Goal: Task Accomplishment & Management: Manage account settings

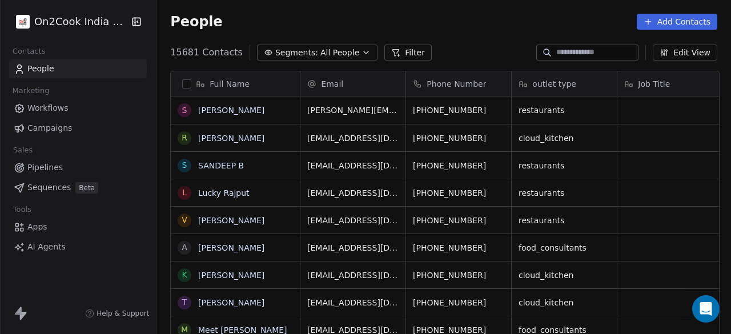
scroll to position [285, 568]
click at [321, 52] on span "All People" at bounding box center [340, 53] width 39 height 12
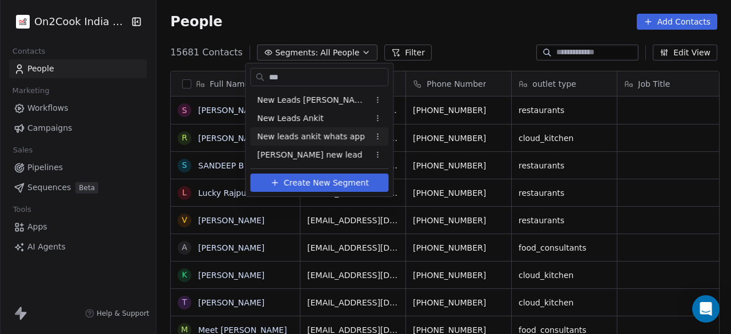
type input "***"
click at [312, 137] on span "New leads ankit whats app" at bounding box center [311, 137] width 108 height 12
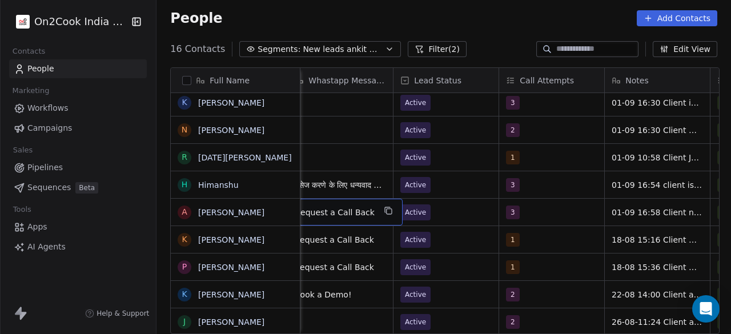
scroll to position [0, 740]
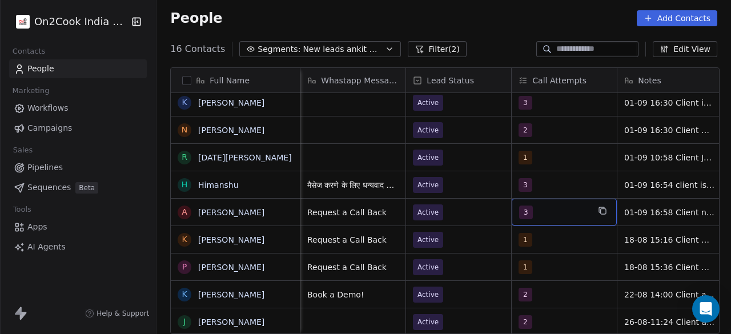
click at [527, 207] on span "3" at bounding box center [526, 213] width 14 height 14
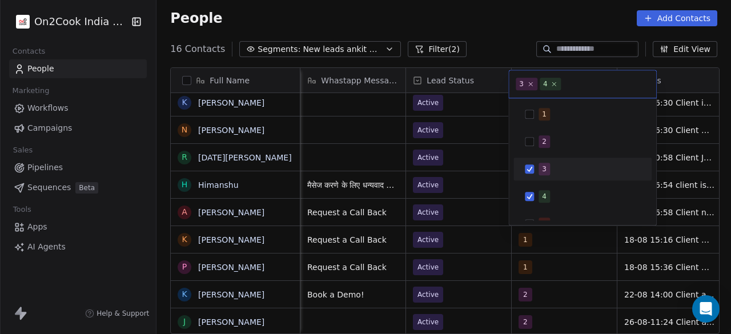
click at [527, 161] on div "3" at bounding box center [582, 169] width 129 height 18
click at [472, 216] on html "On2Cook India Pvt. Ltd. Contacts People Marketing Workflows Campaigns Sales Pip…" at bounding box center [365, 167] width 731 height 334
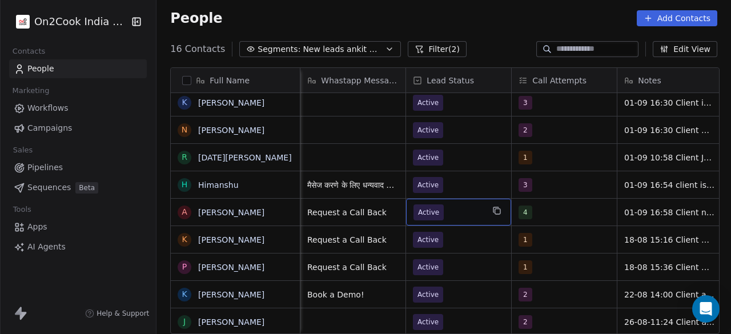
click at [469, 213] on span "Active" at bounding box center [449, 213] width 70 height 16
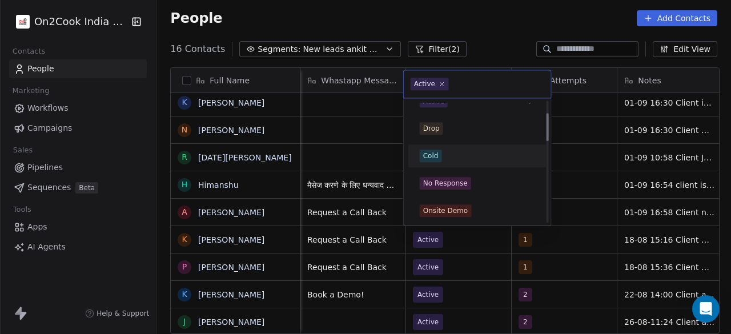
scroll to position [57, 0]
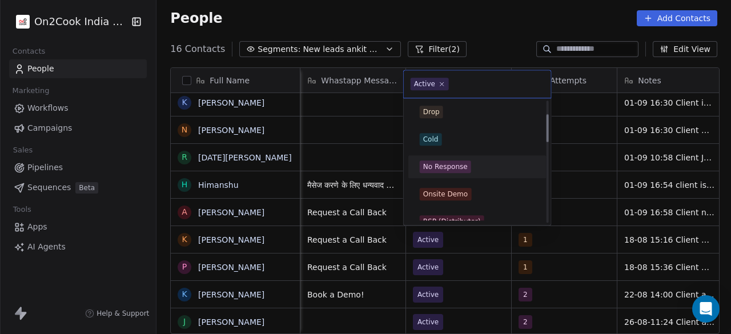
click at [467, 169] on span "No Response" at bounding box center [445, 167] width 51 height 13
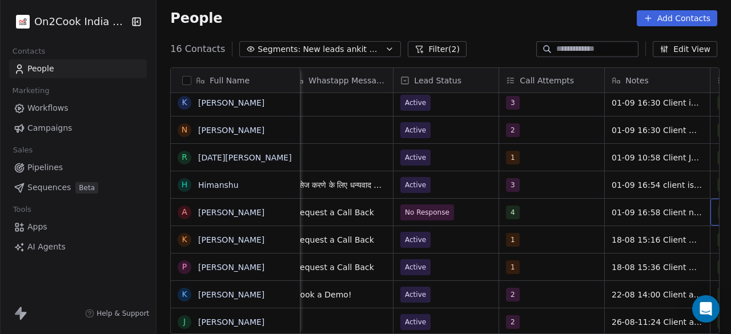
scroll to position [0, 858]
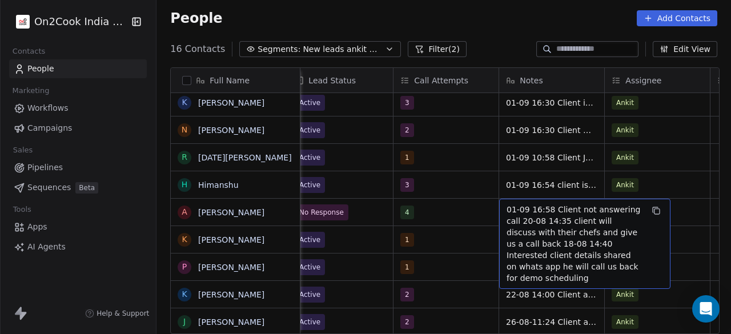
click at [524, 215] on span "01-09 16:58 Client not answering call 20-08 14:35 client will discuss with thei…" at bounding box center [575, 244] width 136 height 80
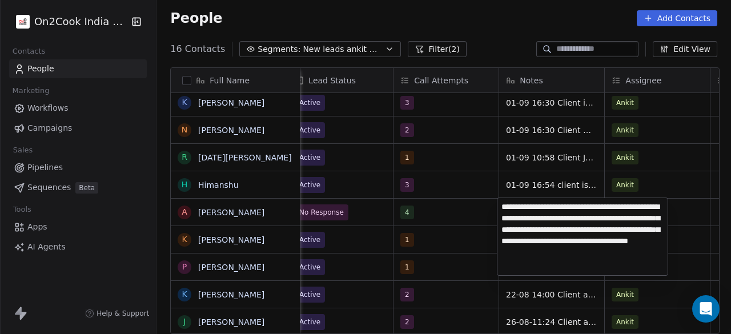
click at [524, 215] on textarea "**********" at bounding box center [583, 236] width 170 height 77
click at [503, 204] on textarea "**********" at bounding box center [583, 236] width 170 height 77
type textarea "**********"
click at [454, 215] on html "On2Cook India Pvt. Ltd. Contacts People Marketing Workflows Campaigns Sales Pip…" at bounding box center [365, 167] width 731 height 334
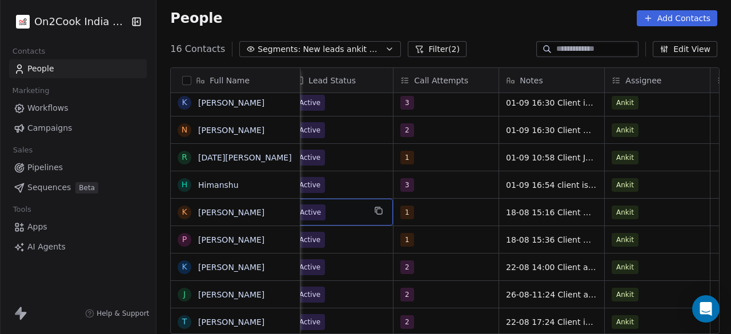
scroll to position [0, 846]
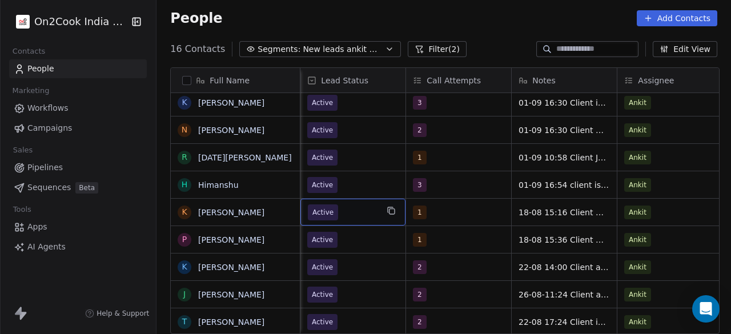
click at [366, 211] on span "Active" at bounding box center [343, 213] width 70 height 16
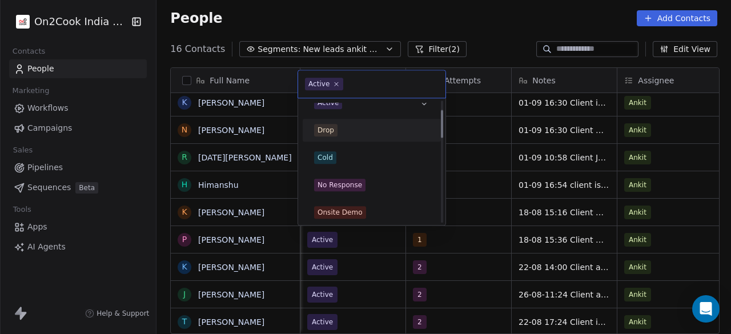
scroll to position [57, 0]
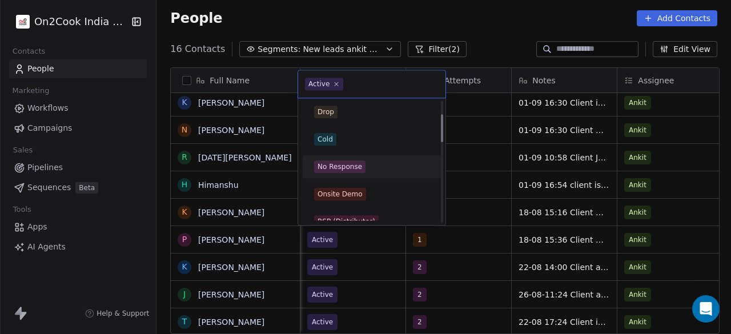
click at [343, 164] on div "No Response" at bounding box center [340, 167] width 45 height 10
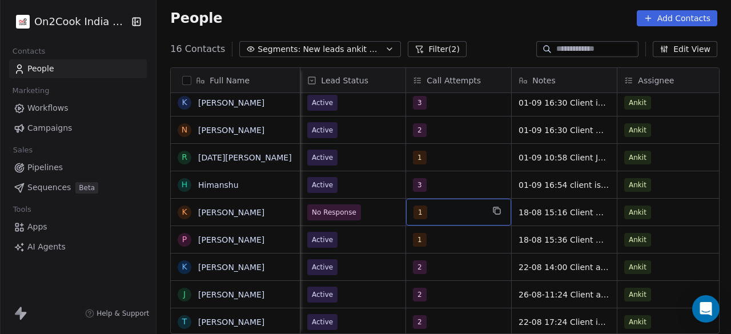
click at [458, 211] on div "1" at bounding box center [449, 213] width 70 height 14
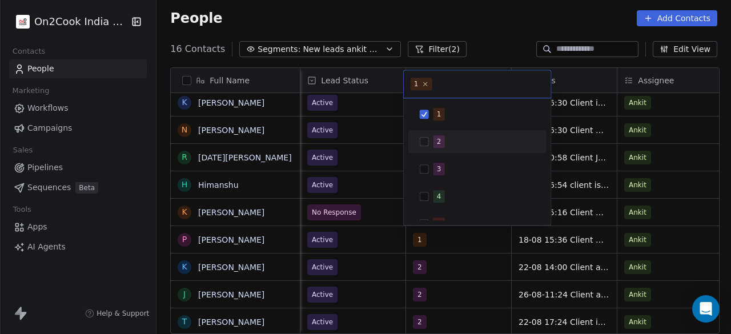
click at [434, 146] on span "2" at bounding box center [439, 141] width 11 height 13
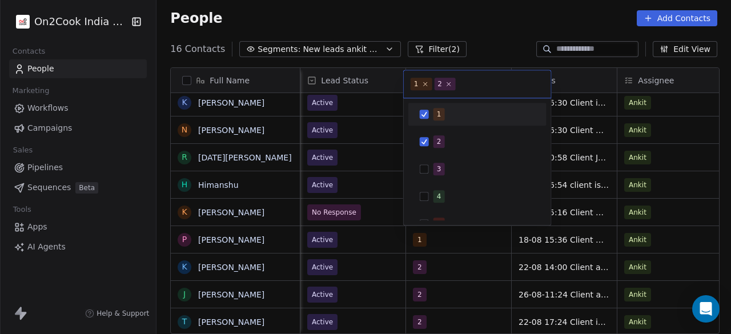
click at [431, 116] on div "1" at bounding box center [477, 114] width 129 height 18
click at [473, 241] on html "On2Cook India Pvt. Ltd. Contacts People Marketing Workflows Campaigns Sales Pip…" at bounding box center [365, 167] width 731 height 334
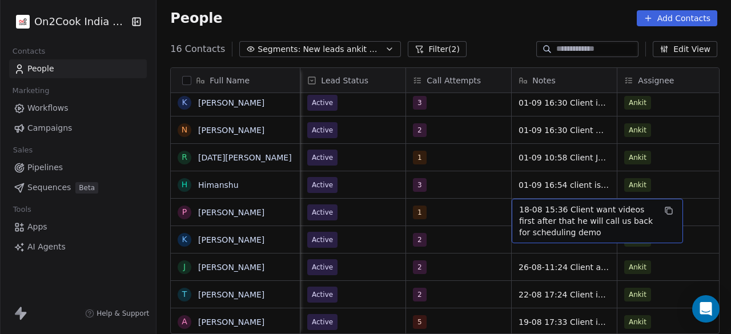
click at [520, 209] on span "18-08 15:36 Client want videos first after that he will call us back for schedu…" at bounding box center [587, 221] width 136 height 34
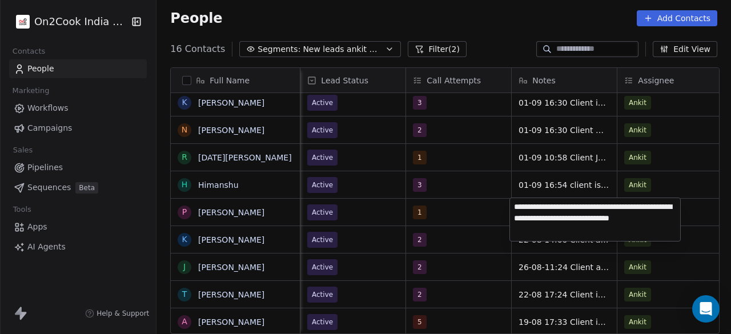
click at [515, 206] on textarea "**********" at bounding box center [595, 219] width 170 height 43
type textarea "**********"
click at [459, 207] on html "On2Cook India Pvt. Ltd. Contacts People Marketing Workflows Campaigns Sales Pip…" at bounding box center [365, 167] width 731 height 334
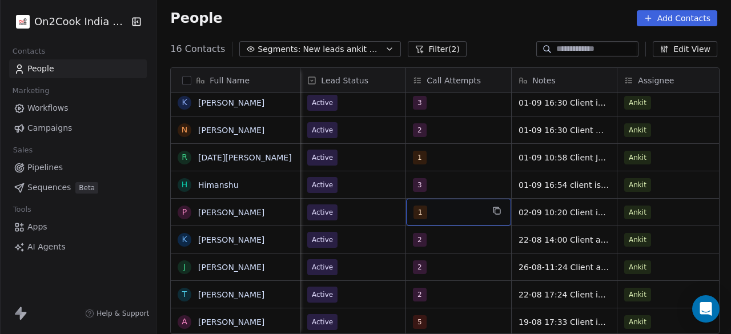
click at [438, 207] on div "1" at bounding box center [449, 213] width 70 height 14
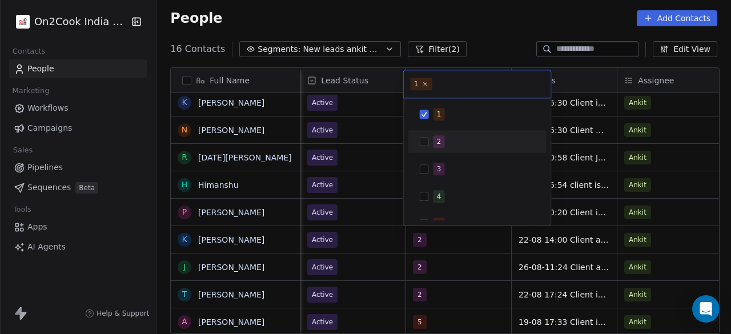
click at [442, 145] on span "2" at bounding box center [439, 141] width 11 height 13
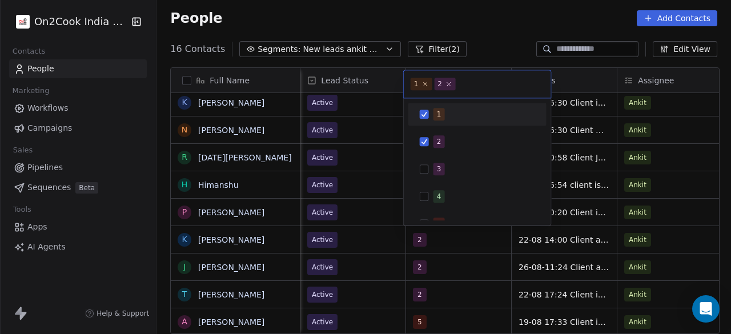
click at [440, 119] on span "1" at bounding box center [439, 114] width 11 height 13
click at [370, 210] on html "On2Cook India Pvt. Ltd. Contacts People Marketing Workflows Campaigns Sales Pip…" at bounding box center [365, 167] width 731 height 334
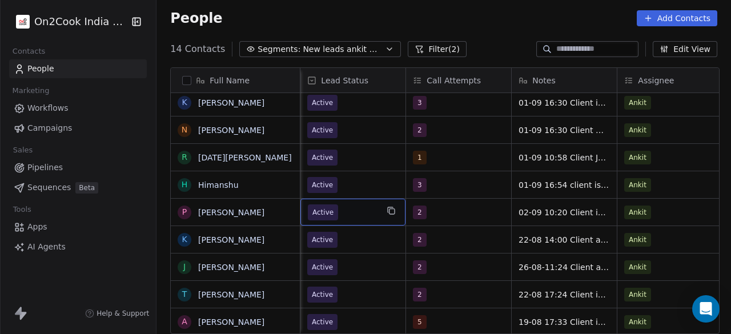
click at [379, 207] on div "Active" at bounding box center [353, 212] width 105 height 27
click at [359, 211] on span "Cold" at bounding box center [343, 213] width 70 height 16
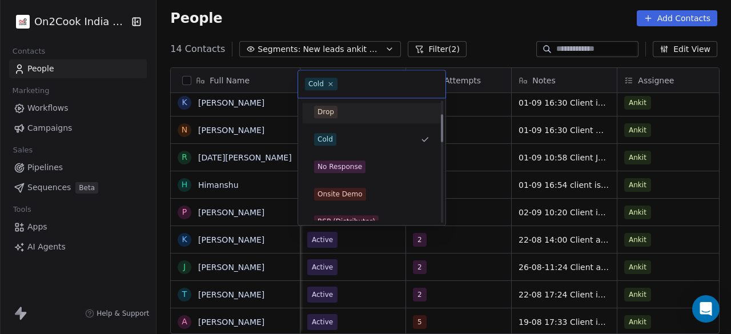
click at [355, 164] on div "No Response" at bounding box center [340, 167] width 45 height 10
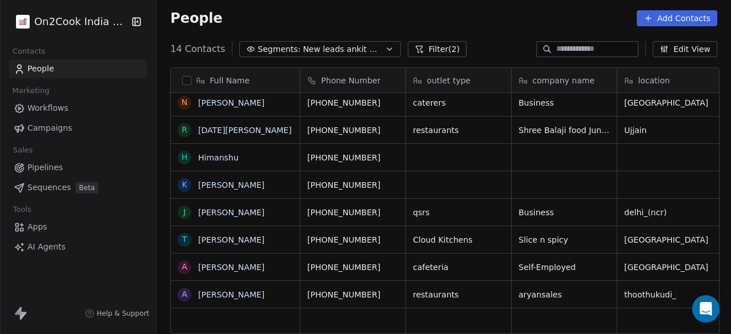
scroll to position [0, 0]
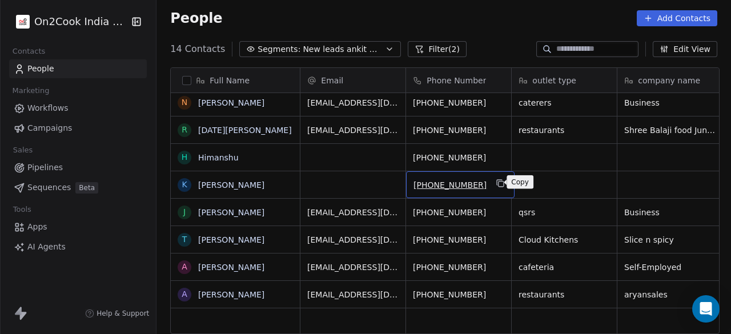
click at [497, 183] on icon "grid" at bounding box center [501, 183] width 9 height 9
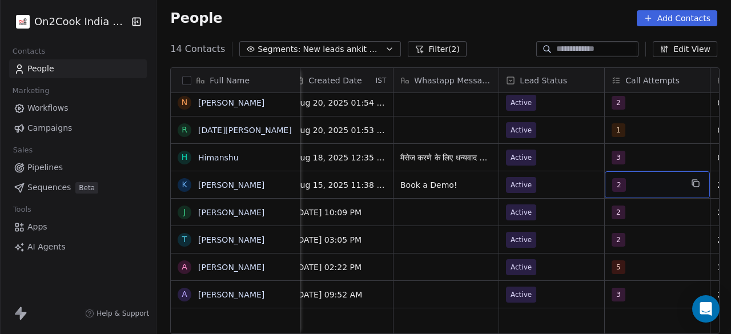
scroll to position [0, 753]
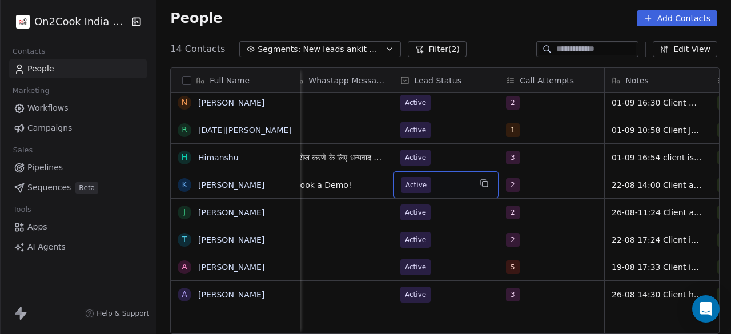
click at [457, 187] on span "Active" at bounding box center [436, 185] width 70 height 16
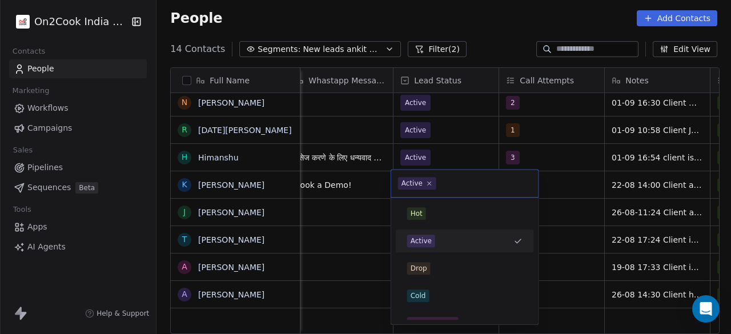
click at [457, 187] on div "Active" at bounding box center [464, 183] width 147 height 27
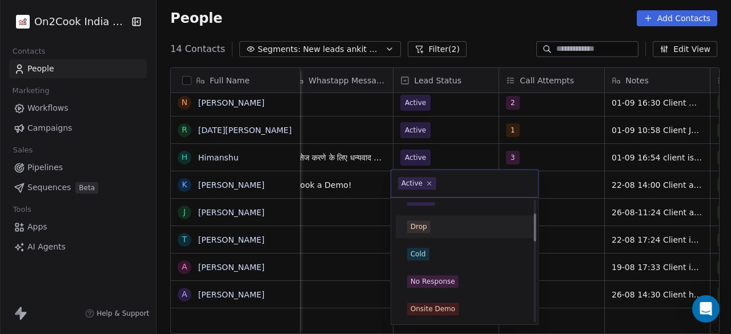
scroll to position [57, 0]
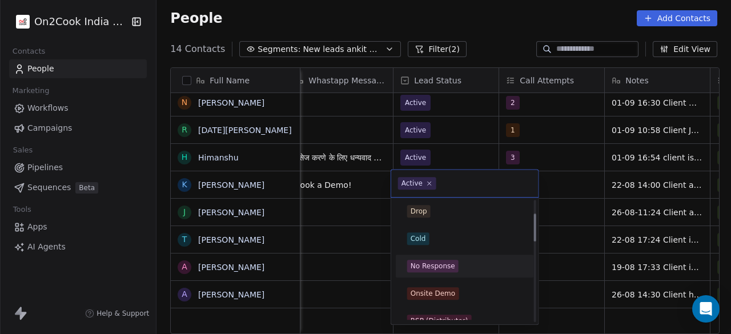
click at [445, 261] on div "No Response" at bounding box center [433, 266] width 45 height 10
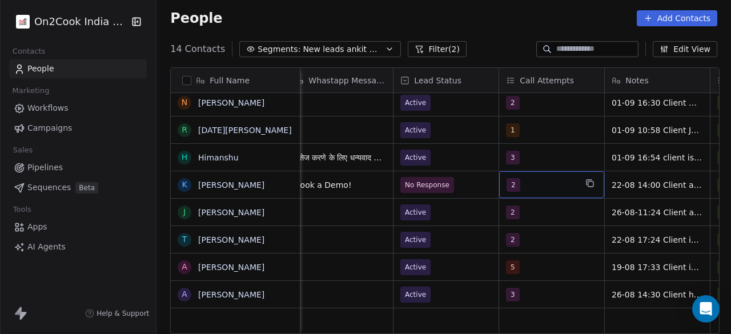
click at [554, 193] on div "2" at bounding box center [551, 184] width 105 height 27
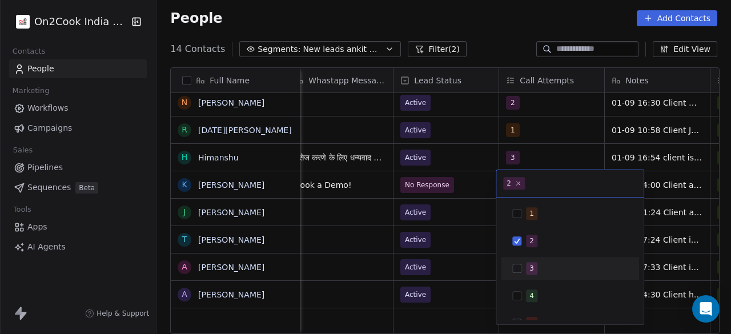
click at [535, 262] on span "3" at bounding box center [531, 268] width 11 height 13
click at [537, 234] on div "2" at bounding box center [570, 241] width 129 height 18
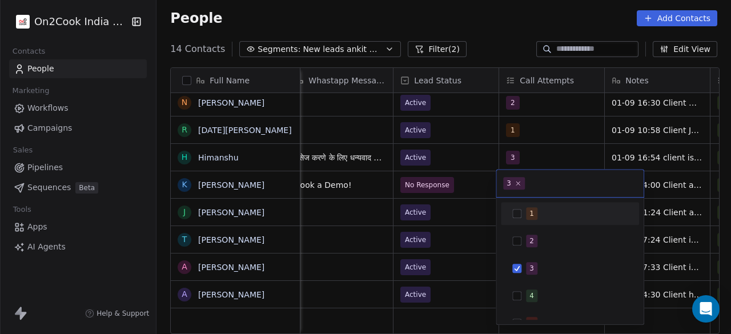
click at [478, 176] on html "On2Cook India Pvt. Ltd. Contacts People Marketing Workflows Campaigns Sales Pip…" at bounding box center [365, 167] width 731 height 334
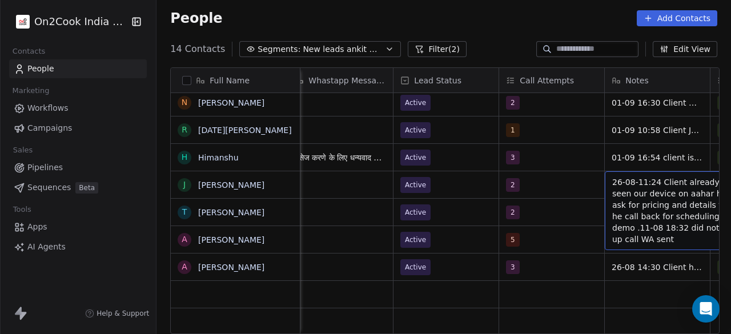
scroll to position [0, 858]
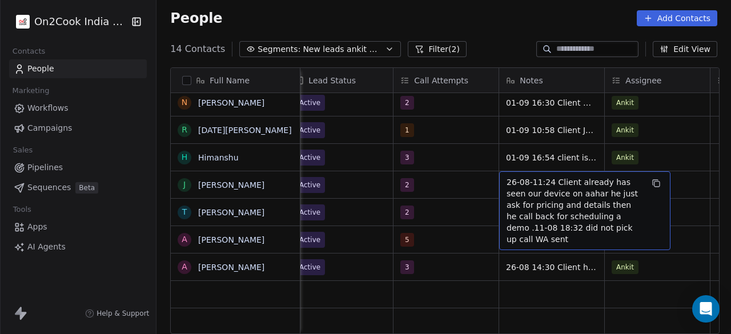
click at [507, 178] on span "26-08-11:24 Client already has seen our device on aahar he just ask for pricing…" at bounding box center [575, 211] width 136 height 69
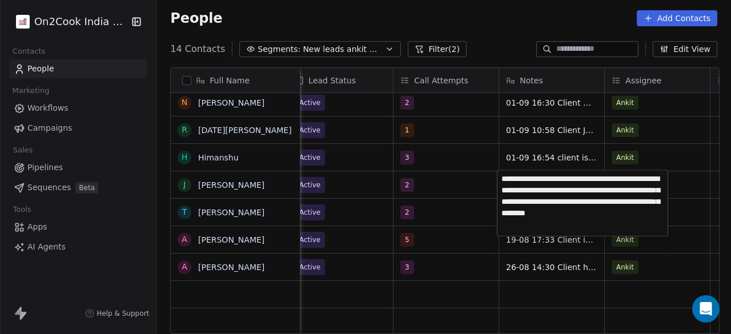
click at [503, 177] on textarea "**********" at bounding box center [583, 203] width 170 height 66
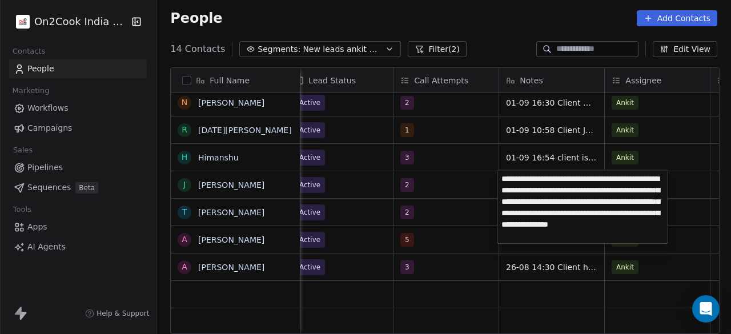
type textarea "**********"
click at [465, 198] on html "On2Cook India Pvt. Ltd. Contacts People Marketing Workflows Campaigns Sales Pip…" at bounding box center [365, 167] width 731 height 334
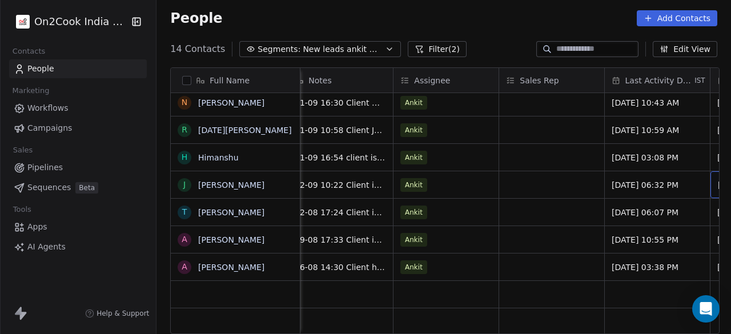
scroll to position [0, 1175]
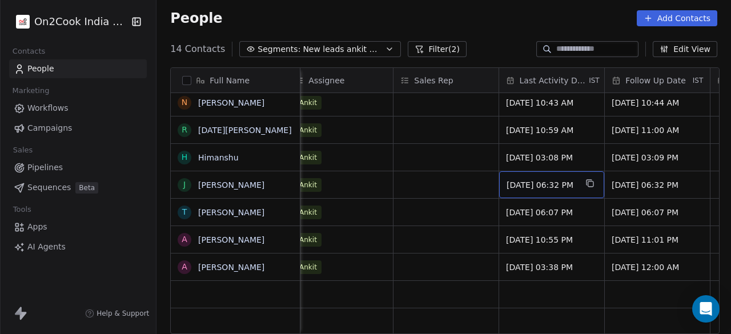
click at [528, 186] on span "Aug 26, 2025 06:32 PM" at bounding box center [542, 184] width 70 height 11
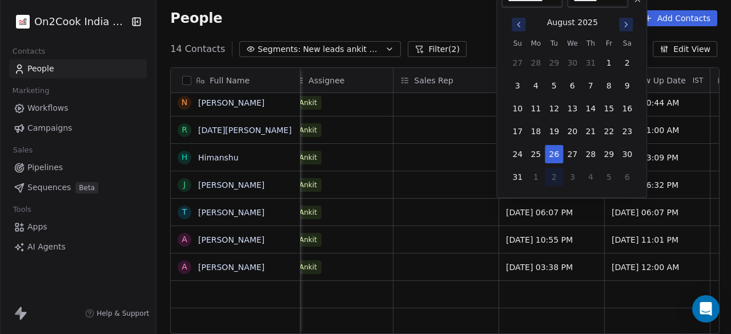
click at [626, 26] on icon "Go to next month" at bounding box center [626, 24] width 2 height 5
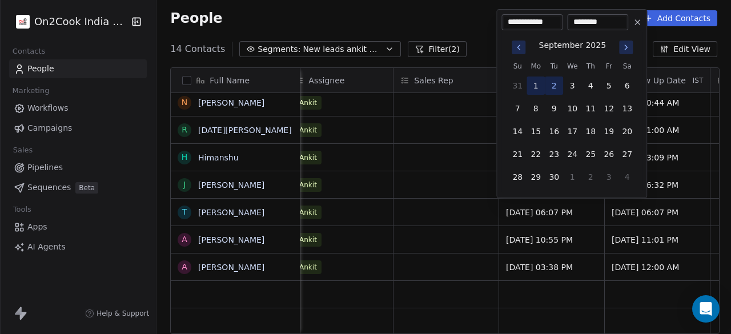
click at [537, 83] on button "1" at bounding box center [536, 86] width 18 height 18
click at [556, 85] on button "2" at bounding box center [554, 86] width 18 height 18
type input "**********"
click at [555, 85] on button "2" at bounding box center [554, 86] width 18 height 18
click at [490, 183] on html "On2Cook India Pvt. Ltd. Contacts People Marketing Workflows Campaigns Sales Pip…" at bounding box center [365, 167] width 731 height 334
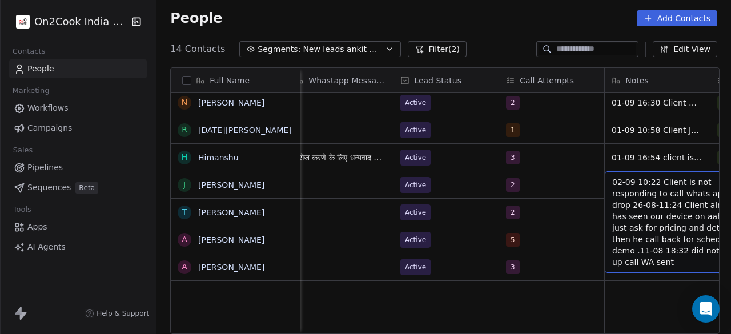
scroll to position [0, 858]
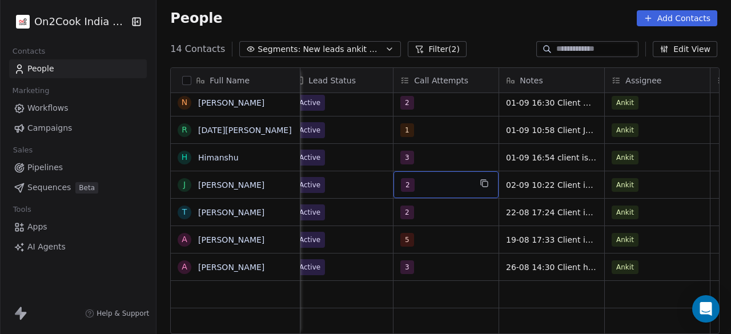
click at [447, 187] on div "2" at bounding box center [436, 185] width 70 height 14
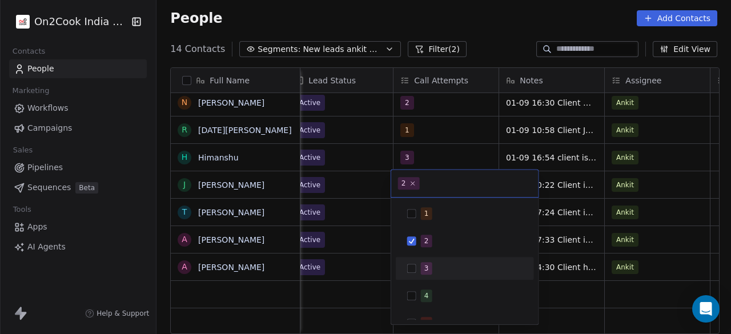
click at [414, 271] on button "Suggestions" at bounding box center [411, 268] width 9 height 9
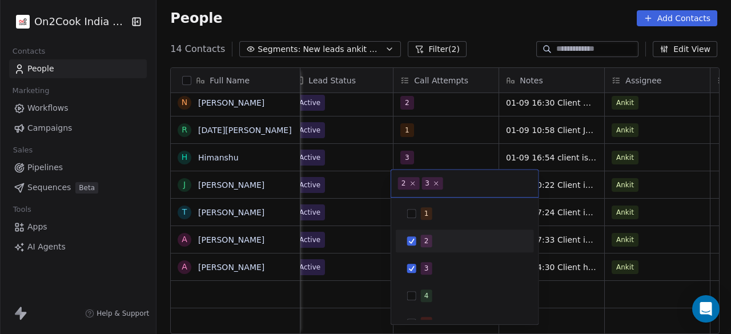
click at [411, 234] on div "2" at bounding box center [465, 241] width 129 height 18
click at [351, 181] on html "On2Cook India Pvt. Ltd. Contacts People Marketing Workflows Campaigns Sales Pip…" at bounding box center [365, 167] width 731 height 334
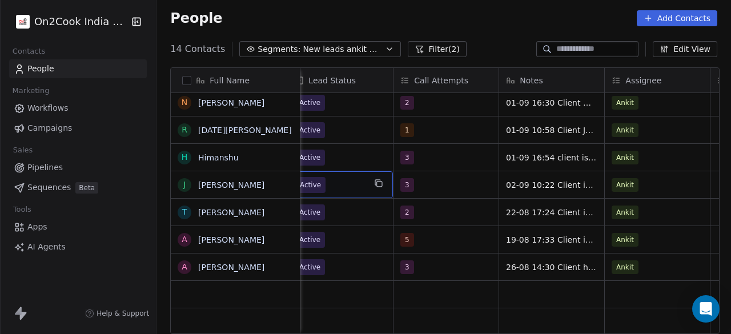
scroll to position [0, 846]
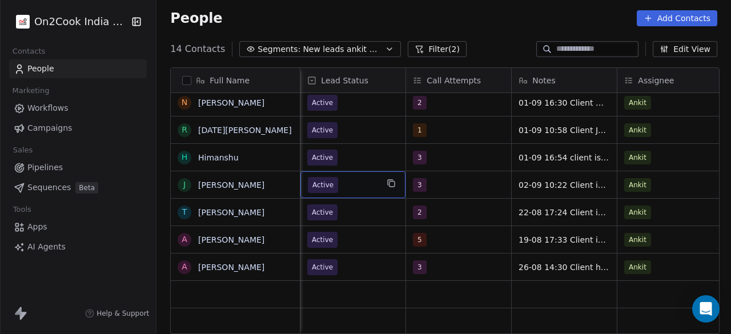
click at [351, 181] on span "Active" at bounding box center [343, 185] width 70 height 16
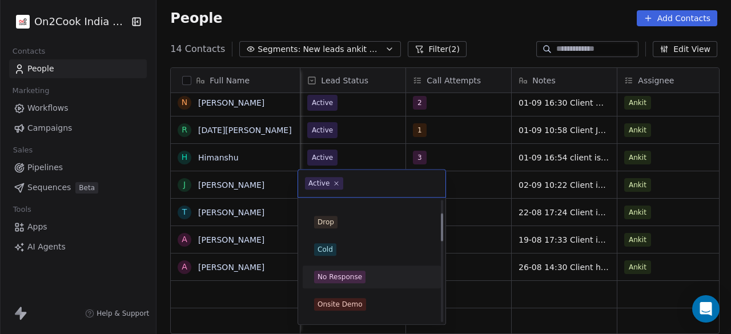
scroll to position [57, 0]
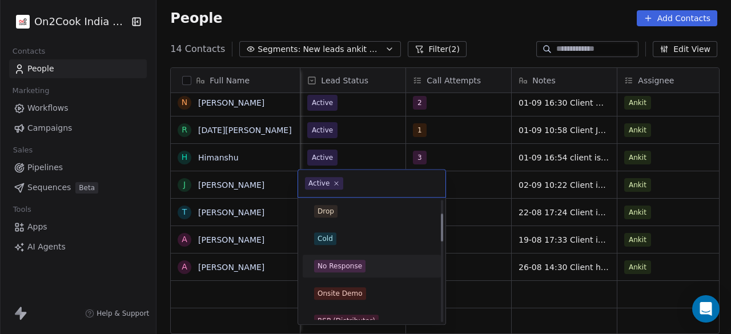
click at [349, 263] on div "No Response" at bounding box center [340, 266] width 45 height 10
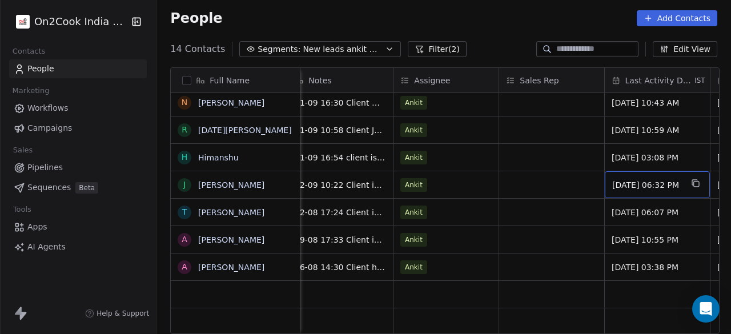
scroll to position [0, 1175]
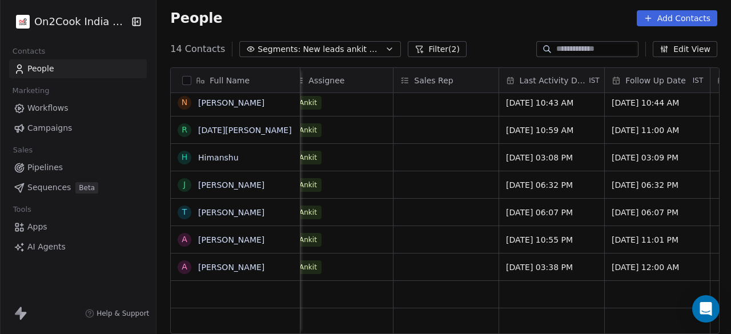
click at [431, 48] on button "Filter (2)" at bounding box center [437, 49] width 59 height 16
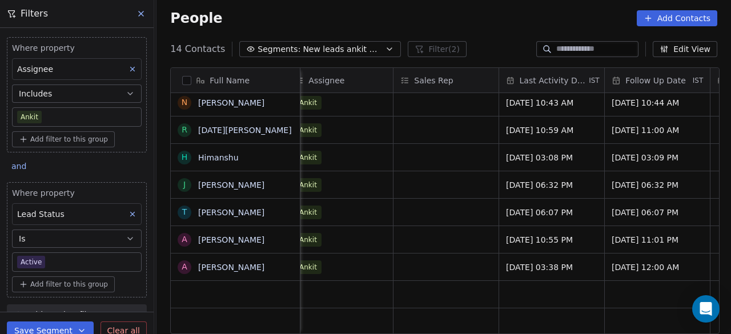
scroll to position [15, 0]
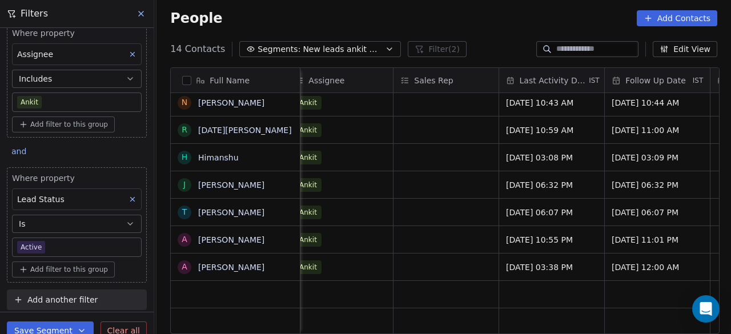
click at [71, 244] on body "On2Cook India Pvt. Ltd. Contacts People Marketing Workflows Campaigns Sales Pip…" at bounding box center [365, 167] width 731 height 334
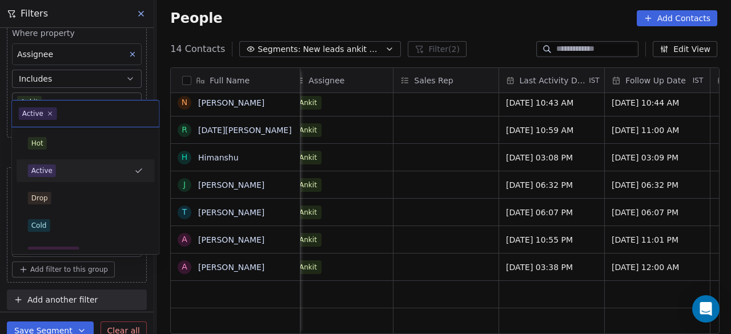
click at [71, 244] on div "No Response" at bounding box center [85, 253] width 129 height 18
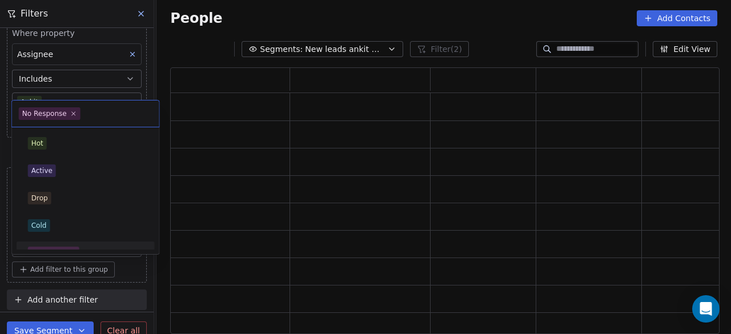
scroll to position [258, 541]
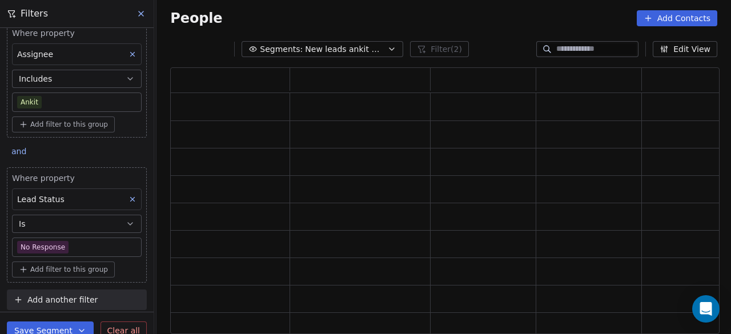
click at [66, 244] on body "On2Cook India Pvt. Ltd. Contacts People Marketing Workflows Campaigns Sales Pip…" at bounding box center [365, 167] width 731 height 334
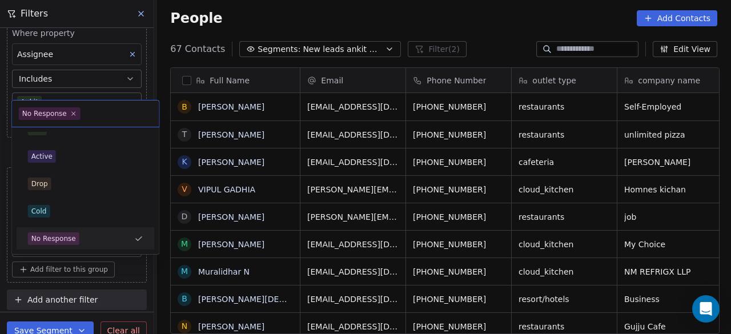
scroll to position [285, 568]
click at [159, 274] on html "On2Cook India Pvt. Ltd. Contacts People Marketing Workflows Campaigns Sales Pip…" at bounding box center [365, 167] width 731 height 334
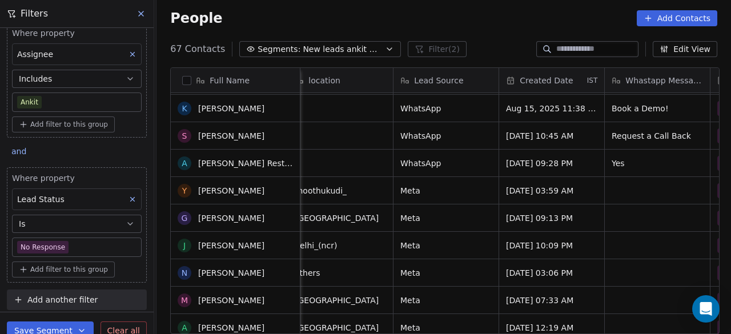
scroll to position [0, 0]
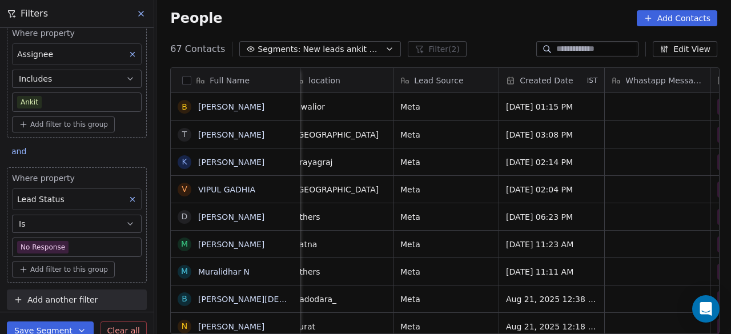
click at [81, 267] on span "Add filter to this group" at bounding box center [69, 269] width 78 height 9
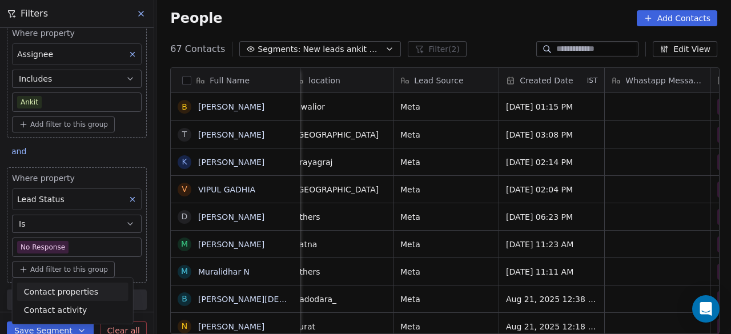
click at [80, 290] on span "Contact properties" at bounding box center [61, 292] width 74 height 12
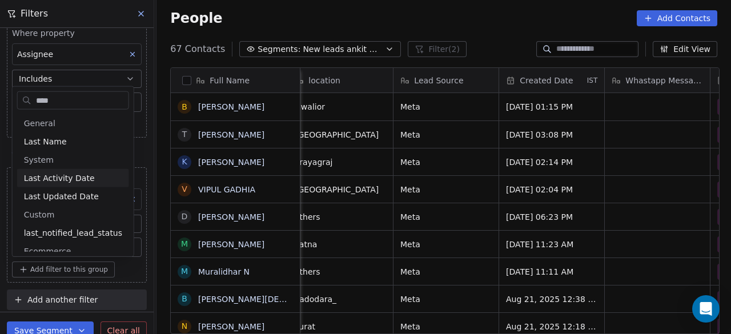
type input "****"
click at [54, 180] on span "Last Activity Date" at bounding box center [59, 178] width 71 height 11
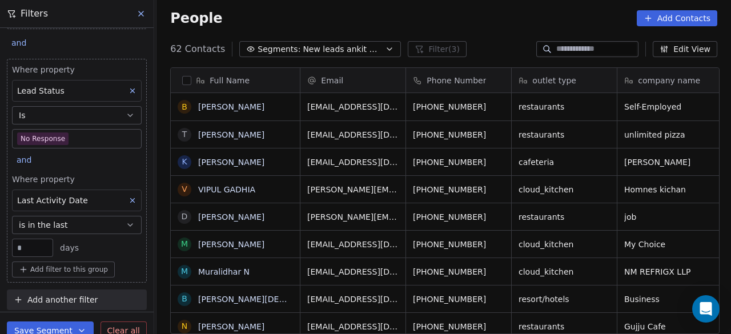
click at [25, 244] on input "**" at bounding box center [32, 248] width 35 height 9
click at [65, 249] on span "days" at bounding box center [69, 247] width 19 height 11
click at [64, 243] on span "days" at bounding box center [69, 247] width 19 height 11
click at [69, 242] on span "days" at bounding box center [69, 247] width 19 height 11
click at [89, 226] on button "is in the last" at bounding box center [77, 225] width 130 height 18
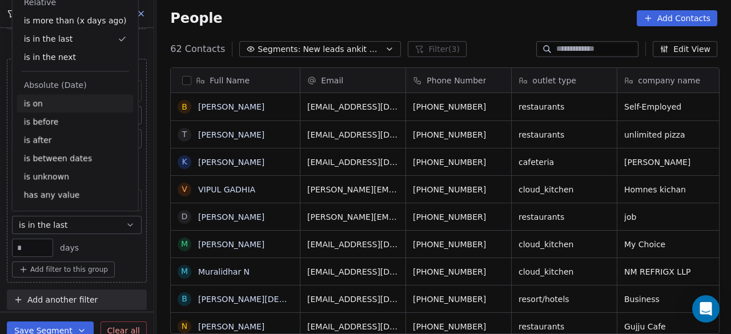
click at [59, 99] on div "is on" at bounding box center [75, 103] width 117 height 18
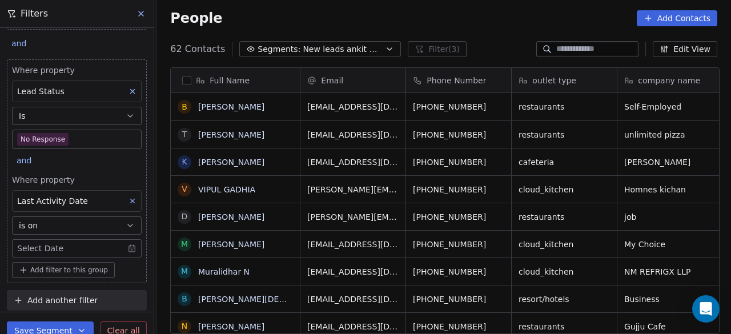
click at [73, 242] on body "On2Cook India Pvt. Ltd. Contacts People Marketing Workflows Campaigns Sales Pip…" at bounding box center [365, 167] width 731 height 334
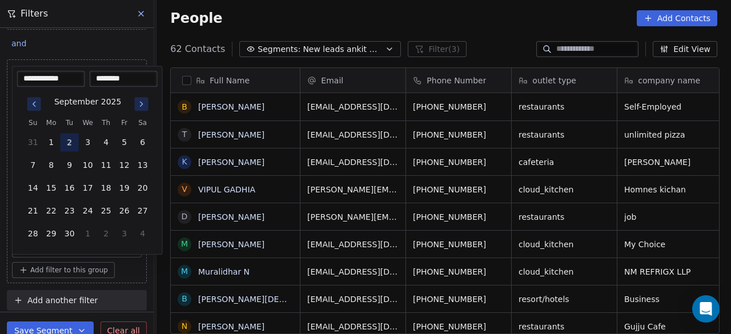
click at [73, 145] on button "2" at bounding box center [70, 142] width 18 height 18
click at [71, 145] on button "2" at bounding box center [70, 142] width 18 height 18
click at [160, 268] on html "On2Cook India Pvt. Ltd. Contacts People Marketing Workflows Campaigns Sales Pip…" at bounding box center [365, 167] width 731 height 334
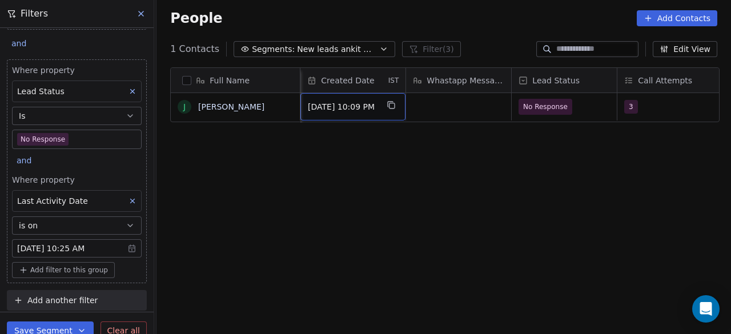
click at [122, 246] on body "On2Cook India Pvt. Ltd. Contacts People Marketing Workflows Campaigns Sales Pip…" at bounding box center [365, 167] width 731 height 334
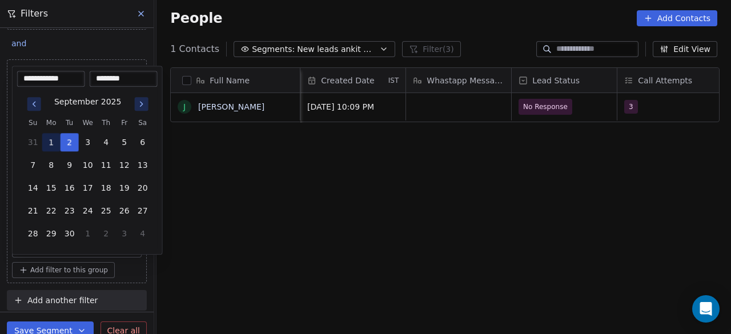
click at [50, 141] on button "1" at bounding box center [51, 142] width 18 height 18
type input "**********"
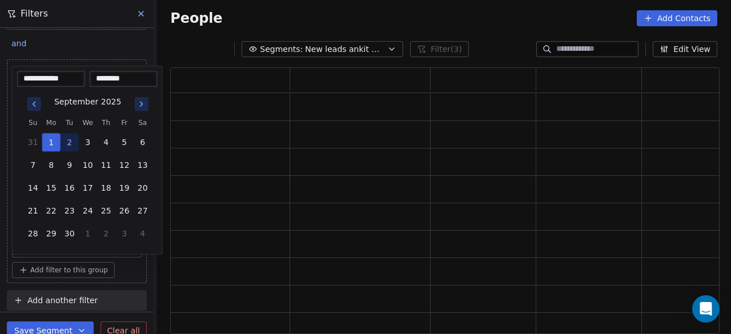
click at [131, 274] on html "**********" at bounding box center [365, 167] width 731 height 334
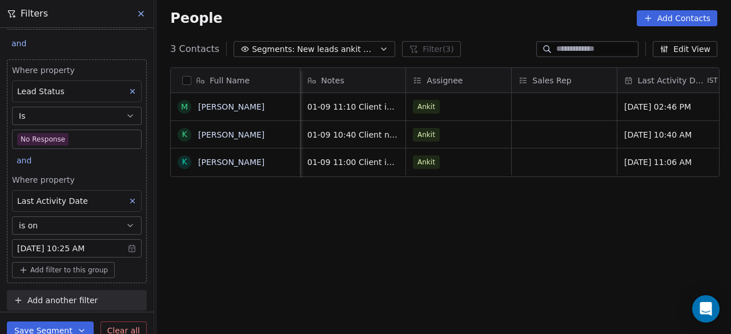
scroll to position [0, 951]
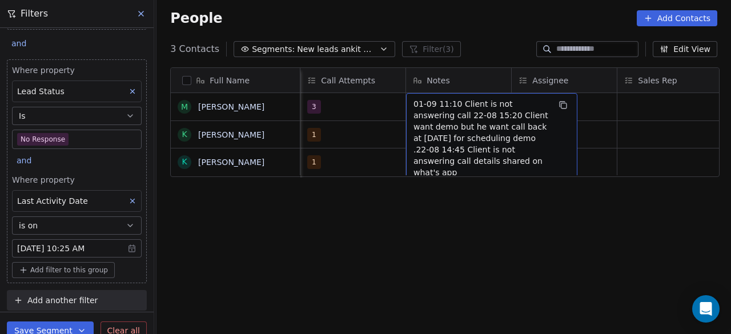
click at [440, 114] on span "01-09 11:10 Client is not answering call 22-08 15:20 Client want demo but he wa…" at bounding box center [482, 138] width 136 height 80
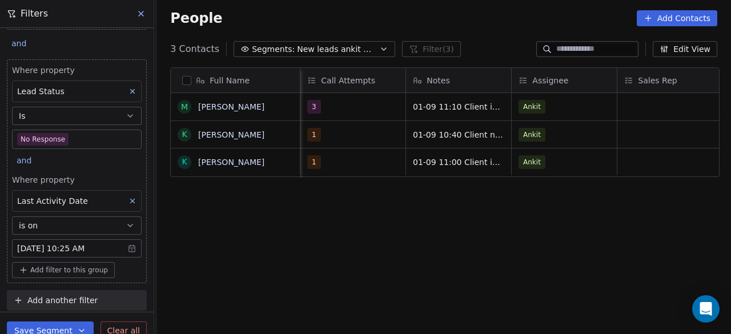
click at [391, 167] on html "On2Cook India Pvt. Ltd. Contacts People Marketing Workflows Campaigns Sales Pip…" at bounding box center [365, 167] width 731 height 334
click at [373, 190] on div "Full Name M Manoj Kumar K Kuldeep Vasa K Karan Khiyani Created Date IST Whastap…" at bounding box center [444, 205] width 575 height 294
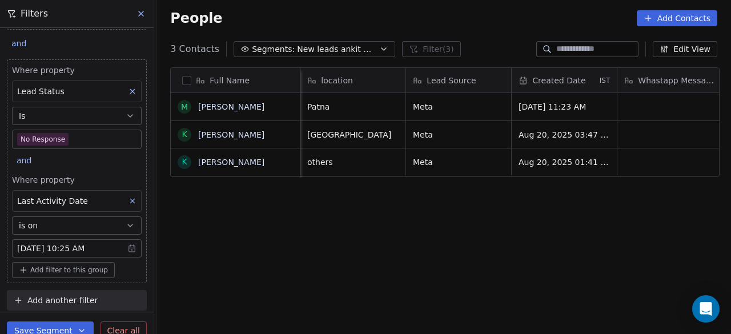
scroll to position [0, 0]
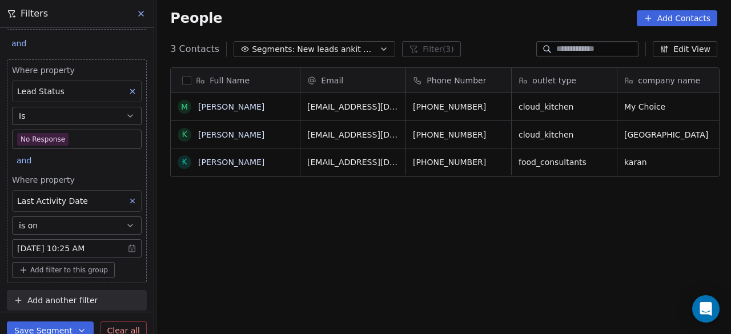
click at [558, 44] on input at bounding box center [597, 48] width 80 height 11
paste input "**********"
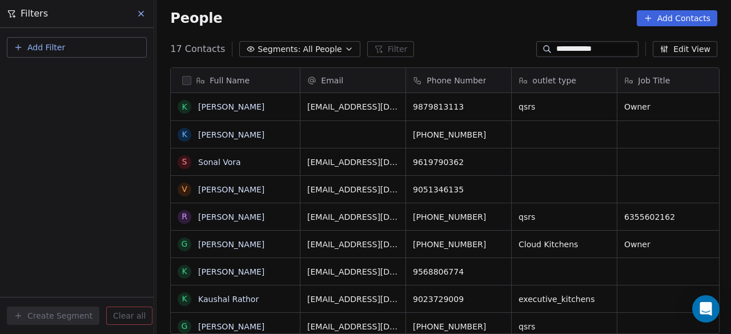
scroll to position [285, 568]
type input "**********"
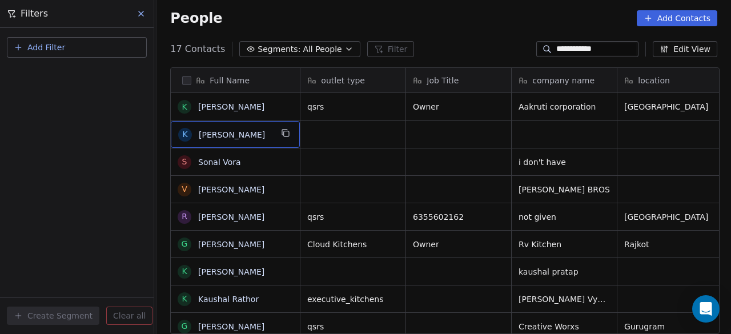
scroll to position [0, 0]
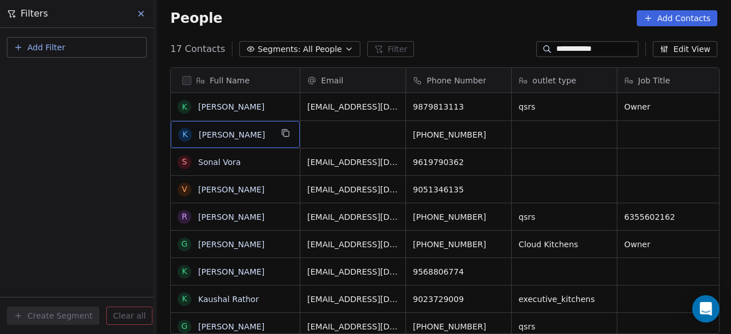
click at [128, 143] on div "Add Filter Create Segment Clear all" at bounding box center [77, 181] width 154 height 306
click at [140, 15] on icon at bounding box center [141, 13] width 5 height 5
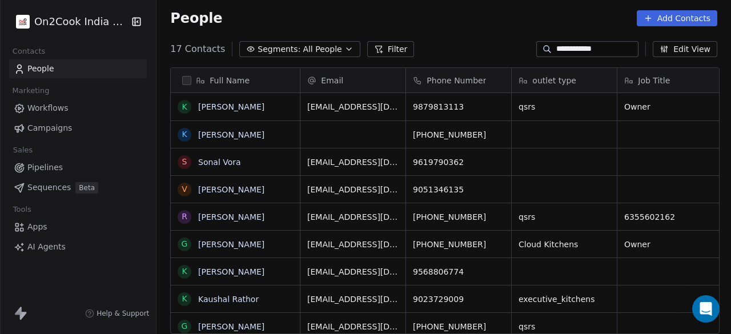
click at [271, 45] on span "Segments:" at bounding box center [279, 49] width 43 height 12
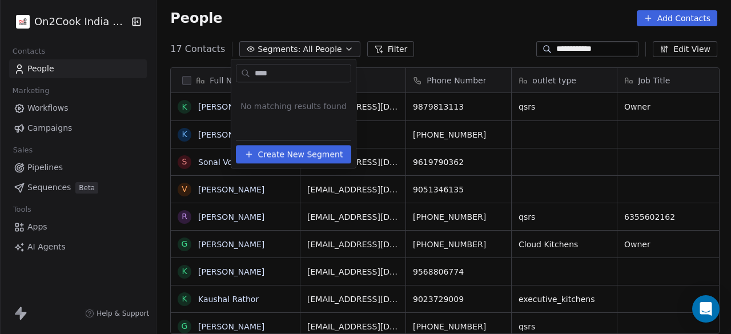
type input "***"
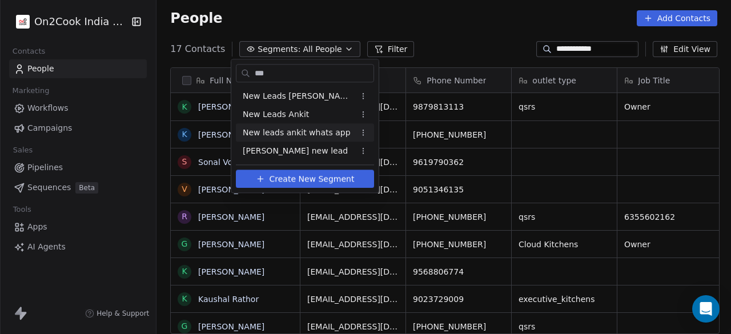
click at [284, 127] on span "New leads ankit whats app" at bounding box center [297, 133] width 108 height 12
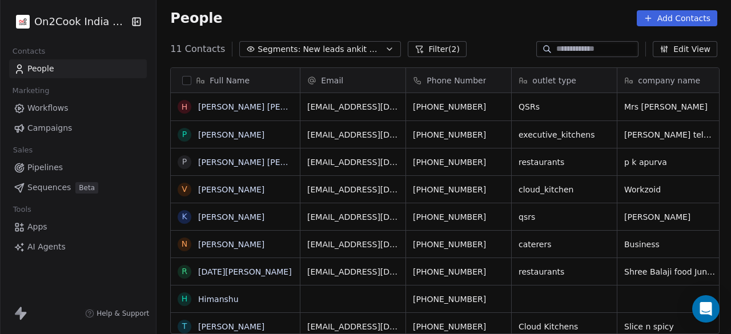
click at [437, 47] on button "Filter (2)" at bounding box center [437, 49] width 59 height 16
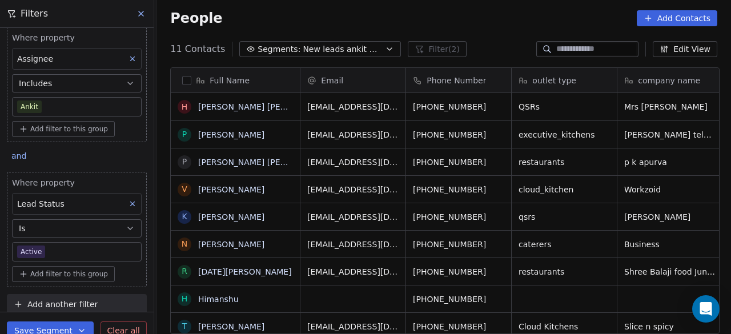
scroll to position [15, 0]
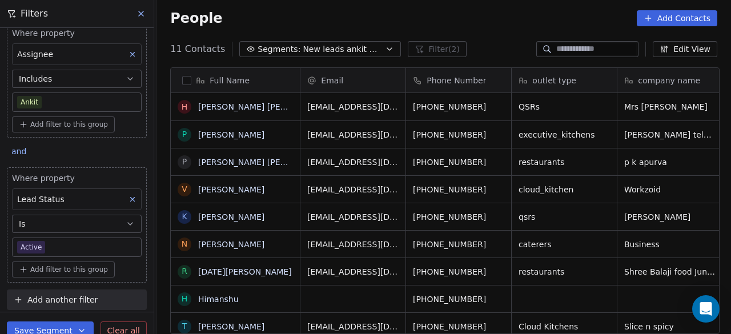
click at [116, 323] on button "Clear all" at bounding box center [124, 331] width 46 height 18
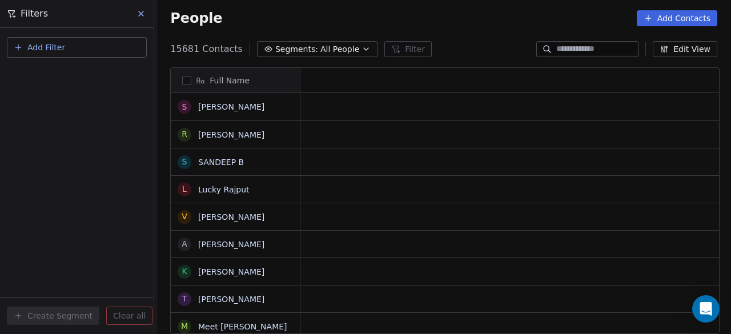
scroll to position [9, 9]
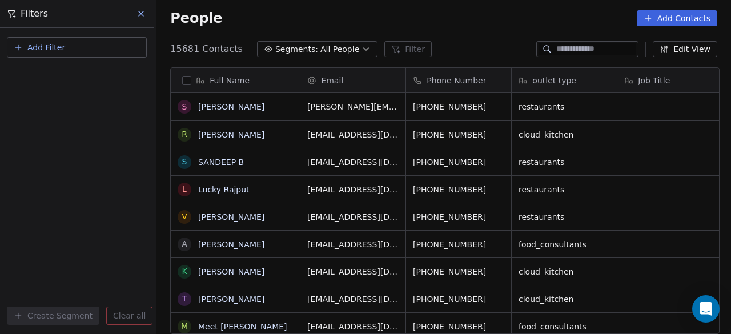
click at [362, 47] on icon "button" at bounding box center [366, 49] width 9 height 9
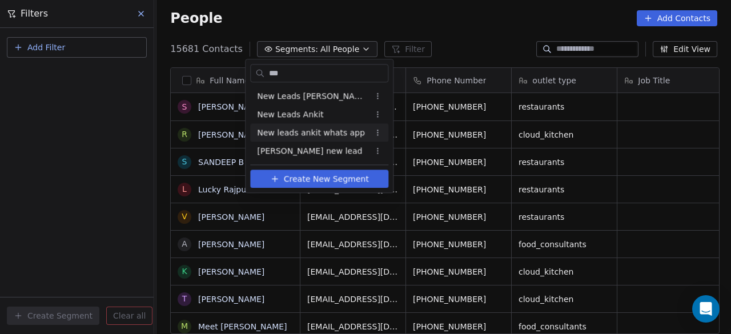
click at [328, 129] on span "New leads ankit whats app" at bounding box center [311, 133] width 108 height 12
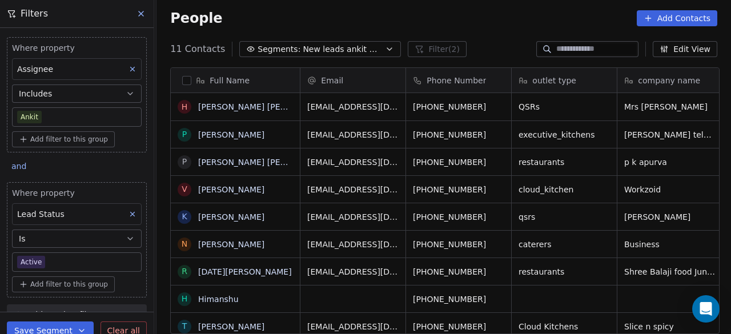
click at [129, 212] on icon at bounding box center [133, 214] width 8 height 8
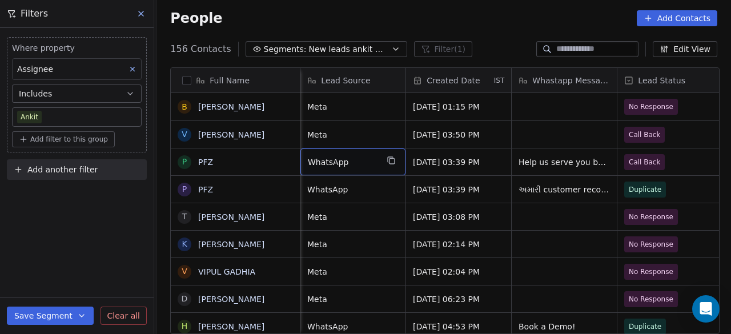
scroll to position [0, 423]
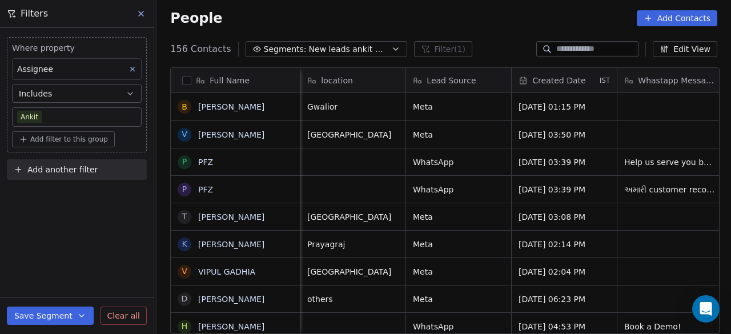
click at [122, 166] on button "Add another filter" at bounding box center [77, 169] width 140 height 21
click at [105, 195] on div "Contact properties" at bounding box center [77, 196] width 116 height 12
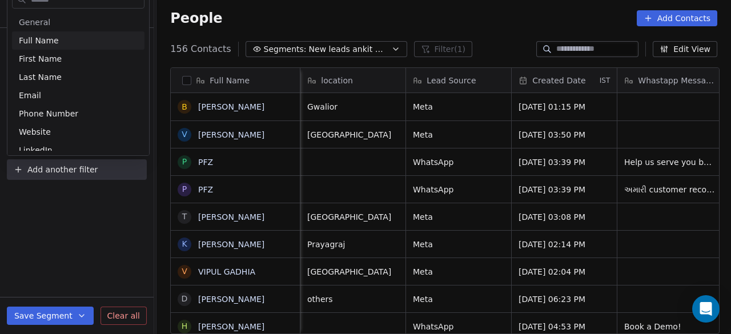
click at [442, 107] on html "On2Cook India Pvt. Ltd. Contacts People Marketing Workflows Campaigns Sales Pip…" at bounding box center [365, 167] width 731 height 334
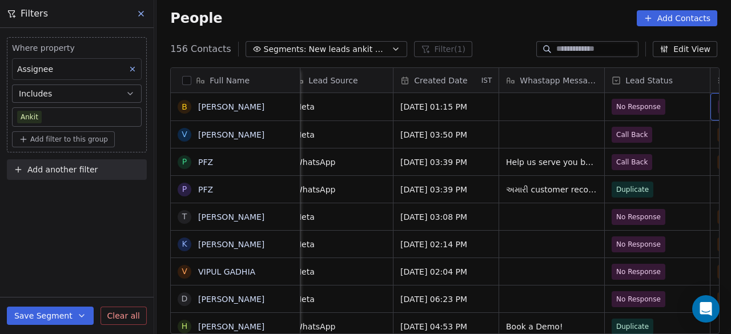
scroll to position [0, 647]
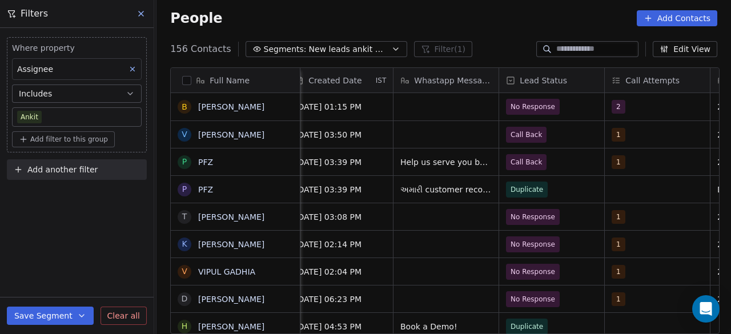
click at [73, 171] on span "Add another filter" at bounding box center [62, 170] width 70 height 12
click at [66, 190] on span "Contact properties" at bounding box center [56, 196] width 74 height 12
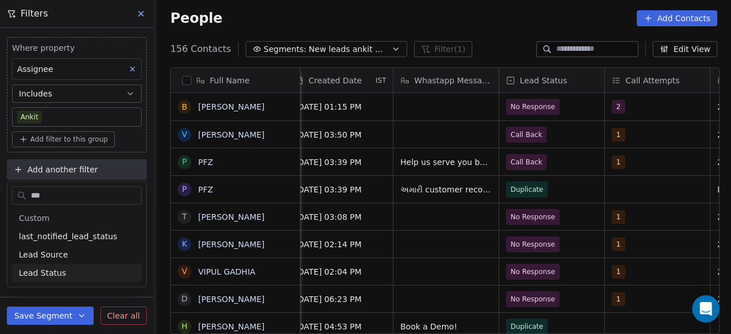
type input "***"
click at [64, 272] on div "Lead Status" at bounding box center [77, 272] width 116 height 11
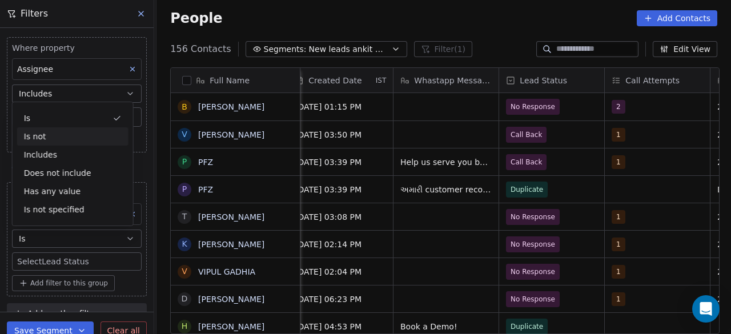
click at [45, 135] on div "Is not" at bounding box center [72, 136] width 111 height 18
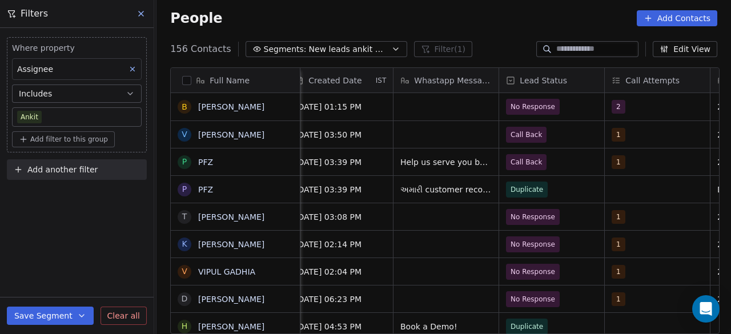
click at [63, 164] on span "Add another filter" at bounding box center [62, 170] width 70 height 12
click at [71, 200] on span "Contact properties" at bounding box center [56, 196] width 74 height 12
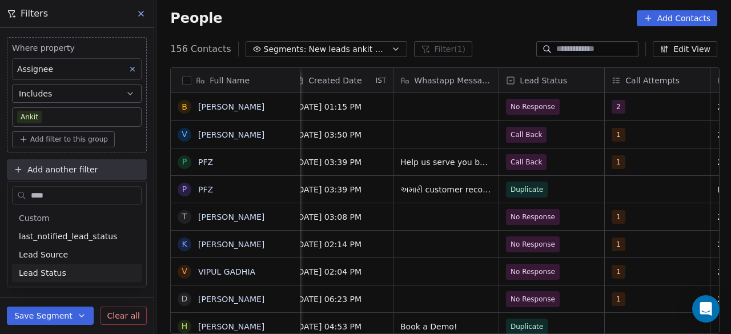
type input "****"
click at [62, 273] on div "Lead Status" at bounding box center [77, 272] width 116 height 11
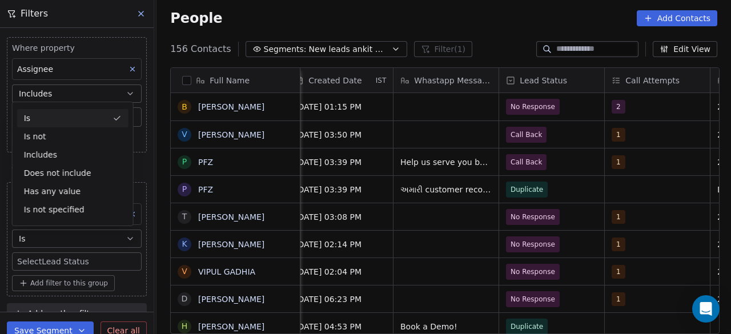
click at [88, 263] on body "On2Cook India Pvt. Ltd. Contacts People Marketing Workflows Campaigns Sales Pip…" at bounding box center [365, 167] width 731 height 334
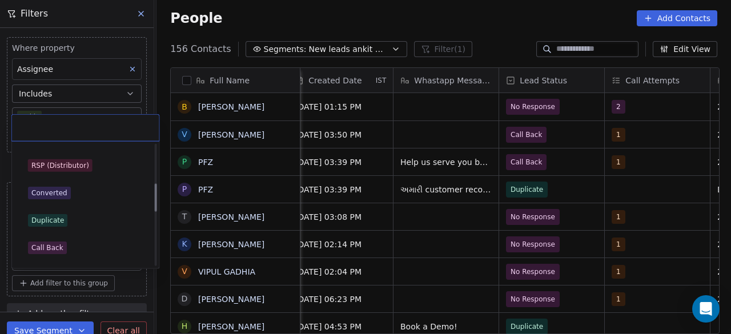
scroll to position [171, 0]
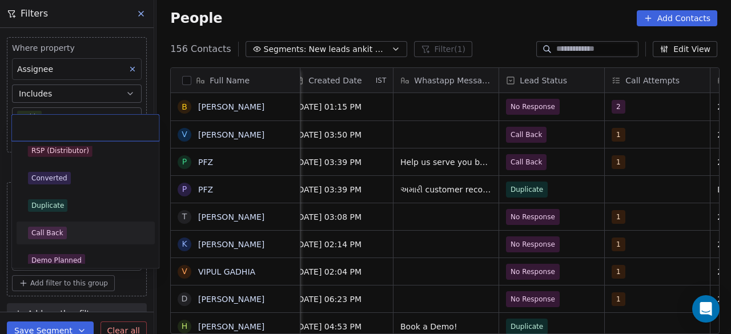
click at [77, 224] on div "Call Back" at bounding box center [85, 233] width 129 height 18
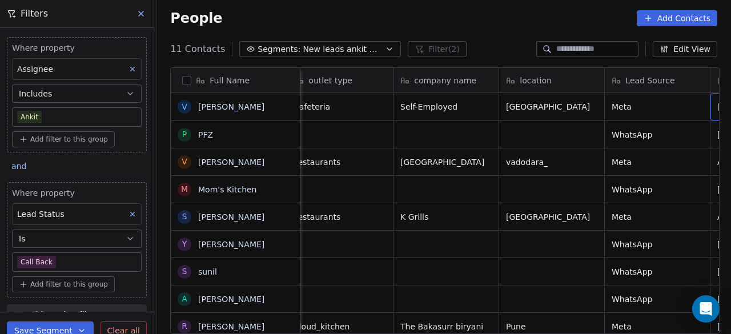
scroll to position [0, 330]
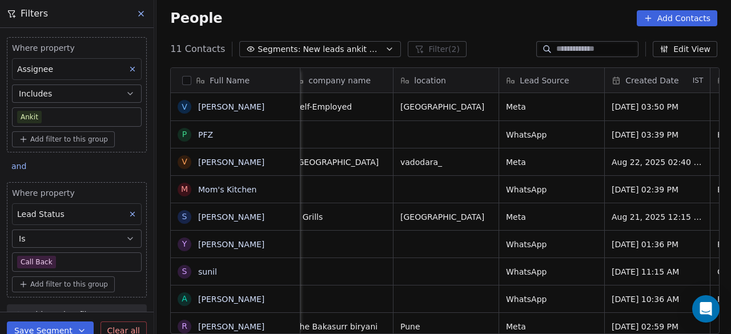
click at [139, 12] on icon at bounding box center [141, 13] width 5 height 5
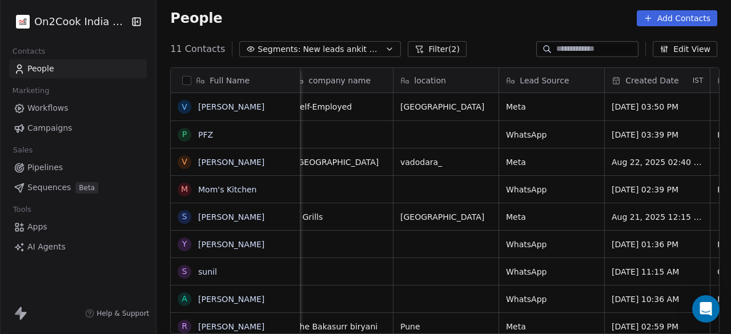
click at [96, 70] on link "People" at bounding box center [78, 68] width 138 height 19
click at [45, 160] on link "Pipelines" at bounding box center [78, 167] width 138 height 19
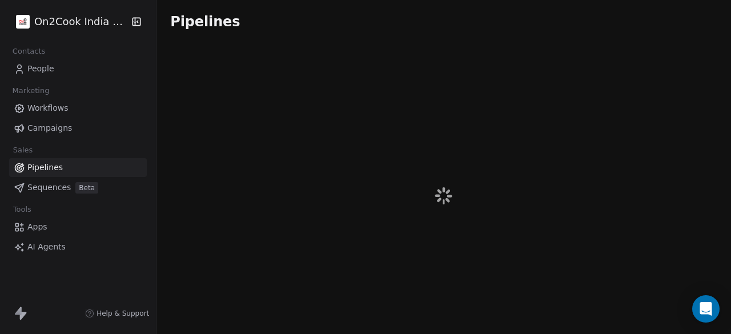
click at [109, 165] on link "Pipelines" at bounding box center [78, 167] width 138 height 19
click at [52, 169] on span "Pipelines" at bounding box center [44, 168] width 35 height 12
click at [118, 169] on link "Pipelines" at bounding box center [78, 167] width 138 height 19
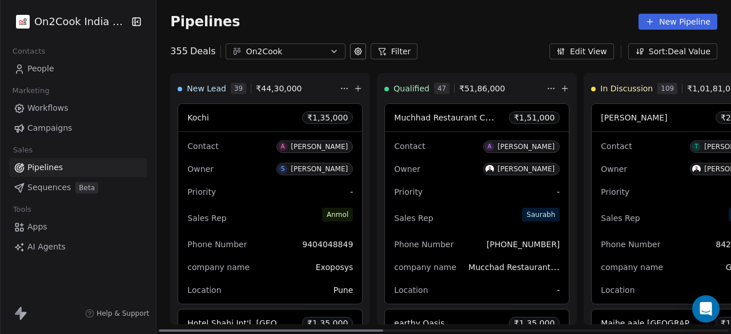
click at [358, 90] on icon at bounding box center [358, 88] width 9 height 9
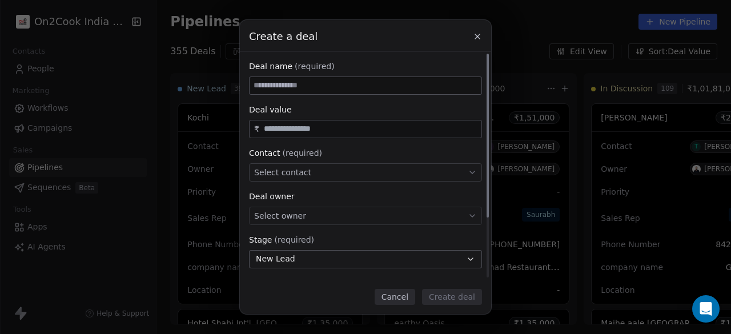
click at [408, 90] on input at bounding box center [366, 85] width 232 height 17
click at [385, 130] on input "text" at bounding box center [371, 129] width 218 height 9
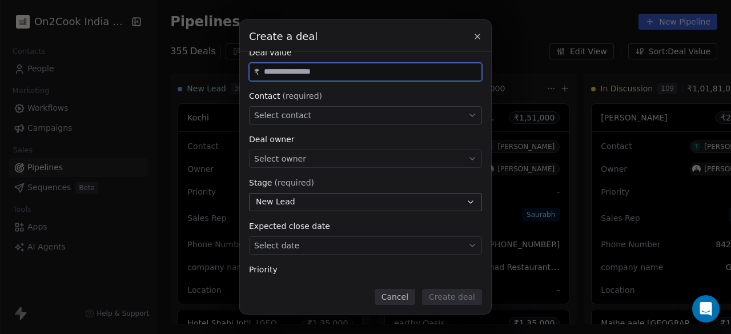
scroll to position [85, 0]
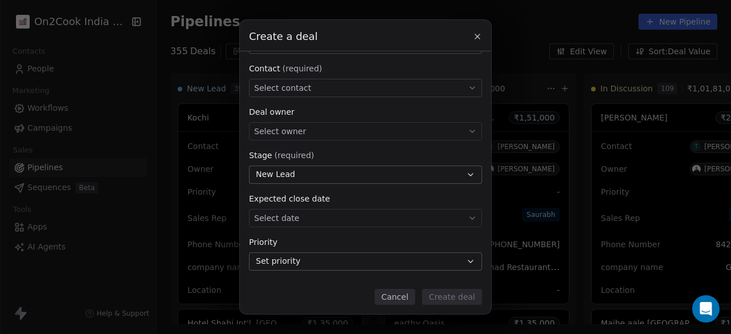
click at [323, 261] on button "Set priority" at bounding box center [365, 262] width 233 height 18
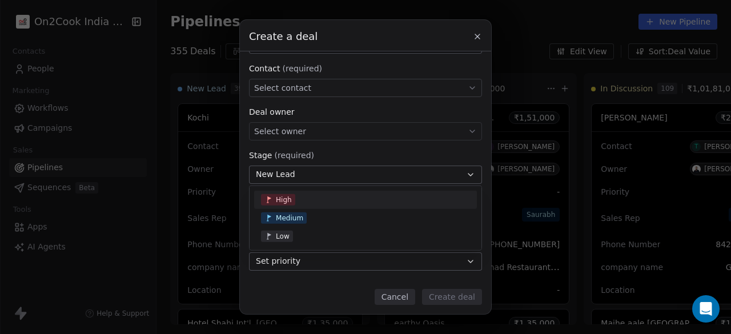
click at [323, 261] on div "Create a deal Deal name (required) Deal value ₹ Contact (required) Select conta…" at bounding box center [365, 167] width 731 height 294
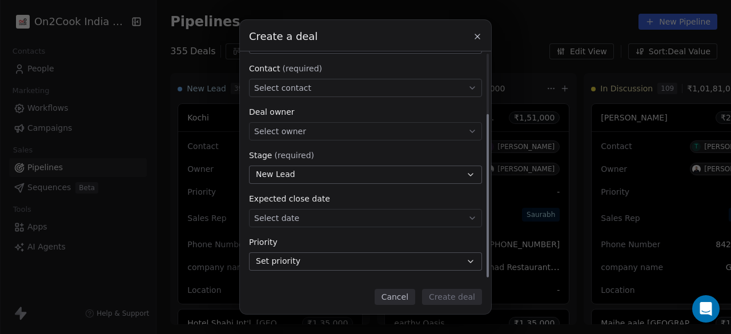
click at [419, 186] on div "Deal name (required) Deal value ₹ Contact (required) Select contact Deal owner …" at bounding box center [365, 123] width 233 height 295
click at [423, 178] on button "New Lead" at bounding box center [365, 175] width 233 height 18
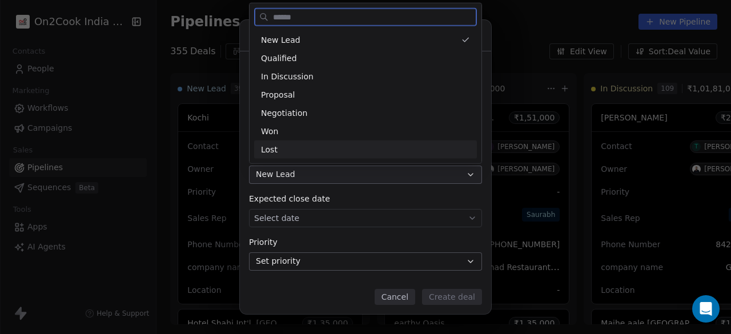
click at [273, 151] on span "Lost" at bounding box center [269, 149] width 17 height 12
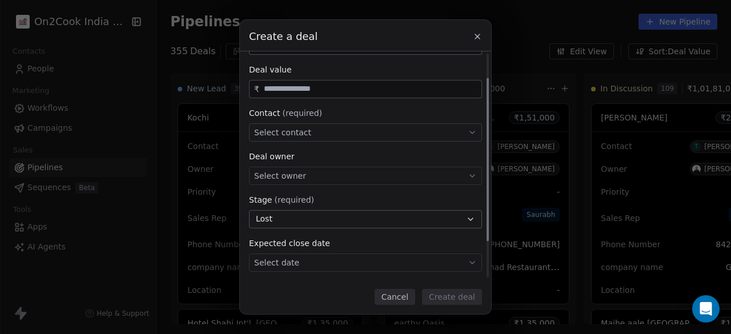
scroll to position [27, 0]
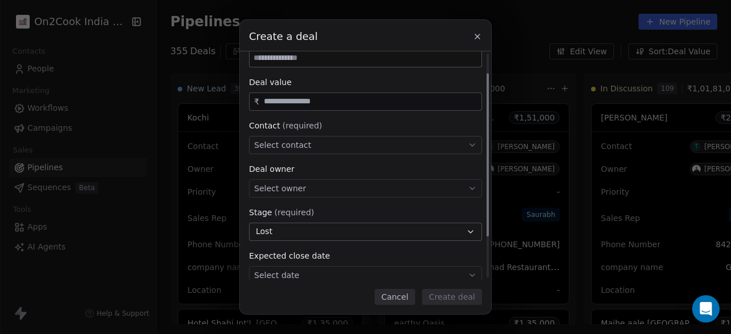
click at [303, 191] on div "Select owner" at bounding box center [365, 188] width 233 height 18
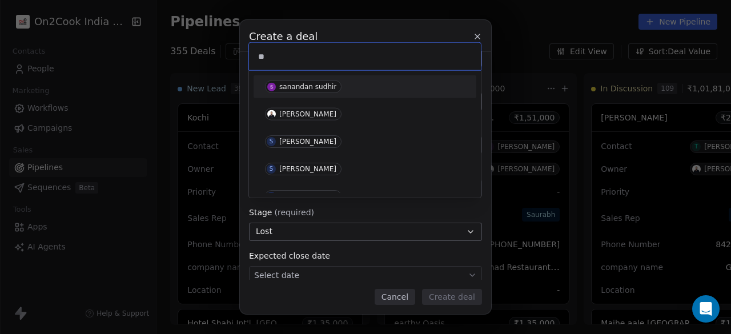
type input "*"
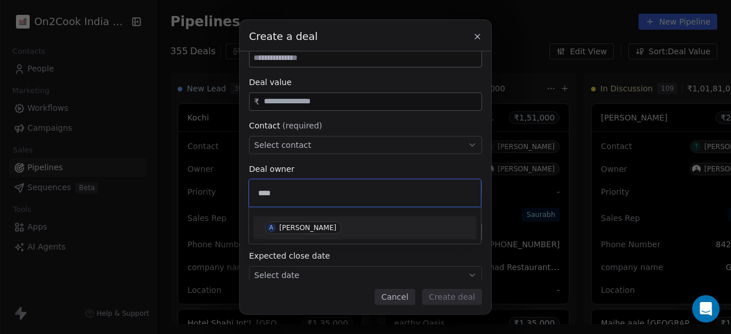
type input "****"
click at [317, 225] on div "Ankitkumar Temburkar" at bounding box center [307, 228] width 57 height 8
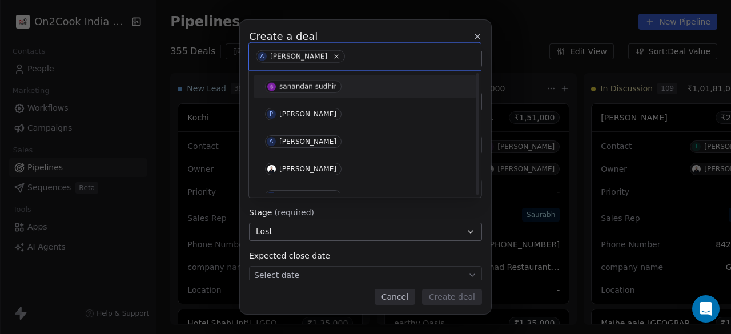
scroll to position [234, 0]
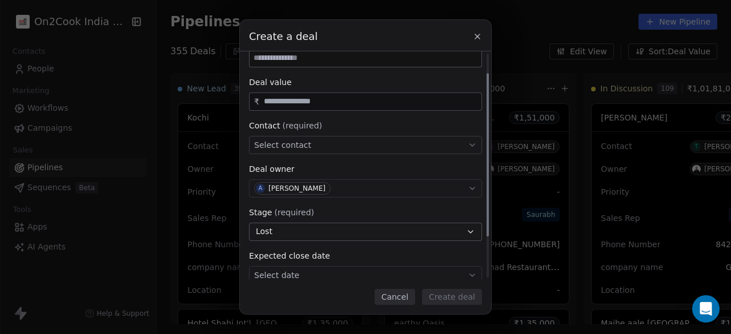
click at [311, 145] on div "Select contact" at bounding box center [365, 145] width 233 height 18
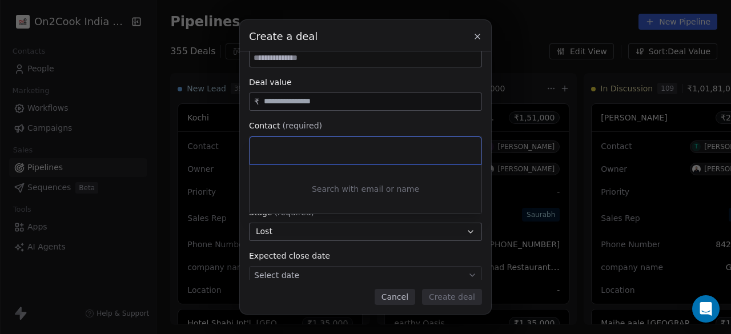
click at [307, 151] on input at bounding box center [366, 151] width 215 height 13
click at [287, 150] on input at bounding box center [366, 151] width 215 height 13
paste input "**********"
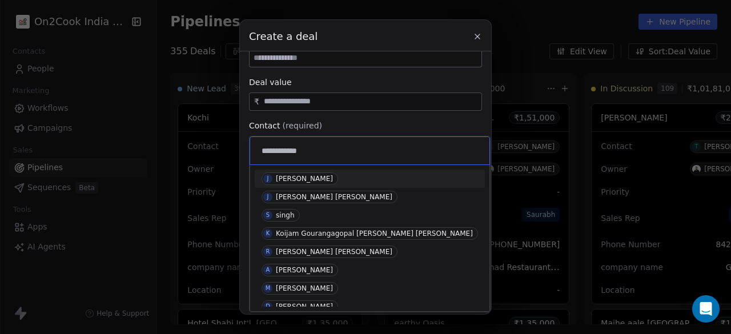
type input "**********"
click at [344, 180] on div "J Jagjit Singh" at bounding box center [370, 179] width 217 height 13
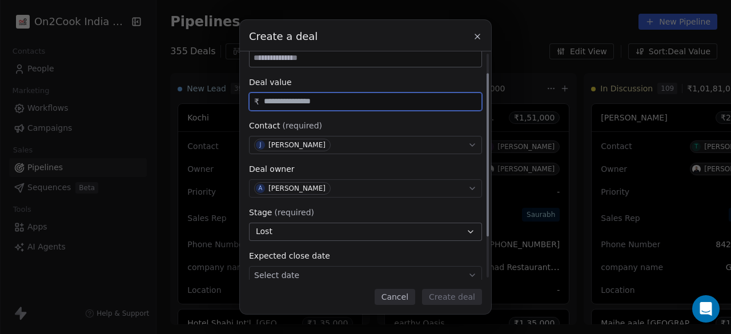
click at [314, 105] on input "text" at bounding box center [371, 101] width 218 height 9
type input "********"
click at [313, 59] on input at bounding box center [366, 58] width 232 height 17
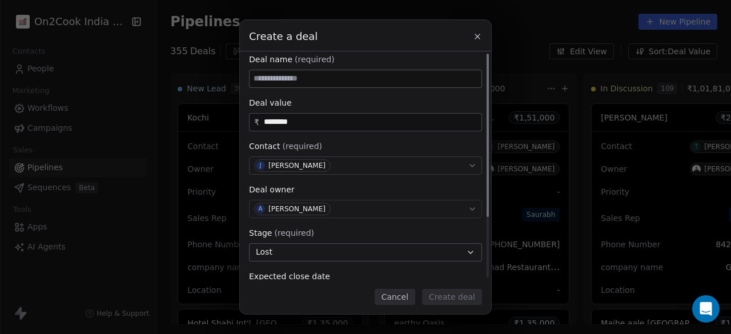
scroll to position [0, 0]
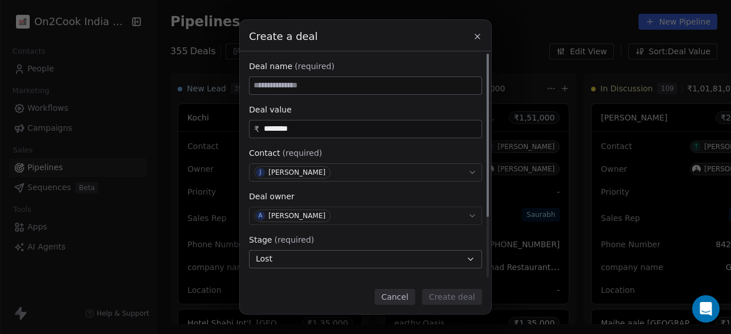
click at [319, 89] on input at bounding box center [366, 85] width 232 height 17
paste input "**********"
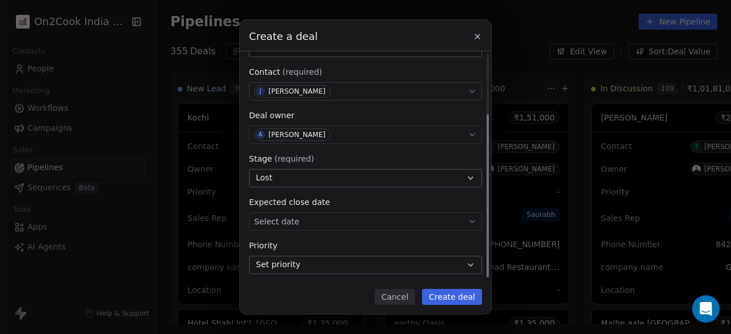
scroll to position [85, 0]
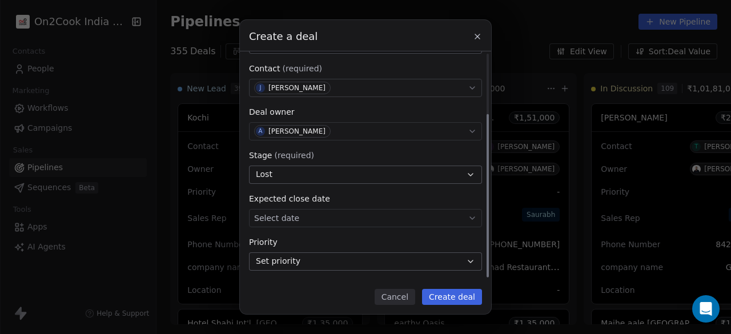
type input "**********"
click at [332, 219] on body "On2Cook India Pvt. Ltd. Contacts People Marketing Workflows Campaigns Sales Pip…" at bounding box center [365, 167] width 731 height 334
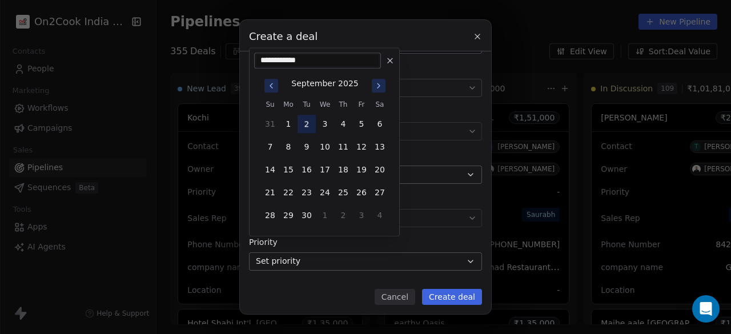
click at [306, 121] on button "2" at bounding box center [307, 124] width 18 height 18
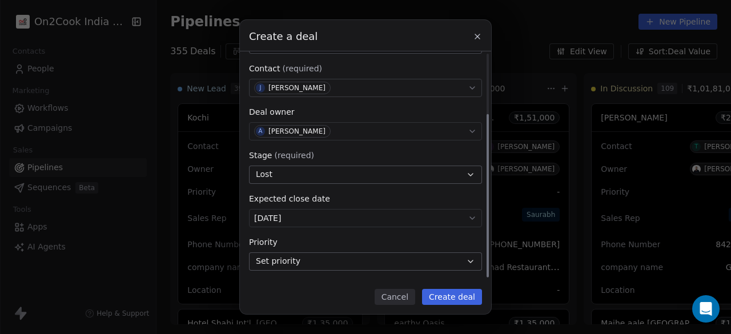
click at [315, 259] on button "Set priority" at bounding box center [365, 262] width 233 height 18
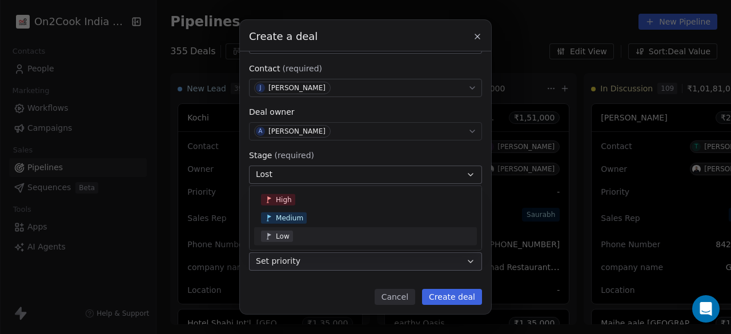
click at [305, 238] on div "Low" at bounding box center [365, 236] width 209 height 11
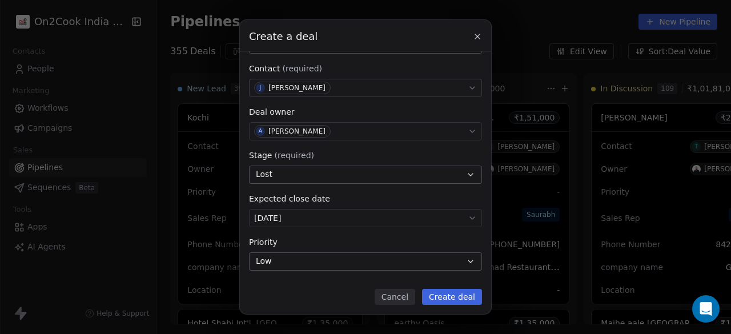
click at [453, 295] on button "Create deal" at bounding box center [452, 297] width 60 height 16
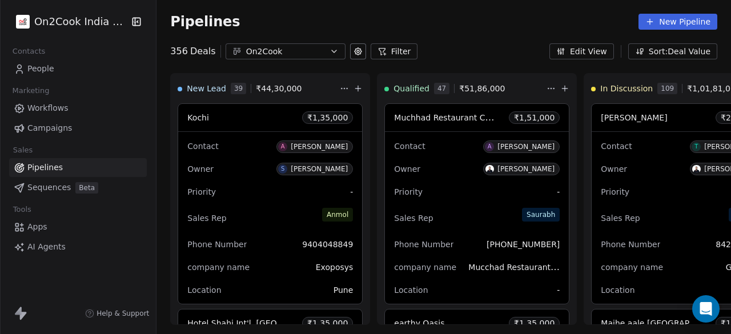
click at [465, 61] on div "Pipelines New Pipeline 356 Deals On2Cook Filter Edit View Sort: Deal Value New …" at bounding box center [444, 167] width 575 height 334
click at [400, 54] on button "Filter" at bounding box center [394, 51] width 47 height 16
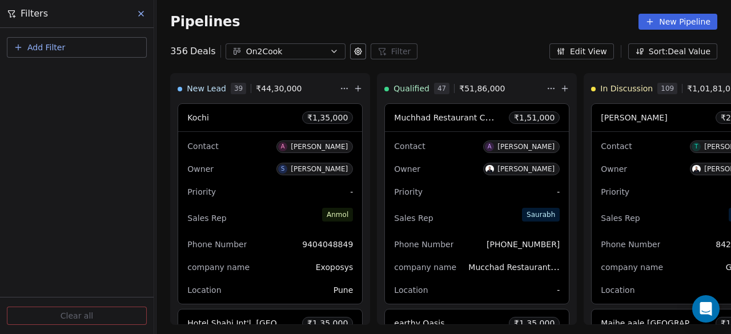
click at [67, 45] on button "Add Filter" at bounding box center [77, 47] width 140 height 21
click at [71, 74] on span "Deal properties" at bounding box center [50, 75] width 62 height 12
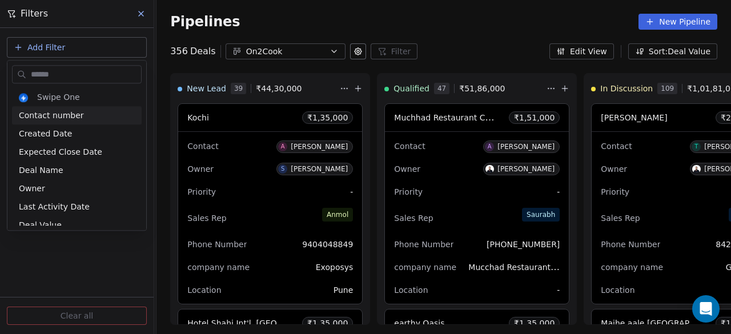
click at [70, 74] on input "text" at bounding box center [85, 74] width 113 height 17
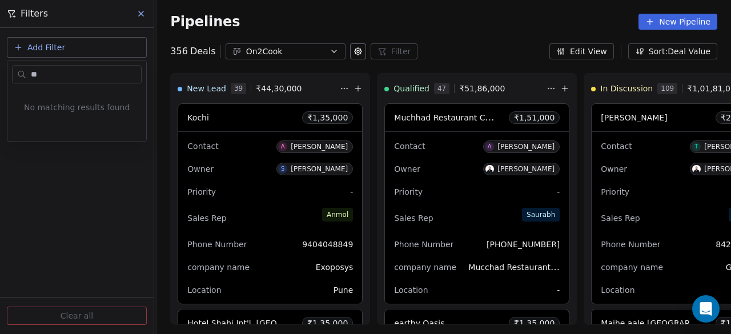
type input "*"
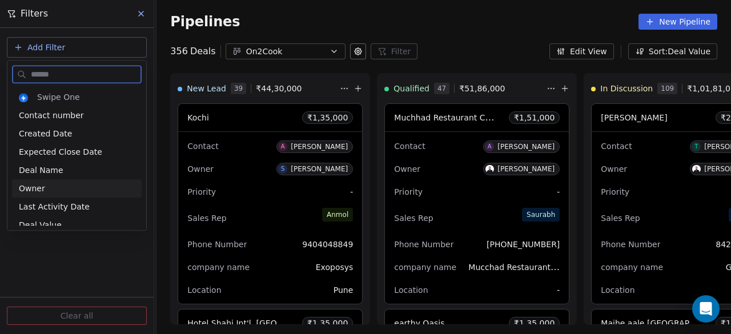
click at [57, 188] on div "Owner" at bounding box center [77, 188] width 116 height 11
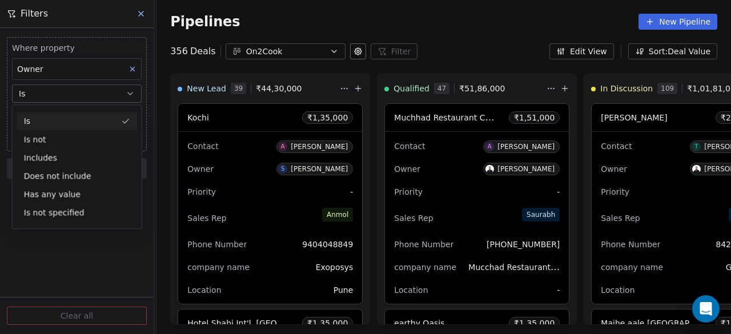
click at [54, 123] on div "Is" at bounding box center [77, 121] width 120 height 18
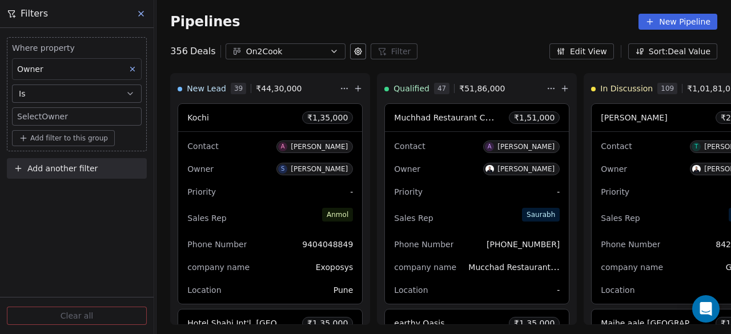
click at [58, 112] on body "On2Cook India Pvt. Ltd. Contacts People Marketing Workflows Campaigns Sales Pip…" at bounding box center [365, 167] width 731 height 334
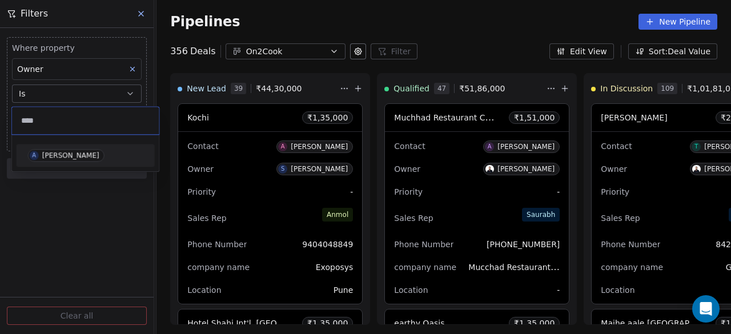
type input "****"
click at [59, 155] on div "Ankitkumar Temburkar" at bounding box center [70, 155] width 57 height 8
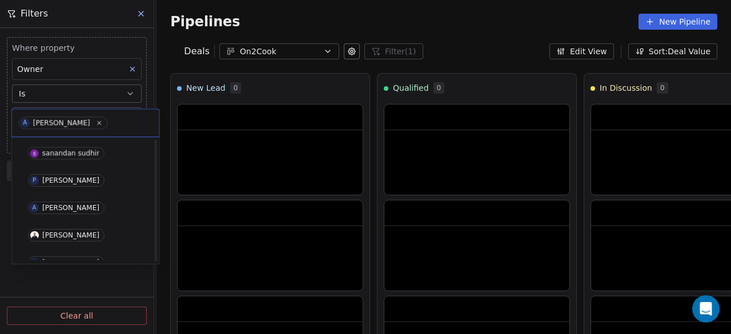
scroll to position [234, 0]
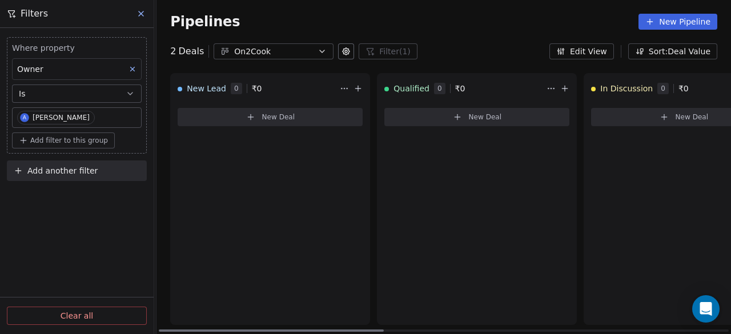
click at [305, 203] on div "New Lead 0 ₹ 0 New Deal" at bounding box center [270, 199] width 200 height 252
click at [533, 197] on div "Qualified 0 ₹ 0 New Deal" at bounding box center [477, 199] width 200 height 252
drag, startPoint x: 694, startPoint y: 194, endPoint x: 416, endPoint y: 159, distance: 279.8
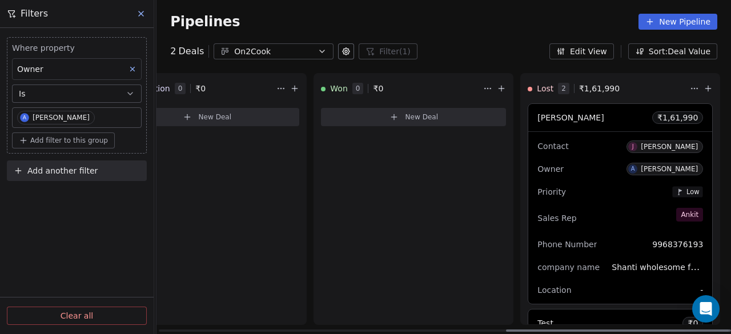
scroll to position [0, 891]
click at [588, 114] on div "Jagjit Singh ₹ 1,61,990" at bounding box center [620, 117] width 184 height 27
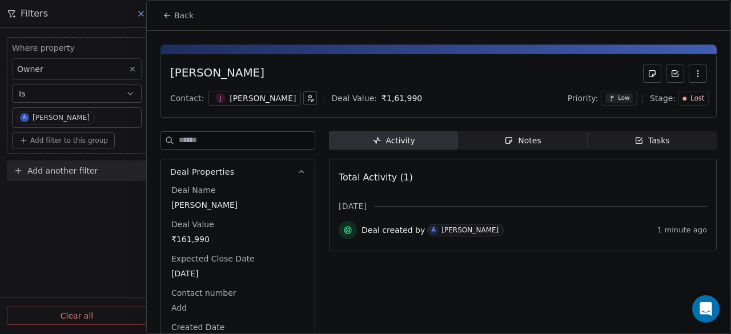
click at [694, 76] on icon "button" at bounding box center [698, 73] width 9 height 9
click at [502, 77] on div "Jagjit Singh" at bounding box center [438, 74] width 537 height 18
click at [221, 71] on div "Jagjit Singh" at bounding box center [217, 74] width 94 height 18
click at [259, 74] on div "Jagjit Singh" at bounding box center [438, 74] width 537 height 18
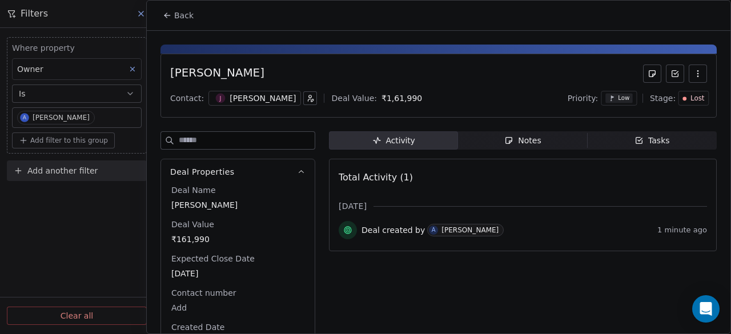
click at [515, 141] on div "Notes" at bounding box center [523, 141] width 37 height 12
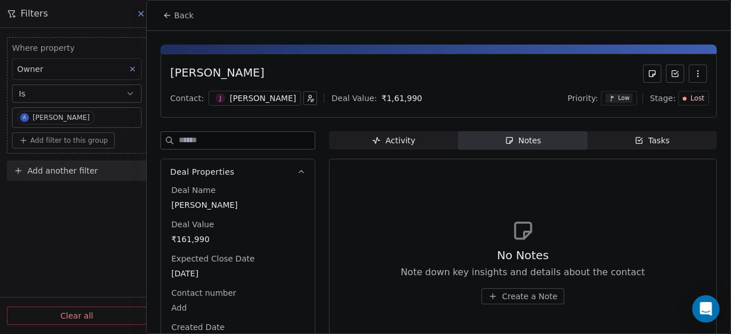
click at [515, 291] on span "Create a Note" at bounding box center [529, 296] width 55 height 11
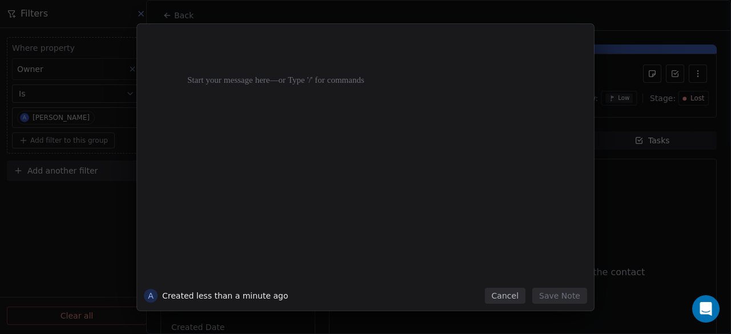
click at [324, 143] on div at bounding box center [382, 159] width 391 height 243
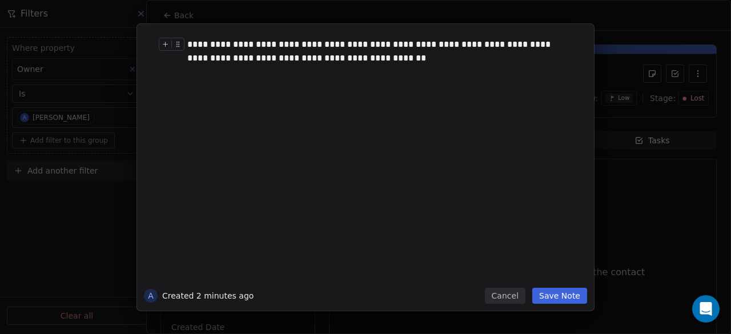
click at [309, 57] on div "**********" at bounding box center [378, 51] width 382 height 27
click at [256, 65] on div "**********" at bounding box center [378, 51] width 382 height 27
click at [352, 66] on div "**********" at bounding box center [382, 159] width 391 height 243
click at [388, 62] on div "**********" at bounding box center [378, 51] width 382 height 27
click at [349, 58] on div "**********" at bounding box center [378, 51] width 382 height 27
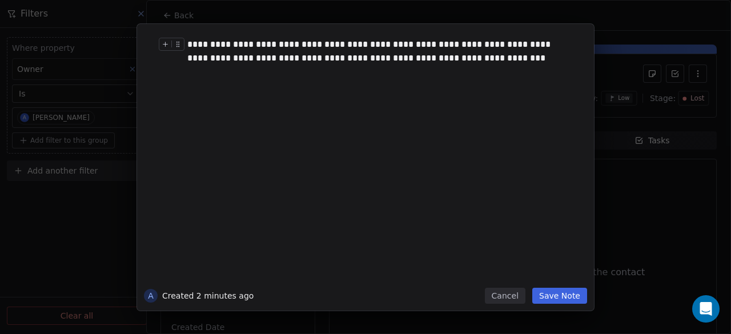
click at [456, 61] on div "**********" at bounding box center [378, 51] width 382 height 27
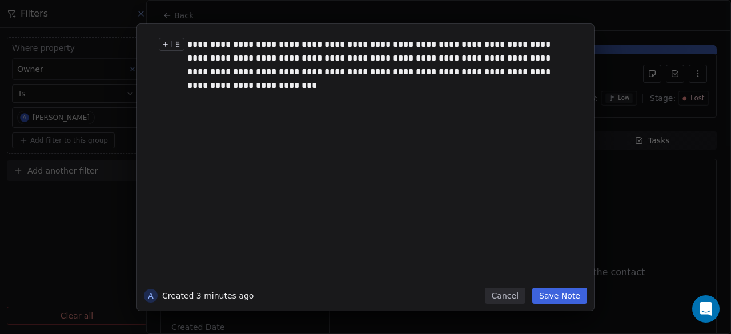
click at [569, 301] on button "Save Note" at bounding box center [560, 296] width 55 height 16
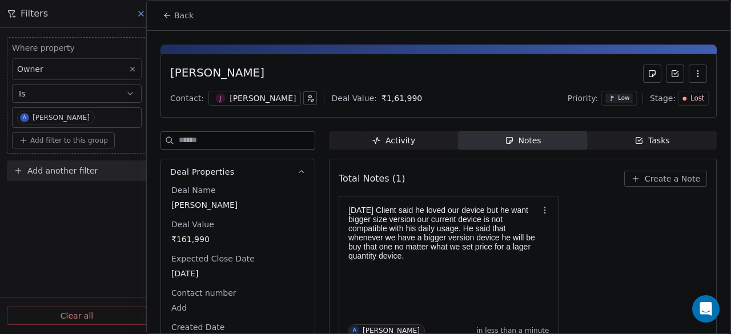
click at [636, 244] on div "02-09-2025 Client said he loved our device but he want bigger size version our …" at bounding box center [523, 270] width 369 height 149
click at [169, 19] on icon at bounding box center [167, 15] width 9 height 9
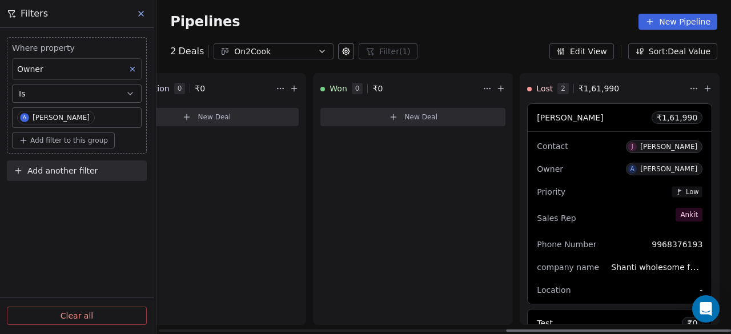
click at [585, 116] on div "Jagjit Singh ₹ 1,61,990" at bounding box center [620, 117] width 184 height 27
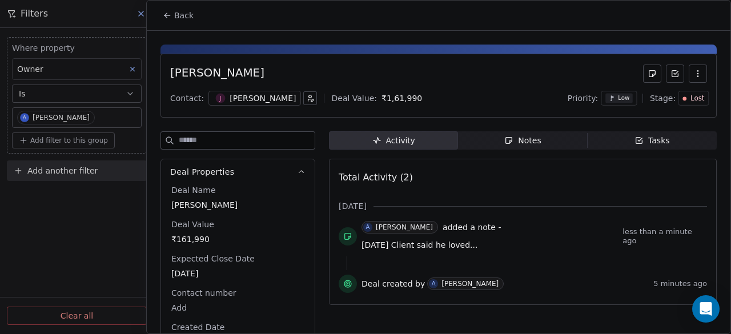
click at [307, 77] on div "Jagjit Singh" at bounding box center [438, 74] width 537 height 18
click at [694, 74] on icon "button" at bounding box center [698, 73] width 9 height 9
click at [169, 15] on icon at bounding box center [167, 15] width 5 height 0
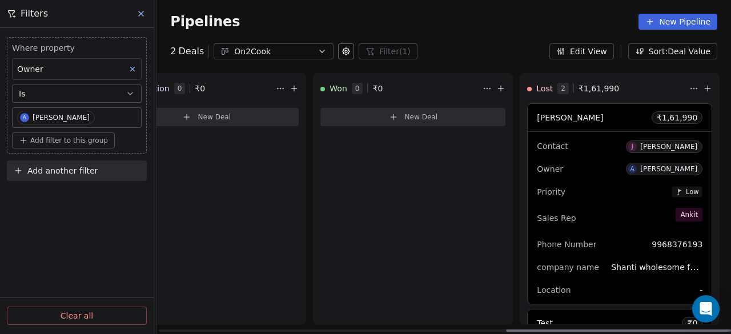
click at [688, 89] on html "On2Cook India Pvt. Ltd. Contacts People Marketing Workflows Campaigns Sales Pip…" at bounding box center [365, 167] width 731 height 334
click at [474, 53] on div "2 Deals On2Cook Filter (1) Filters Where property Owner Is A Ankitkumar Temburk…" at bounding box center [444, 51] width 575 height 16
click at [263, 215] on div "Negotiation 0 ₹ 0 New Deal" at bounding box center [206, 199] width 200 height 252
click at [145, 12] on icon at bounding box center [141, 13] width 9 height 9
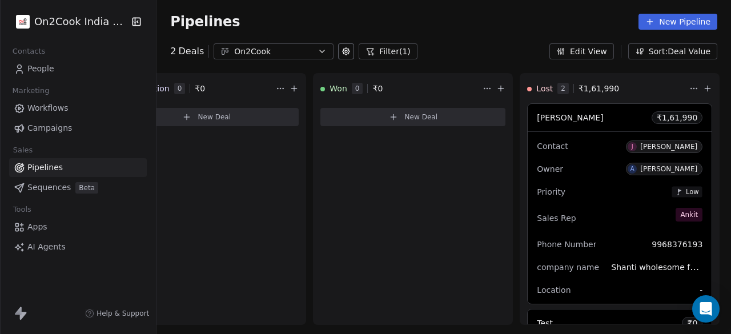
click at [289, 55] on div "On2Cook" at bounding box center [273, 52] width 79 height 12
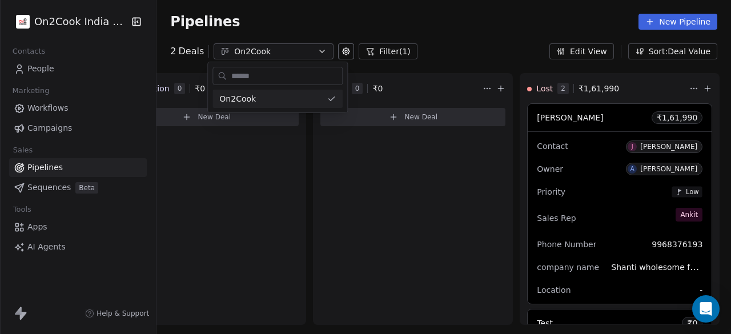
click at [72, 70] on html "On2Cook India Pvt. Ltd. Contacts People Marketing Workflows Campaigns Sales Pip…" at bounding box center [365, 167] width 731 height 334
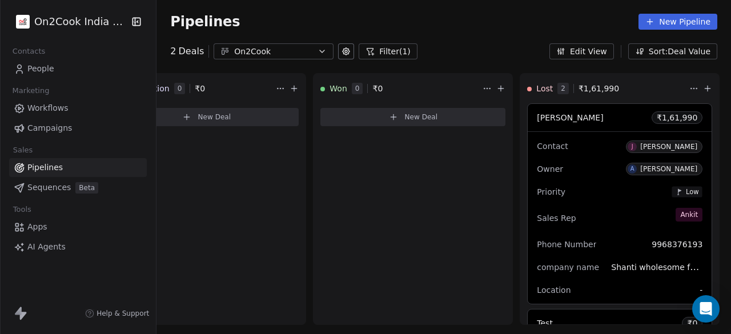
click at [37, 67] on span "People" at bounding box center [40, 69] width 27 height 12
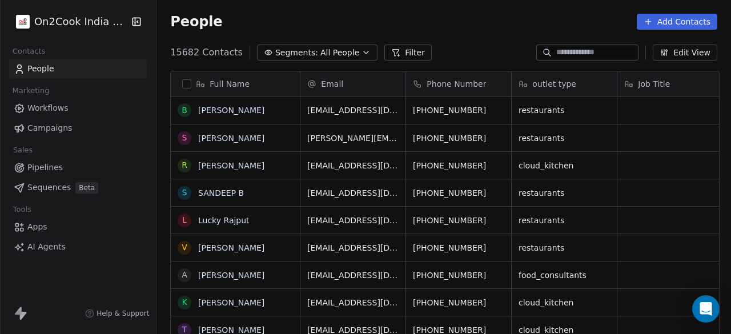
scroll to position [285, 568]
click at [292, 54] on span "Segments:" at bounding box center [296, 53] width 43 height 12
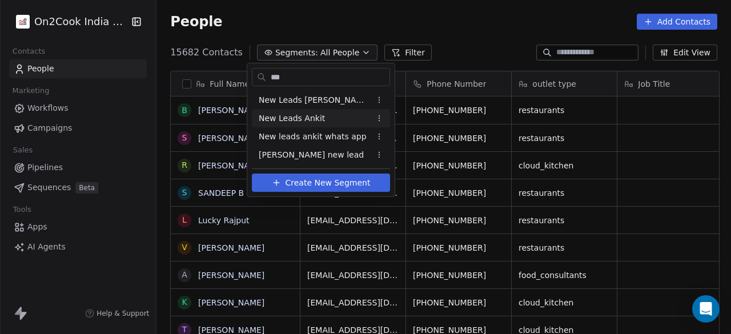
type input "***"
click at [308, 117] on span "New Leads Ankit" at bounding box center [292, 119] width 66 height 12
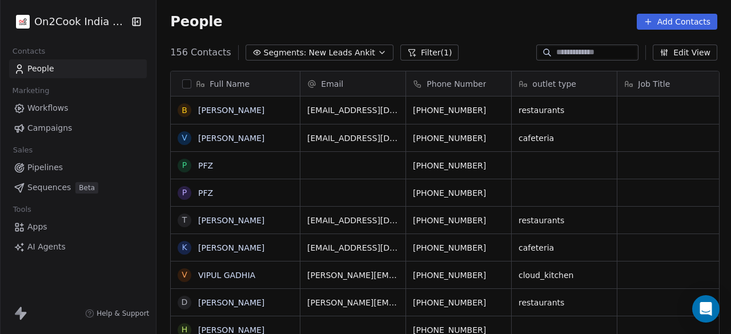
click at [578, 53] on input at bounding box center [597, 52] width 80 height 11
paste input "**********"
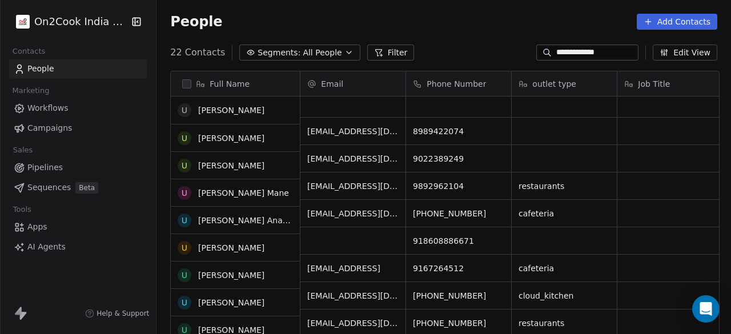
scroll to position [0, 0]
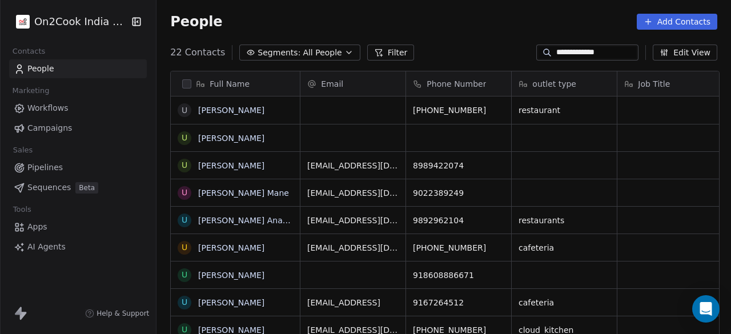
type input "**********"
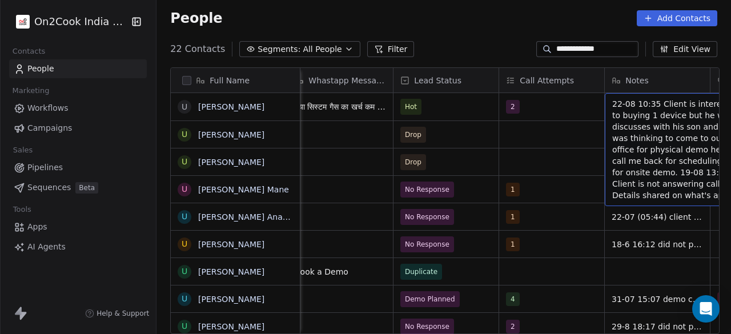
scroll to position [9, 1070]
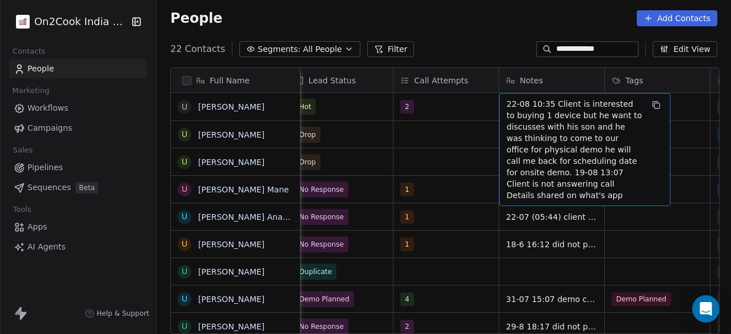
click at [503, 94] on div "22-08 10:35 Client is interested to buying 1 device but he want to discusses wi…" at bounding box center [584, 149] width 171 height 113
click at [507, 98] on span "22-08 10:35 Client is interested to buying 1 device but he want to discusses wi…" at bounding box center [575, 149] width 136 height 103
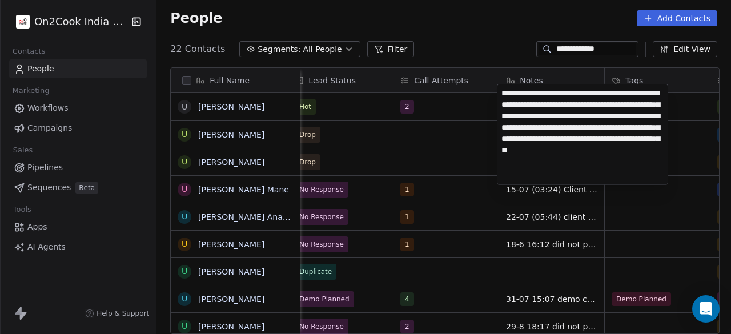
click at [504, 91] on textarea "**********" at bounding box center [583, 135] width 170 height 100
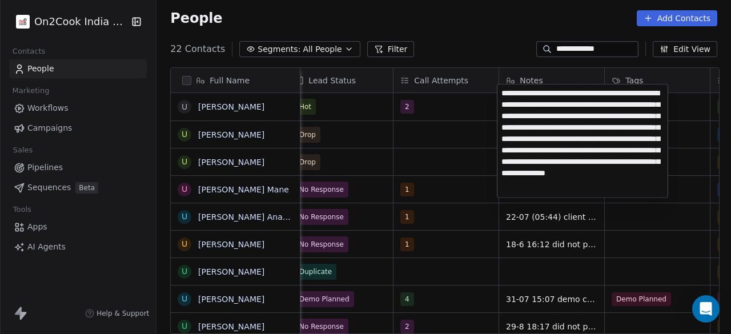
click at [616, 118] on textarea "**********" at bounding box center [583, 141] width 170 height 113
click at [585, 117] on textarea "**********" at bounding box center [583, 141] width 170 height 113
click at [553, 104] on textarea "**********" at bounding box center [583, 141] width 170 height 113
click at [522, 105] on textarea "**********" at bounding box center [583, 141] width 170 height 113
click at [650, 105] on textarea "**********" at bounding box center [583, 141] width 170 height 113
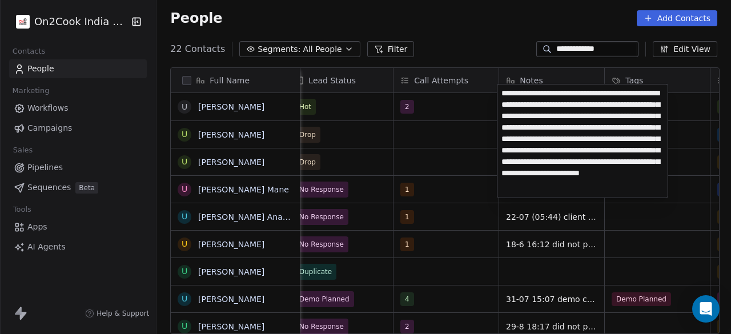
click at [653, 103] on textarea "**********" at bounding box center [583, 141] width 170 height 113
type textarea "**********"
click at [418, 123] on html "**********" at bounding box center [365, 167] width 731 height 334
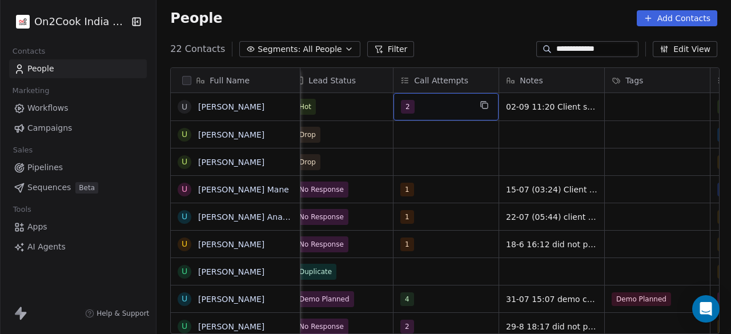
click at [446, 100] on div "2" at bounding box center [436, 107] width 70 height 14
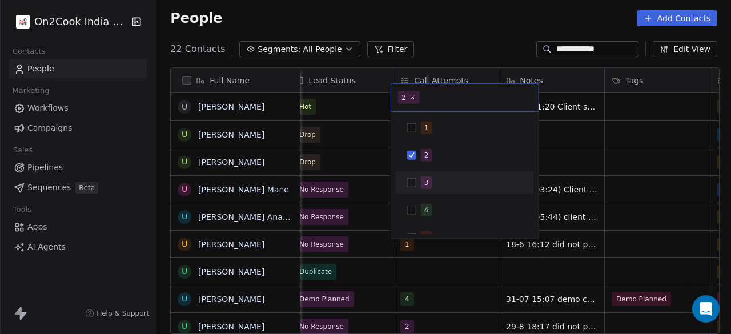
click at [433, 179] on div "3" at bounding box center [472, 183] width 102 height 13
click at [438, 155] on div "2" at bounding box center [472, 155] width 102 height 13
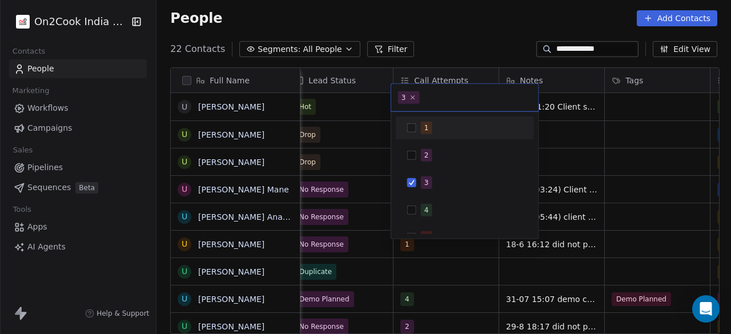
click at [329, 98] on html "**********" at bounding box center [365, 167] width 731 height 334
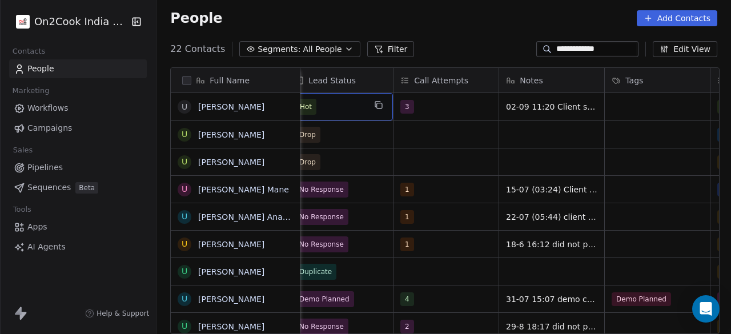
scroll to position [9, 1057]
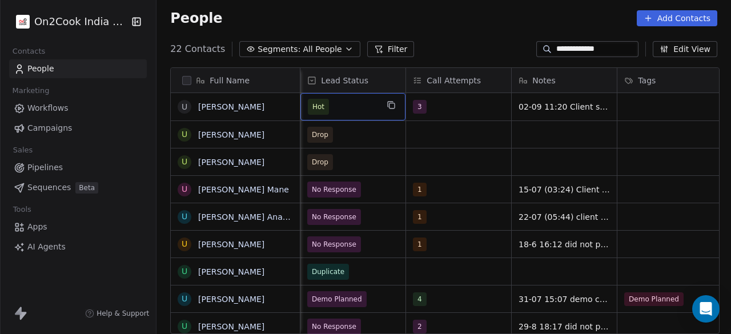
click at [337, 99] on span "Hot" at bounding box center [343, 107] width 70 height 16
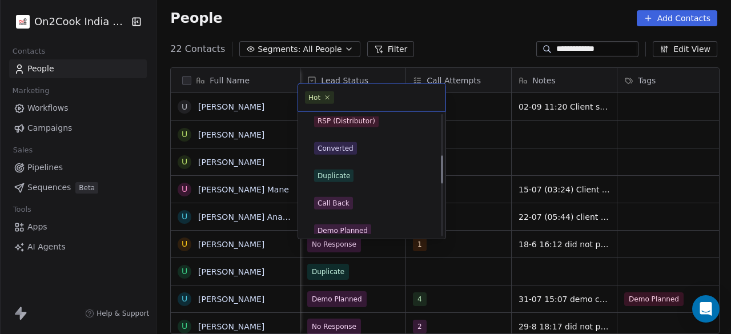
scroll to position [229, 0]
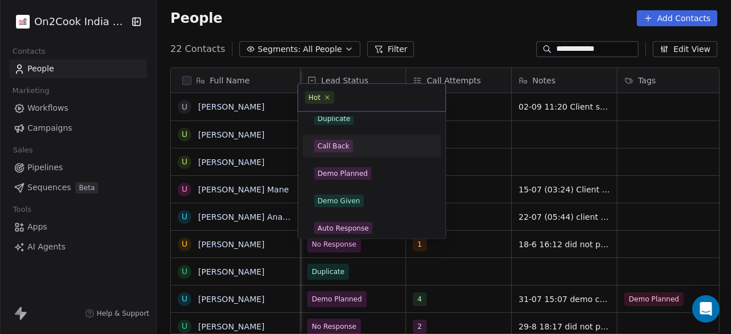
click at [359, 141] on div "Call Back" at bounding box center [371, 146] width 115 height 13
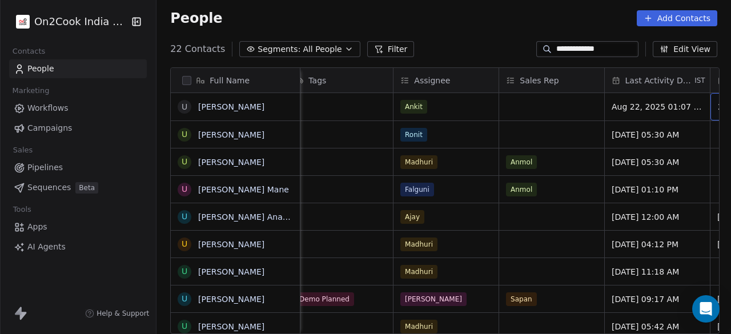
scroll to position [9, 1492]
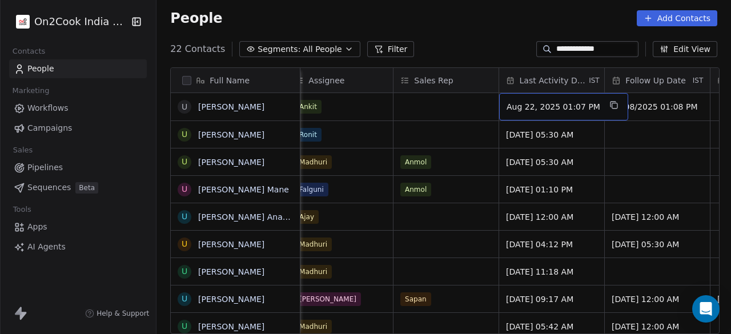
click at [531, 101] on span "Aug 22, 2025 01:07 PM" at bounding box center [554, 106] width 94 height 11
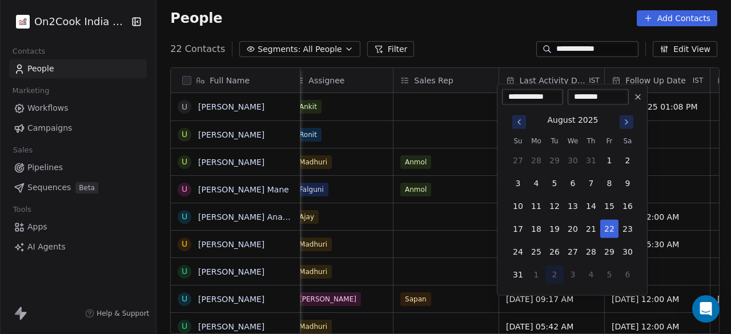
click at [627, 124] on icon "Go to next month" at bounding box center [626, 122] width 9 height 9
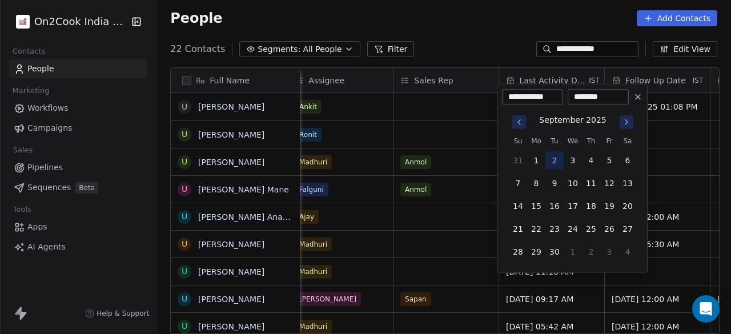
click at [555, 166] on button "2" at bounding box center [555, 160] width 18 height 18
type input "**********"
click at [554, 165] on button "2" at bounding box center [555, 160] width 18 height 18
click at [466, 132] on html "**********" at bounding box center [365, 167] width 731 height 334
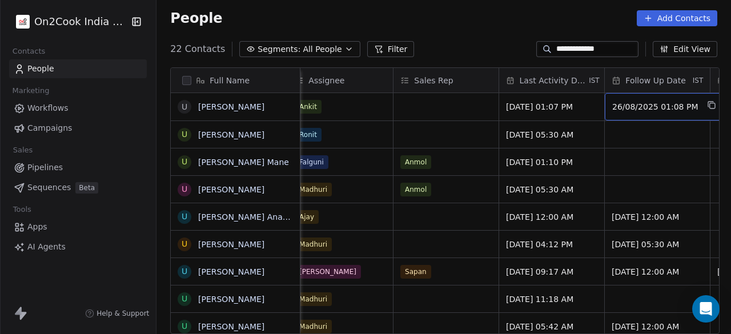
click at [627, 102] on span "26/08/2025 01:08 PM" at bounding box center [656, 106] width 86 height 11
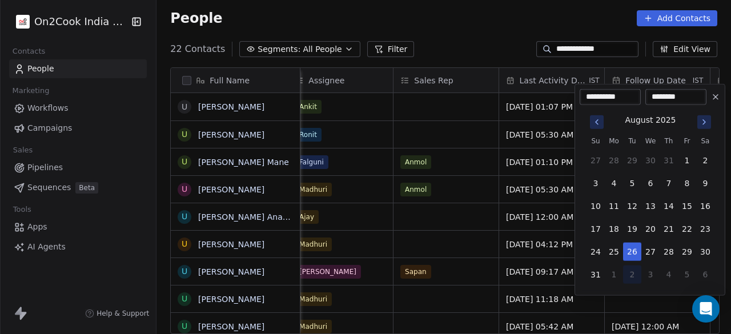
click at [701, 123] on icon "Go to next month" at bounding box center [704, 122] width 9 height 9
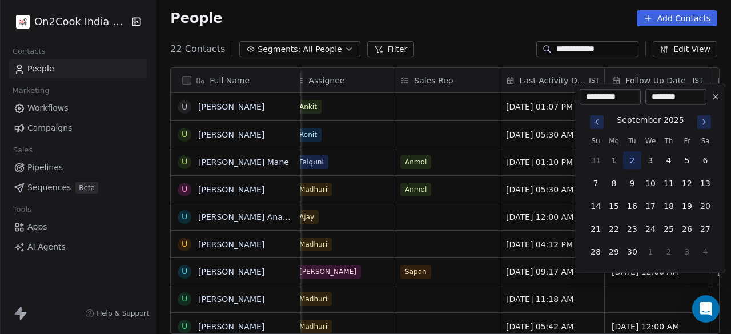
click at [701, 123] on icon "Go to next month" at bounding box center [704, 122] width 9 height 9
click at [617, 185] on button "6" at bounding box center [614, 183] width 18 height 18
type input "**********"
click at [437, 104] on html "**********" at bounding box center [365, 167] width 731 height 334
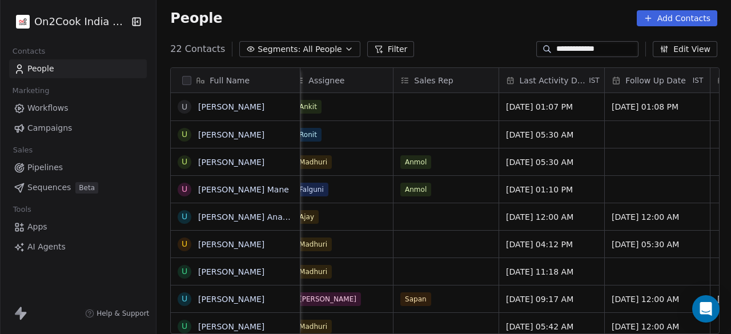
click at [597, 50] on input "**********" at bounding box center [597, 48] width 80 height 11
paste input
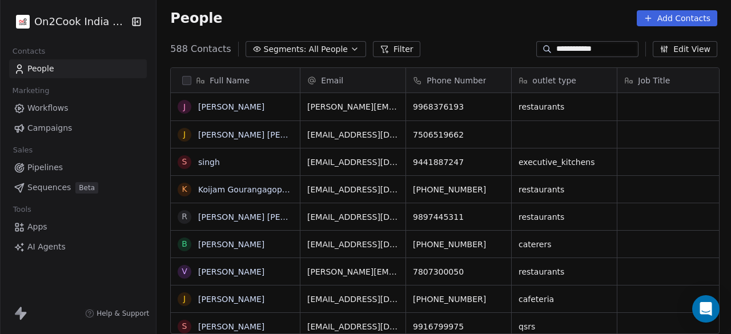
scroll to position [285, 568]
type input "**********"
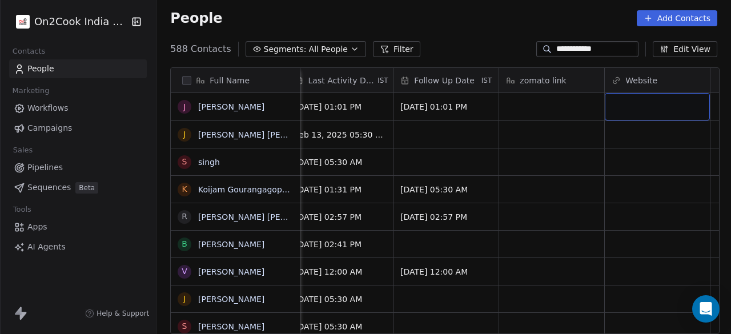
scroll to position [0, 1731]
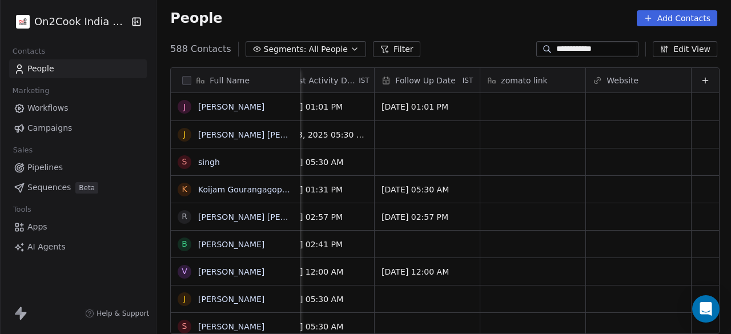
click at [91, 65] on link "People" at bounding box center [78, 68] width 138 height 19
click at [331, 49] on span "All People" at bounding box center [328, 49] width 39 height 12
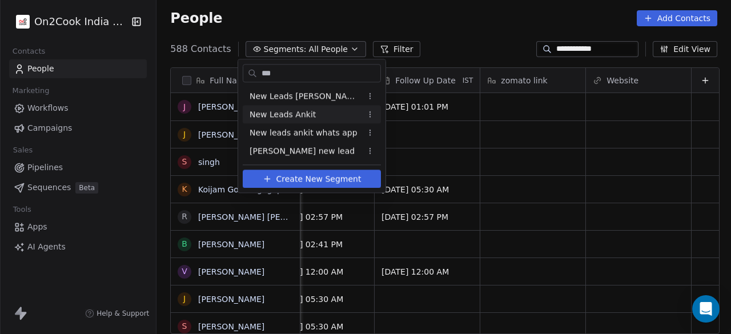
click at [298, 117] on span "New Leads Ankit" at bounding box center [283, 115] width 66 height 12
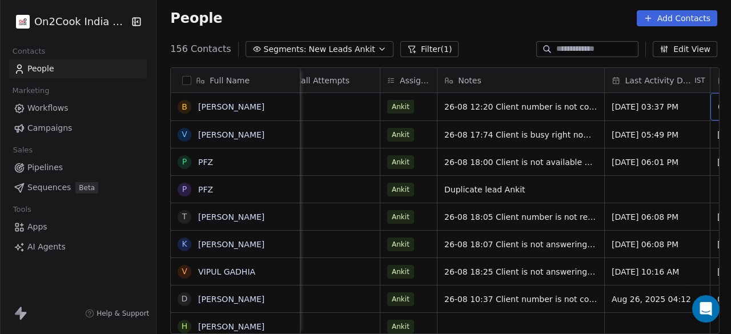
scroll to position [0, 1188]
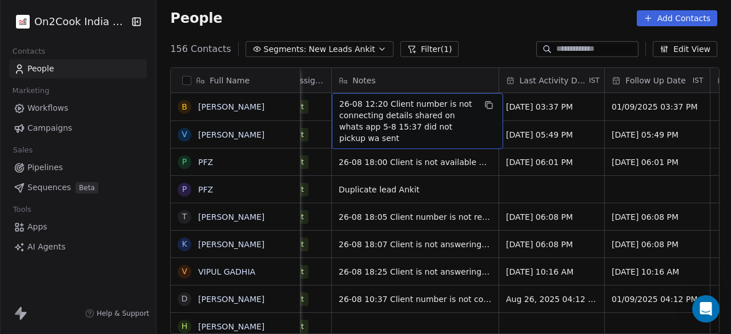
click at [415, 43] on button "Filter (1)" at bounding box center [430, 49] width 59 height 16
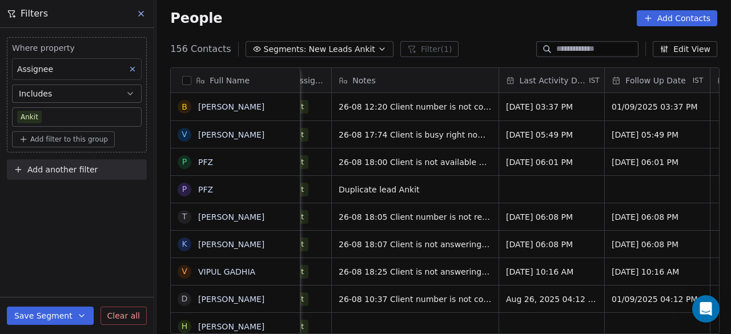
click at [69, 139] on span "Add filter to this group" at bounding box center [69, 139] width 78 height 9
click at [69, 162] on span "Contact properties" at bounding box center [61, 163] width 74 height 12
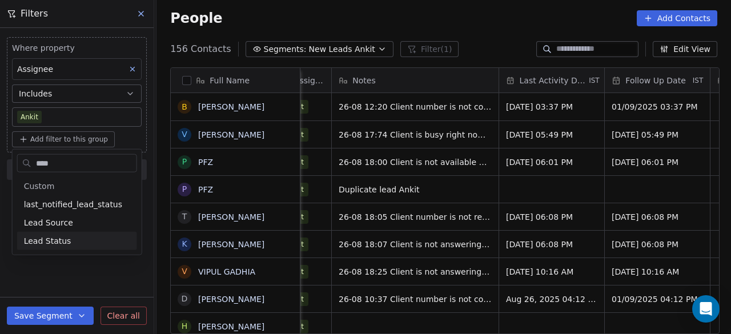
type input "****"
click at [62, 241] on span "Lead Status" at bounding box center [47, 240] width 47 height 11
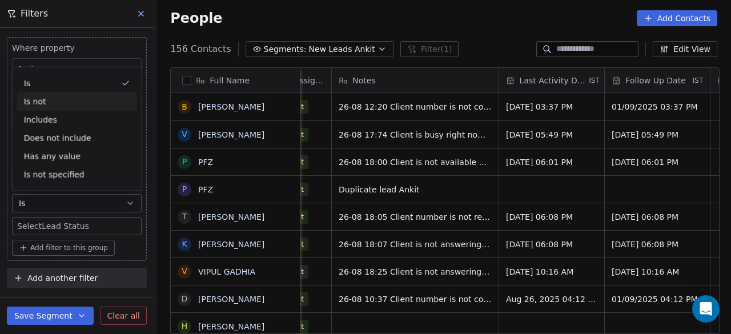
click at [59, 104] on div "Is not" at bounding box center [77, 102] width 120 height 18
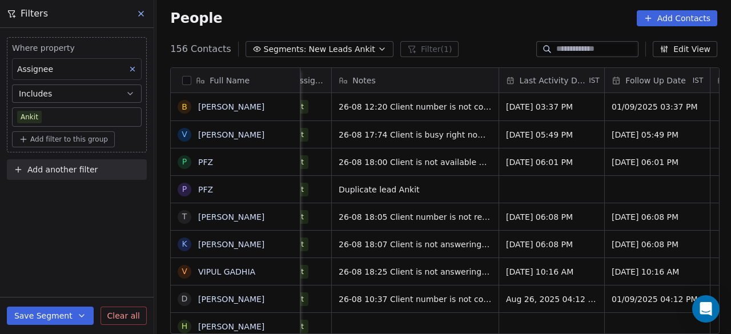
click at [81, 141] on span "Add filter to this group" at bounding box center [69, 139] width 78 height 9
click at [76, 167] on span "Contact properties" at bounding box center [61, 163] width 74 height 12
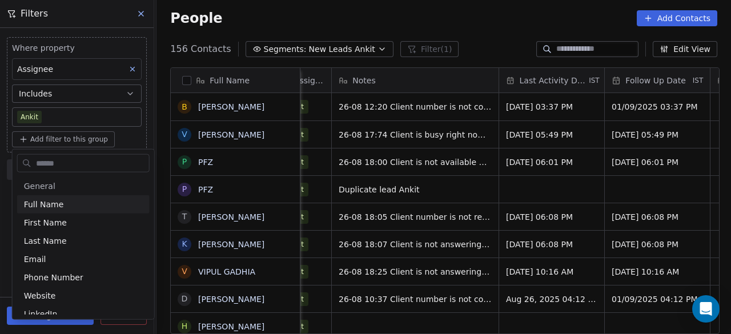
click at [76, 169] on input "text" at bounding box center [91, 163] width 115 height 17
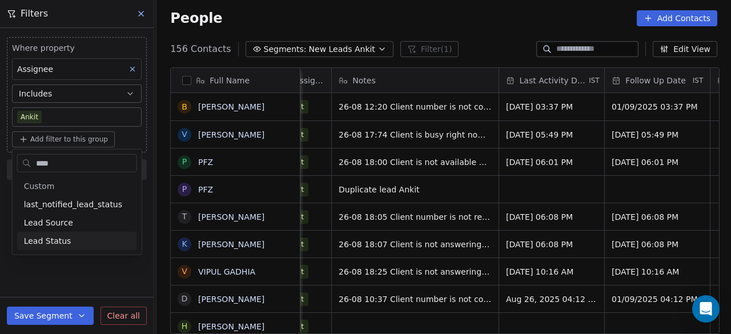
type input "****"
click at [42, 243] on span "Lead Status" at bounding box center [47, 240] width 47 height 11
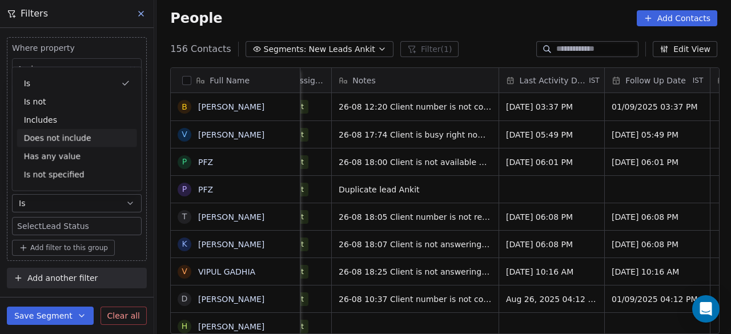
click at [55, 138] on div "Does not include" at bounding box center [77, 138] width 120 height 18
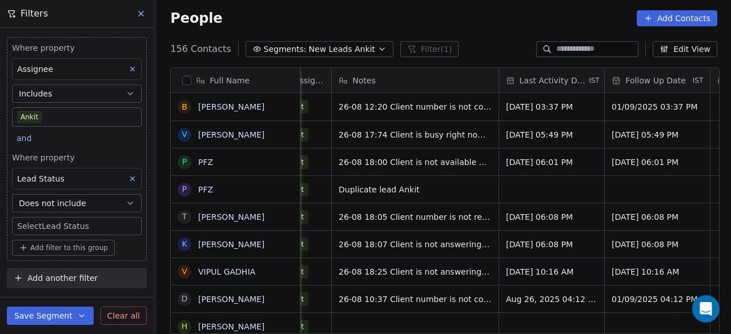
click at [69, 227] on body "On2Cook India Pvt. Ltd. Contacts People Marketing Workflows Campaigns Sales Pip…" at bounding box center [365, 167] width 731 height 334
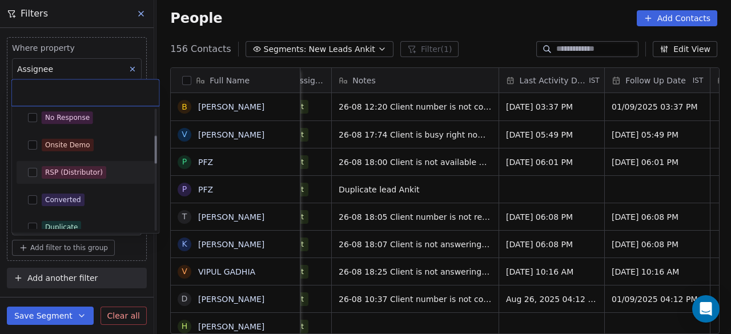
scroll to position [171, 0]
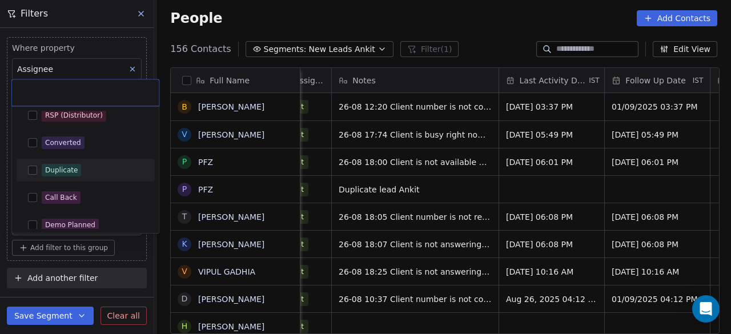
click at [35, 169] on button "Suggestions" at bounding box center [32, 170] width 9 height 9
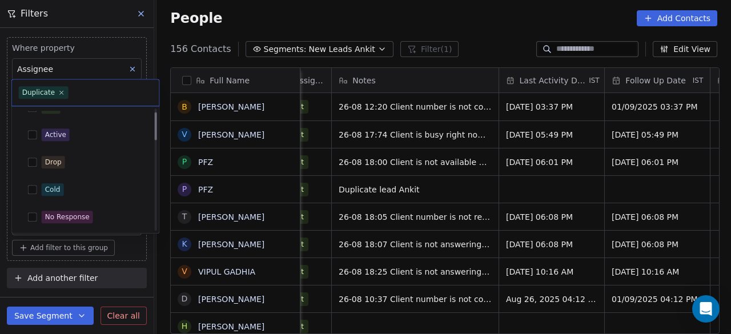
scroll to position [0, 0]
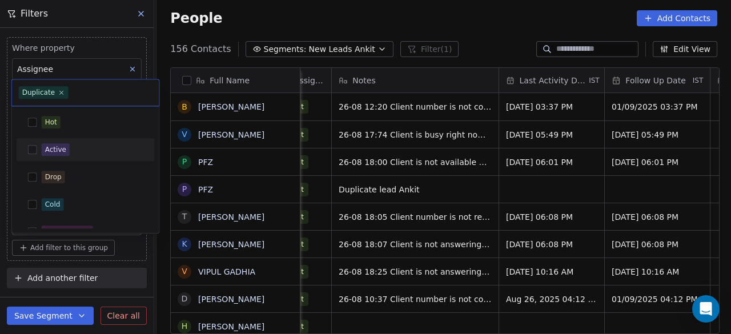
click at [33, 153] on button "Suggestions" at bounding box center [32, 149] width 9 height 9
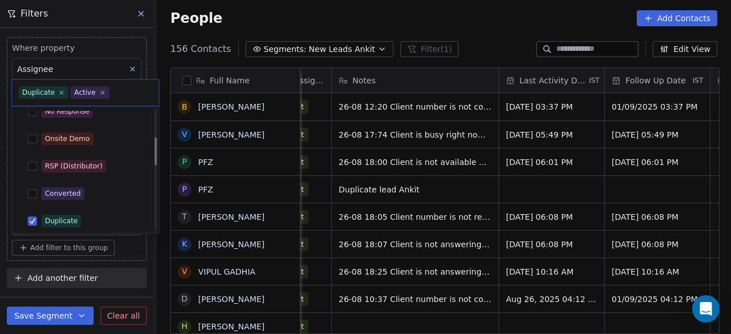
scroll to position [171, 0]
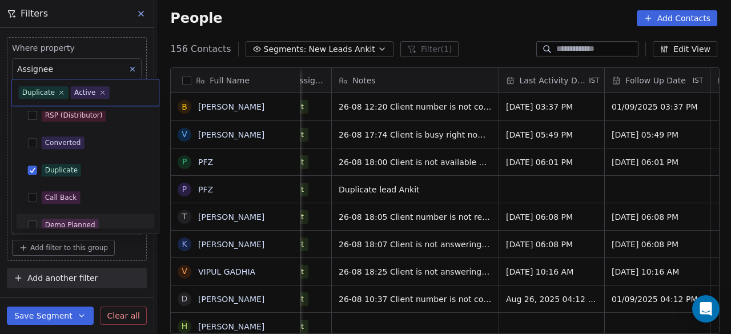
click at [49, 317] on html "On2Cook India Pvt. Ltd. Contacts People Marketing Workflows Campaigns Sales Pip…" at bounding box center [365, 167] width 731 height 334
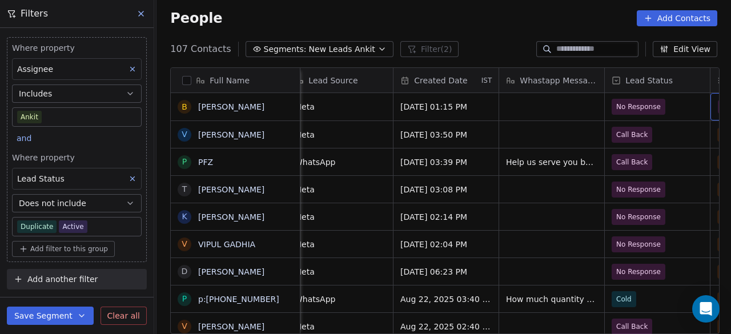
scroll to position [0, 753]
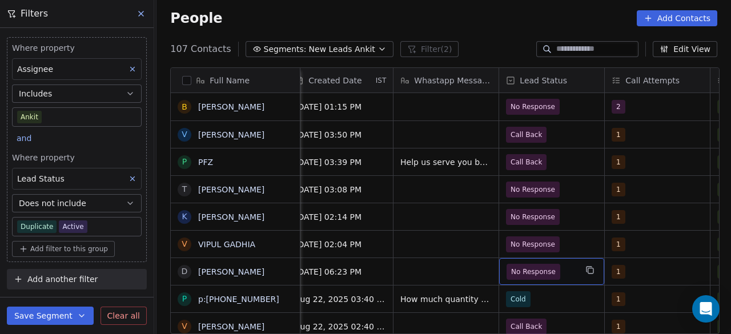
click at [114, 223] on body "On2Cook India Pvt. Ltd. Contacts People Marketing Workflows Campaigns Sales Pip…" at bounding box center [365, 167] width 731 height 334
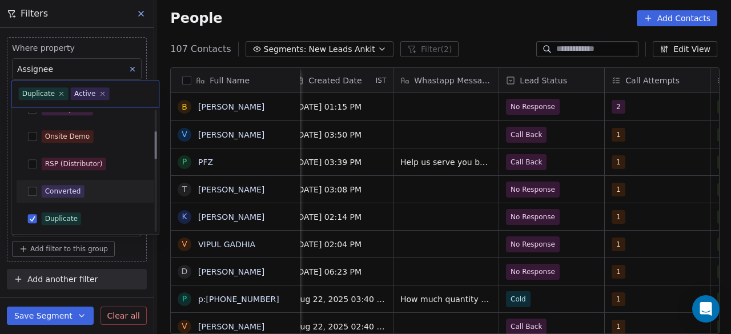
scroll to position [10, 0]
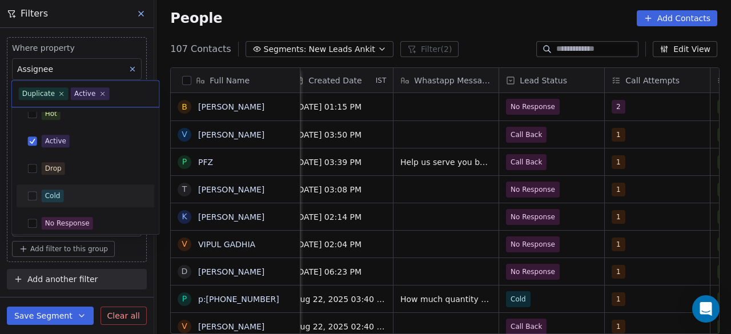
click at [63, 194] on div "Cold" at bounding box center [93, 196] width 102 height 13
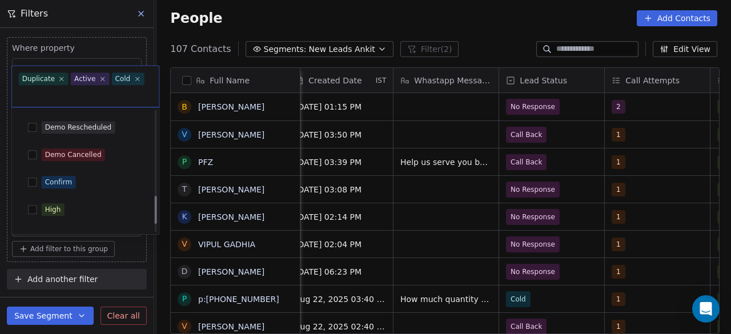
scroll to position [398, 0]
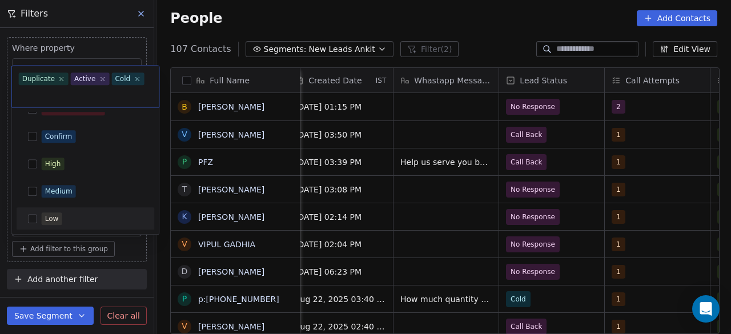
click at [135, 246] on html "On2Cook India Pvt. Ltd. Contacts People Marketing Workflows Campaigns Sales Pip…" at bounding box center [365, 167] width 731 height 334
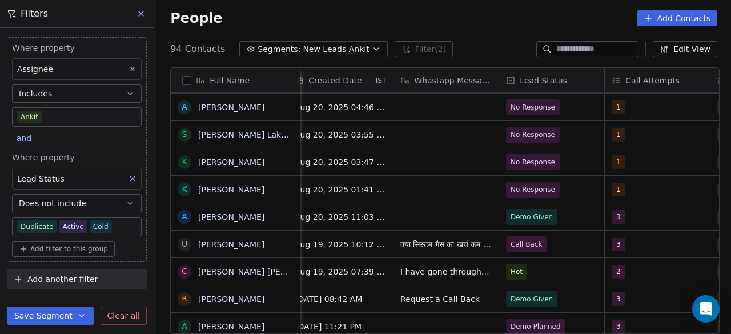
scroll to position [521, 0]
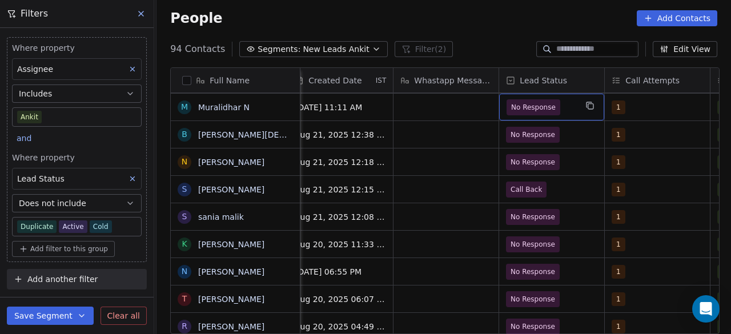
click at [122, 228] on body "On2Cook India Pvt. Ltd. Contacts People Marketing Workflows Campaigns Sales Pip…" at bounding box center [365, 167] width 731 height 334
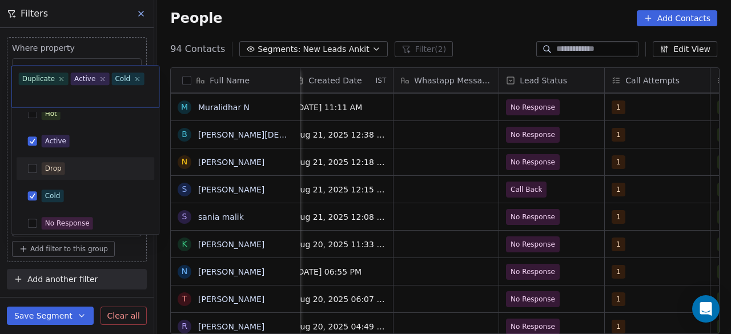
click at [87, 167] on div "Drop" at bounding box center [93, 168] width 102 height 13
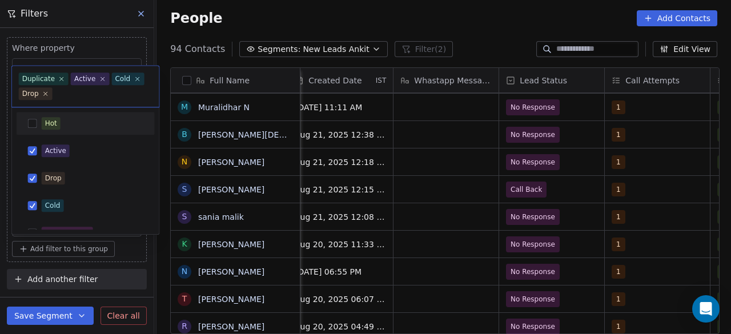
click at [73, 123] on div "Hot" at bounding box center [93, 123] width 102 height 13
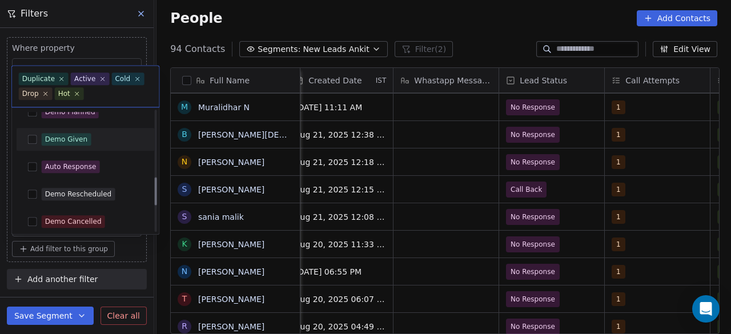
click at [29, 138] on button "Suggestions" at bounding box center [32, 139] width 9 height 9
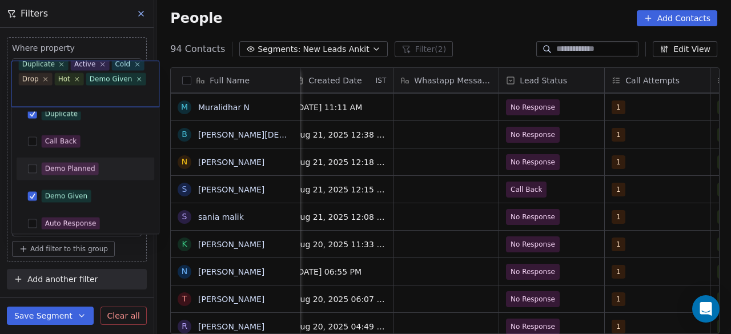
click at [468, 45] on html "On2Cook India Pvt. Ltd. Contacts People Marketing Workflows Campaigns Sales Pip…" at bounding box center [365, 167] width 731 height 334
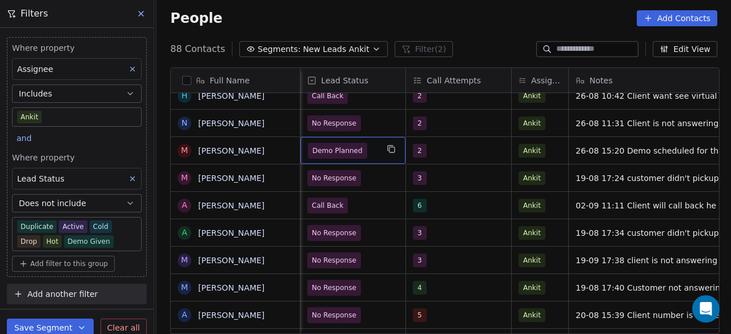
click at [369, 149] on span "Demo Planned" at bounding box center [343, 151] width 70 height 16
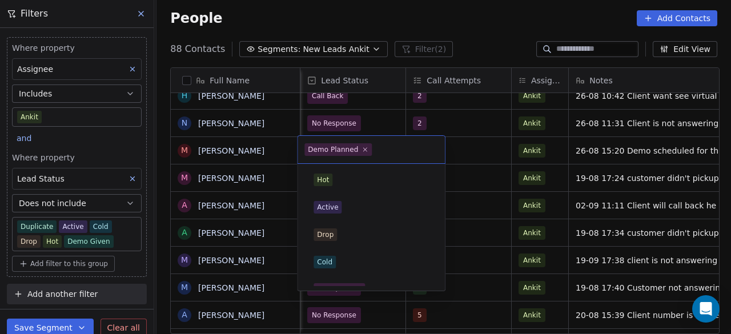
scroll to position [179, 0]
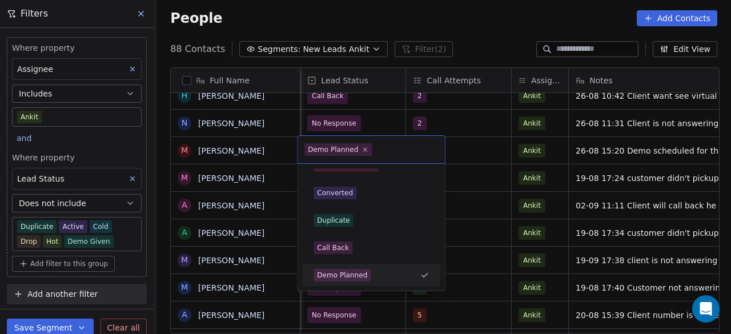
click at [466, 151] on html "On2Cook India Pvt. Ltd. Contacts People Marketing Workflows Campaigns Sales Pip…" at bounding box center [365, 167] width 731 height 334
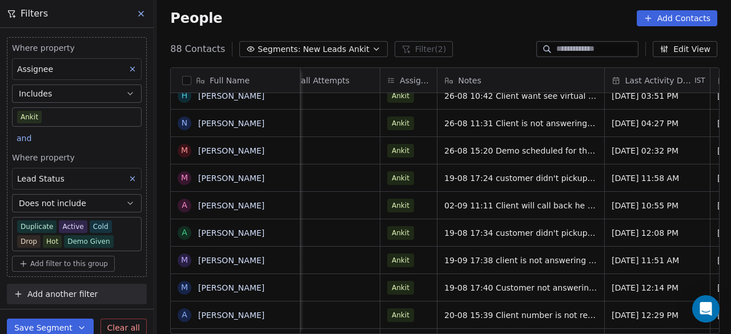
scroll to position [0, 1057]
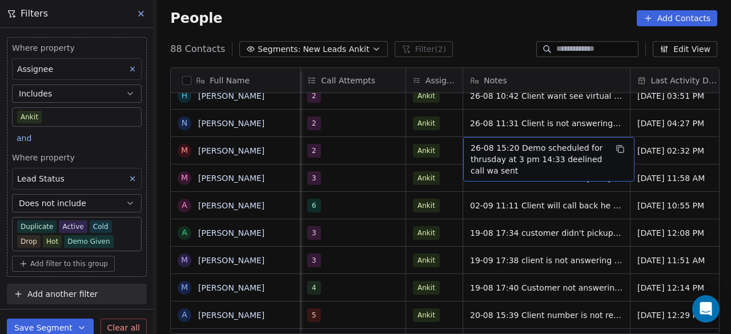
click at [471, 146] on span "26-08 15:20 Demo scheduled for thrusday at 3 pm 14:33 deelined call wa sent" at bounding box center [539, 159] width 136 height 34
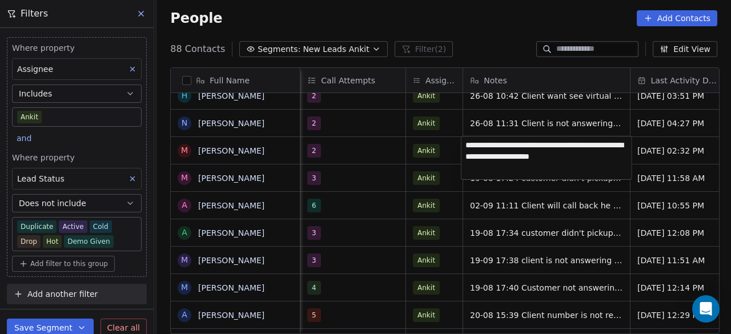
click at [466, 143] on textarea "**********" at bounding box center [547, 158] width 170 height 43
click at [471, 146] on textarea "**********" at bounding box center [547, 156] width 170 height 39
click at [487, 142] on textarea "**********" at bounding box center [547, 156] width 170 height 39
click at [521, 141] on textarea "**********" at bounding box center [547, 156] width 170 height 39
click at [561, 143] on textarea "**********" at bounding box center [547, 156] width 170 height 39
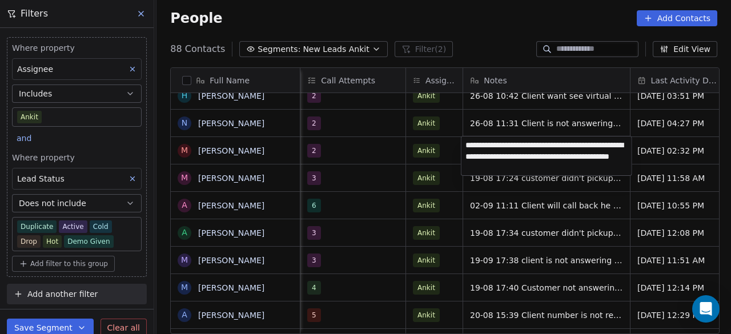
click at [579, 148] on textarea "**********" at bounding box center [547, 156] width 170 height 39
click at [577, 144] on textarea "**********" at bounding box center [547, 156] width 170 height 39
type textarea "**********"
click at [437, 156] on html "On2Cook India Pvt. Ltd. Contacts People Marketing Workflows Campaigns Sales Pip…" at bounding box center [365, 167] width 731 height 334
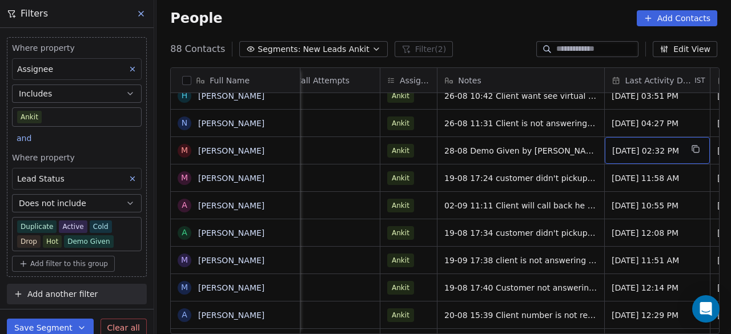
scroll to position [0, 1188]
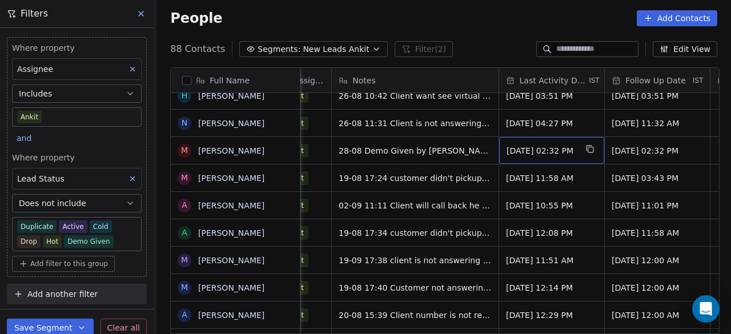
click at [536, 154] on span "Aug 26, 2025 02:32 PM" at bounding box center [542, 150] width 70 height 11
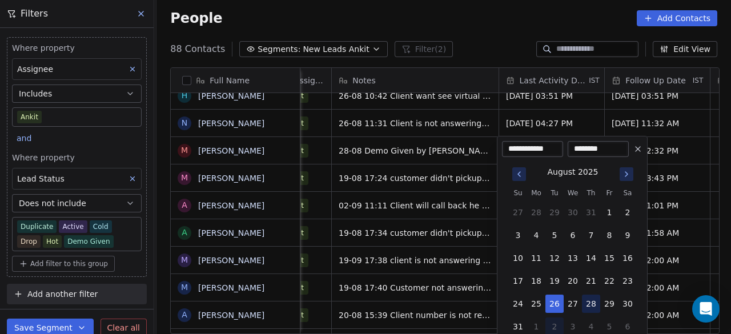
click at [593, 303] on button "28" at bounding box center [591, 304] width 18 height 18
type input "**********"
click at [491, 156] on html "On2Cook India Pvt. Ltd. Contacts People Marketing Workflows Campaigns Sales Pip…" at bounding box center [365, 167] width 731 height 334
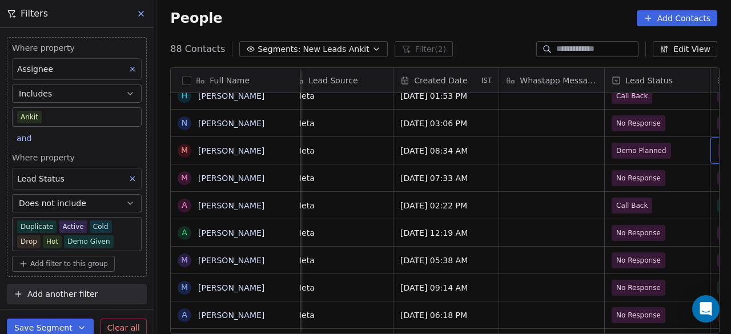
scroll to position [0, 753]
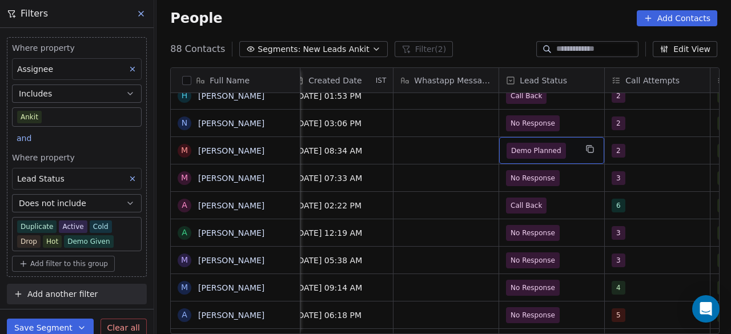
click at [575, 147] on div "Demo Planned" at bounding box center [551, 150] width 105 height 27
click at [573, 148] on span "Demo Planned" at bounding box center [542, 151] width 70 height 16
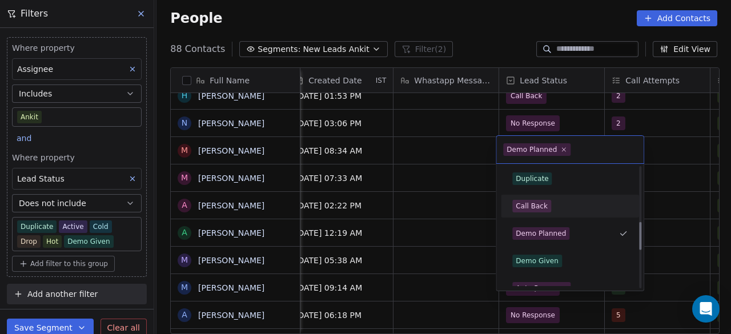
scroll to position [236, 0]
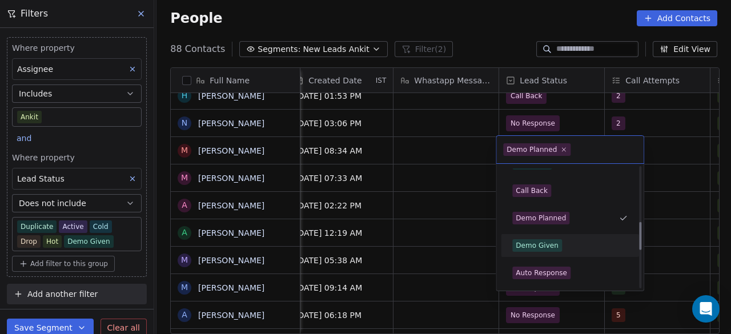
click at [564, 242] on div "Demo Given" at bounding box center [570, 245] width 115 height 13
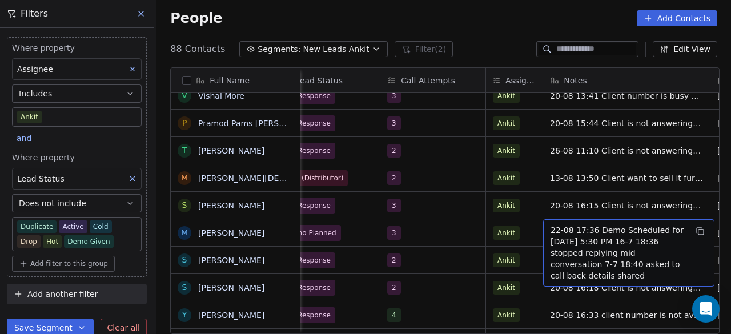
scroll to position [0, 1083]
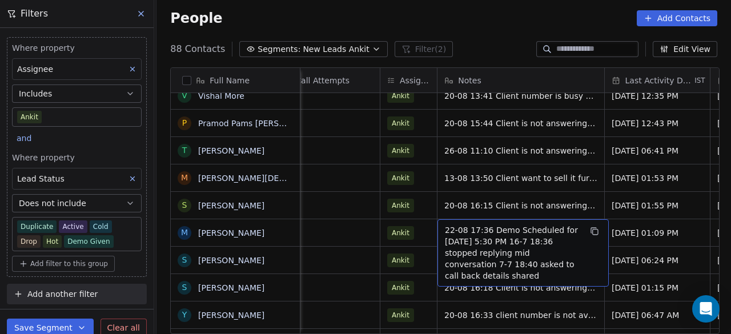
click at [445, 228] on span "22-08 17:36 Demo Scheduled for tuesday 26-08-25 At 5:30 PM 16-7 18:36 stopped r…" at bounding box center [513, 253] width 136 height 57
click at [445, 229] on span "22-08 17:36 Demo Scheduled for tuesday 26-08-25 At 5:30 PM 16-7 18:36 stopped r…" at bounding box center [513, 253] width 136 height 57
click at [445, 228] on span "22-08 17:36 Demo Scheduled for tuesday 26-08-25 At 5:30 PM 16-7 18:36 stopped r…" at bounding box center [513, 253] width 136 height 57
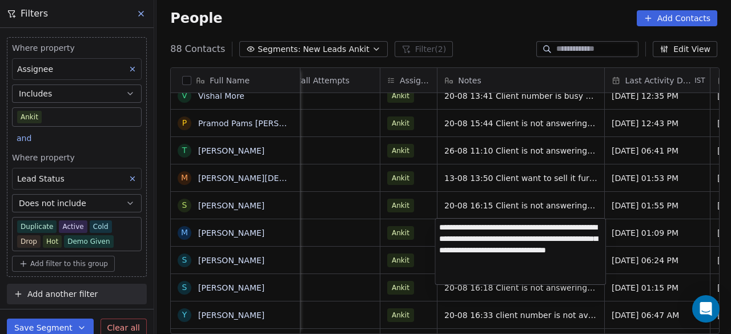
click at [438, 226] on textarea "**********" at bounding box center [520, 252] width 170 height 66
click at [573, 226] on textarea "**********" at bounding box center [520, 252] width 170 height 66
click at [440, 227] on textarea "**********" at bounding box center [520, 251] width 170 height 65
paste textarea "**********"
click at [465, 225] on textarea "**********" at bounding box center [520, 250] width 170 height 62
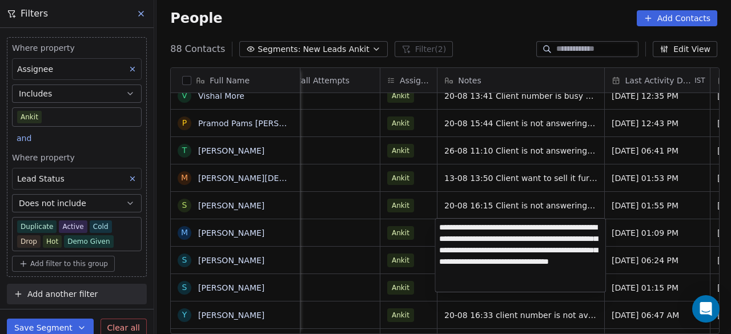
click at [527, 241] on textarea "**********" at bounding box center [520, 255] width 170 height 73
drag, startPoint x: 525, startPoint y: 241, endPoint x: 438, endPoint y: 235, distance: 87.1
click at [438, 235] on textarea "**********" at bounding box center [520, 255] width 170 height 73
type textarea "**********"
click at [634, 237] on html "On2Cook India Pvt. Ltd. Contacts People Marketing Workflows Campaigns Sales Pip…" at bounding box center [365, 167] width 731 height 334
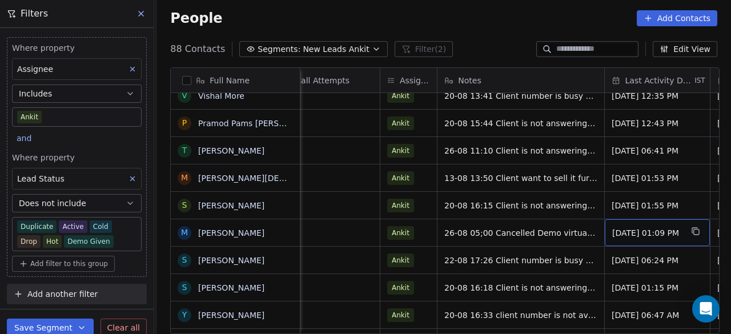
click at [636, 238] on div "Aug 22, 2025 01:09 PM" at bounding box center [657, 232] width 105 height 27
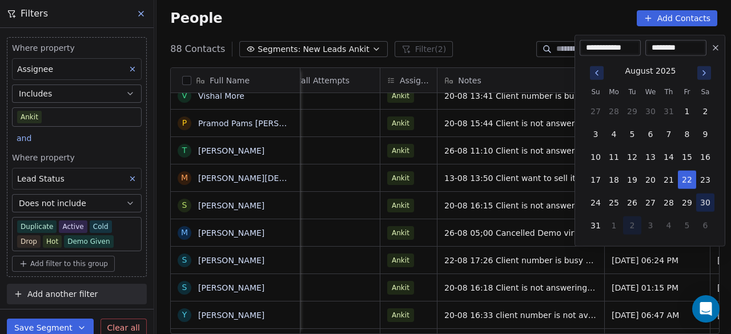
click at [703, 200] on button "30" at bounding box center [706, 203] width 18 height 18
type input "**********"
click at [575, 243] on div "**********" at bounding box center [650, 141] width 151 height 212
click at [566, 242] on html "On2Cook India Pvt. Ltd. Contacts People Marketing Workflows Campaigns Sales Pip…" at bounding box center [365, 167] width 731 height 334
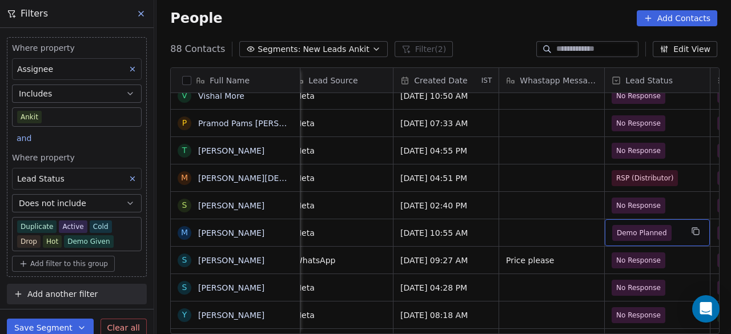
scroll to position [0, 753]
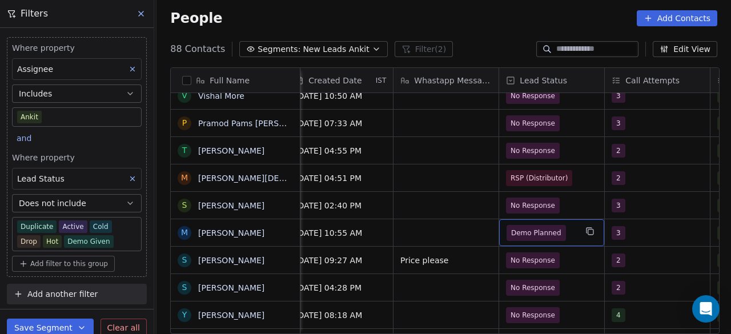
click at [566, 234] on span "Demo Planned" at bounding box center [542, 233] width 70 height 16
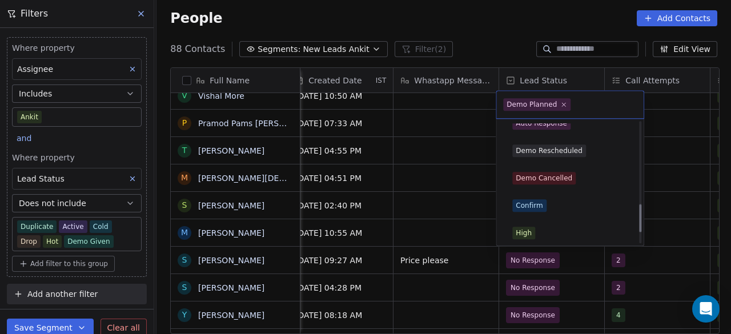
scroll to position [350, 0]
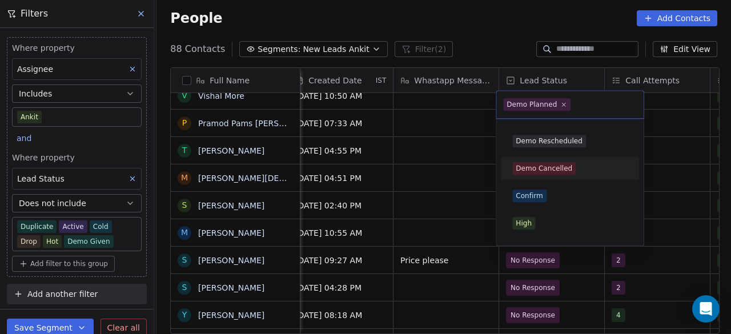
click at [586, 168] on div "Demo Cancelled" at bounding box center [570, 168] width 115 height 13
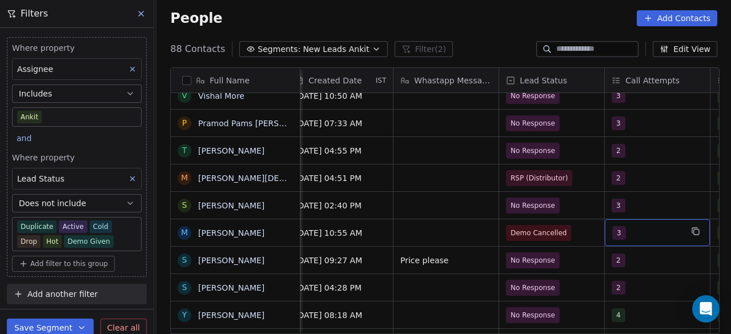
click at [642, 230] on div "3" at bounding box center [648, 233] width 70 height 14
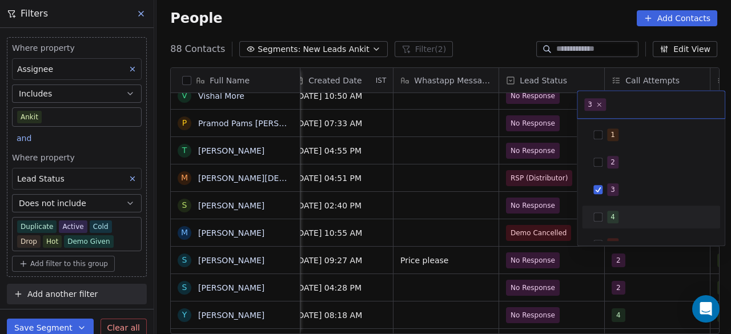
click at [611, 213] on div "4" at bounding box center [613, 217] width 5 height 10
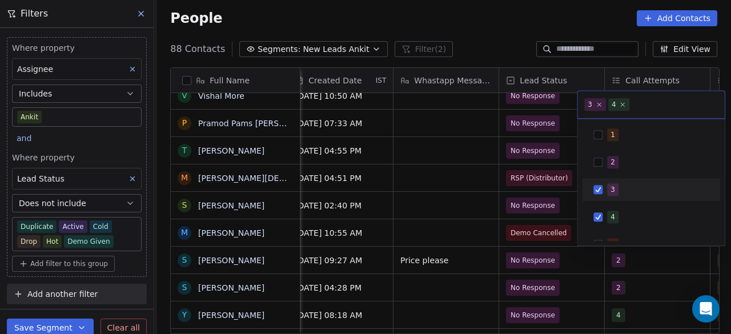
click at [597, 182] on div "3" at bounding box center [651, 190] width 129 height 18
click at [432, 220] on html "On2Cook India Pvt. Ltd. Contacts People Marketing Workflows Campaigns Sales Pip…" at bounding box center [365, 167] width 731 height 334
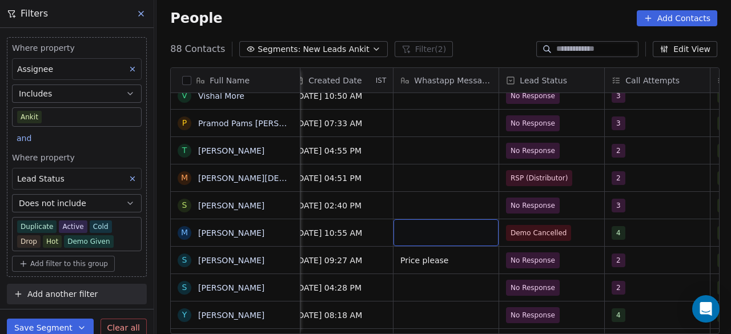
click at [103, 240] on body "On2Cook India Pvt. Ltd. Contacts People Marketing Workflows Campaigns Sales Pip…" at bounding box center [365, 167] width 731 height 334
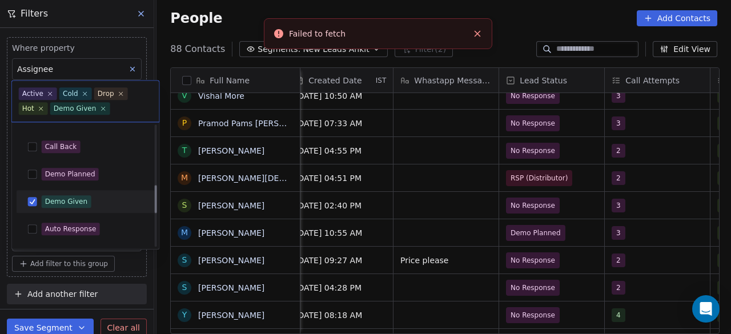
scroll to position [295, 0]
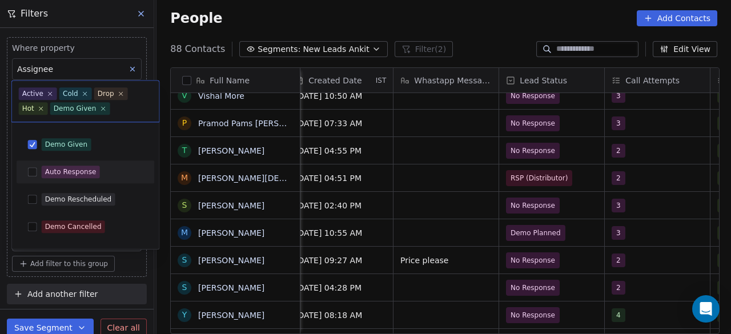
click at [530, 25] on html "On2Cook India Pvt. Ltd. Contacts People Marketing Workflows Campaigns Sales Pip…" at bounding box center [365, 167] width 731 height 334
click at [454, 31] on html "On2Cook India Pvt. Ltd. Contacts People Marketing Workflows Campaigns Sales Pip…" at bounding box center [365, 167] width 731 height 334
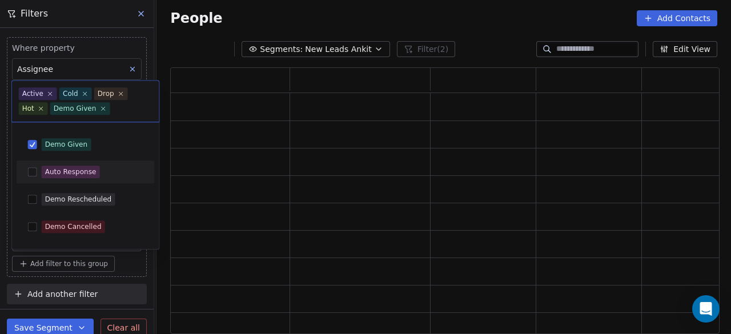
scroll to position [258, 541]
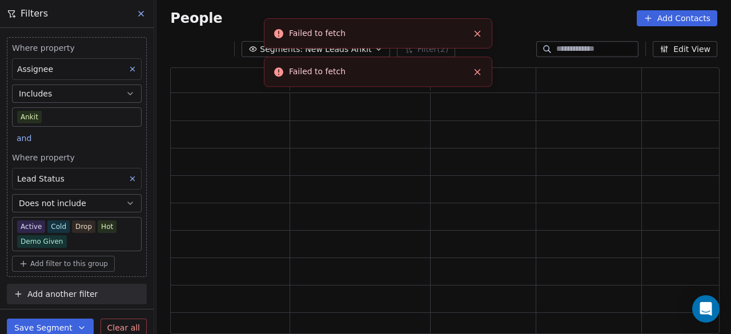
click at [477, 31] on icon "Close toast" at bounding box center [478, 34] width 10 height 10
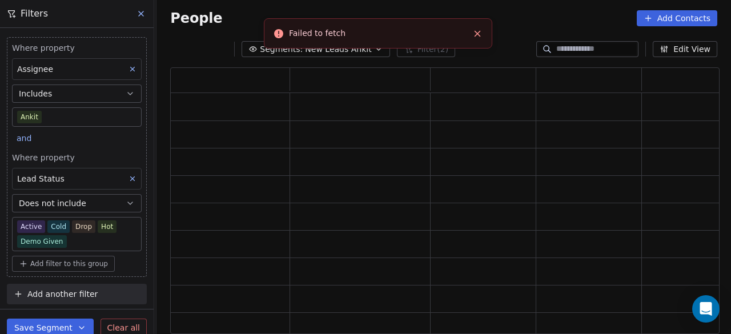
click at [477, 31] on icon "Close toast" at bounding box center [478, 34] width 10 height 10
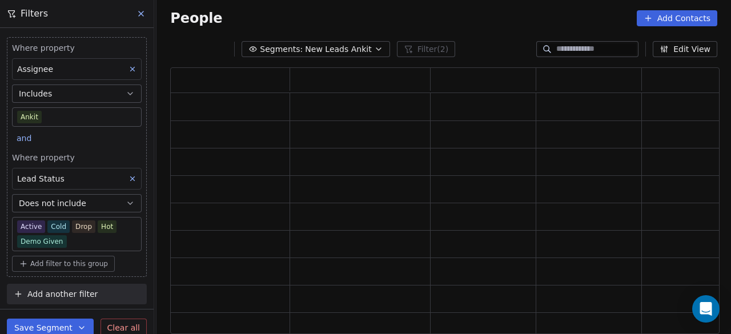
click at [477, 31] on div "People Add Contacts" at bounding box center [444, 18] width 575 height 43
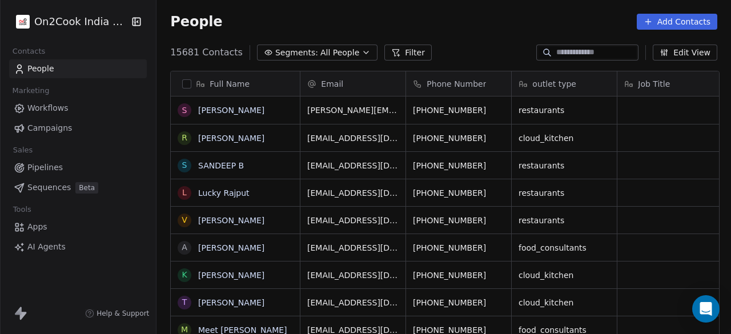
scroll to position [285, 568]
click at [557, 51] on input at bounding box center [597, 52] width 80 height 11
click at [557, 53] on input at bounding box center [597, 52] width 80 height 11
paste input "**********"
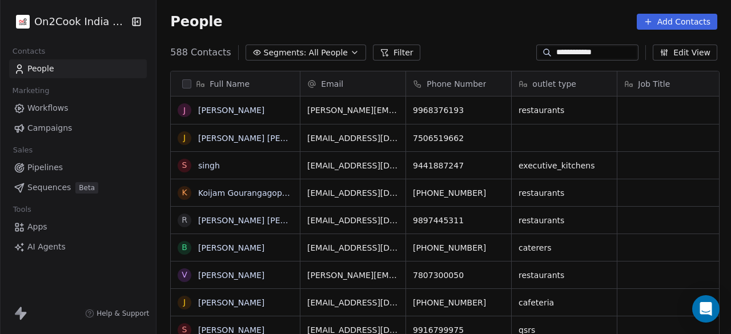
type input "**********"
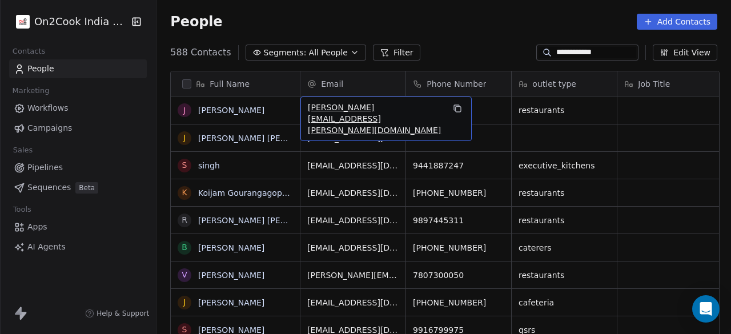
drag, startPoint x: 376, startPoint y: 109, endPoint x: 322, endPoint y: 110, distance: 53.7
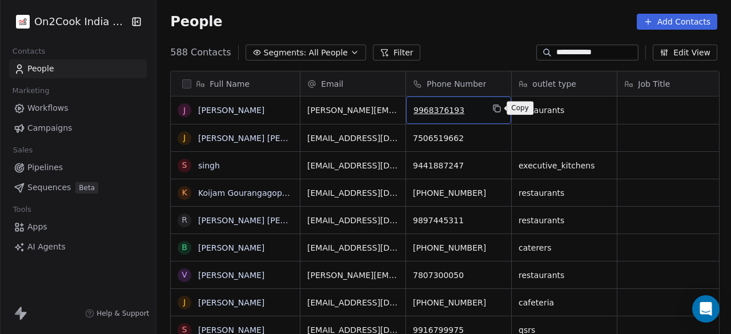
click at [496, 107] on icon "grid" at bounding box center [497, 109] width 5 height 5
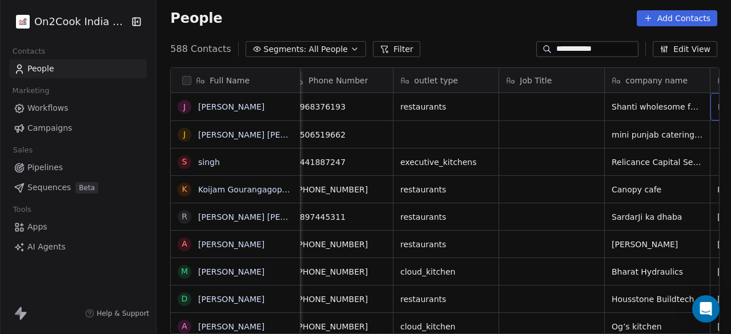
scroll to position [0, 224]
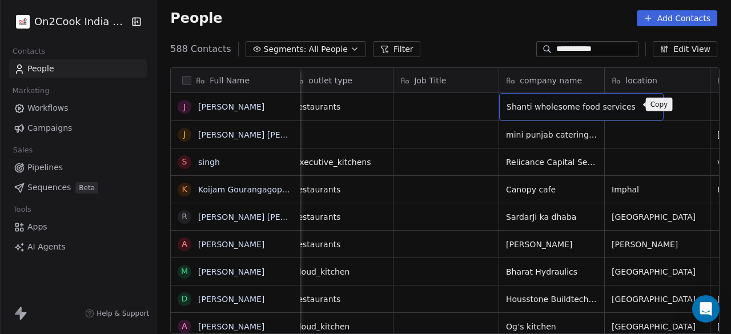
click at [645, 101] on icon "grid" at bounding box center [649, 105] width 9 height 9
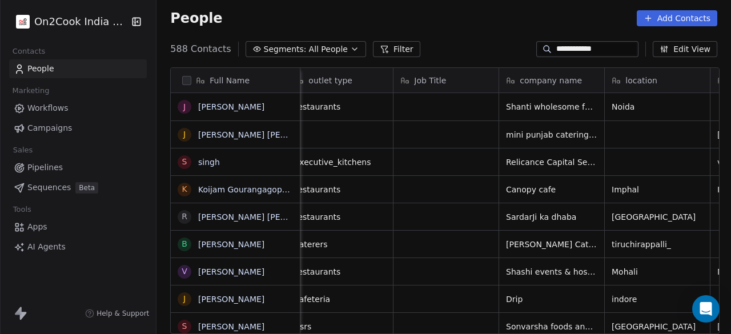
click at [288, 48] on span "Segments:" at bounding box center [285, 49] width 43 height 12
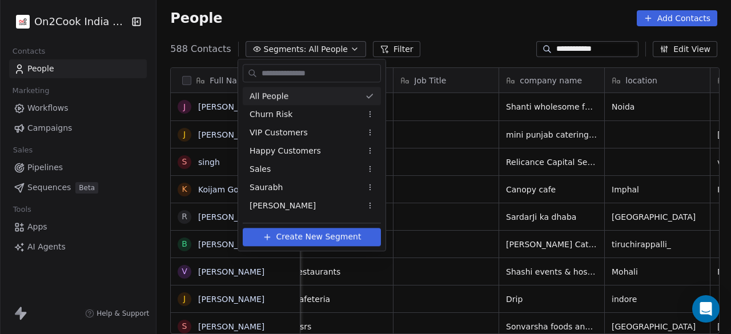
click at [294, 63] on div at bounding box center [311, 70] width 147 height 23
click at [277, 74] on input "text" at bounding box center [319, 73] width 121 height 17
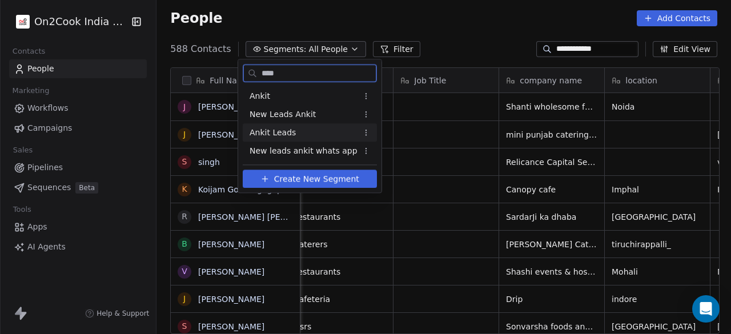
type input "****"
click at [353, 132] on html "**********" at bounding box center [365, 167] width 731 height 334
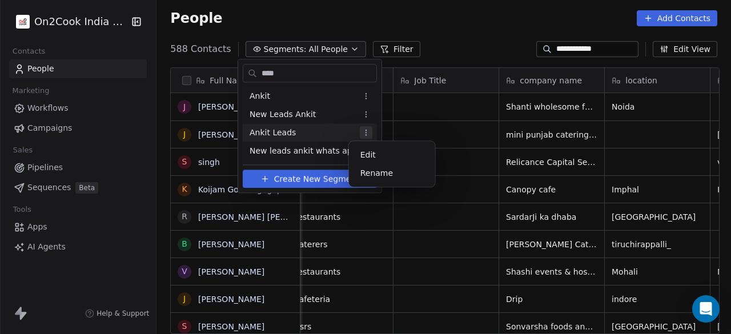
click at [333, 114] on html "**********" at bounding box center [365, 167] width 731 height 334
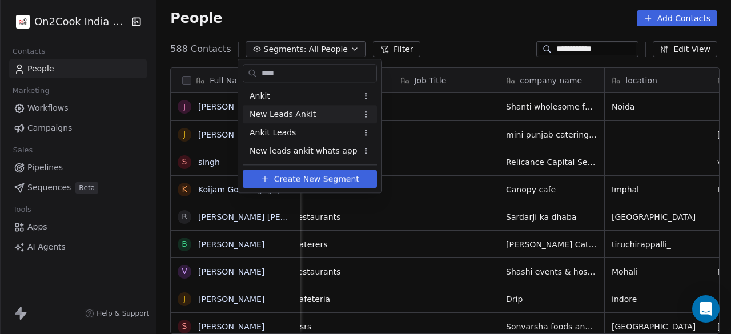
click at [293, 113] on span "New Leads Ankit" at bounding box center [283, 115] width 66 height 12
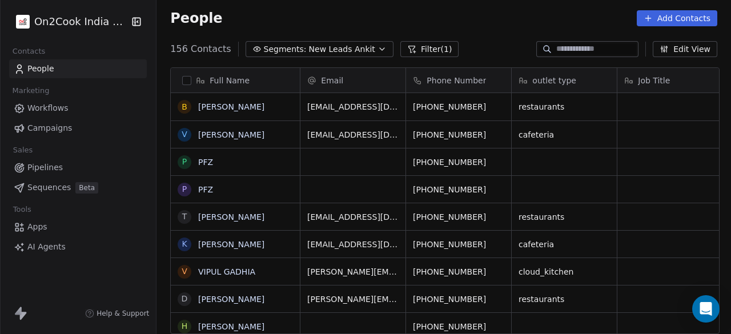
scroll to position [285, 568]
click at [380, 48] on icon "button" at bounding box center [382, 49] width 5 height 2
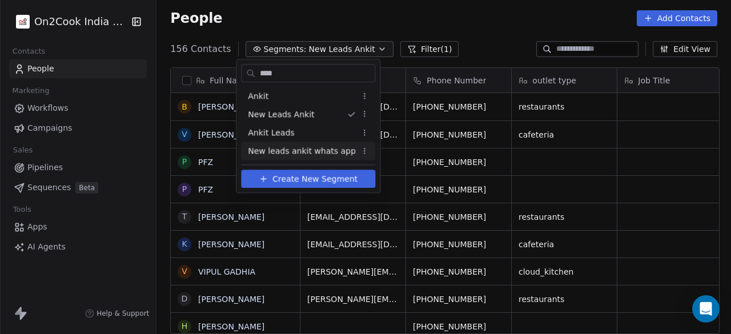
click at [325, 154] on span "New leads ankit whats app" at bounding box center [302, 151] width 108 height 12
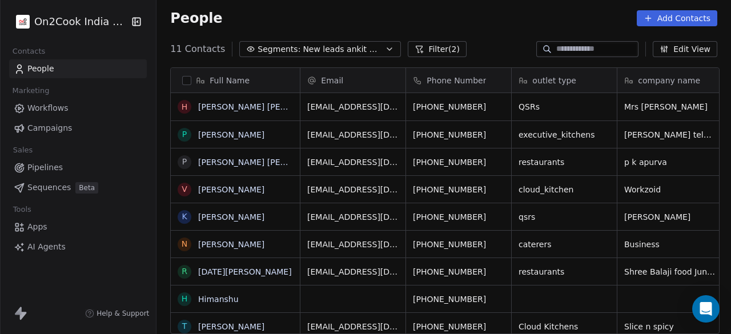
click at [437, 49] on button "Filter (2)" at bounding box center [437, 49] width 59 height 16
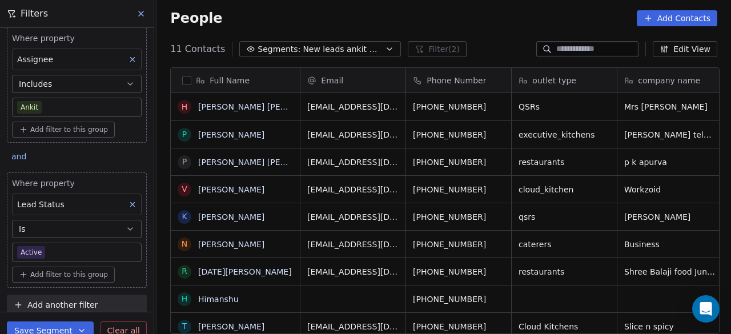
scroll to position [15, 0]
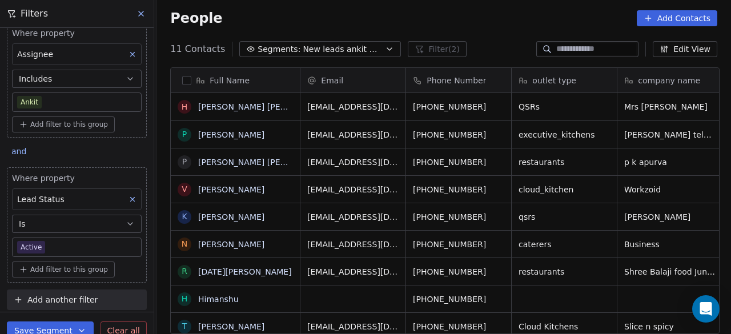
drag, startPoint x: 125, startPoint y: 196, endPoint x: 127, endPoint y: 187, distance: 9.0
click at [129, 196] on icon at bounding box center [133, 199] width 8 height 8
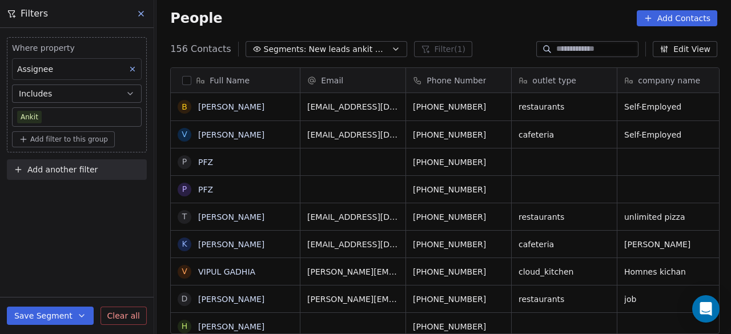
scroll to position [0, 0]
click at [131, 71] on icon at bounding box center [133, 69] width 8 height 8
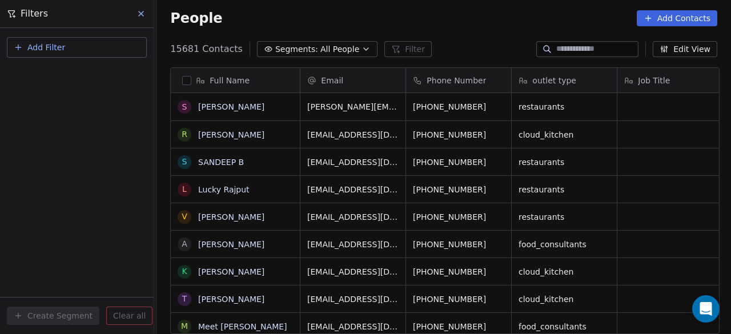
scroll to position [285, 568]
click at [362, 51] on icon "button" at bounding box center [366, 49] width 9 height 9
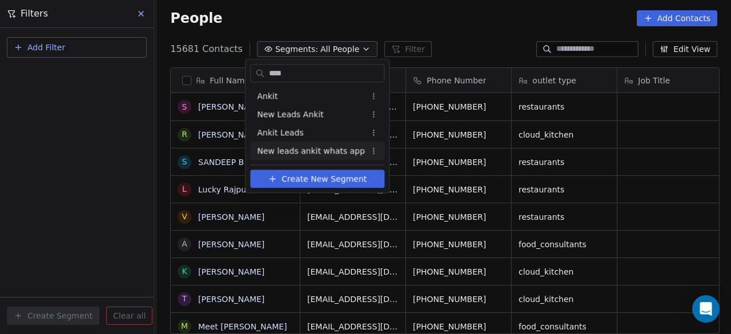
click at [314, 149] on span "New leads ankit whats app" at bounding box center [311, 151] width 108 height 12
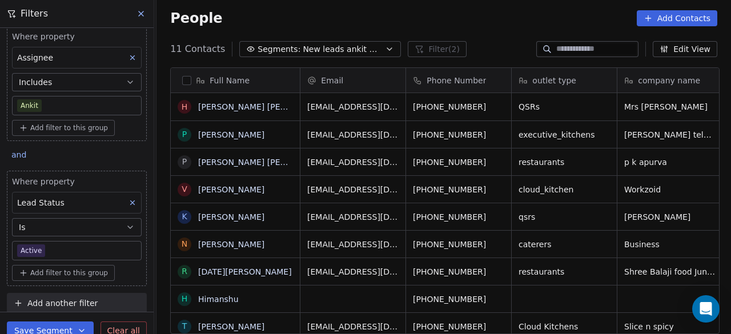
scroll to position [15, 0]
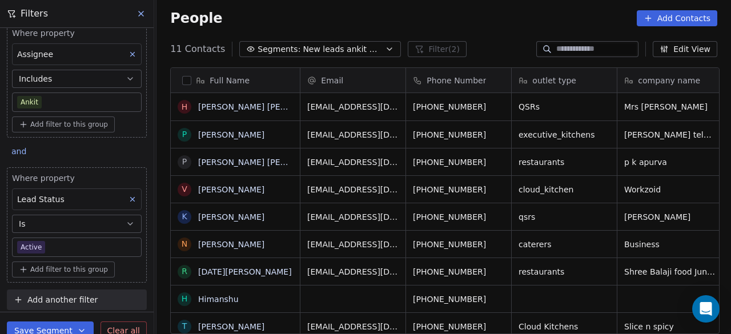
click at [125, 193] on button at bounding box center [132, 199] width 15 height 15
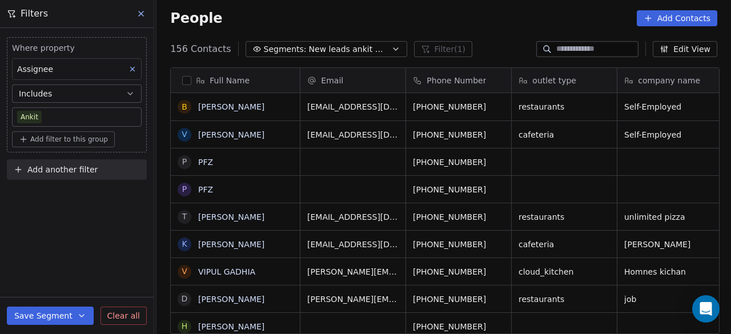
scroll to position [0, 0]
click at [54, 319] on button "Save Segment" at bounding box center [50, 316] width 87 height 18
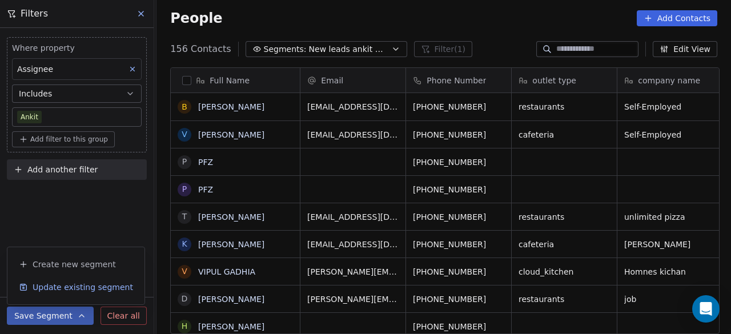
click at [97, 283] on span "Update existing segment" at bounding box center [83, 287] width 101 height 11
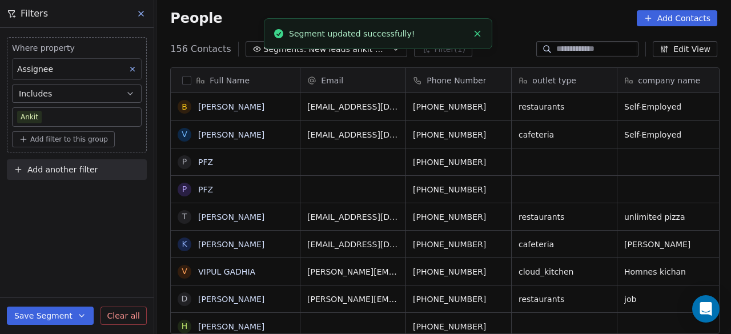
click at [110, 234] on div "Where property Assignee Includes Ankit Add filter to this group Add another fil…" at bounding box center [77, 181] width 154 height 306
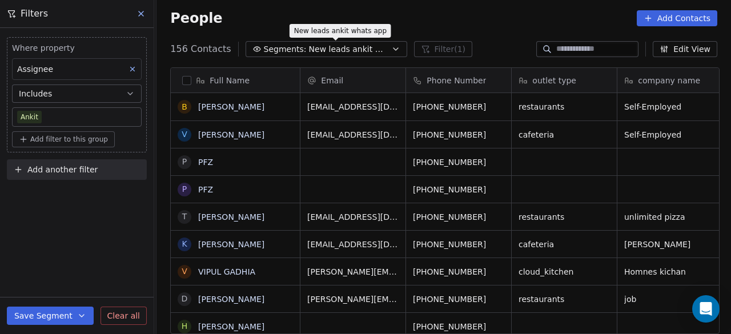
click at [369, 51] on span "New leads ankit whats app" at bounding box center [349, 49] width 80 height 12
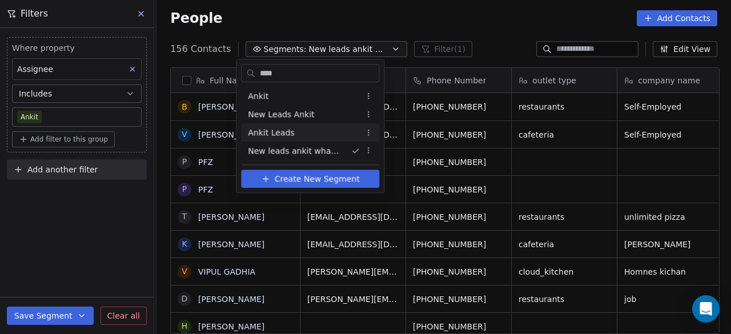
click at [314, 130] on div "Ankit Leads" at bounding box center [310, 132] width 138 height 18
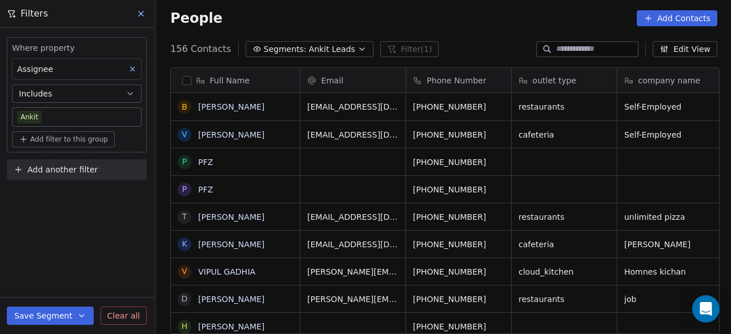
scroll to position [285, 568]
click at [358, 49] on icon "button" at bounding box center [362, 49] width 9 height 9
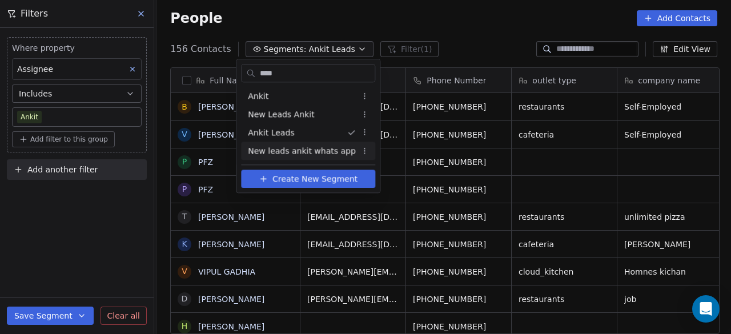
click at [354, 149] on html "On2Cook India Pvt. Ltd. Contacts People Marketing Workflows Campaigns Sales Pip…" at bounding box center [365, 167] width 731 height 334
click at [364, 175] on div "Edit" at bounding box center [390, 173] width 77 height 18
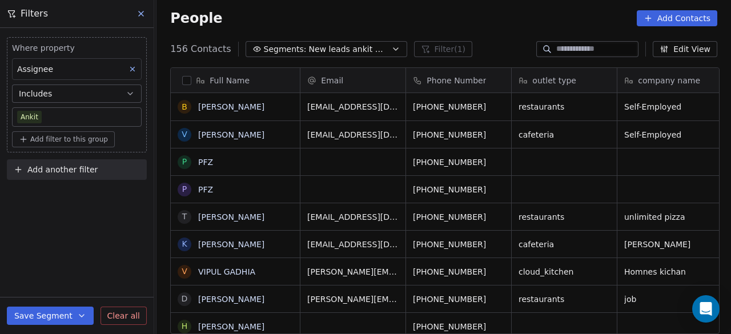
click at [126, 319] on span "Clear all" at bounding box center [123, 316] width 33 height 12
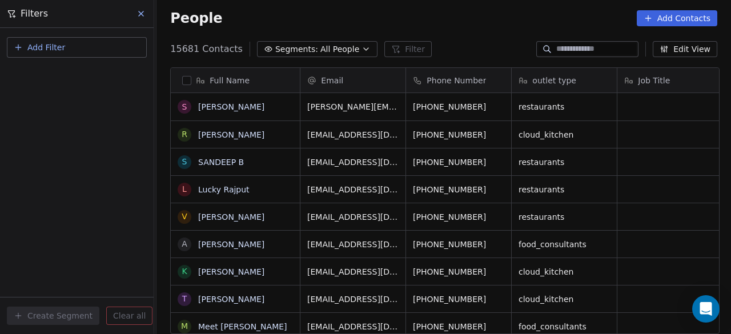
click at [321, 45] on span "All People" at bounding box center [340, 49] width 39 height 12
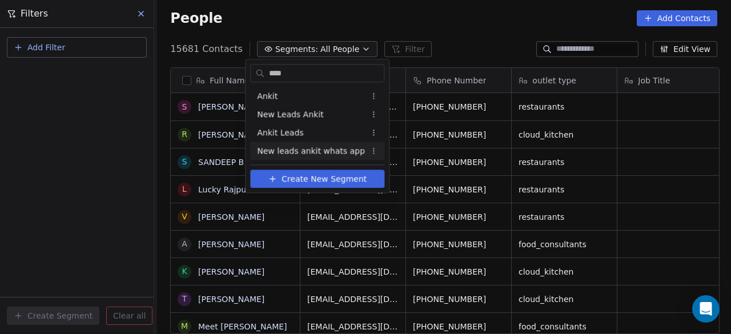
click at [363, 150] on html "On2Cook India Pvt. Ltd. Contacts People Marketing Workflows Campaigns Sales Pip…" at bounding box center [365, 167] width 731 height 334
click at [374, 171] on div "Edit" at bounding box center [399, 173] width 77 height 18
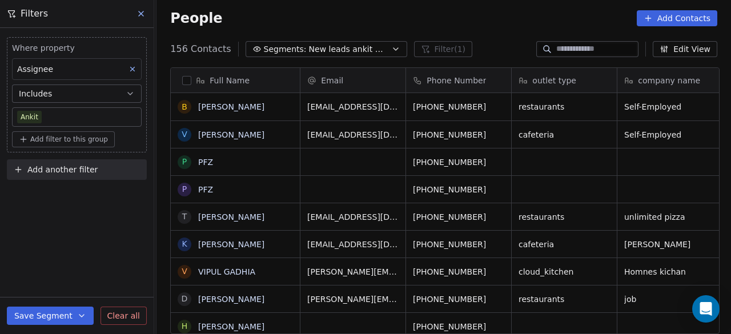
click at [77, 314] on icon "button" at bounding box center [81, 315] width 9 height 9
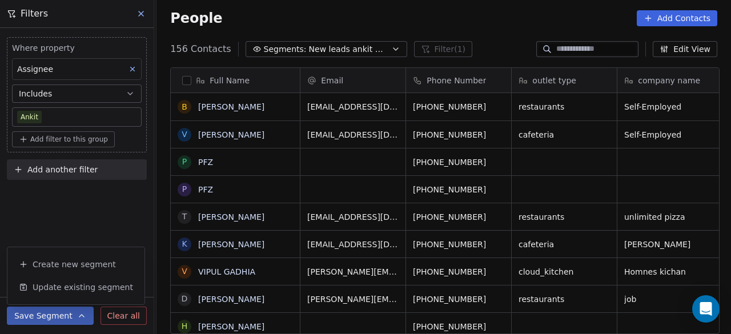
click at [127, 225] on div "Where property Assignee Includes Ankit Add filter to this group Add another fil…" at bounding box center [77, 181] width 154 height 306
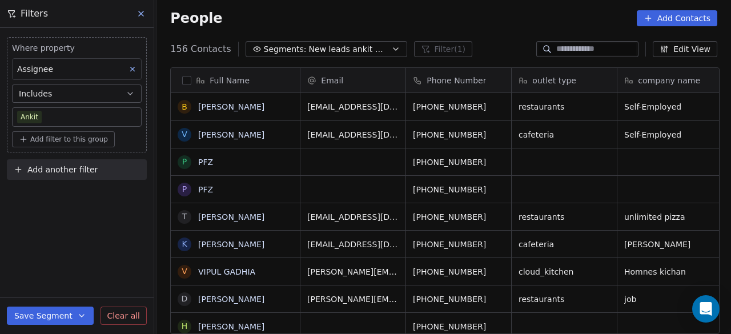
click at [128, 310] on span "Clear all" at bounding box center [123, 316] width 33 height 12
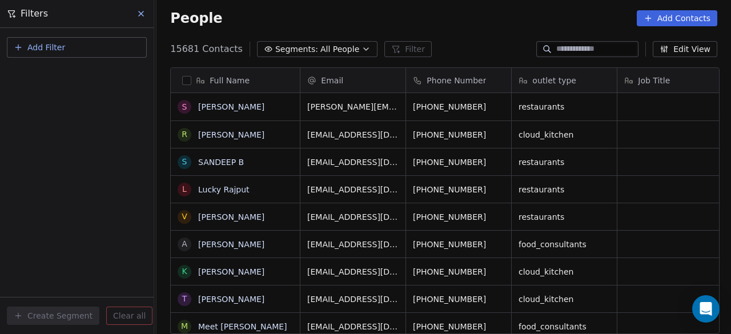
click at [341, 45] on span "All People" at bounding box center [340, 49] width 39 height 12
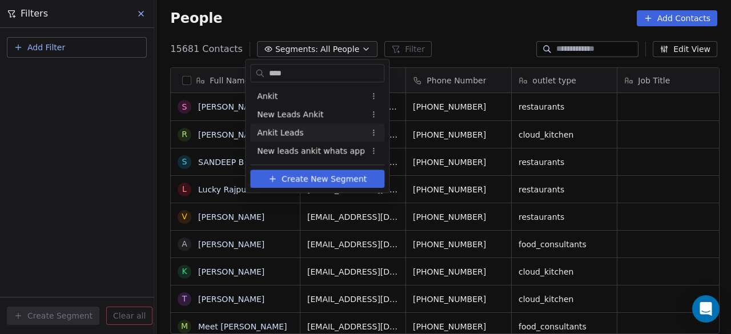
click at [322, 132] on div "Ankit Leads" at bounding box center [317, 132] width 134 height 18
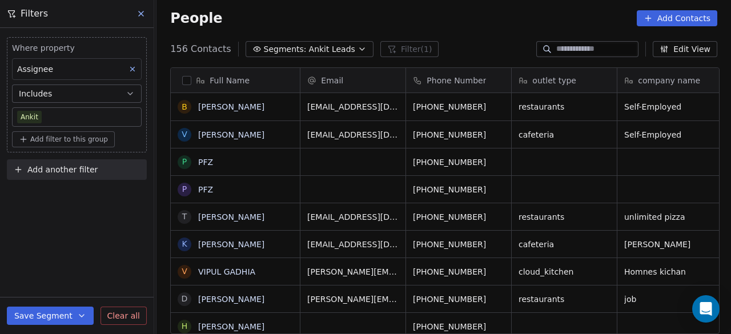
click at [114, 241] on div "Where property Assignee Includes Ankit Add filter to this group Add another fil…" at bounding box center [77, 181] width 154 height 306
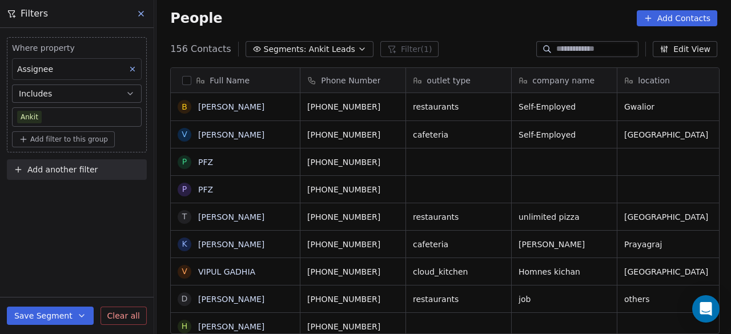
scroll to position [0, 0]
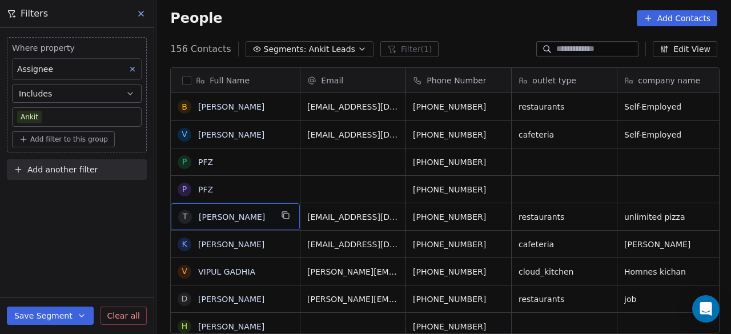
click at [73, 170] on span "Add another filter" at bounding box center [62, 170] width 70 height 12
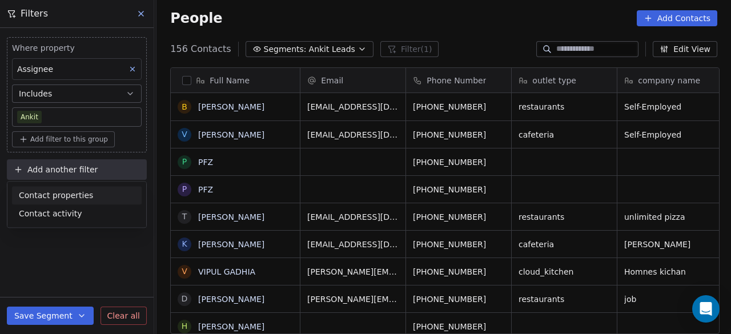
click at [66, 195] on span "Contact properties" at bounding box center [56, 196] width 74 height 12
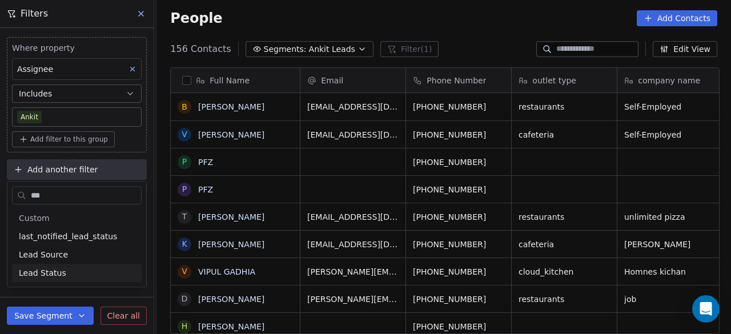
type input "***"
click at [53, 271] on span "Lead Status" at bounding box center [42, 272] width 47 height 11
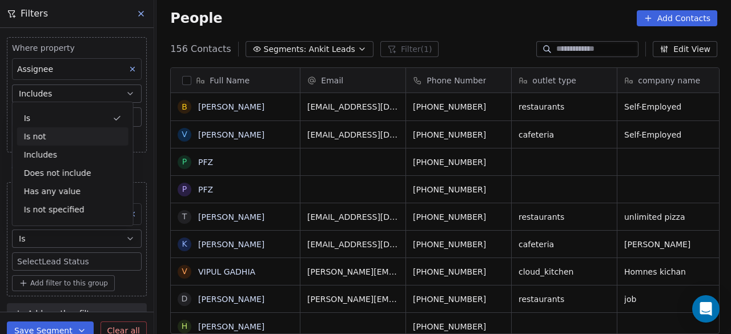
click at [62, 140] on div "Is not" at bounding box center [72, 136] width 111 height 18
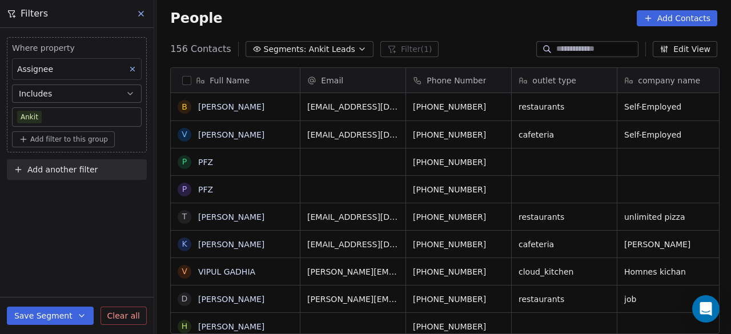
click at [66, 169] on span "Add another filter" at bounding box center [62, 170] width 70 height 12
click at [66, 195] on span "Contact properties" at bounding box center [56, 196] width 74 height 12
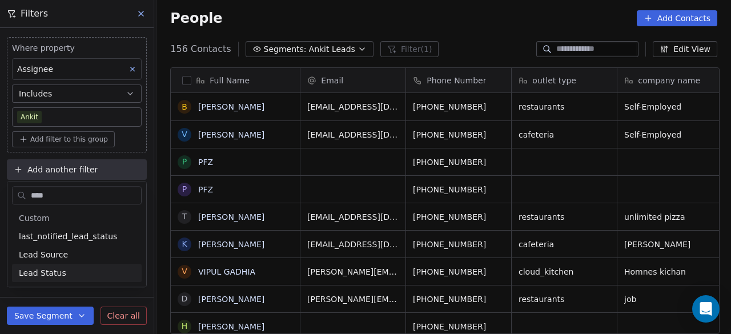
type input "****"
click at [70, 277] on div "Lead Status" at bounding box center [77, 272] width 116 height 11
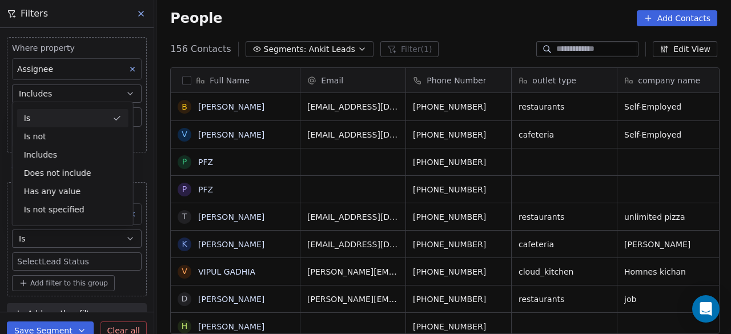
click at [70, 261] on body "On2Cook India Pvt. Ltd. Contacts People Marketing Workflows Campaigns Sales Pip…" at bounding box center [365, 167] width 731 height 334
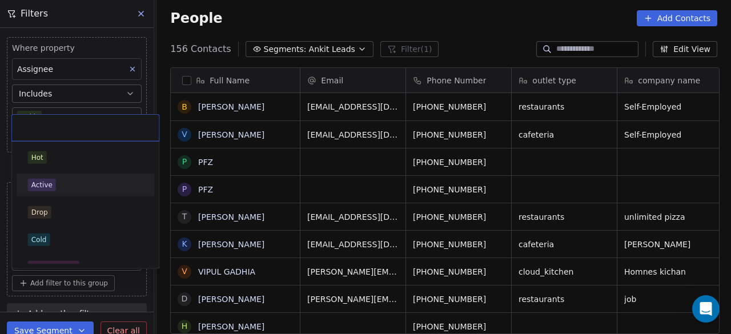
click at [73, 182] on div "Active" at bounding box center [85, 185] width 115 height 13
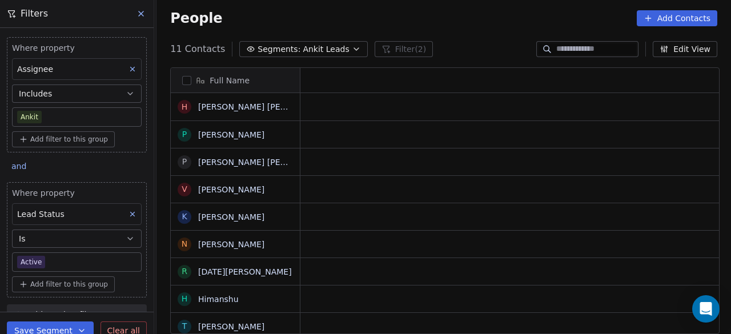
scroll to position [285, 568]
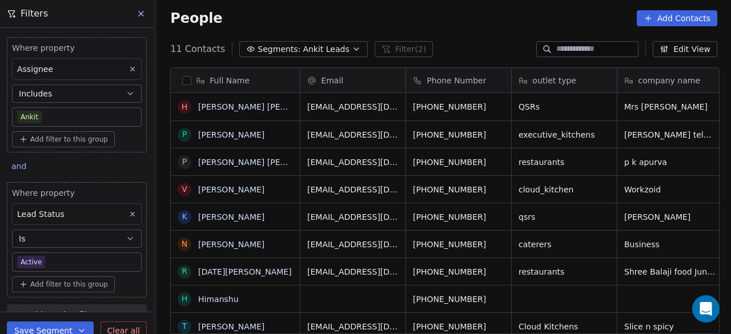
click at [44, 329] on button "Save Segment" at bounding box center [50, 331] width 87 height 18
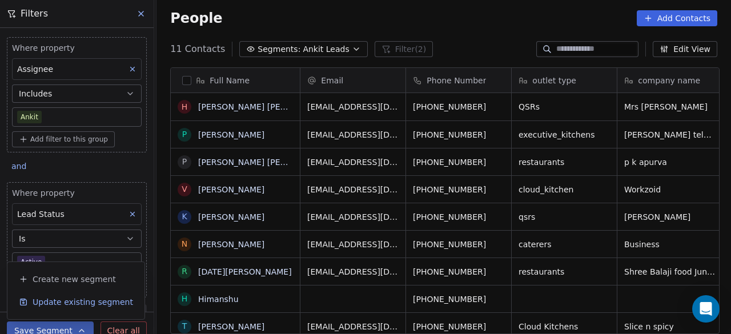
click at [76, 306] on span "Update existing segment" at bounding box center [83, 302] width 101 height 11
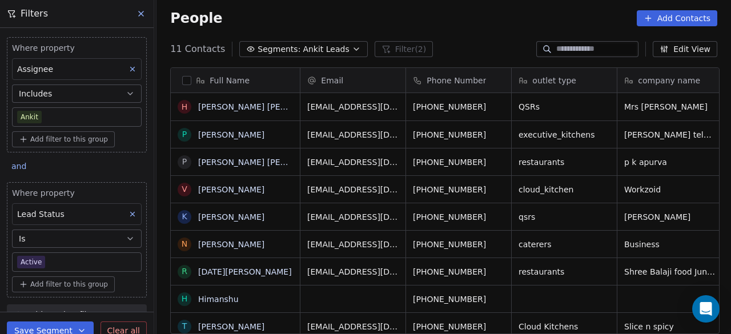
scroll to position [6, 0]
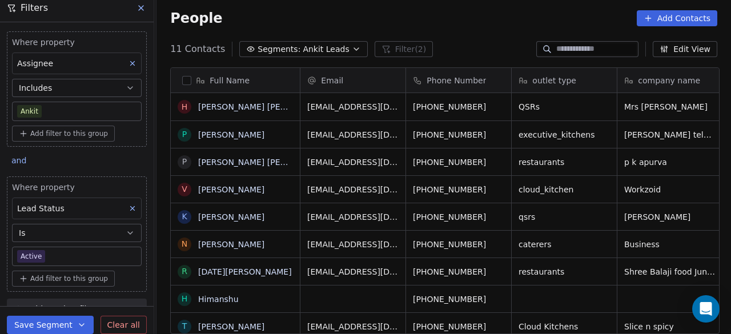
click at [457, 47] on div "11 Contacts Segments: Ankit Leads Filter (2) Edit View" at bounding box center [444, 49] width 575 height 18
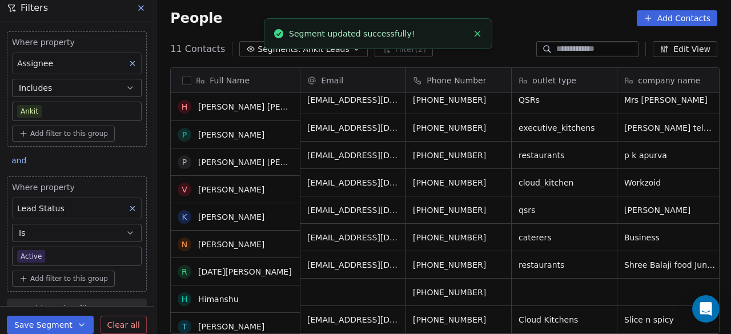
scroll to position [0, 0]
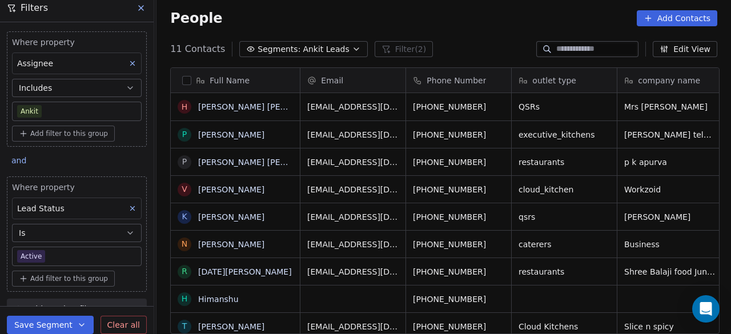
click at [463, 23] on div "People Add Contacts" at bounding box center [443, 18] width 547 height 16
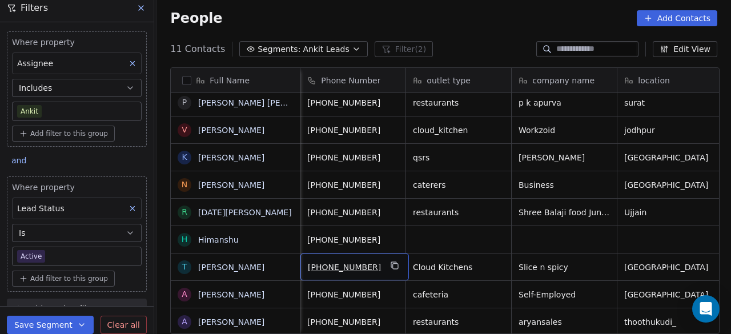
scroll to position [9, 0]
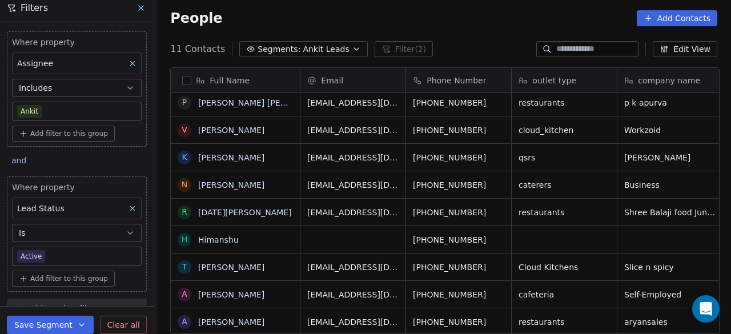
click at [450, 23] on div "People Add Contacts" at bounding box center [443, 18] width 547 height 16
click at [355, 23] on div "People Add Contacts" at bounding box center [443, 18] width 547 height 16
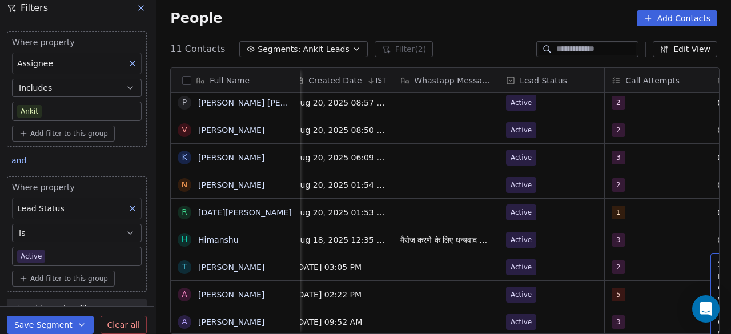
scroll to position [9, 858]
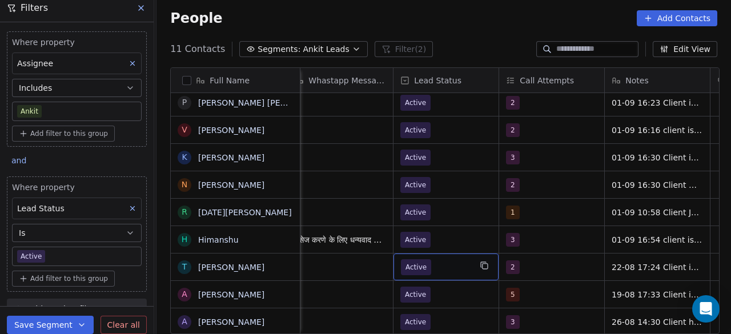
click at [466, 259] on span "Active" at bounding box center [436, 267] width 70 height 16
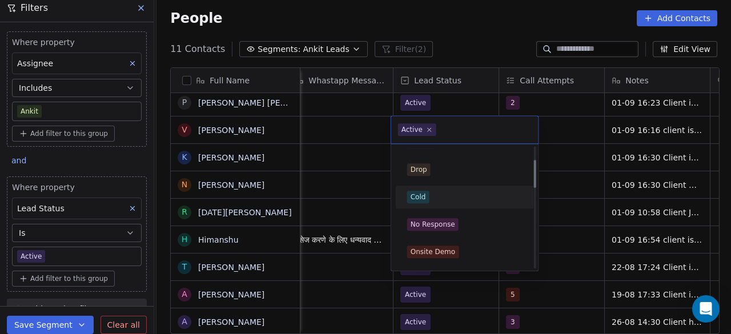
scroll to position [57, 0]
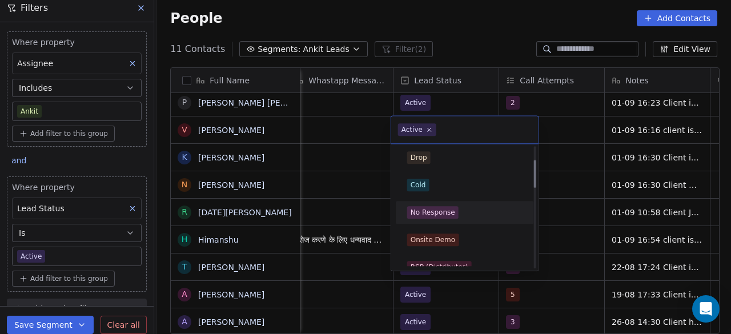
click at [447, 210] on div "No Response" at bounding box center [433, 212] width 45 height 10
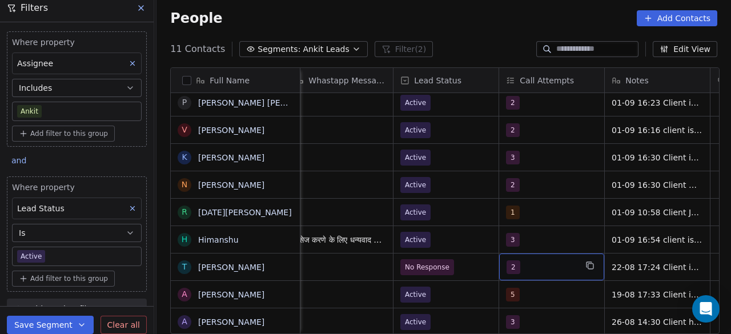
click at [531, 261] on div "2" at bounding box center [542, 268] width 70 height 14
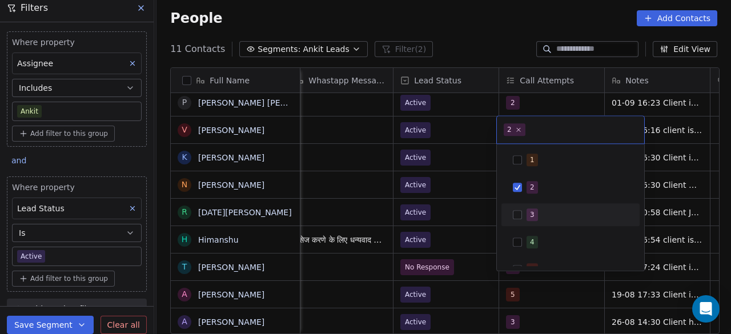
click at [522, 211] on div "3" at bounding box center [570, 215] width 129 height 18
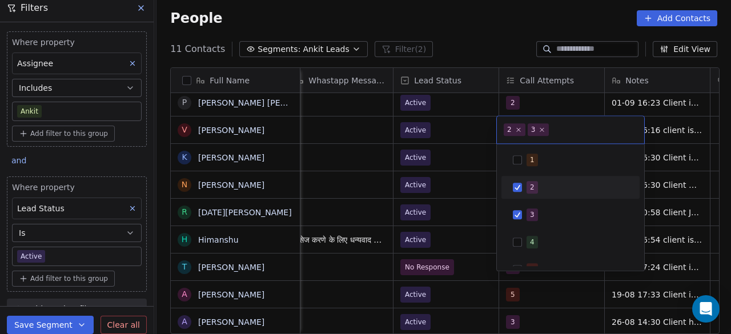
click at [526, 183] on div "2" at bounding box center [570, 187] width 129 height 18
click at [471, 261] on html "On2Cook India Pvt. Ltd. Contacts People Marketing Workflows Campaigns Sales Pip…" at bounding box center [365, 167] width 731 height 334
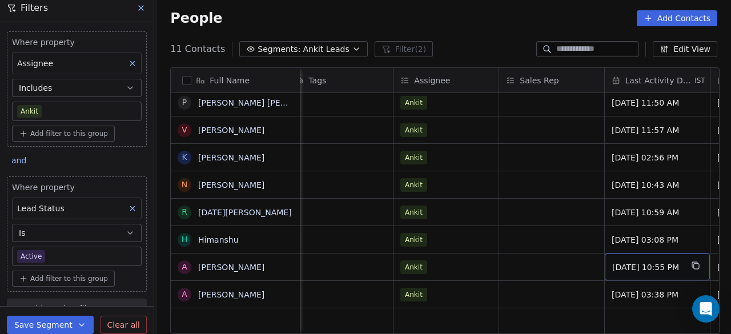
scroll to position [9, 1387]
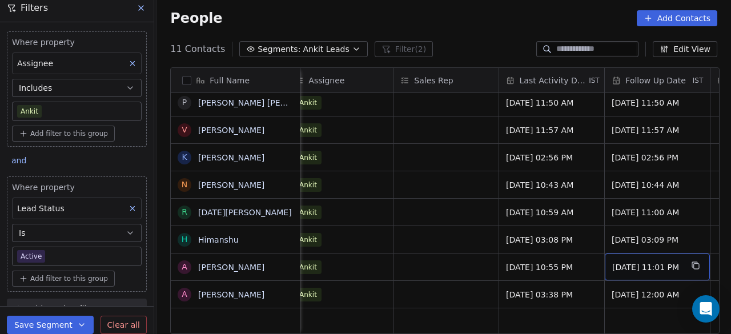
click at [79, 251] on body "On2Cook India Pvt. Ltd. Contacts People Marketing Workflows Campaigns Sales Pip…" at bounding box center [365, 167] width 731 height 334
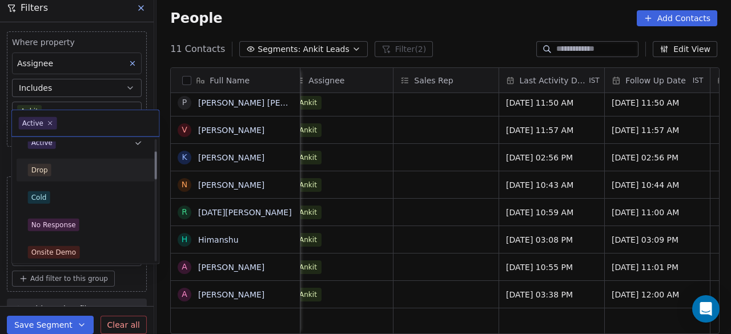
scroll to position [57, 0]
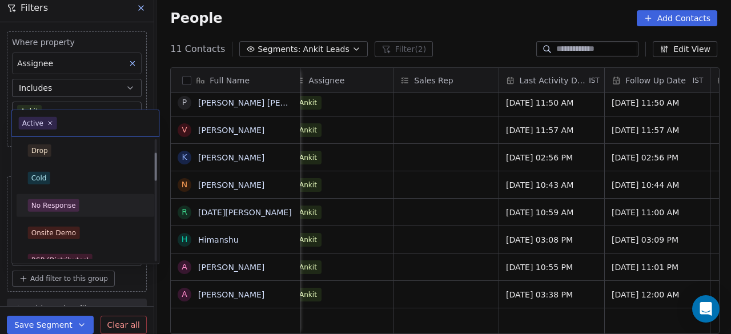
click at [87, 204] on div "No Response" at bounding box center [85, 205] width 115 height 13
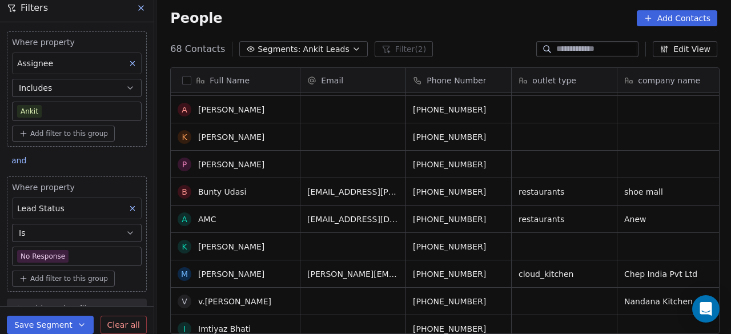
scroll to position [0, 0]
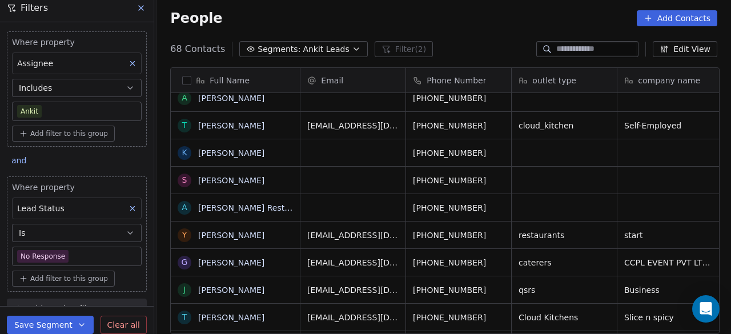
click at [322, 147] on div "grid" at bounding box center [353, 152] width 105 height 27
click at [322, 155] on div "grid" at bounding box center [353, 152] width 105 height 27
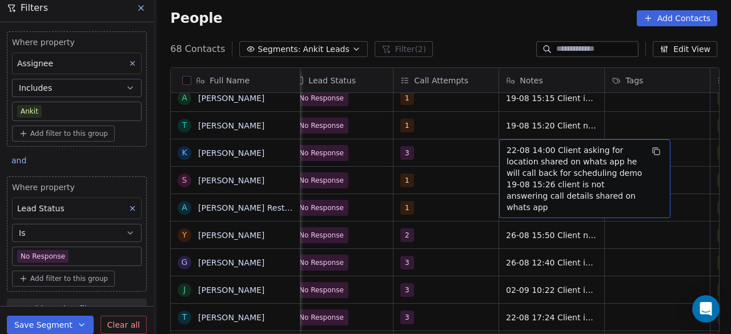
click at [503, 148] on div "22-08 14:00 Client asking for location shared on whats app he will call back fo…" at bounding box center [584, 178] width 171 height 79
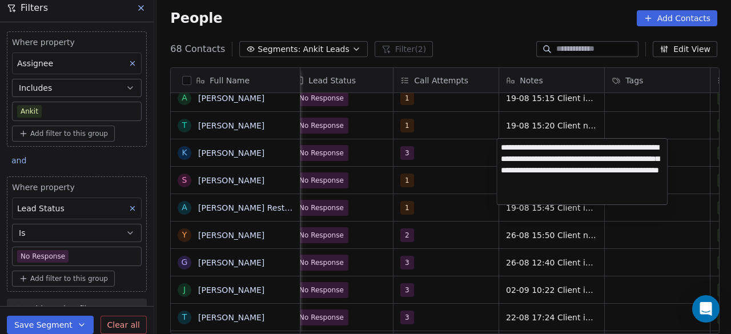
click at [501, 147] on textarea "**********" at bounding box center [582, 172] width 170 height 66
type textarea "**********"
click at [453, 151] on html "On2Cook India Pvt. Ltd. Contacts People Marketing Workflows Campaigns Sales Pip…" at bounding box center [365, 167] width 731 height 334
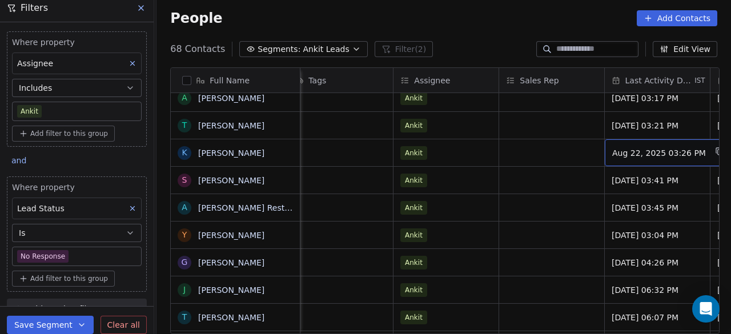
click at [641, 154] on span "Aug 22, 2025 03:26 PM" at bounding box center [660, 152] width 94 height 11
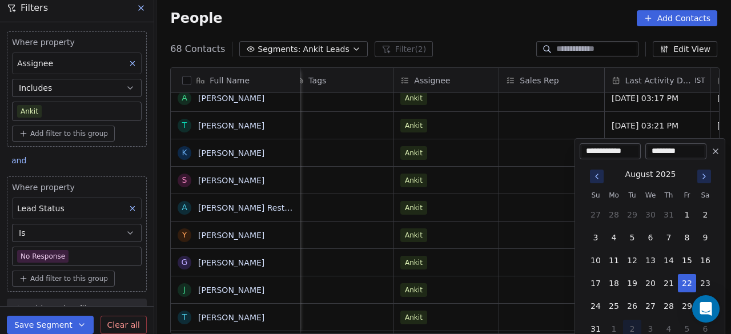
click at [705, 177] on icon "Go to next month" at bounding box center [704, 176] width 9 height 9
click at [632, 217] on button "2" at bounding box center [632, 215] width 18 height 18
type input "**********"
click at [558, 153] on html "On2Cook India Pvt. Ltd. Contacts People Marketing Workflows Campaigns Sales Pip…" at bounding box center [365, 167] width 731 height 334
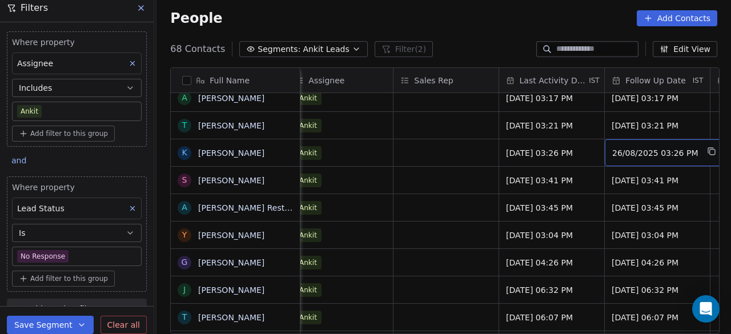
click at [676, 154] on span "26/08/2025 03:26 PM" at bounding box center [656, 152] width 86 height 11
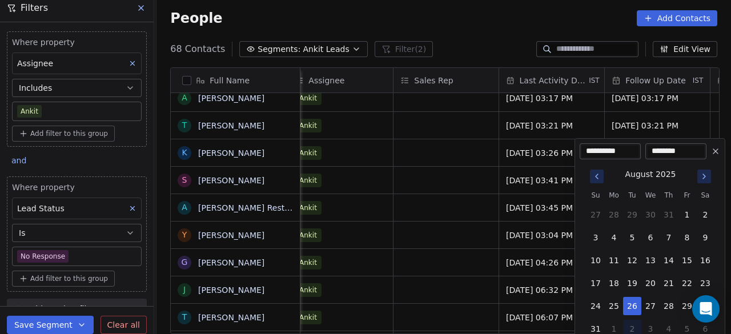
click at [707, 179] on icon "Go to next month" at bounding box center [704, 176] width 9 height 9
drag, startPoint x: 616, startPoint y: 235, endPoint x: 567, endPoint y: 229, distance: 48.9
click at [615, 235] on button "8" at bounding box center [614, 238] width 18 height 18
type input "**********"
click at [467, 183] on html "On2Cook India Pvt. Ltd. Contacts People Marketing Workflows Campaigns Sales Pip…" at bounding box center [365, 167] width 731 height 334
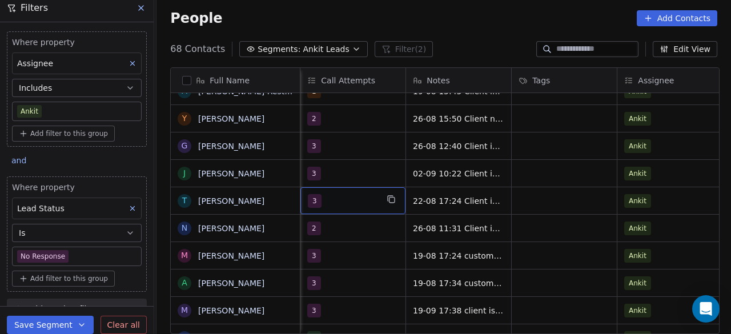
scroll to position [0, 951]
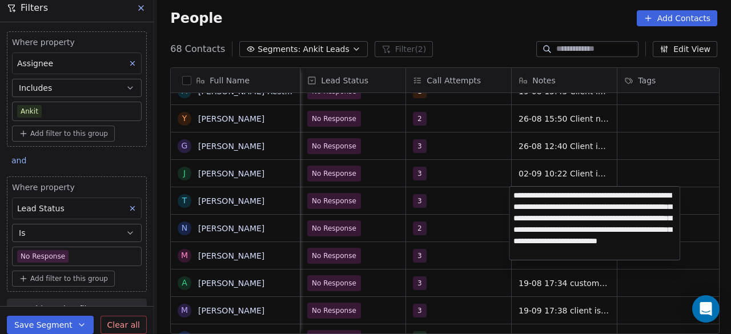
type textarea "**********"
click at [454, 203] on html "On2Cook India Pvt. Ltd. Contacts People Marketing Workflows Campaigns Sales Pip…" at bounding box center [365, 167] width 731 height 334
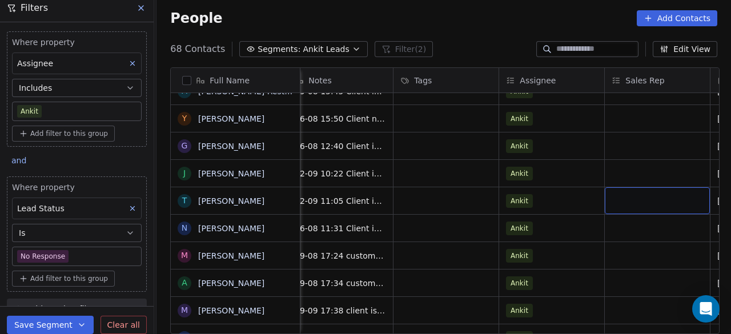
scroll to position [0, 1281]
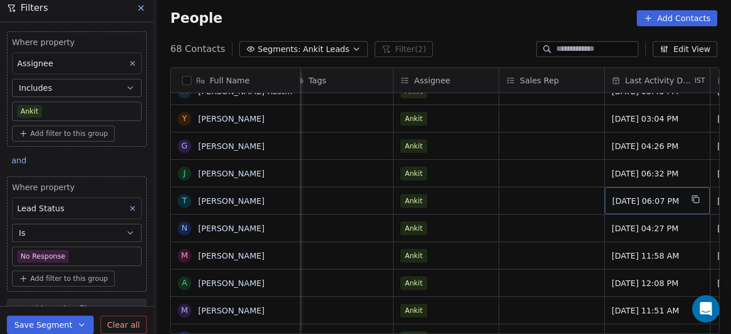
click at [657, 204] on span "Aug 22, 2025 06:07 PM" at bounding box center [648, 200] width 70 height 11
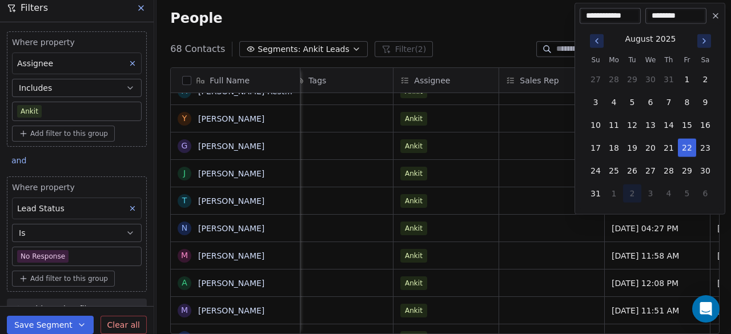
click at [706, 41] on icon "Go to next month" at bounding box center [704, 41] width 9 height 9
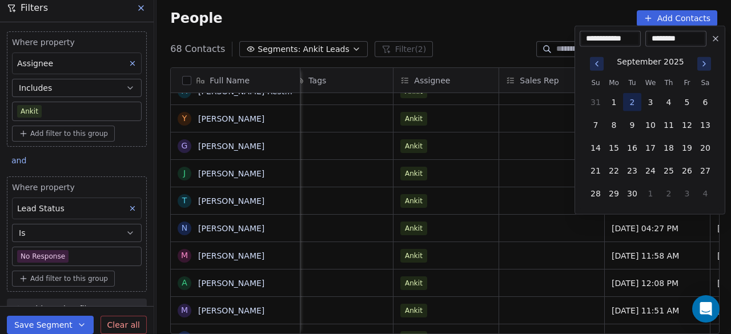
click at [633, 103] on button "2" at bounding box center [632, 102] width 18 height 18
type input "**********"
click at [558, 116] on html "On2Cook India Pvt. Ltd. Contacts People Marketing Workflows Campaigns Sales Pip…" at bounding box center [365, 167] width 731 height 334
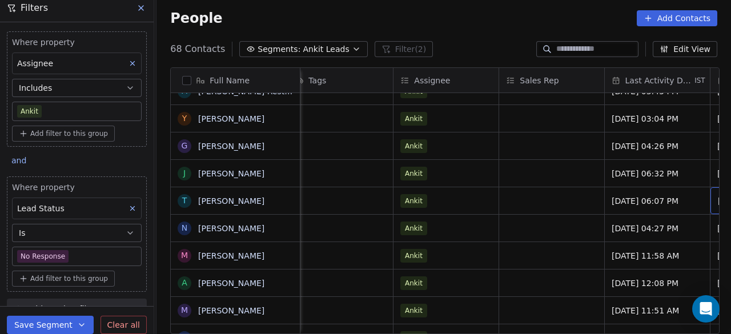
scroll to position [0, 1387]
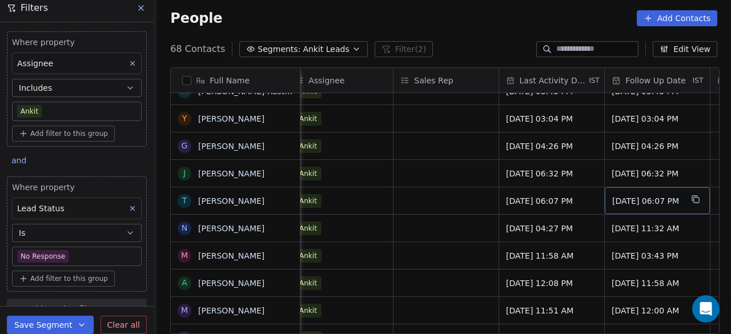
click at [641, 199] on span "28/08/2025 06:07 PM" at bounding box center [648, 200] width 70 height 11
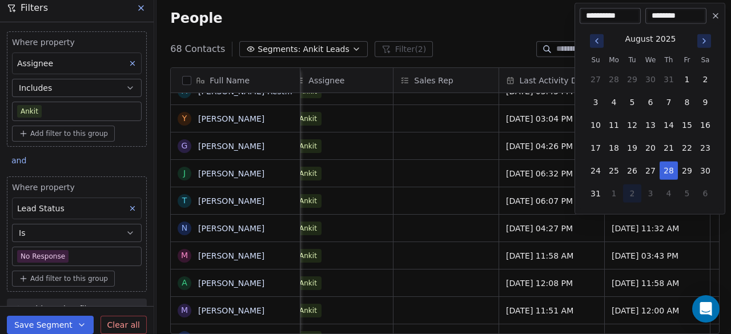
click at [704, 39] on icon "Go to next month" at bounding box center [704, 41] width 9 height 9
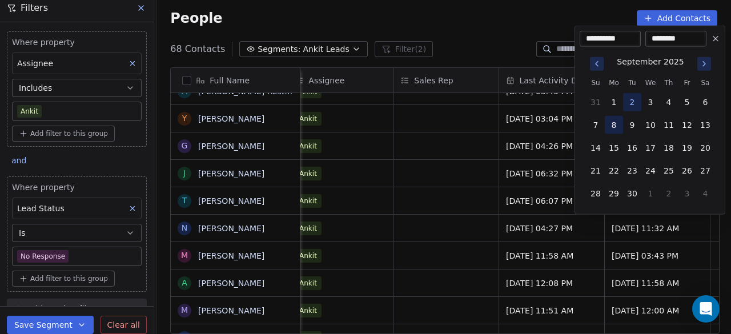
click at [615, 124] on button "8" at bounding box center [614, 125] width 18 height 18
type input "**********"
click at [434, 203] on html "On2Cook India Pvt. Ltd. Contacts People Marketing Workflows Campaigns Sales Pip…" at bounding box center [365, 167] width 731 height 334
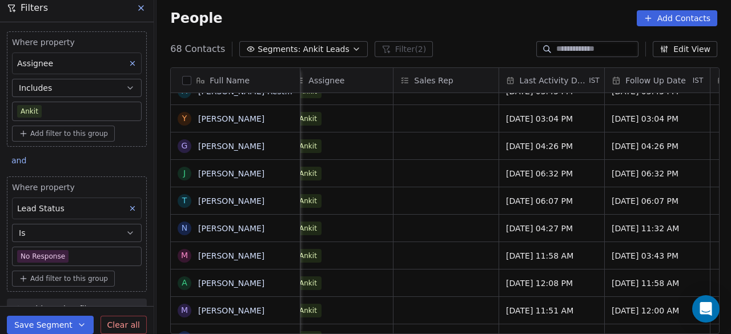
click at [88, 254] on body "On2Cook India Pvt. Ltd. Contacts People Marketing Workflows Campaigns Sales Pip…" at bounding box center [365, 167] width 731 height 334
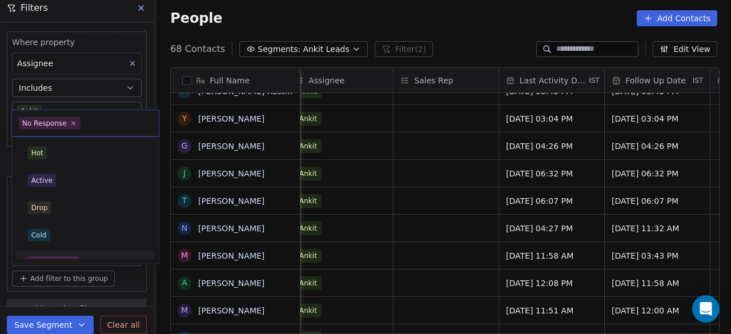
scroll to position [14, 0]
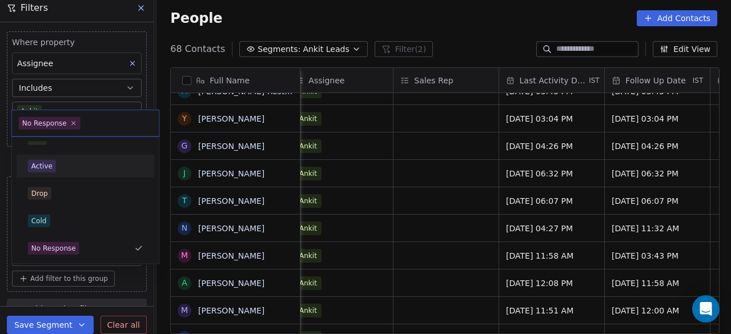
click at [82, 171] on div "Active" at bounding box center [85, 166] width 115 height 13
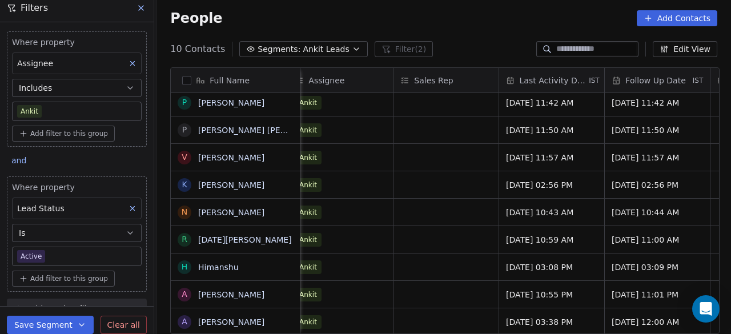
scroll to position [9, 1387]
click at [640, 263] on div "01/09/2025 03:09 PM" at bounding box center [657, 267] width 105 height 27
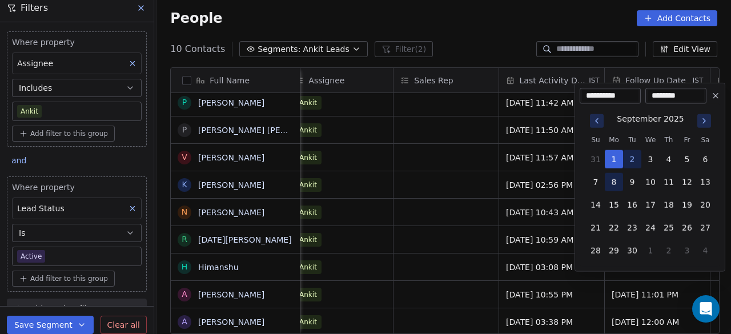
click at [618, 178] on button "8" at bounding box center [614, 182] width 18 height 18
type input "**********"
click at [459, 286] on html "On2Cook India Pvt. Ltd. Contacts People Marketing Workflows Campaigns Sales Pip…" at bounding box center [365, 167] width 731 height 334
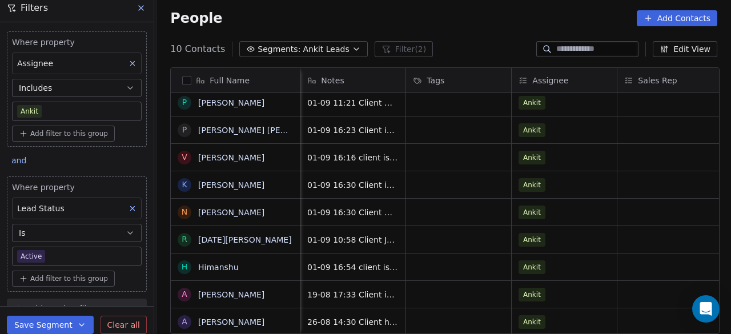
scroll to position [9, 1057]
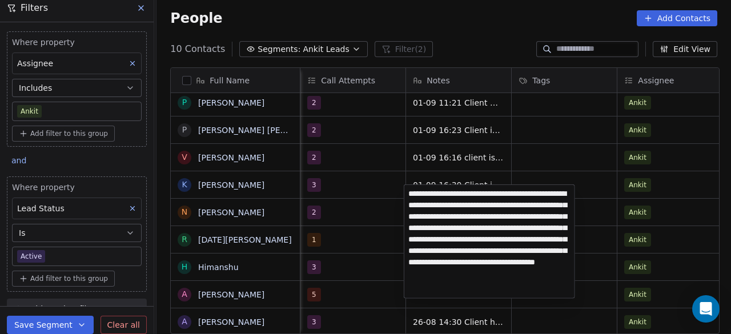
click at [432, 211] on textarea "**********" at bounding box center [490, 241] width 170 height 113
click at [488, 216] on textarea "**********" at bounding box center [490, 241] width 170 height 113
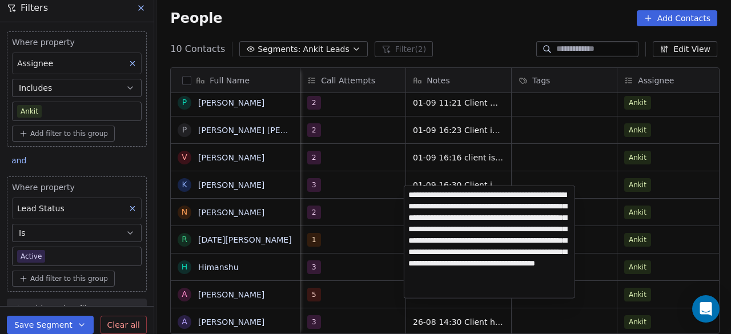
click at [466, 252] on textarea "**********" at bounding box center [490, 242] width 170 height 112
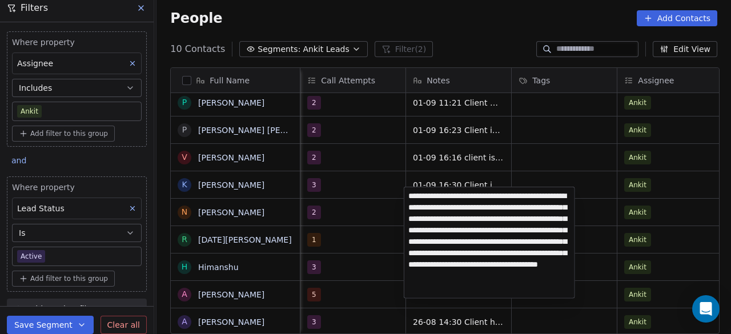
click at [503, 269] on textarea "**********" at bounding box center [490, 242] width 170 height 111
type textarea "**********"
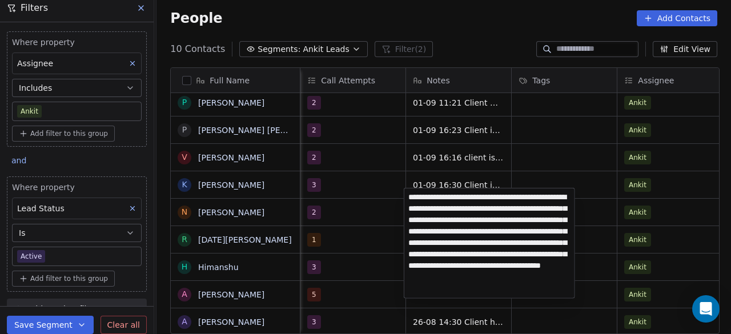
click at [490, 233] on textarea "**********" at bounding box center [490, 244] width 170 height 110
drag, startPoint x: 490, startPoint y: 233, endPoint x: 376, endPoint y: 253, distance: 116.1
click at [376, 253] on html "On2Cook India Pvt. Ltd. Contacts People Marketing Workflows Campaigns Sales Pip…" at bounding box center [365, 167] width 731 height 334
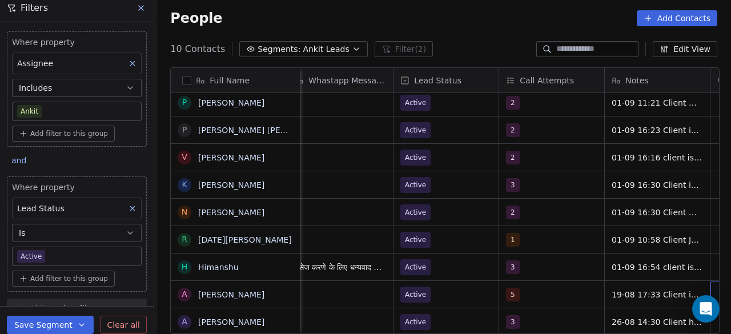
scroll to position [9, 964]
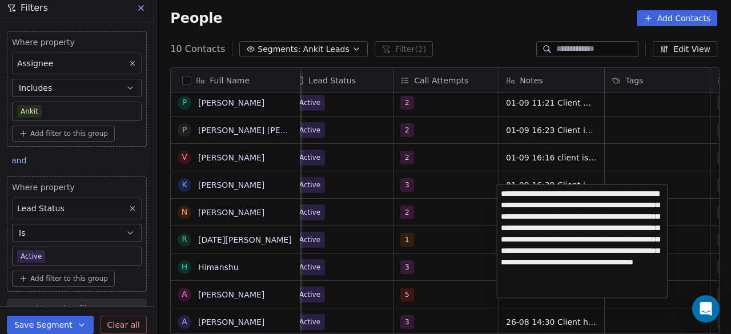
click at [503, 193] on textarea "**********" at bounding box center [582, 241] width 170 height 113
type textarea "**********"
click at [447, 293] on html "On2Cook India Pvt. Ltd. Contacts People Marketing Workflows Campaigns Sales Pip…" at bounding box center [365, 167] width 731 height 334
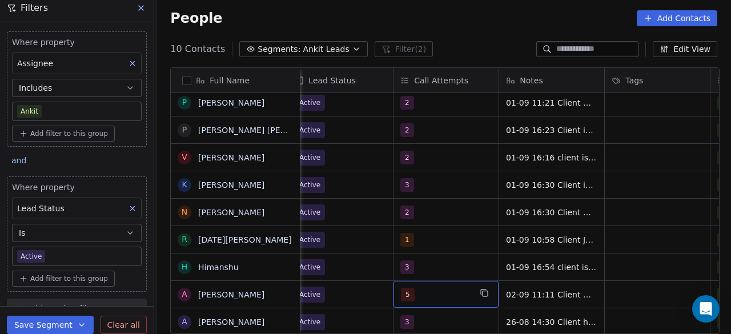
click at [447, 288] on div "5" at bounding box center [436, 295] width 70 height 14
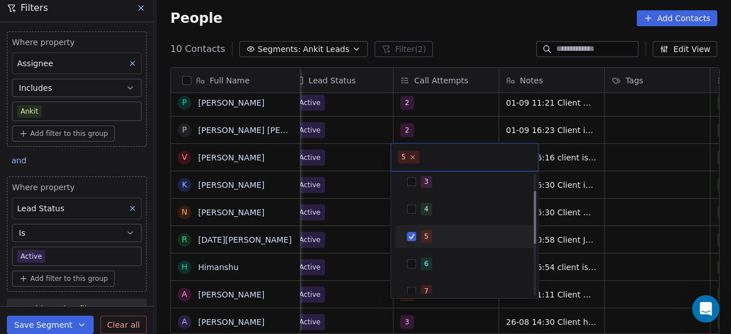
scroll to position [38, 0]
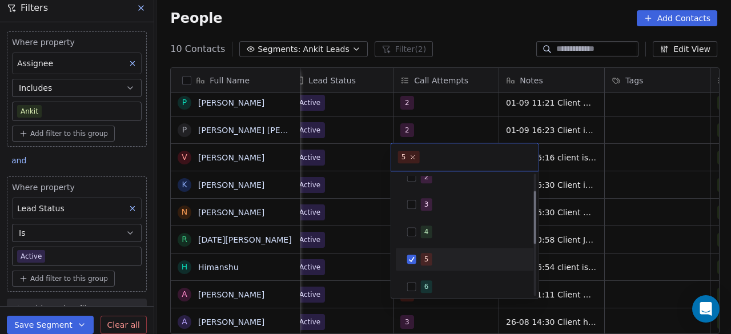
click at [433, 259] on div "5" at bounding box center [472, 259] width 102 height 13
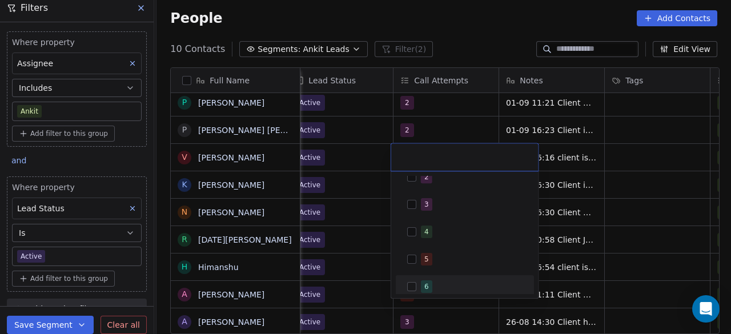
click at [433, 287] on div "6" at bounding box center [472, 287] width 102 height 13
click at [442, 314] on html "On2Cook India Pvt. Ltd. Contacts People Marketing Workflows Campaigns Sales Pip…" at bounding box center [365, 167] width 731 height 334
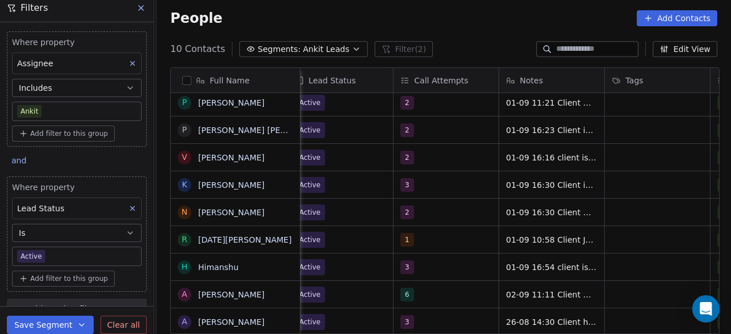
scroll to position [9, 951]
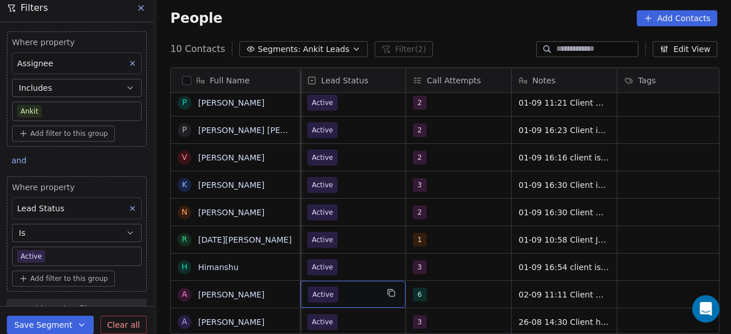
click at [365, 287] on span "Active" at bounding box center [343, 295] width 70 height 16
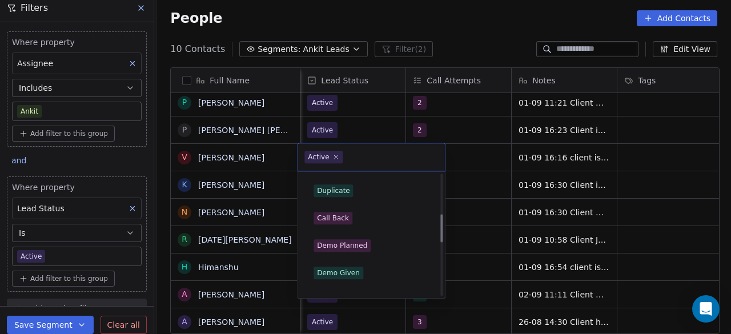
scroll to position [229, 0]
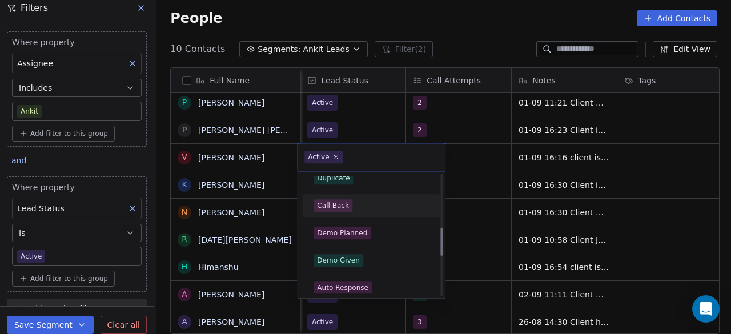
click at [357, 210] on div "Call Back" at bounding box center [371, 205] width 115 height 13
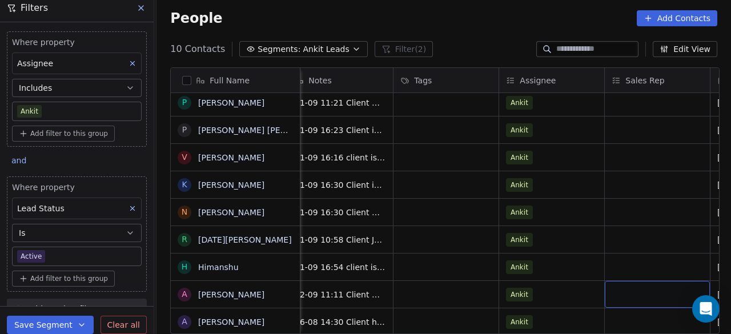
scroll to position [9, 1281]
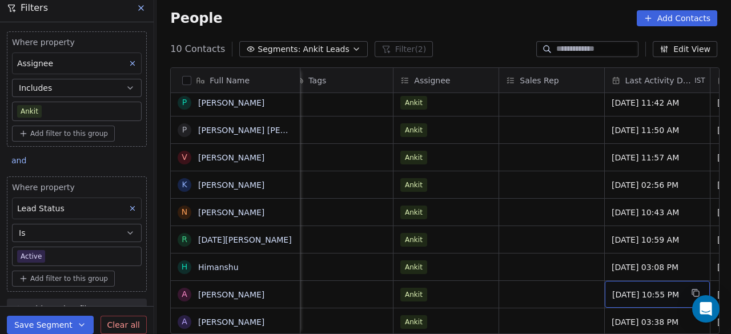
click at [647, 289] on span "Aug 19, 2025 10:55 PM" at bounding box center [648, 294] width 70 height 11
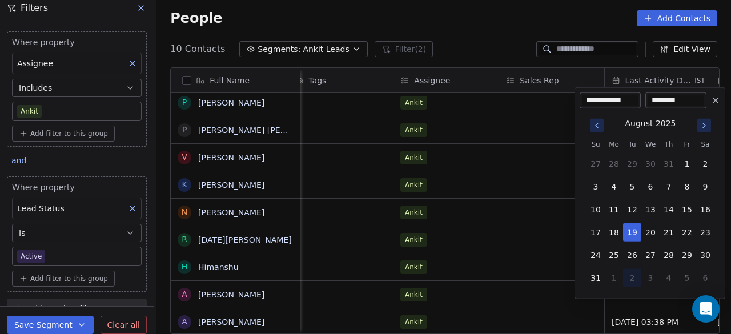
click at [709, 130] on button "Go to next month" at bounding box center [705, 126] width 14 height 14
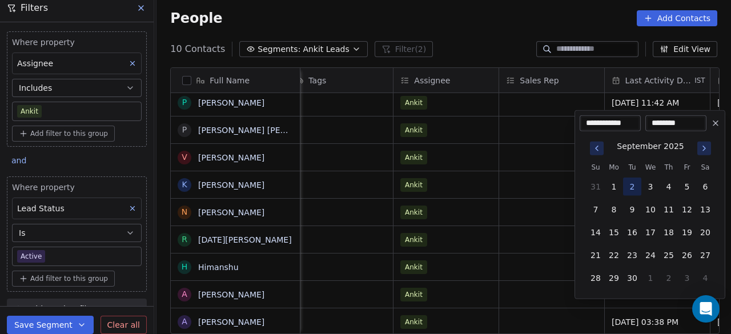
click at [637, 185] on button "2" at bounding box center [632, 187] width 18 height 18
type input "**********"
click at [525, 293] on html "On2Cook India Pvt. Ltd. Contacts People Marketing Workflows Campaigns Sales Pip…" at bounding box center [365, 167] width 731 height 334
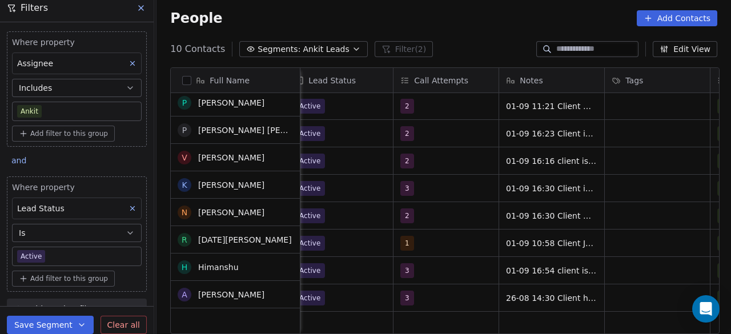
scroll to position [32, 0]
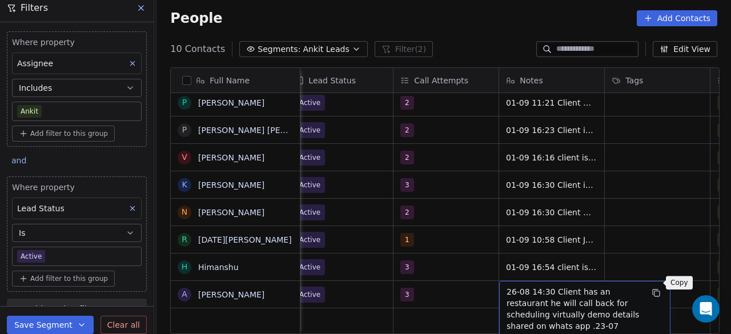
click at [658, 289] on icon "grid" at bounding box center [656, 293] width 9 height 9
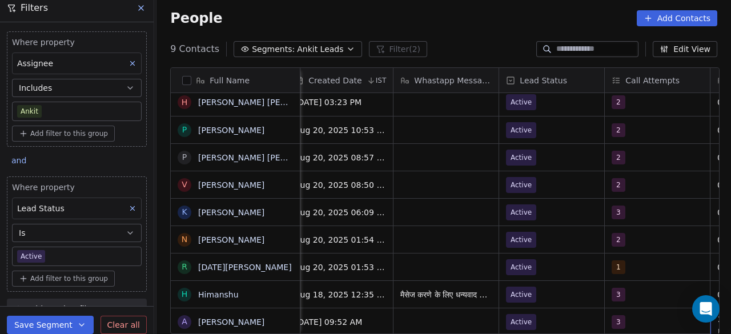
scroll to position [9, 858]
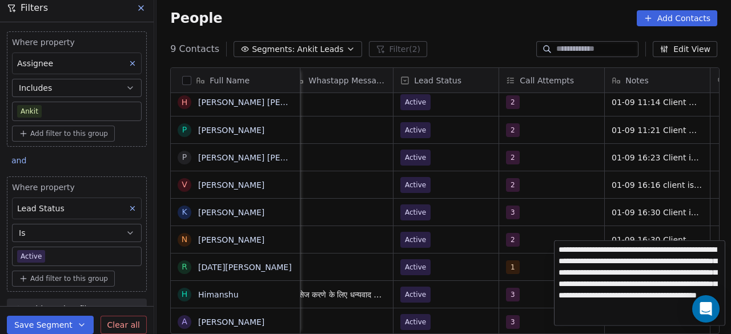
type textarea "**********"
click at [542, 314] on html "On2Cook India Pvt. Ltd. Contacts People Marketing Workflows Campaigns Sales Pip…" at bounding box center [365, 167] width 731 height 334
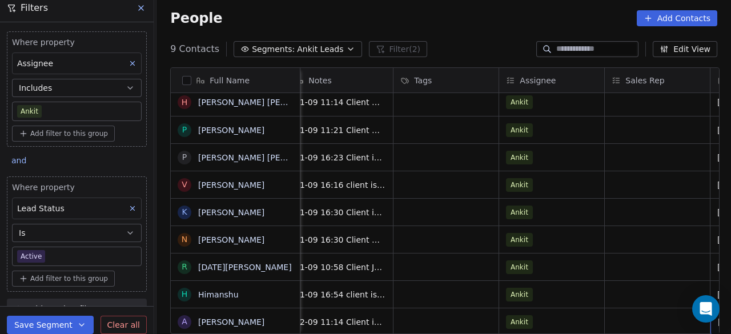
scroll to position [9, 1281]
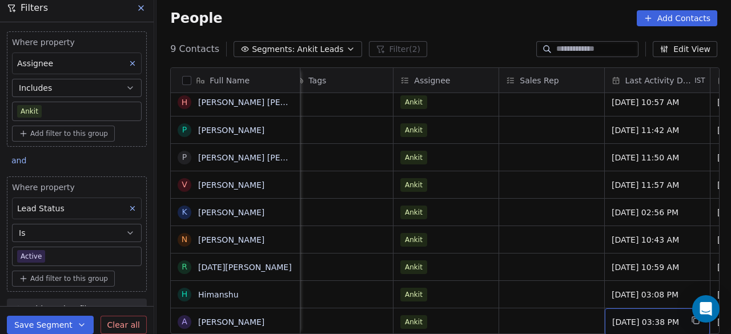
click at [640, 317] on span "Aug 26, 2025 03:38 PM" at bounding box center [648, 322] width 70 height 11
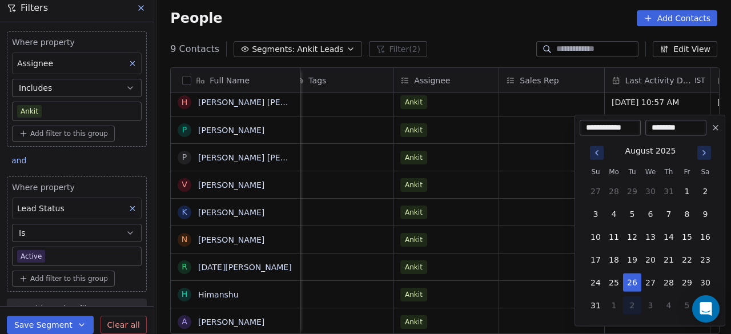
click at [703, 153] on icon "Go to next month" at bounding box center [704, 153] width 9 height 9
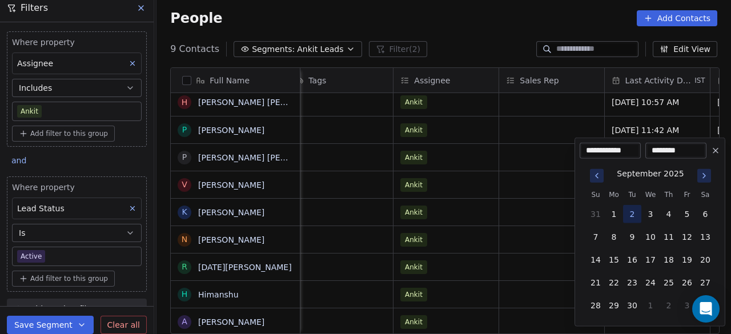
click at [637, 215] on button "2" at bounding box center [632, 214] width 18 height 18
type input "**********"
click at [543, 303] on html "On2Cook India Pvt. Ltd. Contacts People Marketing Workflows Campaigns Sales Pip…" at bounding box center [365, 167] width 731 height 334
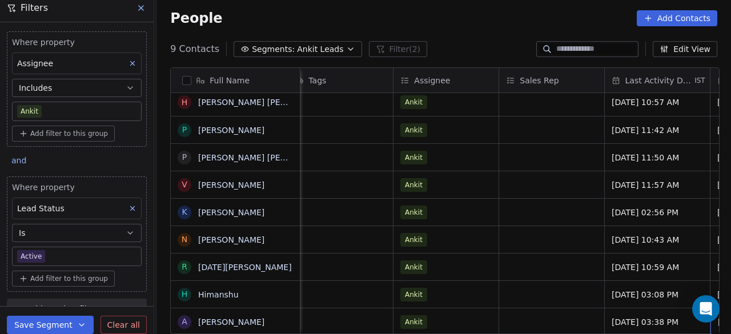
scroll to position [9, 1387]
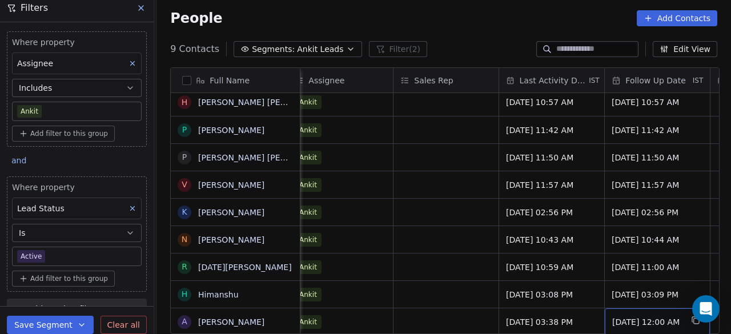
click at [625, 317] on span "01/09/2025 12:00 AM" at bounding box center [648, 322] width 70 height 11
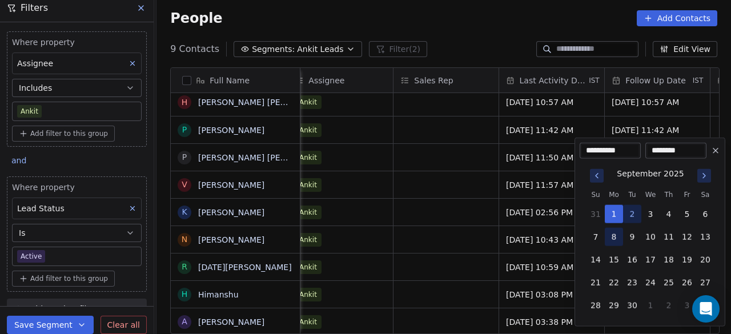
click at [611, 239] on button "8" at bounding box center [614, 237] width 18 height 18
type input "**********"
click at [466, 315] on html "On2Cook India Pvt. Ltd. Contacts People Marketing Workflows Campaigns Sales Pip…" at bounding box center [365, 167] width 731 height 334
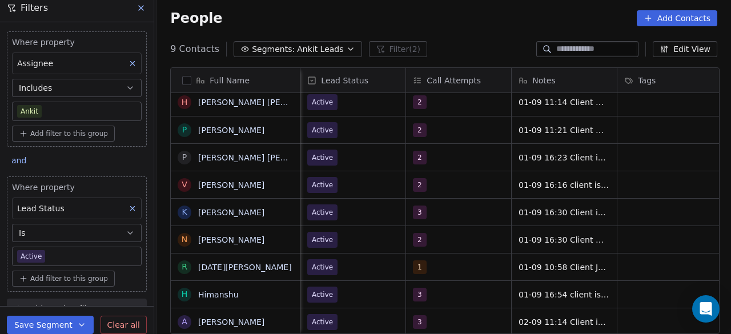
scroll to position [9, 846]
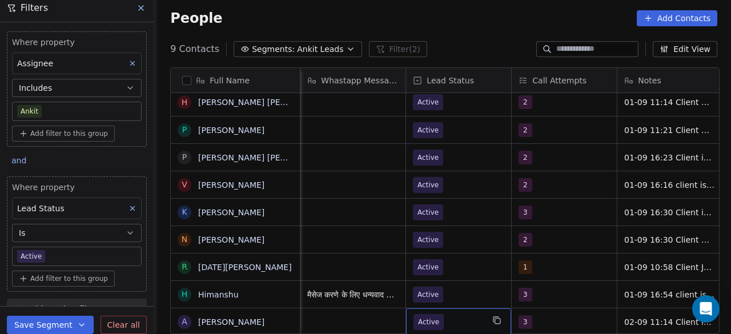
click at [458, 314] on span "Active" at bounding box center [449, 322] width 70 height 16
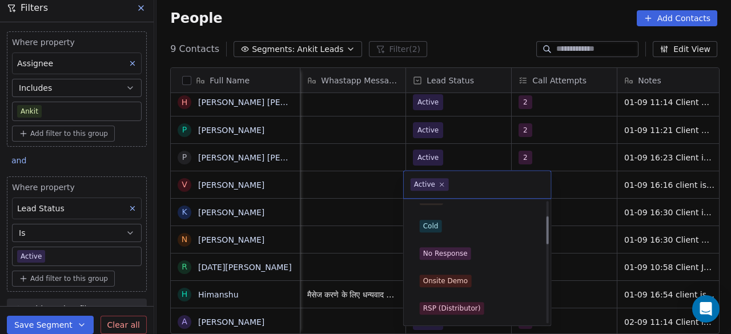
scroll to position [57, 0]
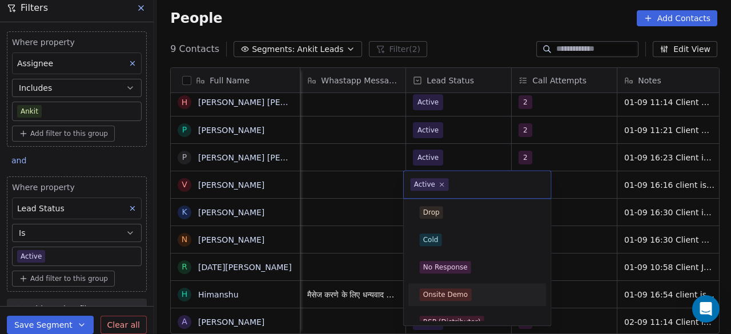
click at [575, 307] on html "On2Cook India Pvt. Ltd. Contacts People Marketing Workflows Campaigns Sales Pip…" at bounding box center [365, 167] width 731 height 334
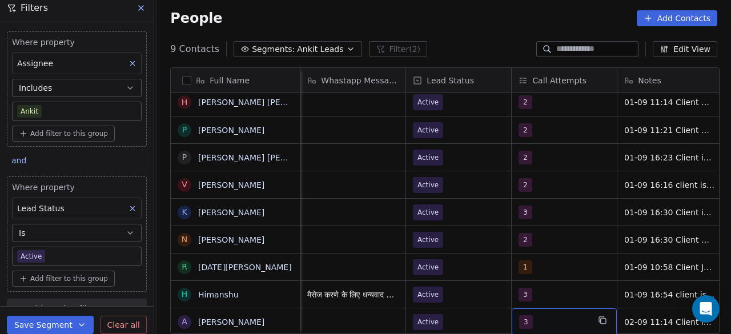
click at [575, 315] on div "3" at bounding box center [554, 322] width 70 height 14
click at [542, 315] on div "3" at bounding box center [554, 322] width 70 height 14
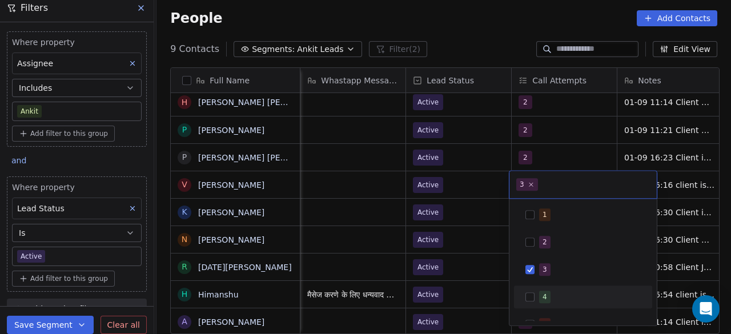
click at [536, 295] on div "4" at bounding box center [583, 297] width 129 height 18
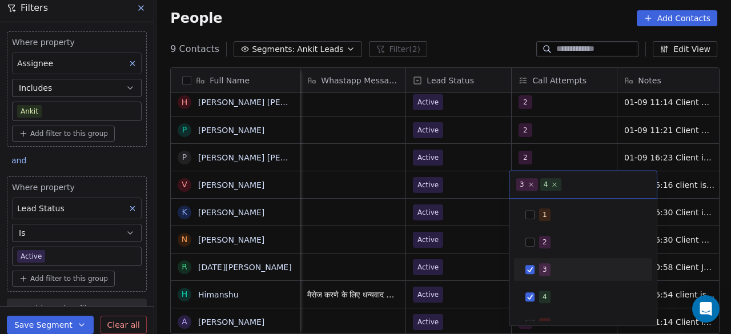
click at [536, 274] on div "3" at bounding box center [583, 270] width 129 height 18
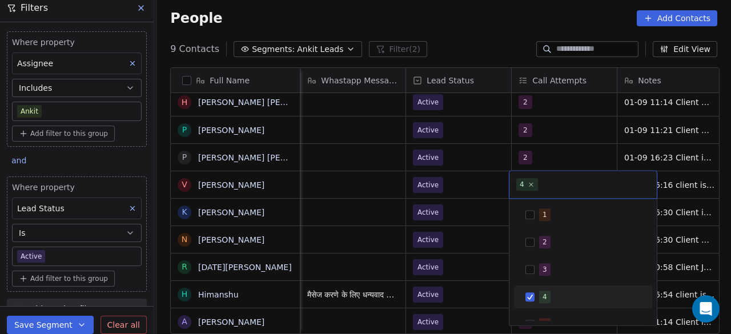
click at [494, 313] on html "On2Cook India Pvt. Ltd. Contacts People Marketing Workflows Campaigns Sales Pip…" at bounding box center [365, 167] width 731 height 334
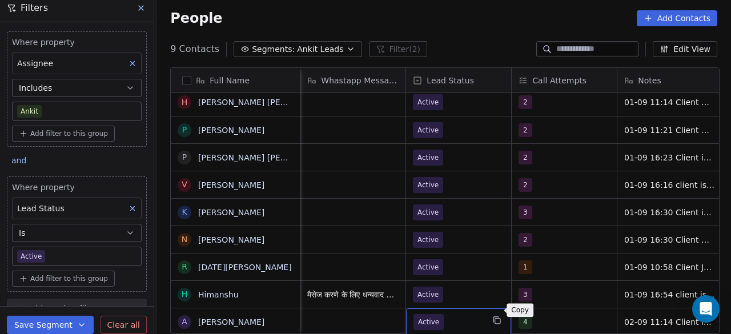
click at [490, 314] on button "grid" at bounding box center [497, 321] width 14 height 14
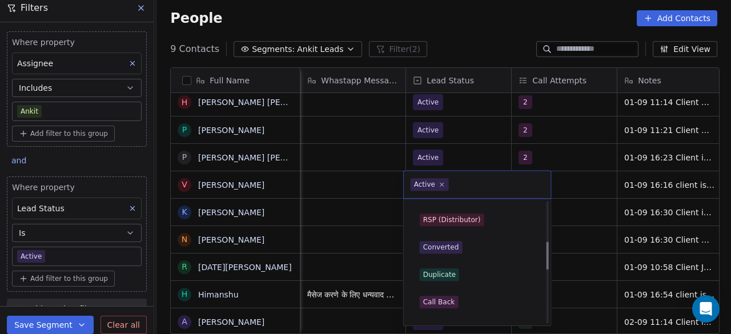
scroll to position [171, 0]
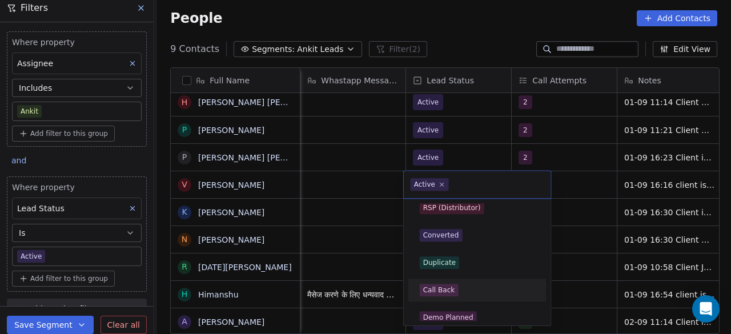
click at [482, 292] on div "Call Back" at bounding box center [477, 290] width 115 height 13
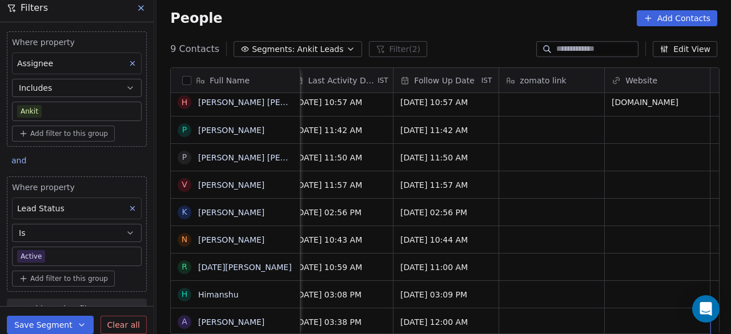
scroll to position [9, 1625]
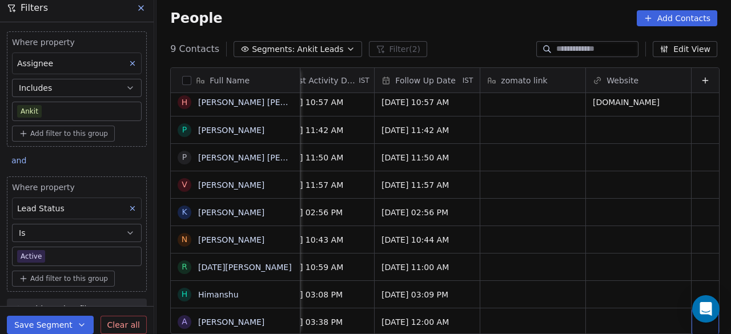
click at [430, 25] on div "People Add Contacts" at bounding box center [443, 18] width 547 height 16
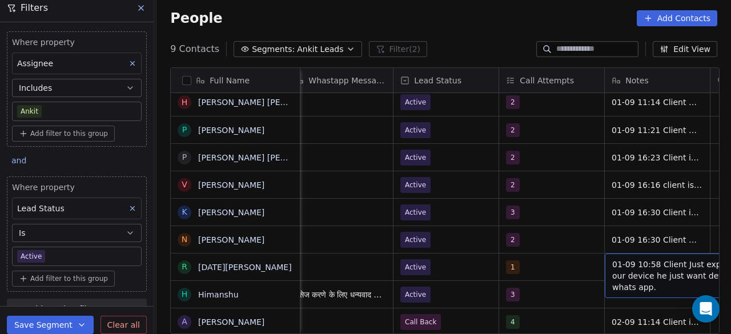
scroll to position [9, 964]
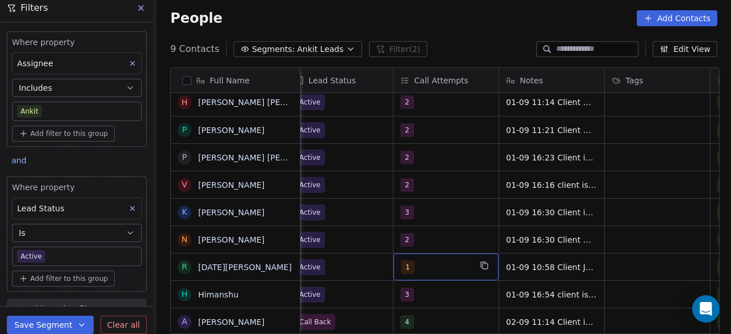
click at [102, 249] on body "On2Cook India Pvt. Ltd. Contacts People Marketing Workflows Campaigns Sales Pip…" at bounding box center [365, 167] width 731 height 334
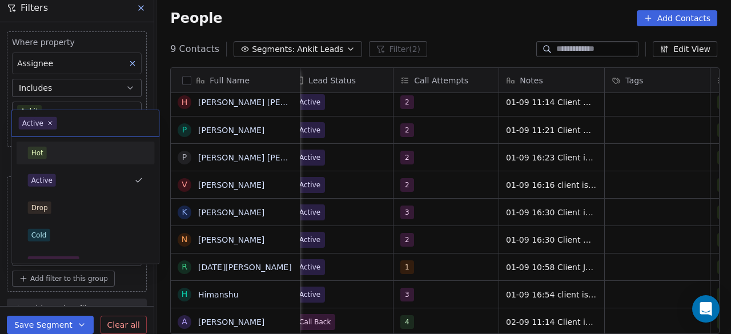
click at [73, 145] on div "Hot" at bounding box center [85, 153] width 129 height 18
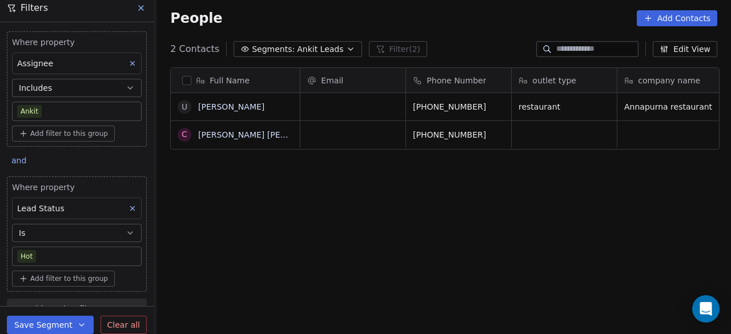
scroll to position [285, 568]
click at [307, 205] on div "Full Name U Uttam Dwivedi C Carlisle Pereira Email Phone Number outlet type com…" at bounding box center [444, 205] width 575 height 294
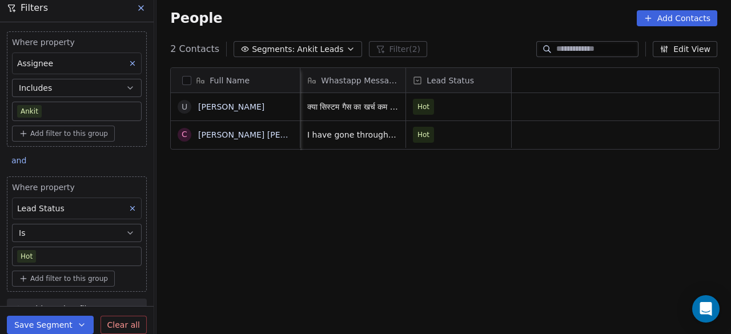
scroll to position [0, 0]
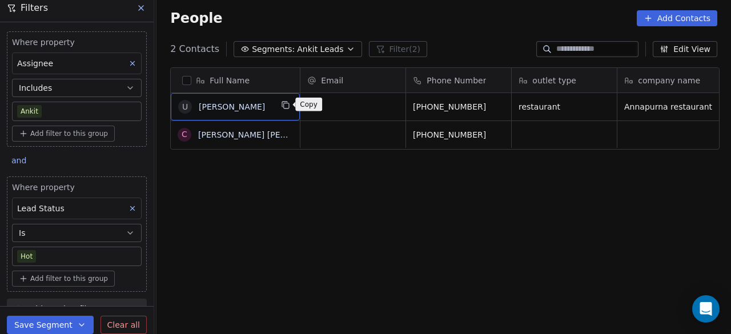
click at [286, 103] on icon "grid" at bounding box center [285, 105] width 9 height 9
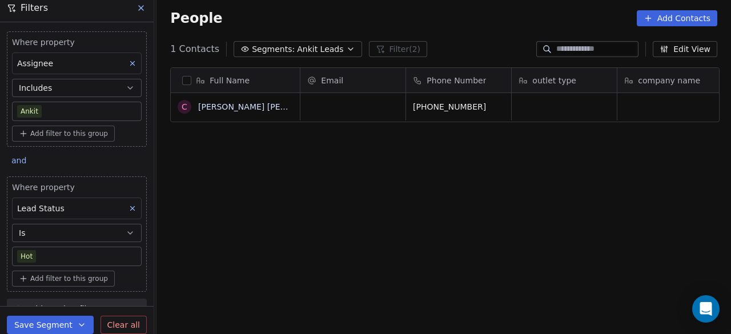
click at [302, 159] on div "Full Name C Carlisle Pereira Email Phone Number outlet type company name locati…" at bounding box center [444, 205] width 575 height 294
click at [105, 253] on body "On2Cook India Pvt. Ltd. Contacts People Marketing Workflows Campaigns Sales Pip…" at bounding box center [365, 167] width 731 height 334
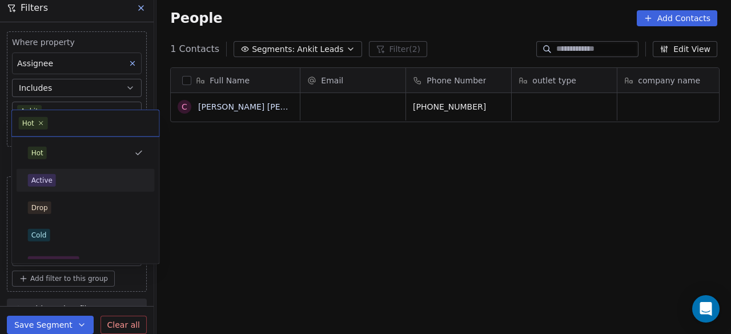
click at [95, 181] on div "Active" at bounding box center [85, 180] width 115 height 13
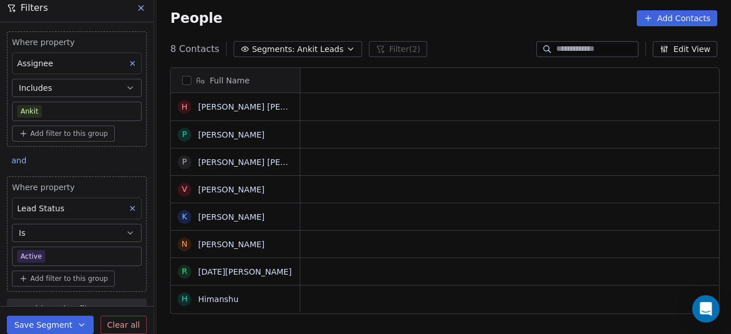
scroll to position [285, 568]
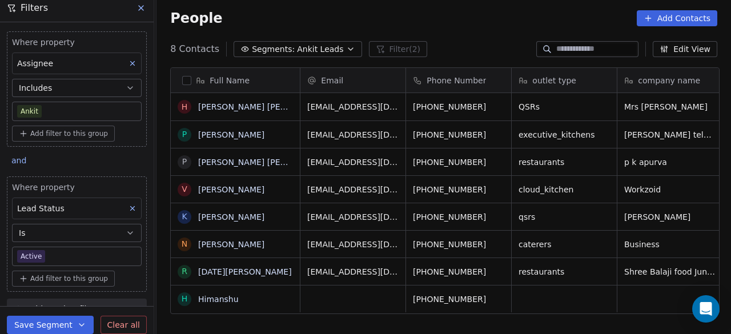
click at [66, 251] on body "On2Cook India Pvt. Ltd. Contacts People Marketing Workflows Campaigns Sales Pip…" at bounding box center [365, 167] width 731 height 334
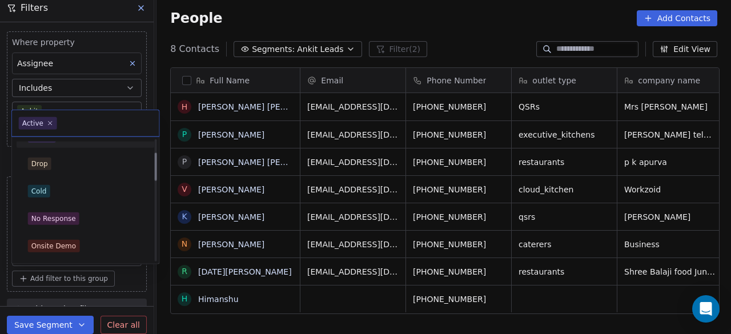
scroll to position [57, 0]
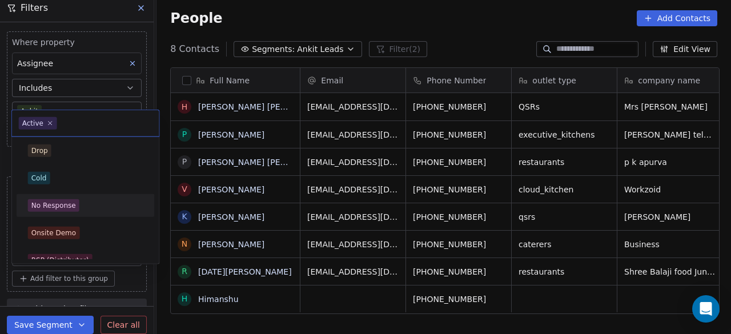
click at [95, 207] on div "No Response" at bounding box center [85, 205] width 115 height 13
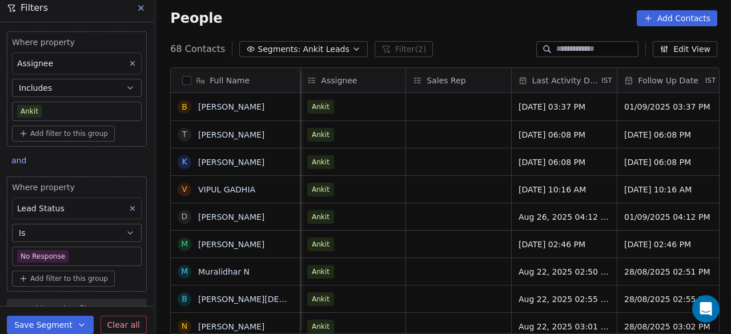
scroll to position [0, 1268]
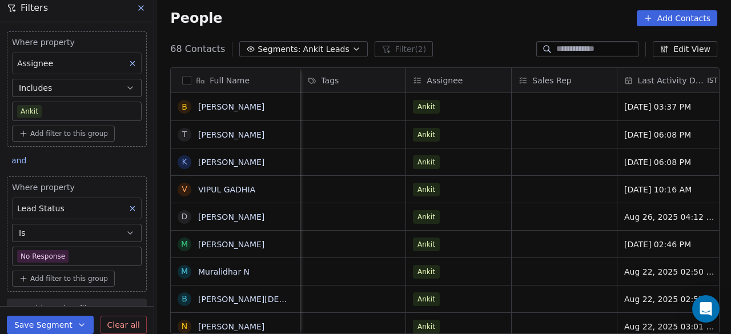
click at [350, 21] on div "People Add Contacts" at bounding box center [443, 18] width 547 height 16
click at [463, 21] on div "People Add Contacts" at bounding box center [443, 18] width 547 height 16
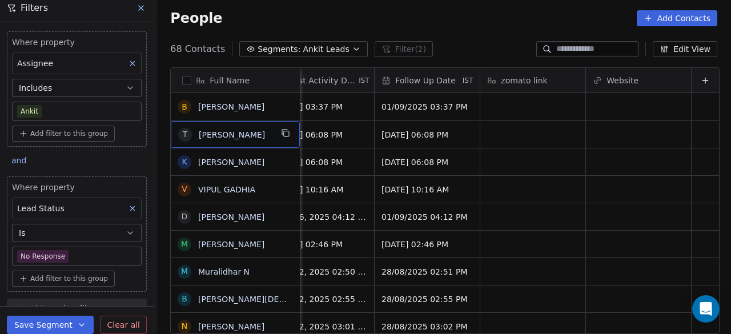
scroll to position [0, 0]
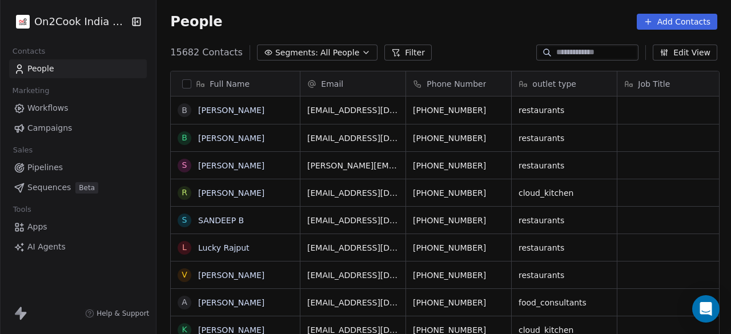
scroll to position [285, 568]
click at [362, 50] on icon "button" at bounding box center [366, 52] width 9 height 9
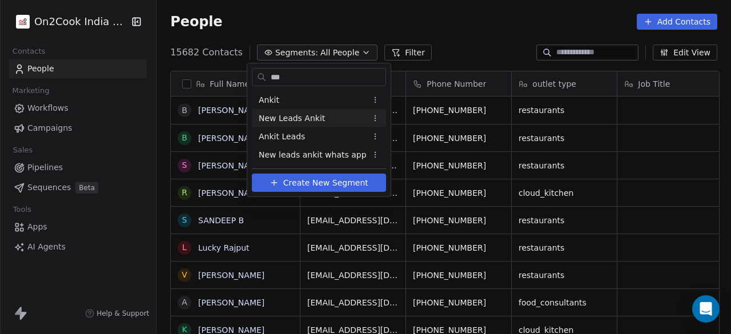
type input "***"
click at [364, 118] on html "On2Cook India Pvt. Ltd. Contacts People Marketing Workflows Campaigns Sales Pip…" at bounding box center [365, 167] width 731 height 334
click at [372, 138] on div "Edit" at bounding box center [401, 140] width 77 height 18
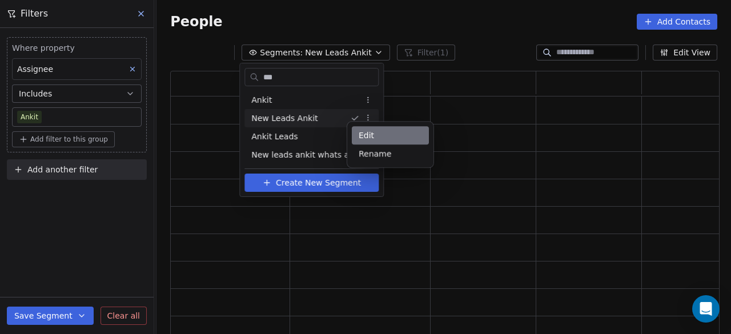
scroll to position [258, 541]
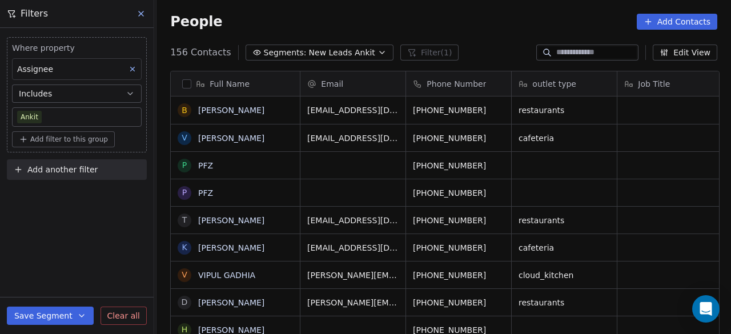
click at [79, 315] on icon "button" at bounding box center [81, 315] width 9 height 9
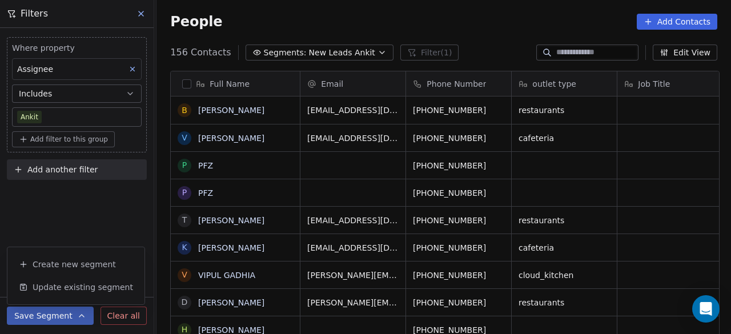
scroll to position [285, 568]
click at [79, 315] on icon "button" at bounding box center [81, 316] width 5 height 2
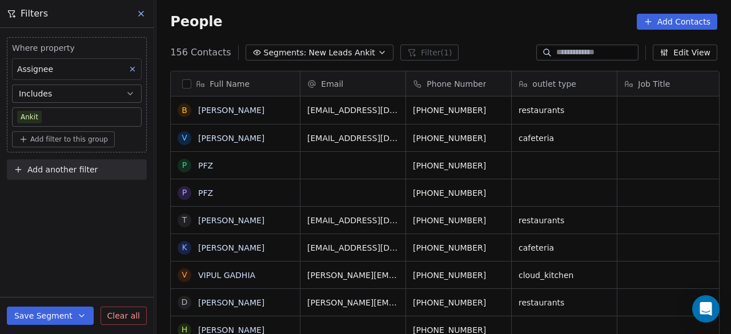
click at [128, 317] on span "Clear all" at bounding box center [123, 316] width 33 height 12
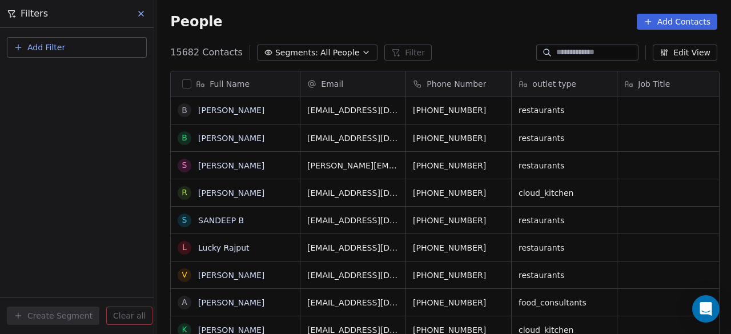
click at [357, 50] on button "Segments: All People" at bounding box center [317, 53] width 121 height 16
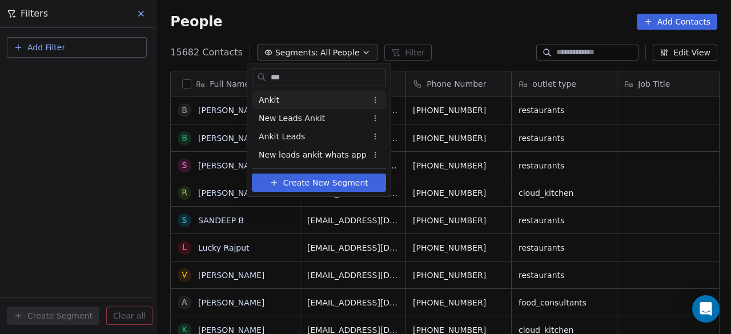
click at [319, 95] on div "Ankit" at bounding box center [319, 100] width 134 height 18
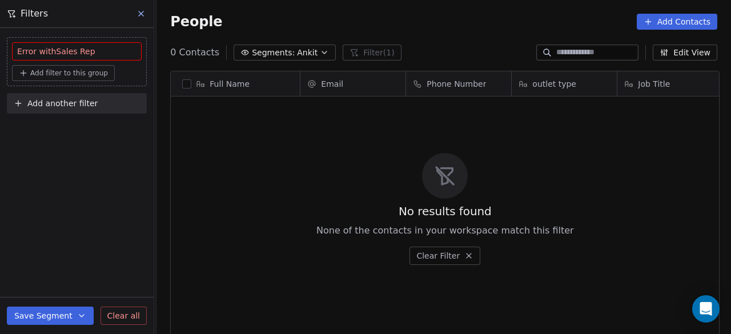
click at [295, 149] on div "No results found None of the contacts in your workspace match this filter Clear…" at bounding box center [445, 209] width 549 height 220
click at [93, 51] on div "Error with Sales Rep" at bounding box center [76, 51] width 119 height 11
click at [84, 69] on span "Add filter to this group" at bounding box center [69, 73] width 78 height 9
click at [79, 90] on div "Contact properties" at bounding box center [77, 97] width 120 height 18
click at [212, 140] on html "On2Cook India Pvt. Ltd. Contacts People Marketing Workflows Campaigns Sales Pip…" at bounding box center [365, 167] width 731 height 334
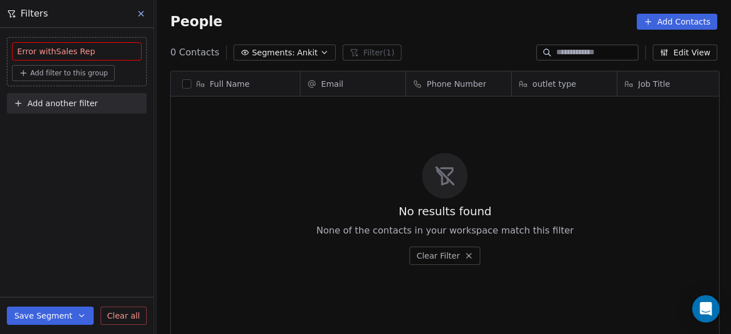
click at [141, 13] on icon at bounding box center [141, 13] width 9 height 9
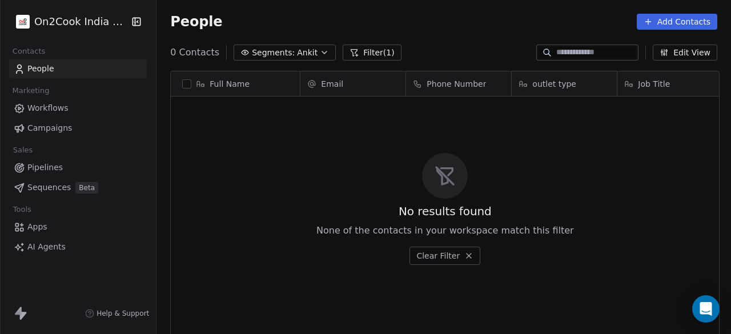
click at [297, 55] on span "Ankit" at bounding box center [307, 53] width 21 height 12
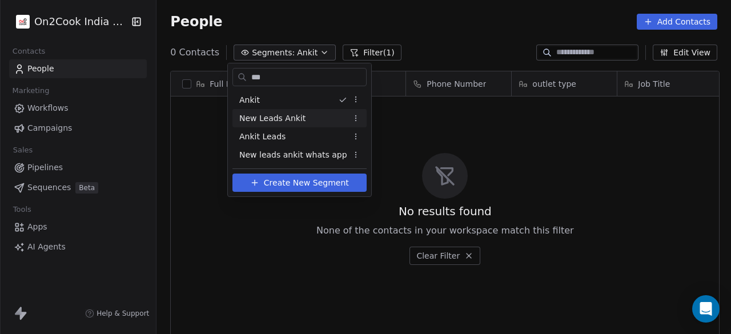
click at [293, 117] on span "New Leads Ankit" at bounding box center [272, 119] width 66 height 12
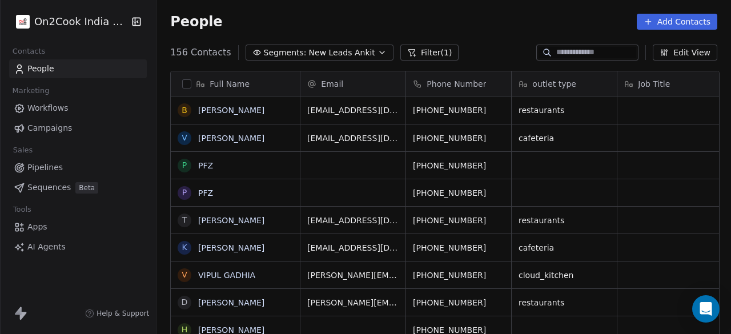
click at [378, 50] on icon "button" at bounding box center [382, 52] width 9 height 9
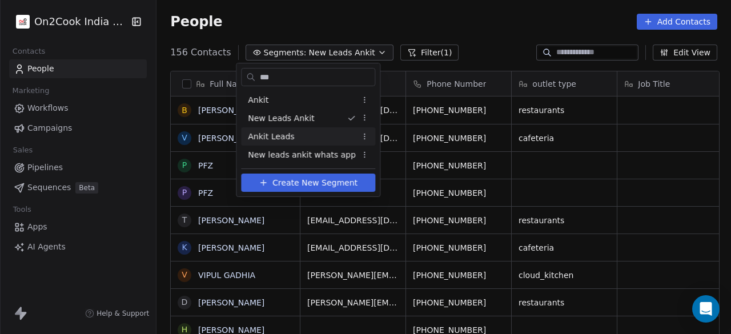
click at [307, 132] on div "Ankit Leads" at bounding box center [308, 136] width 134 height 18
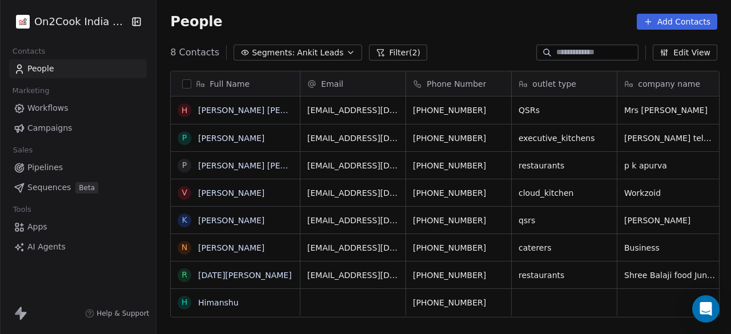
scroll to position [9, 0]
click at [399, 54] on button "Filter (2)" at bounding box center [398, 53] width 59 height 16
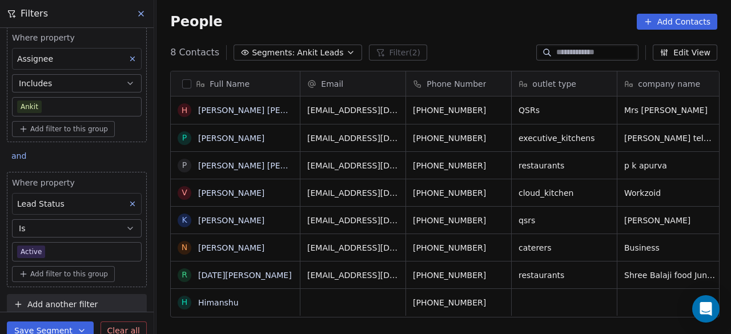
scroll to position [15, 0]
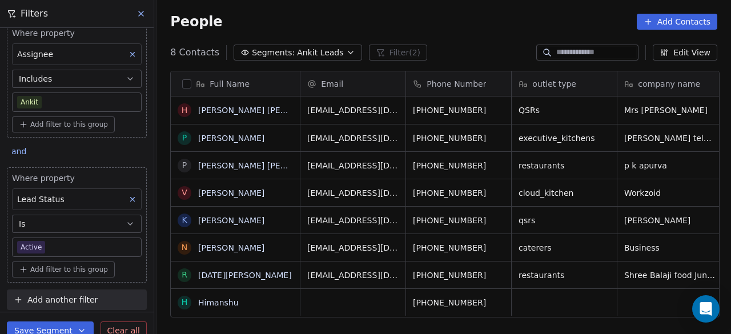
click at [110, 224] on button "Is" at bounding box center [77, 224] width 130 height 18
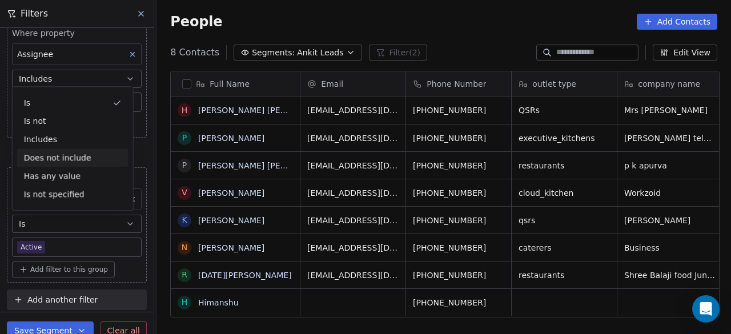
click at [56, 156] on div "Does not include" at bounding box center [72, 158] width 111 height 18
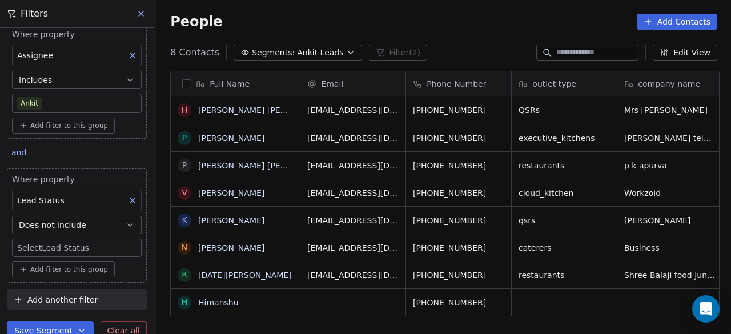
click at [62, 245] on body "On2Cook India Pvt. Ltd. Contacts People Marketing Workflows Campaigns Sales Pip…" at bounding box center [365, 167] width 731 height 334
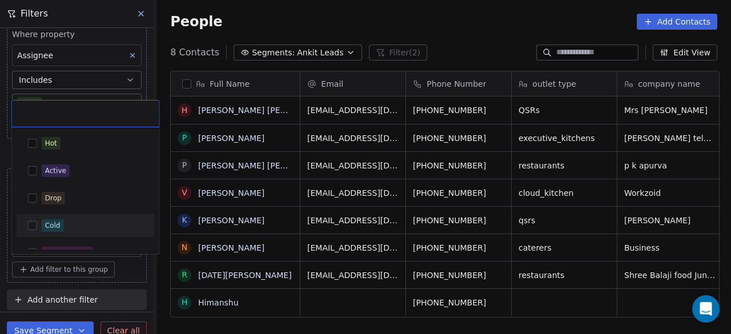
click at [35, 225] on button "Suggestions" at bounding box center [32, 225] width 9 height 9
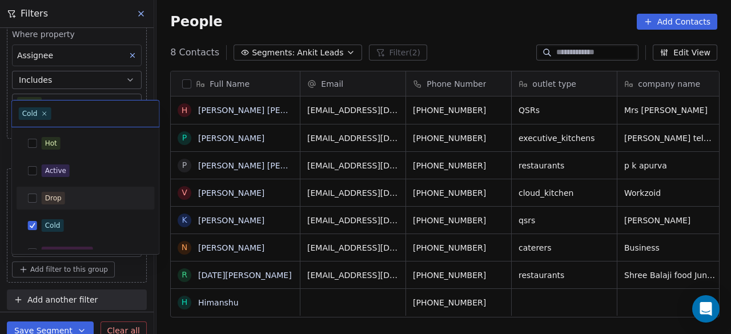
click at [37, 197] on div "Drop" at bounding box center [85, 198] width 129 height 18
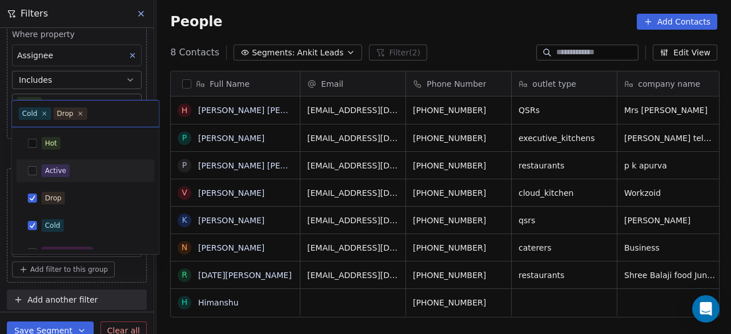
click at [34, 167] on button "Suggestions" at bounding box center [32, 170] width 9 height 9
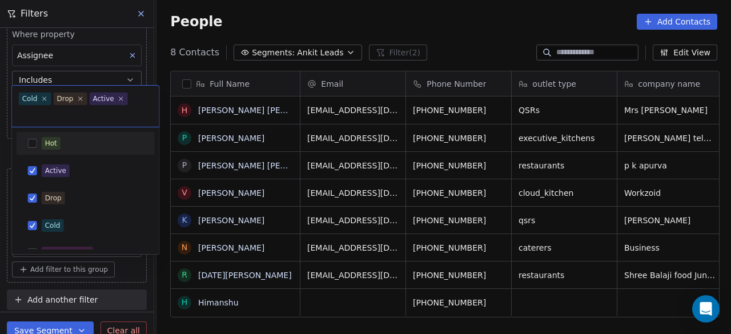
click at [33, 143] on button "Suggestions" at bounding box center [32, 143] width 9 height 9
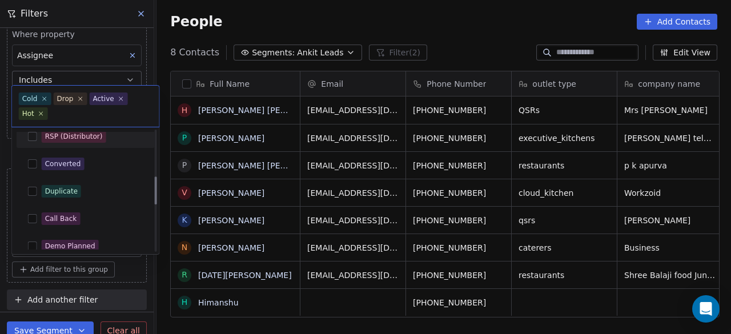
scroll to position [229, 0]
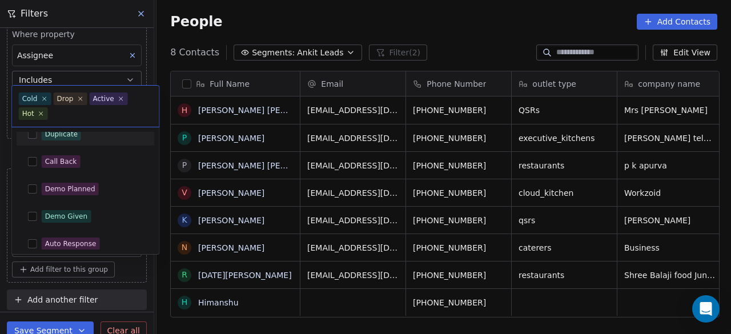
click at [46, 138] on div "Duplicate" at bounding box center [61, 134] width 33 height 10
click at [125, 269] on html "On2Cook India Pvt. Ltd. Contacts People Marketing Workflows Campaigns Sales Pip…" at bounding box center [365, 167] width 731 height 334
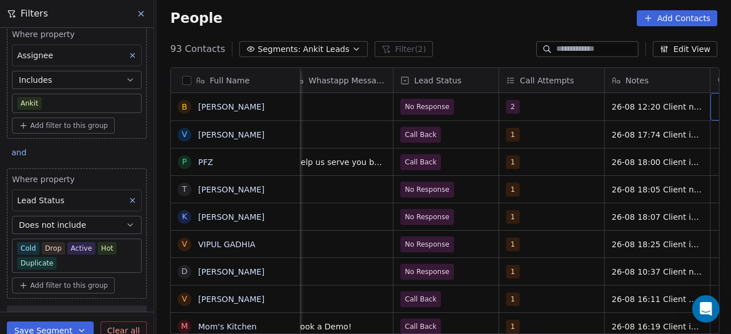
scroll to position [0, 964]
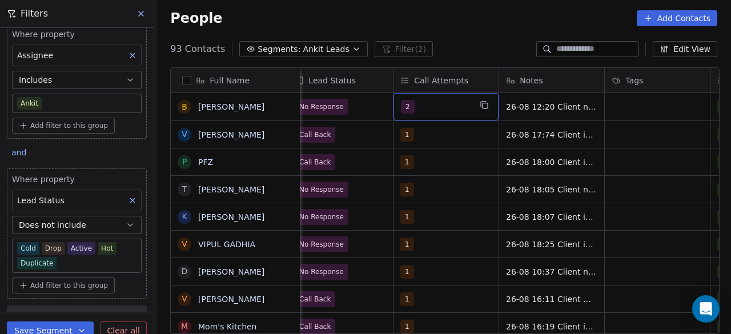
click at [438, 110] on div "2" at bounding box center [436, 107] width 70 height 14
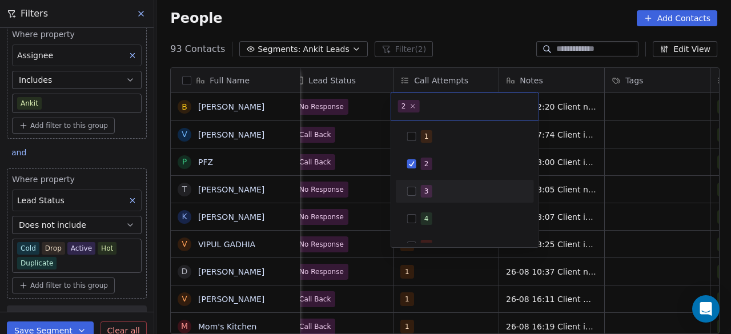
click at [430, 189] on span "3" at bounding box center [426, 191] width 11 height 13
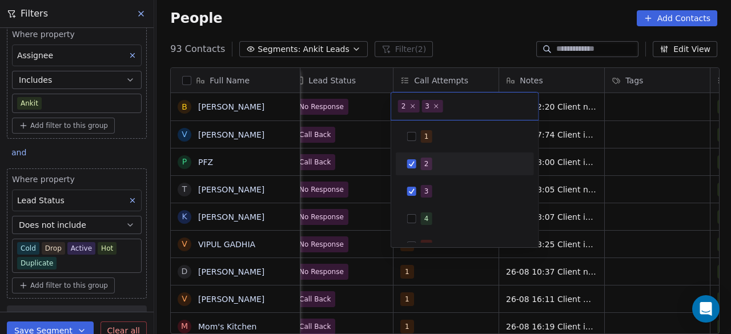
click at [430, 163] on span "2" at bounding box center [426, 164] width 11 height 13
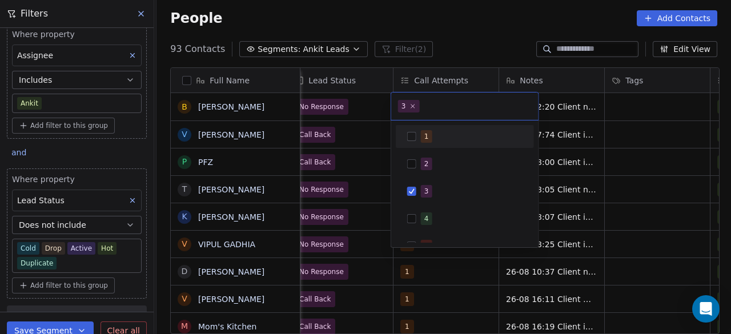
click at [369, 107] on html "On2Cook India Pvt. Ltd. Contacts People Marketing Workflows Campaigns Sales Pip…" at bounding box center [365, 167] width 731 height 334
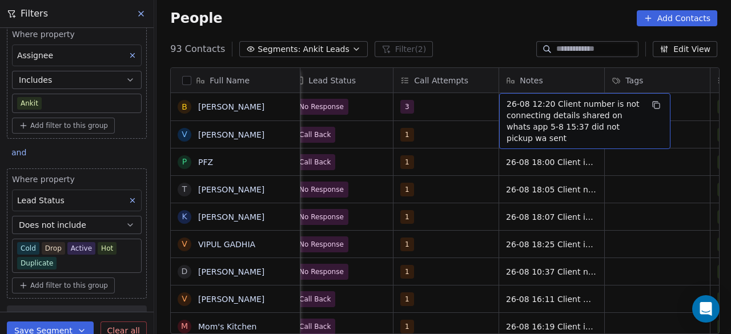
click at [503, 101] on div "26-08 12:20 Client number is not connecting details shared on whats app 5-8 15:…" at bounding box center [584, 121] width 171 height 56
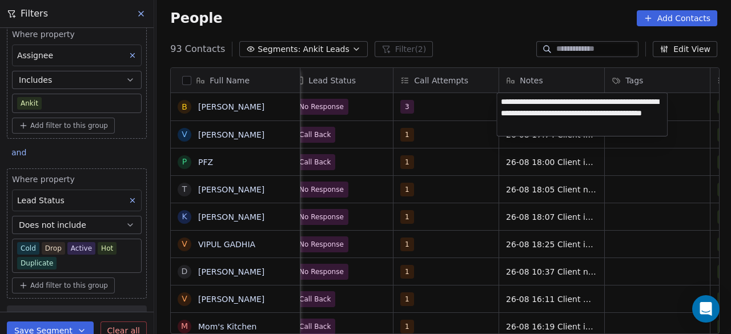
click at [502, 101] on textarea "**********" at bounding box center [582, 114] width 170 height 43
type textarea "**********"
click at [447, 108] on html "On2Cook India Pvt. Ltd. Contacts People Marketing Workflows Campaigns Sales Pip…" at bounding box center [365, 167] width 731 height 334
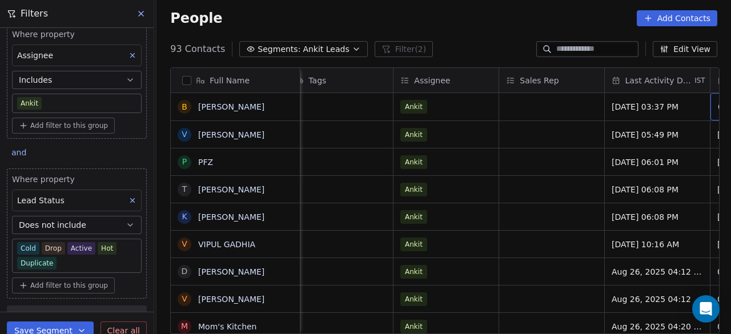
scroll to position [0, 1387]
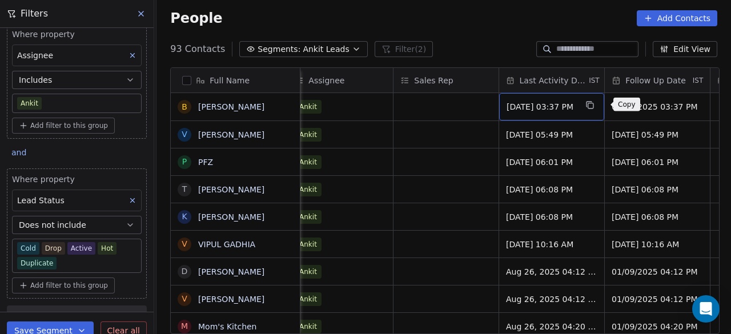
click at [596, 107] on button "grid" at bounding box center [590, 105] width 14 height 14
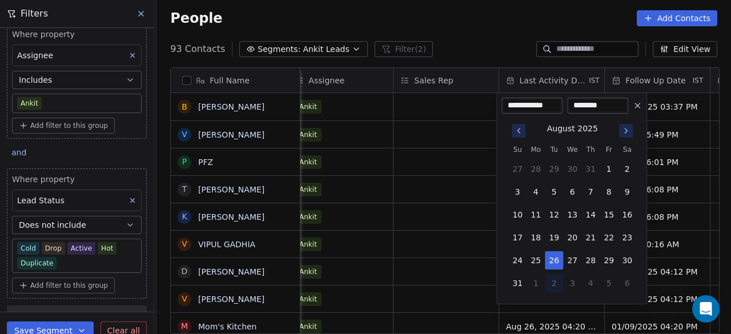
click at [625, 131] on icon "Go to next month" at bounding box center [626, 130] width 9 height 9
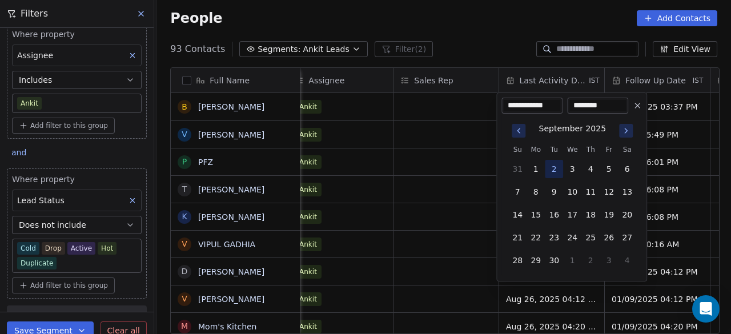
click at [549, 166] on button "2" at bounding box center [554, 169] width 18 height 18
type input "**********"
click at [449, 107] on html "On2Cook India Pvt. Ltd. Contacts People Marketing Workflows Campaigns Sales Pip…" at bounding box center [365, 167] width 731 height 334
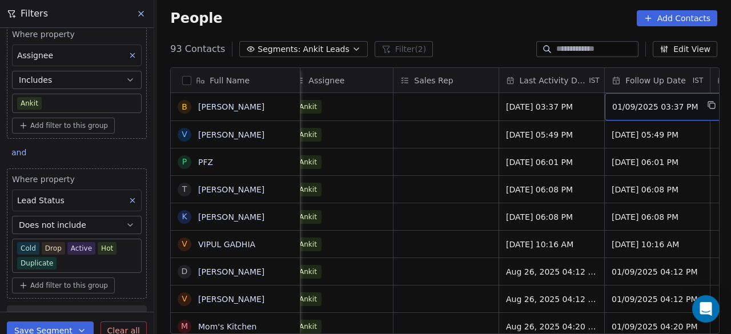
click at [658, 104] on span "01/09/2025 03:37 PM" at bounding box center [656, 106] width 86 height 11
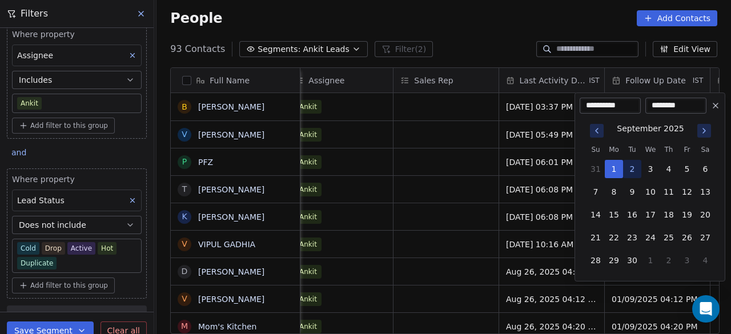
click at [613, 202] on tbody "31 1 2 3 4 5 6 7 8 9 10 11 12 13 14 15 16 17 18 19 20 21 22 23 24 25 26 27 28 2…" at bounding box center [651, 212] width 128 height 114
click at [616, 193] on button "8" at bounding box center [614, 192] width 18 height 18
type input "**********"
click at [435, 137] on html "On2Cook India Pvt. Ltd. Contacts People Marketing Workflows Campaigns Sales Pip…" at bounding box center [365, 167] width 731 height 334
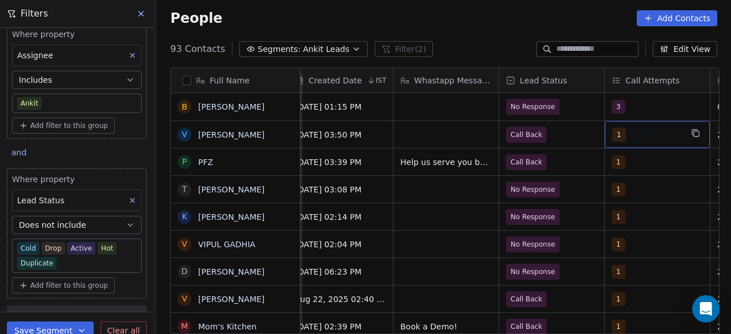
scroll to position [0, 858]
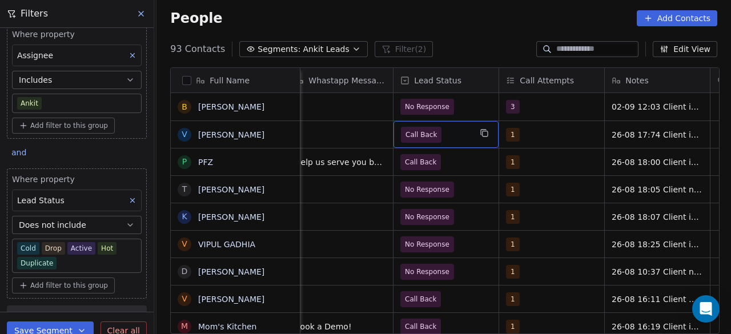
click at [467, 132] on span "Call Back" at bounding box center [436, 135] width 70 height 16
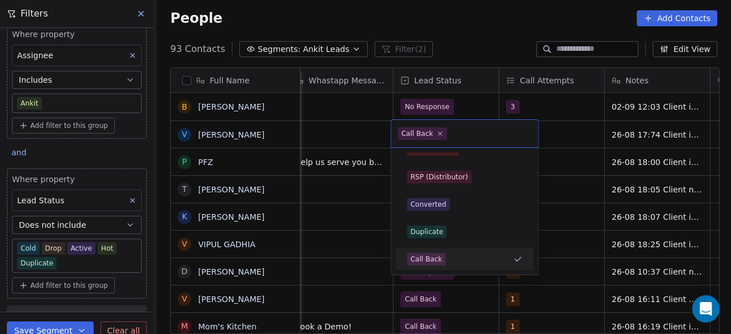
scroll to position [209, 0]
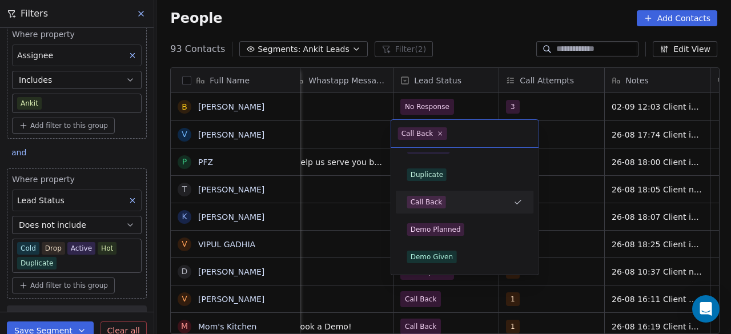
click at [557, 133] on html "On2Cook India Pvt. Ltd. Contacts People Marketing Workflows Campaigns Sales Pip…" at bounding box center [365, 167] width 731 height 334
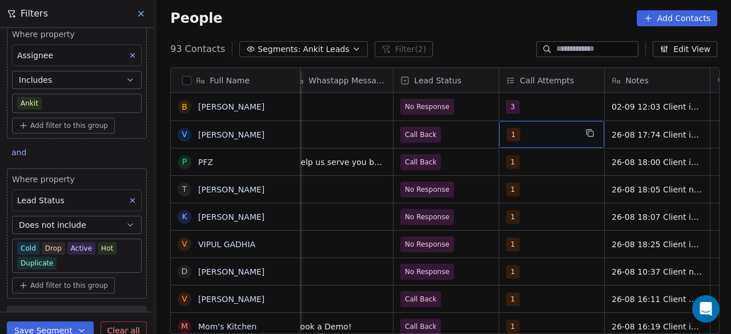
click at [553, 133] on div "1" at bounding box center [542, 135] width 70 height 14
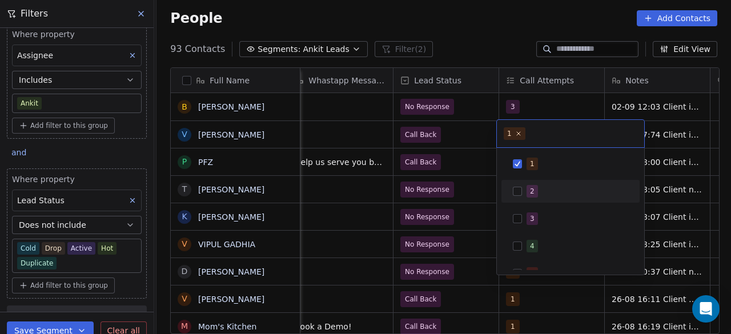
click at [537, 189] on span "2" at bounding box center [532, 191] width 11 height 13
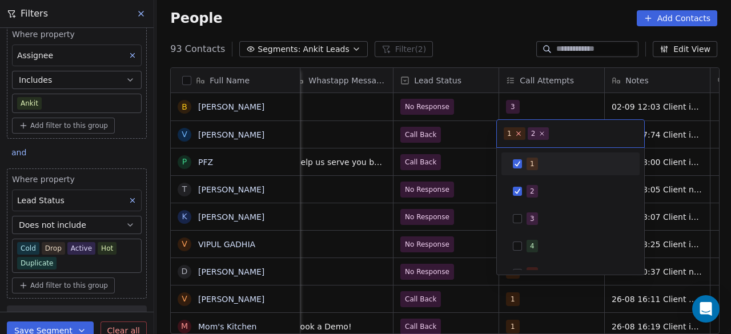
click at [518, 134] on icon at bounding box center [519, 134] width 4 height 4
click at [478, 133] on html "On2Cook India Pvt. Ltd. Contacts People Marketing Workflows Campaigns Sales Pip…" at bounding box center [365, 167] width 731 height 334
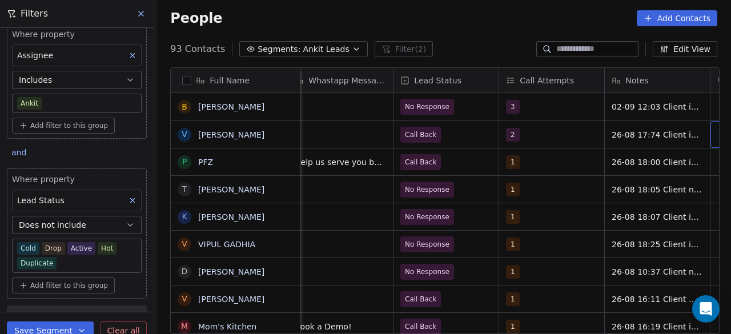
scroll to position [0, 964]
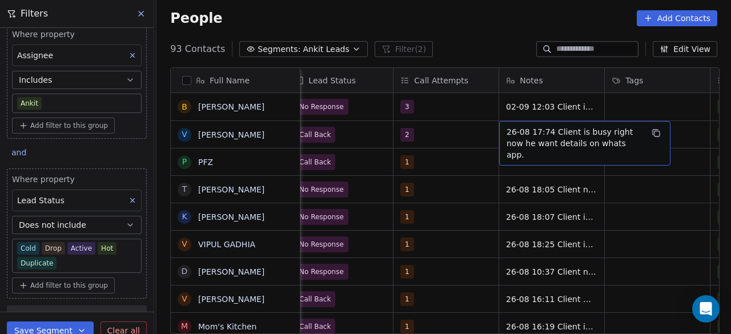
click at [507, 129] on span "26-08 17:74 Client is busy right now he want details on whats app." at bounding box center [575, 143] width 136 height 34
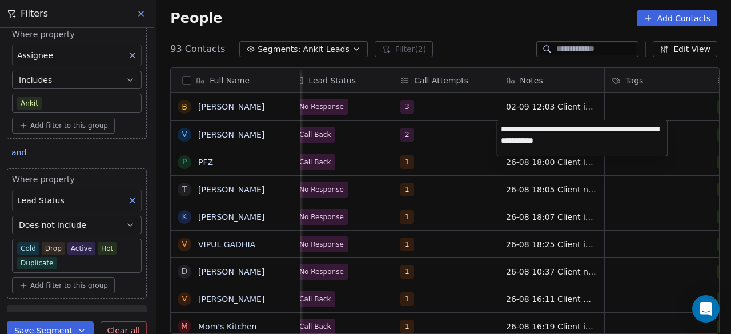
click at [505, 126] on textarea "**********" at bounding box center [582, 138] width 170 height 35
click at [552, 132] on textarea "**********" at bounding box center [582, 140] width 170 height 39
type textarea "**********"
click at [477, 136] on html "On2Cook India Pvt. Ltd. Contacts People Marketing Workflows Campaigns Sales Pip…" at bounding box center [365, 167] width 731 height 334
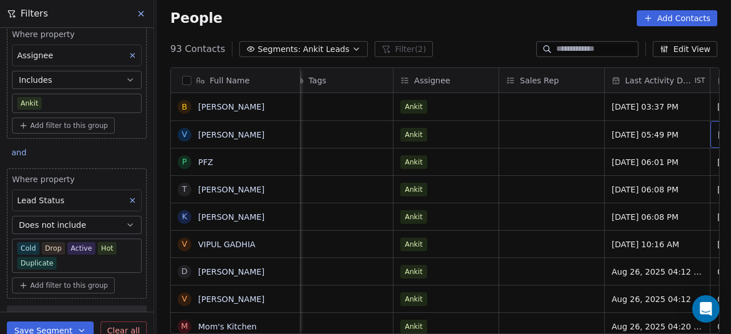
scroll to position [0, 1387]
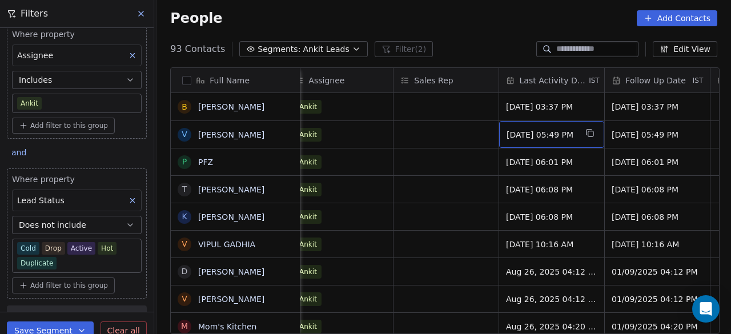
click at [531, 131] on span "[DATE] 05:49 PM" at bounding box center [542, 134] width 70 height 11
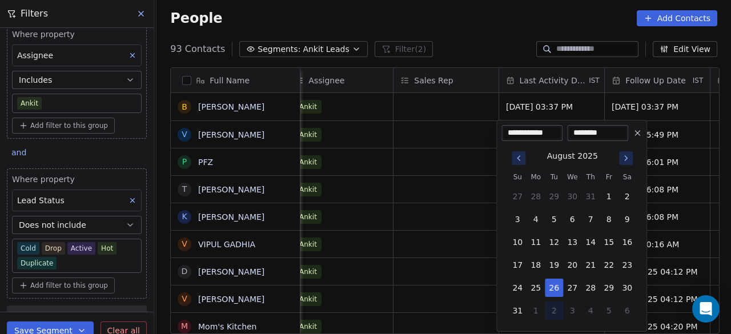
click at [630, 158] on icon "Go to next month" at bounding box center [626, 158] width 9 height 9
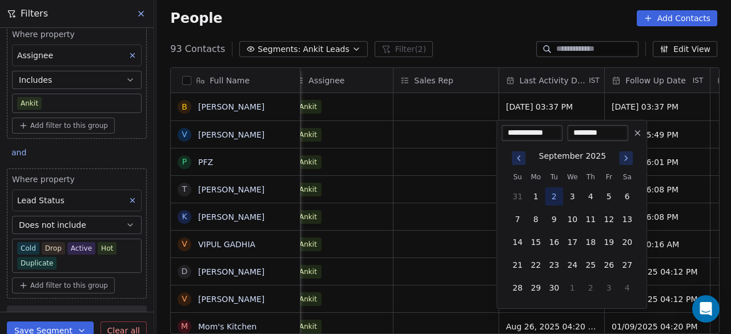
click at [554, 193] on button "2" at bounding box center [554, 196] width 18 height 18
type input "**********"
click at [479, 138] on html "On2Cook India Pvt. Ltd. Contacts People Marketing Workflows Campaigns Sales Pip…" at bounding box center [365, 167] width 731 height 334
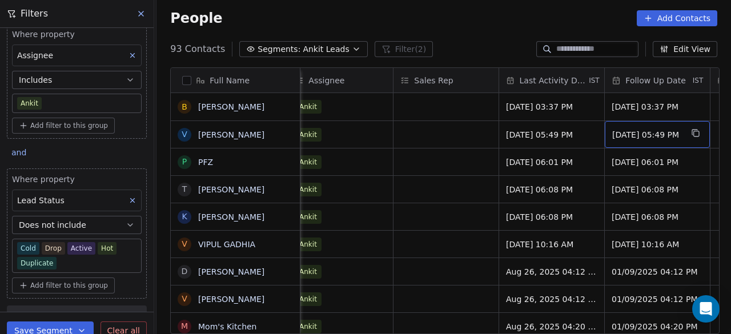
click at [627, 134] on span "[DATE] 05:49 PM" at bounding box center [648, 134] width 70 height 11
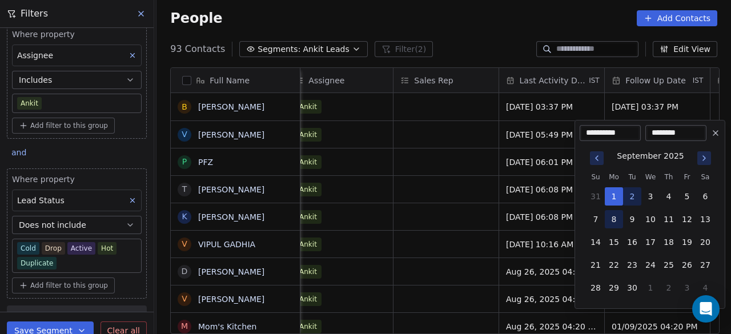
click at [614, 224] on button "8" at bounding box center [614, 219] width 18 height 18
type input "**********"
click at [466, 139] on html "On2Cook India Pvt. Ltd. Contacts People Marketing Workflows Campaigns Sales Pip…" at bounding box center [365, 167] width 731 height 334
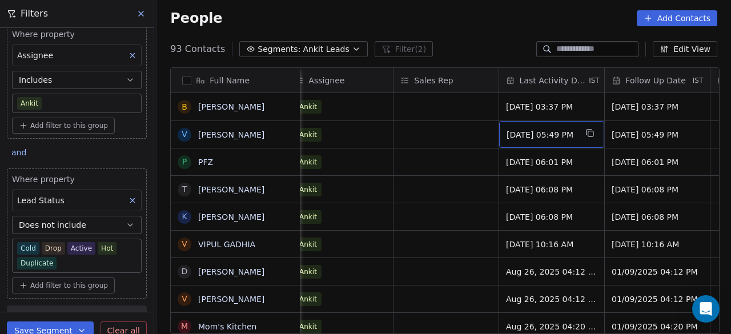
click at [566, 131] on span "[DATE] 05:49 PM" at bounding box center [542, 134] width 70 height 11
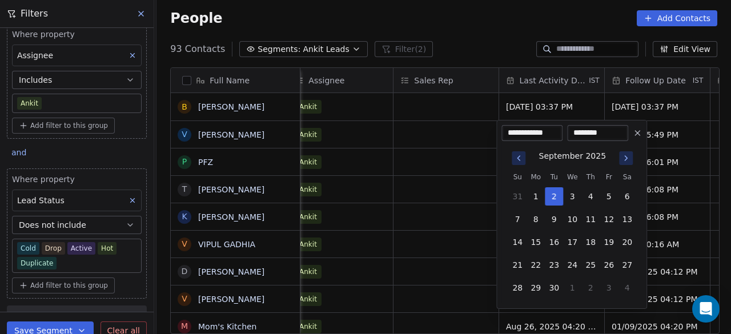
click at [581, 134] on input "********" at bounding box center [598, 132] width 57 height 11
click at [584, 134] on input "********" at bounding box center [598, 132] width 57 height 11
click at [582, 133] on input "********" at bounding box center [598, 132] width 57 height 11
type input "********"
click at [479, 156] on html "On2Cook India Pvt. Ltd. Contacts People Marketing Workflows Campaigns Sales Pip…" at bounding box center [365, 167] width 731 height 334
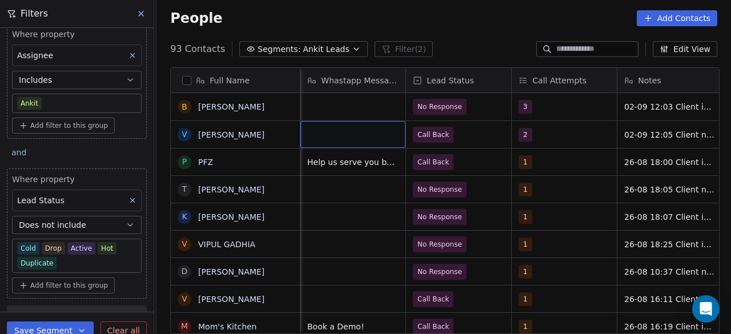
scroll to position [0, 740]
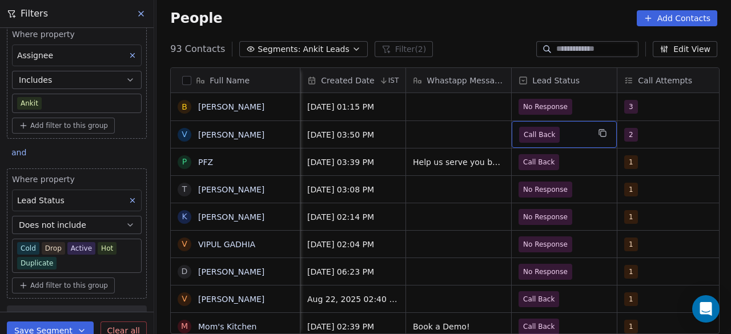
click at [563, 133] on span "Call Back" at bounding box center [554, 135] width 70 height 16
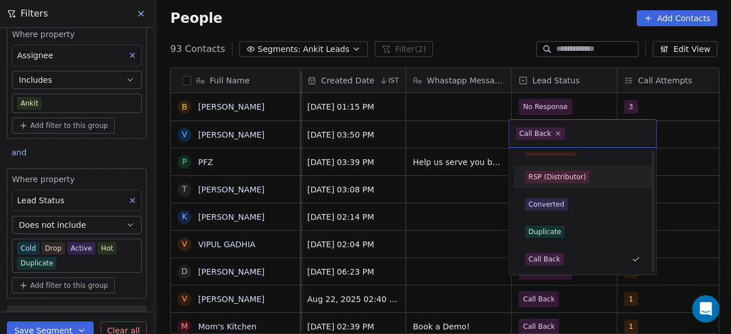
scroll to position [94, 0]
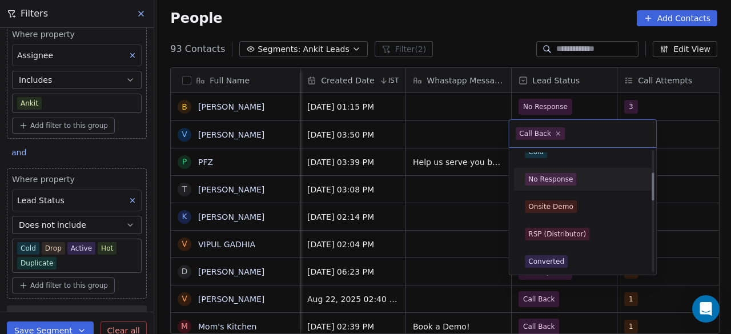
click at [557, 177] on div "No Response" at bounding box center [551, 179] width 45 height 10
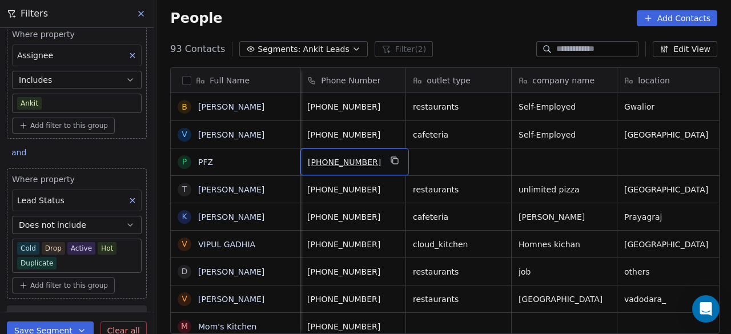
scroll to position [0, 0]
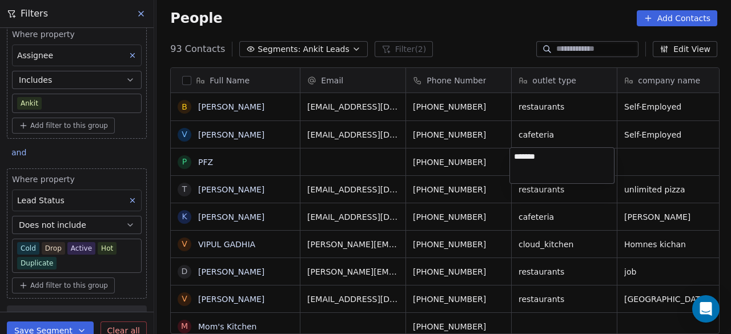
type textarea "******"
click at [661, 159] on html "On2Cook India Pvt. Ltd. Contacts People Marketing Workflows Campaigns Sales Pip…" at bounding box center [365, 167] width 731 height 334
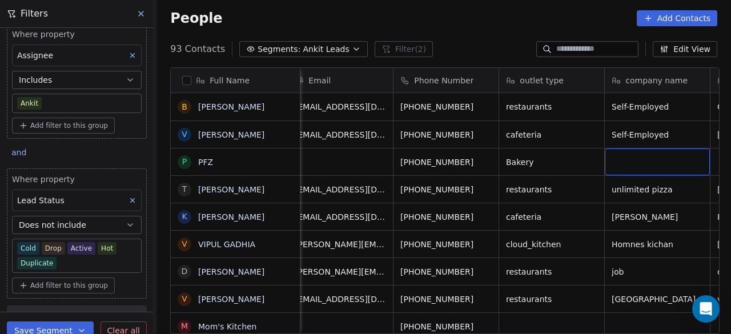
click at [654, 164] on div "grid" at bounding box center [657, 162] width 105 height 27
type textarea "**********"
click at [552, 165] on html "On2Cook India Pvt. Ltd. Contacts People Marketing Workflows Campaigns Sales Pip…" at bounding box center [365, 167] width 731 height 334
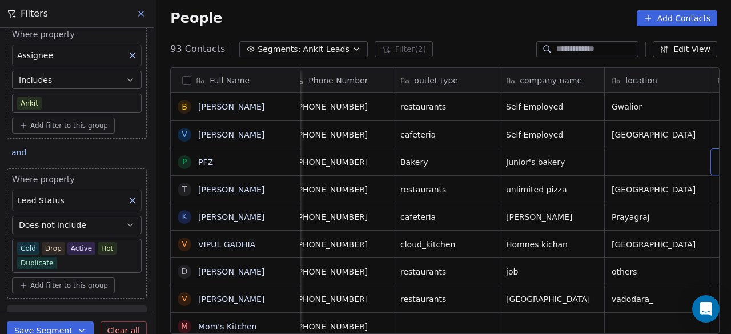
scroll to position [0, 224]
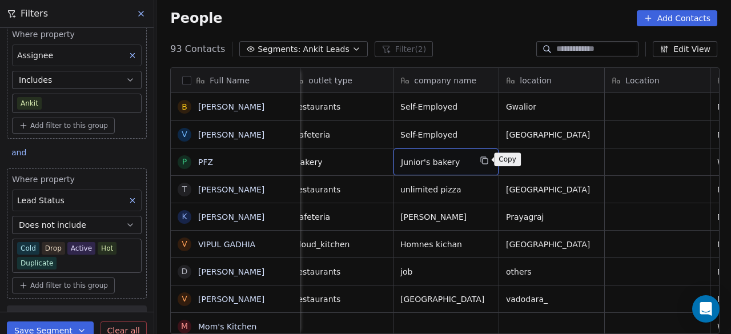
click at [484, 159] on icon "grid" at bounding box center [484, 160] width 9 height 9
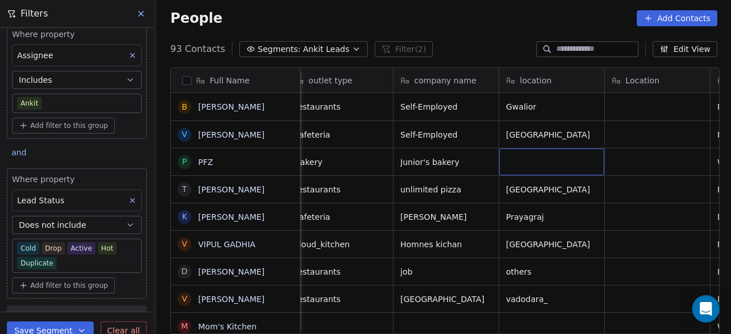
click at [523, 158] on div "grid" at bounding box center [551, 162] width 105 height 27
type textarea "**********"
click at [640, 167] on html "On2Cook India Pvt. Ltd. Contacts People Marketing Workflows Campaigns Sales Pip…" at bounding box center [365, 167] width 731 height 334
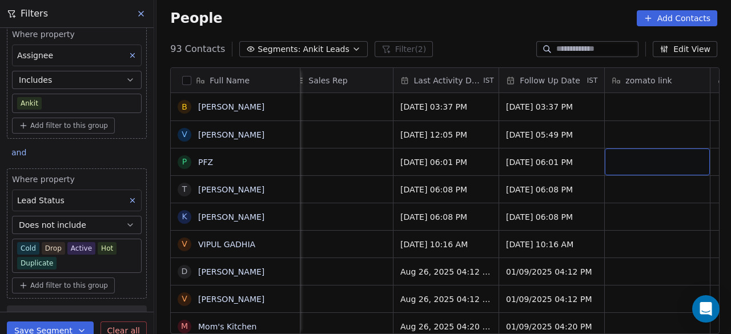
scroll to position [0, 1598]
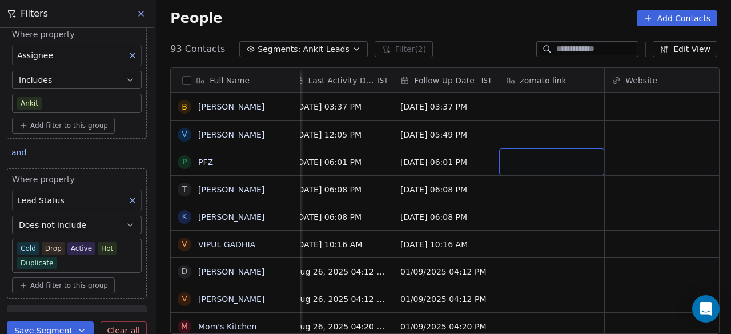
click at [539, 165] on div "grid" at bounding box center [551, 162] width 105 height 27
type textarea "**********"
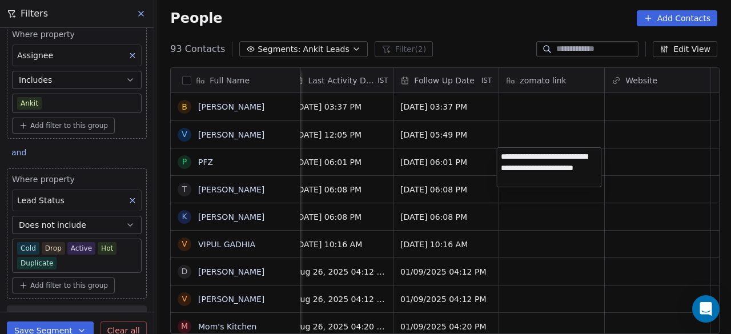
click at [624, 164] on html "On2Cook India Pvt. Ltd. Contacts People Marketing Workflows Campaigns Sales Pip…" at bounding box center [365, 167] width 731 height 334
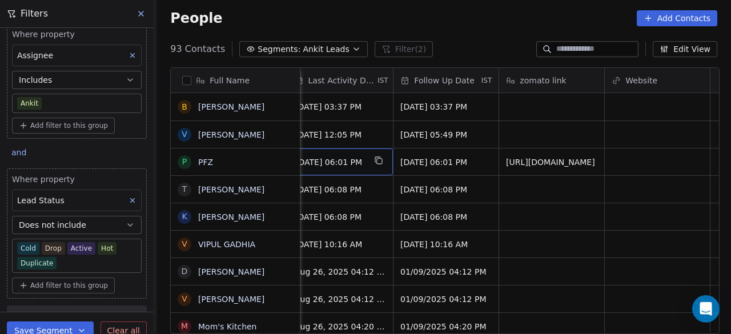
scroll to position [0, 1586]
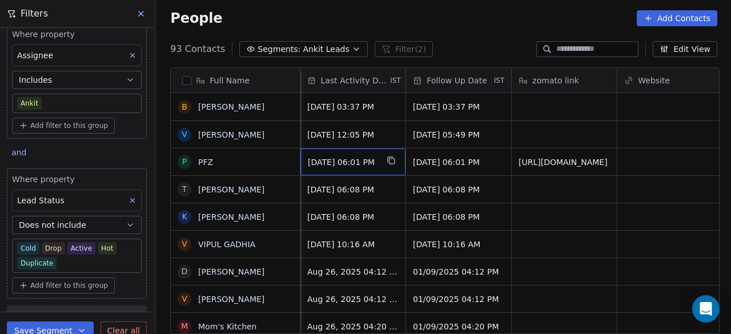
click at [352, 162] on span "[DATE] 06:01 PM" at bounding box center [343, 162] width 70 height 11
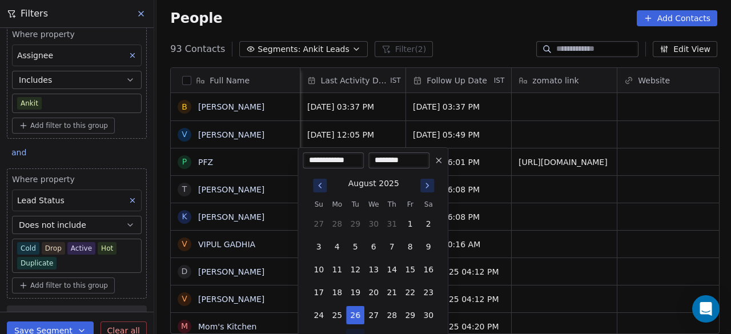
click at [427, 187] on icon "Go to next month" at bounding box center [427, 185] width 9 height 9
click at [353, 222] on button "2" at bounding box center [355, 224] width 18 height 18
type input "**********"
click at [473, 169] on html "On2Cook India Pvt. Ltd. Contacts People Marketing Workflows Campaigns Sales Pip…" at bounding box center [365, 167] width 731 height 334
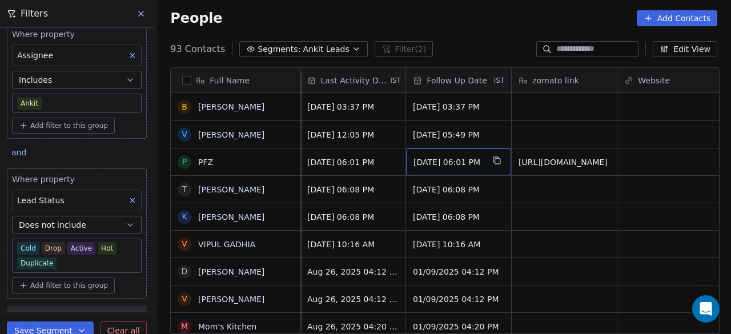
click at [473, 169] on div "[DATE] 06:01 PM" at bounding box center [458, 162] width 105 height 27
click at [445, 165] on span "[DATE] 06:01 PM" at bounding box center [449, 162] width 70 height 11
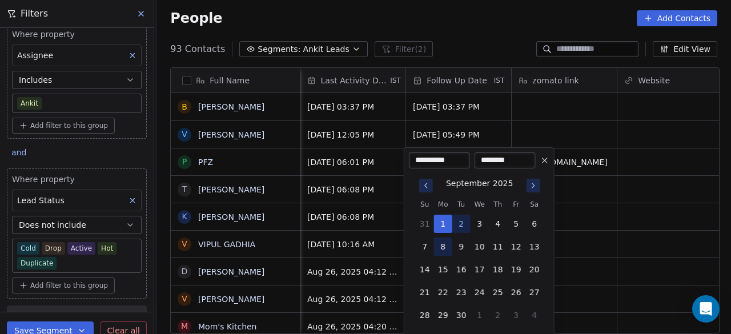
click at [448, 245] on button "8" at bounding box center [443, 247] width 18 height 18
type input "**********"
click at [397, 169] on html "On2Cook India Pvt. Ltd. Contacts People Marketing Workflows Campaigns Sales Pip…" at bounding box center [365, 167] width 731 height 334
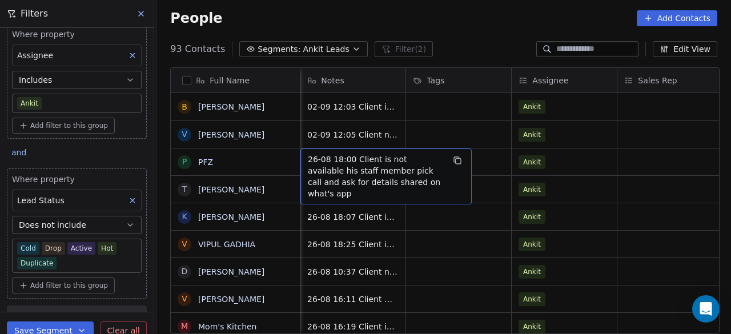
scroll to position [0, 1057]
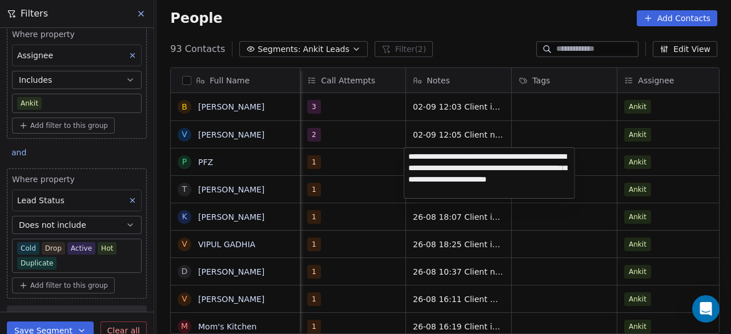
type textarea "**********"
click at [385, 161] on html "On2Cook India Pvt. Ltd. Contacts People Marketing Workflows Campaigns Sales Pip…" at bounding box center [365, 167] width 731 height 334
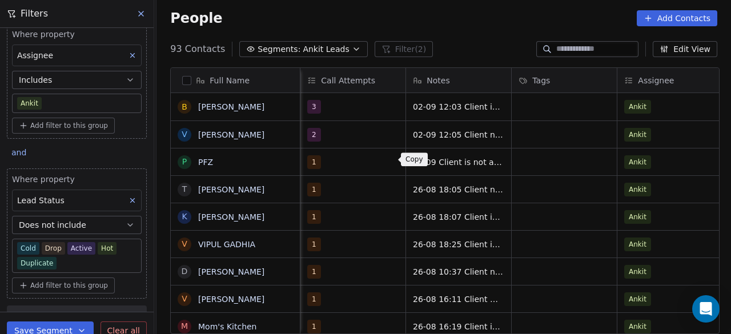
scroll to position [0, 951]
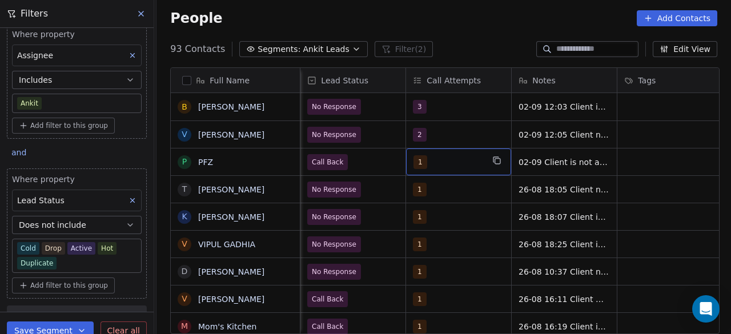
click at [425, 158] on div "1" at bounding box center [449, 162] width 70 height 14
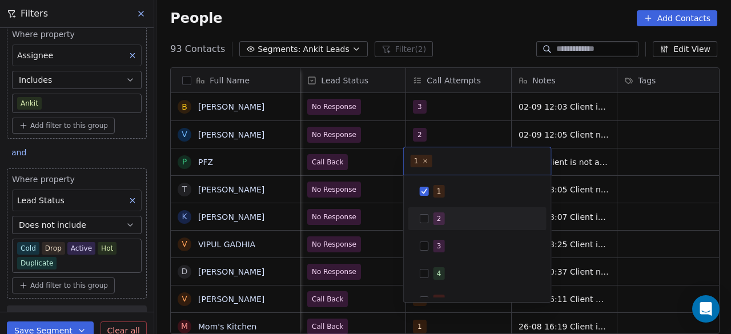
click at [434, 222] on span "2" at bounding box center [439, 219] width 11 height 13
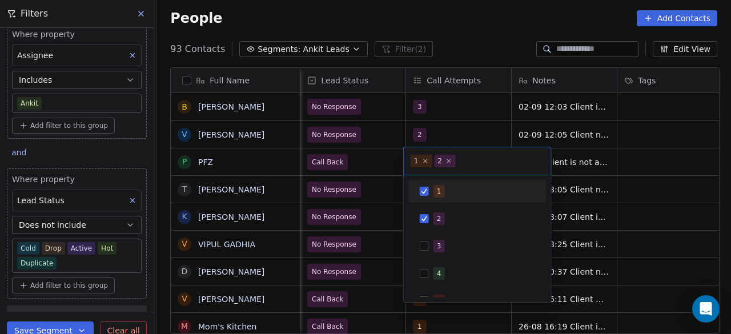
click at [435, 190] on span "1" at bounding box center [439, 191] width 11 height 13
click at [389, 163] on html "On2Cook India Pvt. Ltd. Contacts People Marketing Workflows Campaigns Sales Pip…" at bounding box center [365, 167] width 731 height 334
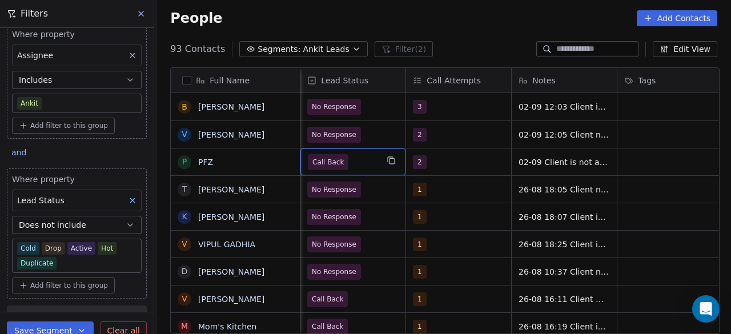
click at [357, 161] on span "Call Back" at bounding box center [343, 162] width 70 height 16
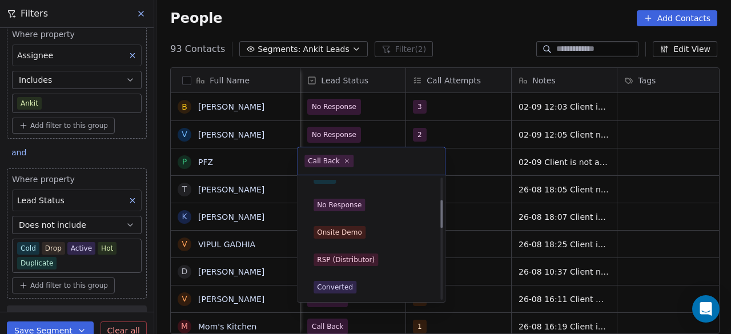
scroll to position [94, 0]
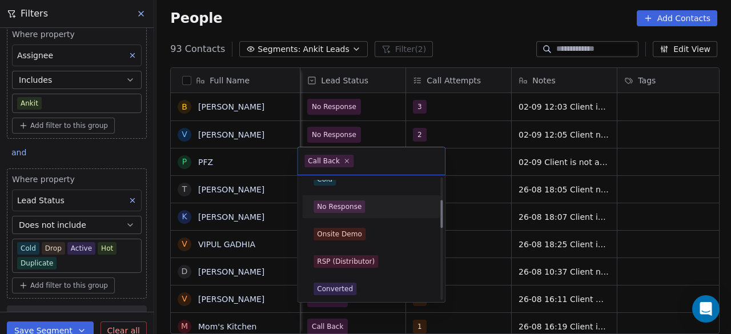
click at [360, 211] on span "No Response" at bounding box center [339, 207] width 51 height 13
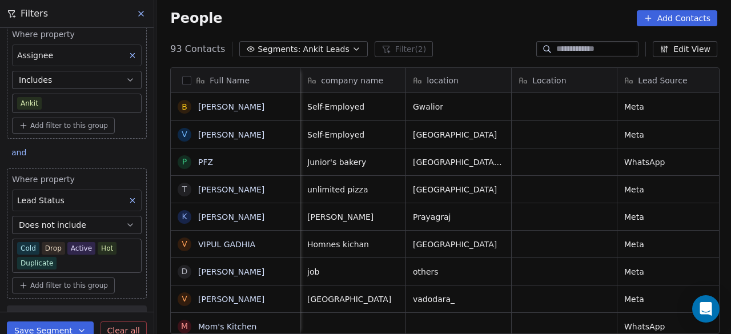
scroll to position [0, 211]
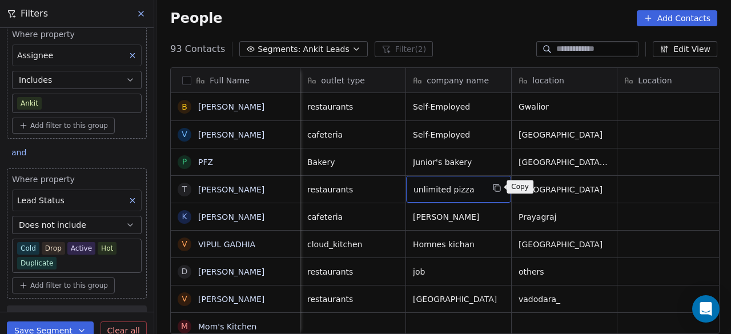
click at [495, 188] on icon "grid" at bounding box center [497, 187] width 9 height 9
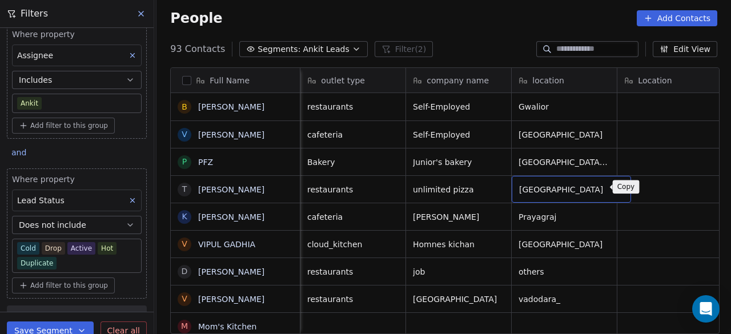
click at [613, 185] on icon "grid" at bounding box center [617, 187] width 9 height 9
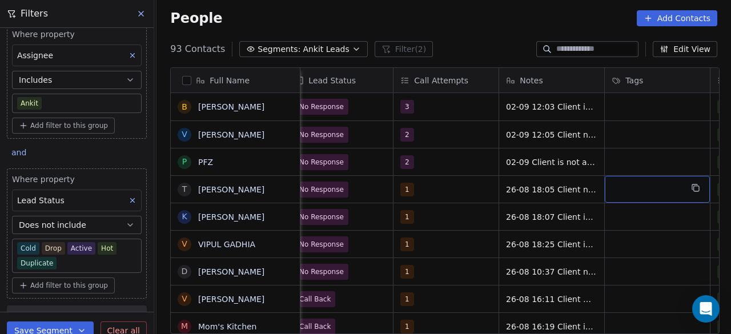
scroll to position [0, 1070]
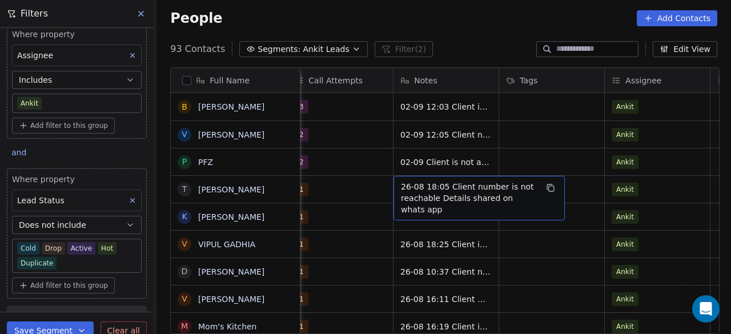
click at [402, 182] on span "26-08 18:05 Client number is not reachable Details shared on whats app" at bounding box center [469, 198] width 136 height 34
click at [401, 184] on span "26-08 18:05 Client number is not reachable Details shared on whats app" at bounding box center [469, 198] width 136 height 34
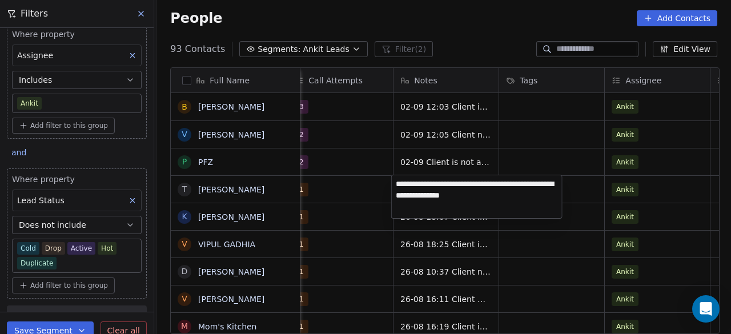
click at [400, 183] on textarea "**********" at bounding box center [477, 196] width 170 height 43
click at [476, 181] on textarea "**********" at bounding box center [477, 194] width 170 height 39
click at [522, 182] on textarea "**********" at bounding box center [477, 194] width 170 height 39
click at [442, 182] on textarea "**********" at bounding box center [477, 194] width 170 height 39
click at [405, 195] on textarea "**********" at bounding box center [477, 200] width 170 height 50
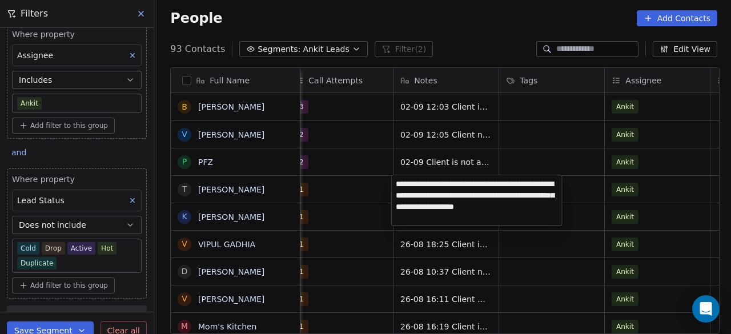
type textarea "**********"
click at [585, 193] on html "On2Cook India Pvt. Ltd. Contacts People Marketing Workflows Campaigns Sales Pip…" at bounding box center [365, 167] width 731 height 334
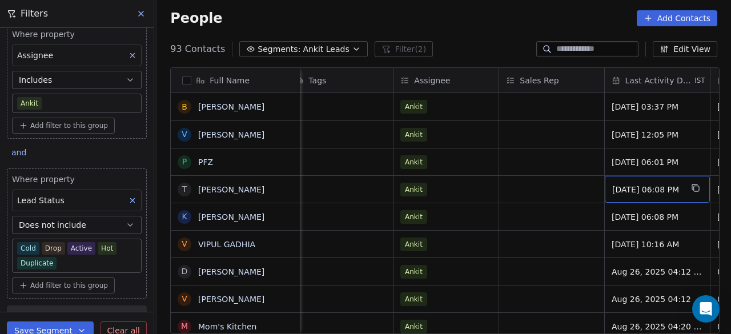
scroll to position [0, 1387]
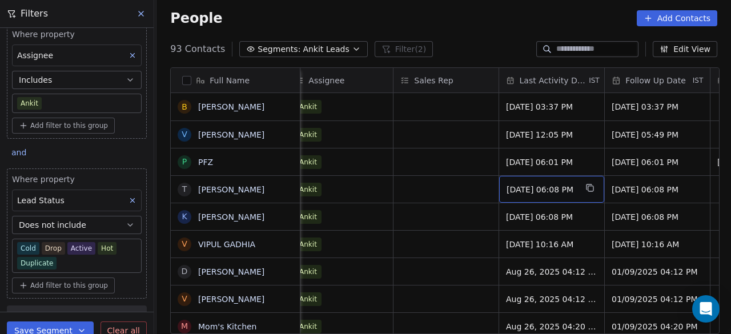
click at [559, 190] on span "[DATE] 06:08 PM" at bounding box center [542, 189] width 70 height 11
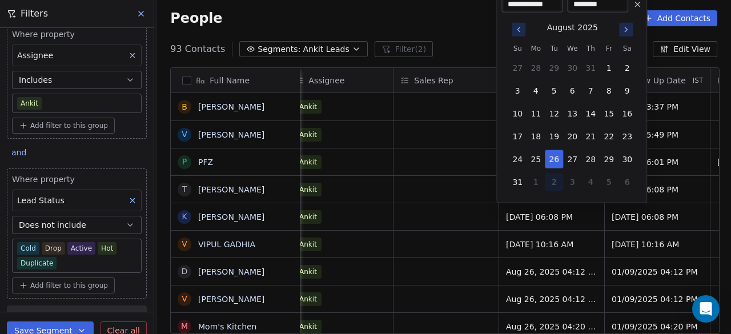
click at [634, 33] on button "Go to next month" at bounding box center [626, 30] width 16 height 16
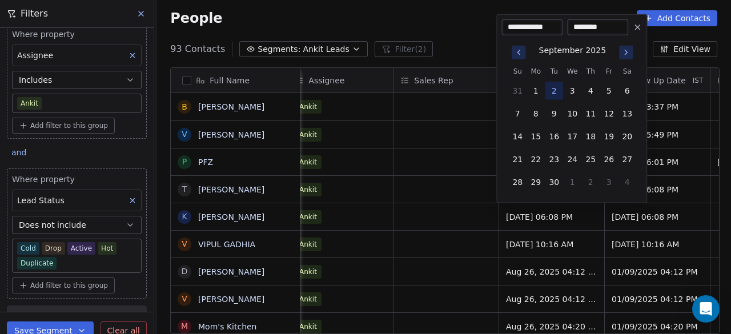
click at [558, 87] on button "2" at bounding box center [554, 91] width 18 height 18
type input "**********"
click at [442, 186] on html "On2Cook India Pvt. Ltd. Contacts People Marketing Workflows Campaigns Sales Pip…" at bounding box center [365, 167] width 731 height 334
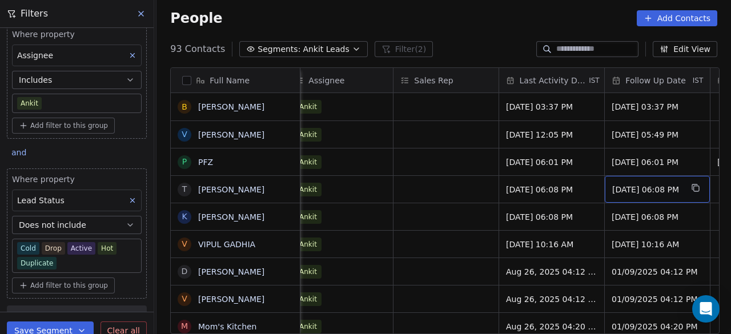
click at [637, 191] on span "[DATE] 06:08 PM" at bounding box center [648, 189] width 70 height 11
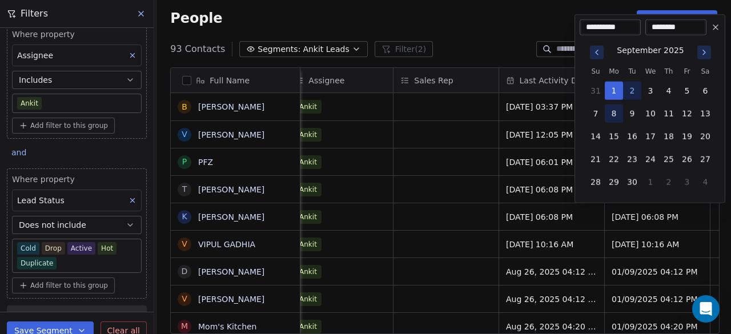
click at [613, 111] on button "8" at bounding box center [614, 114] width 18 height 18
click at [651, 90] on button "3" at bounding box center [651, 91] width 18 height 18
type input "**********"
click at [427, 189] on html "On2Cook India Pvt. Ltd. Contacts People Marketing Workflows Campaigns Sales Pip…" at bounding box center [365, 167] width 731 height 334
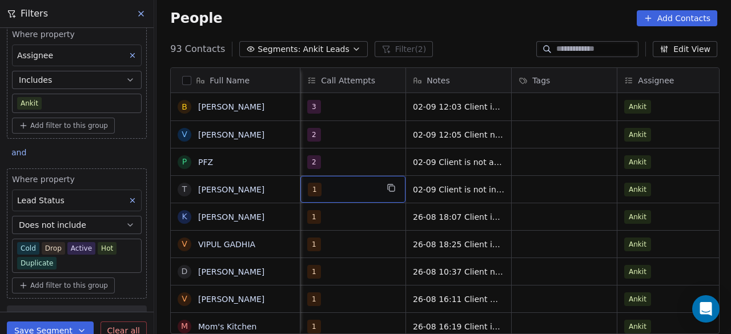
scroll to position [0, 951]
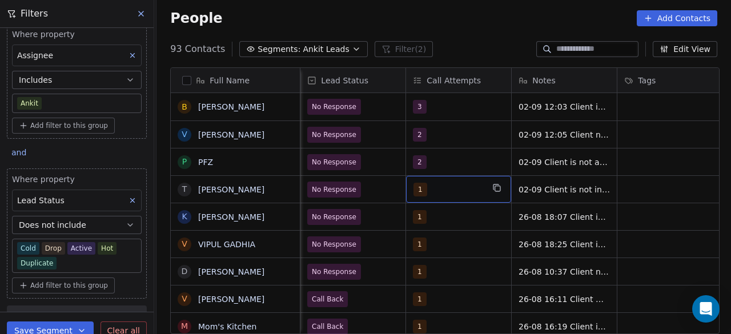
click at [427, 189] on div "1" at bounding box center [449, 190] width 70 height 14
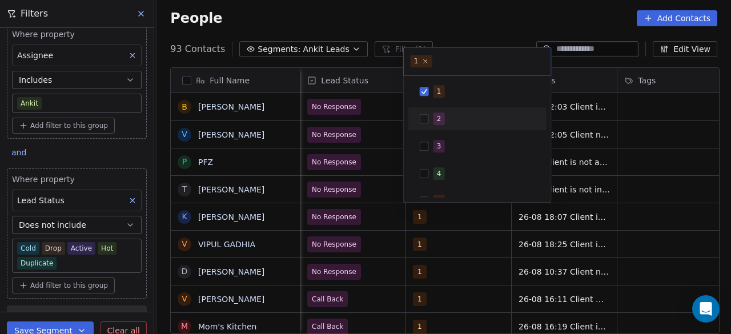
click at [422, 117] on button "Suggestions" at bounding box center [424, 118] width 9 height 9
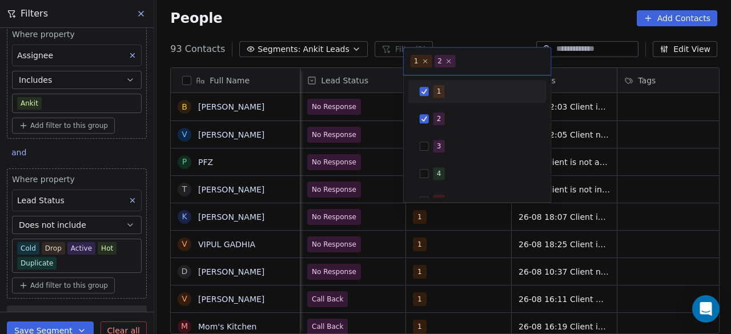
click at [425, 91] on button "Suggestions" at bounding box center [424, 91] width 9 height 9
click at [443, 213] on html "On2Cook India Pvt. Ltd. Contacts People Marketing Workflows Campaigns Sales Pip…" at bounding box center [365, 167] width 731 height 334
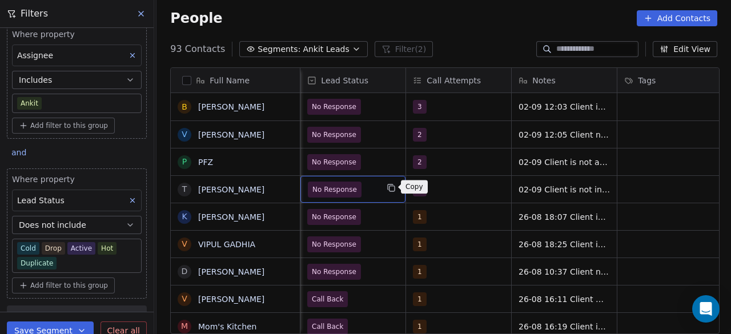
click at [385, 191] on button "grid" at bounding box center [392, 188] width 14 height 14
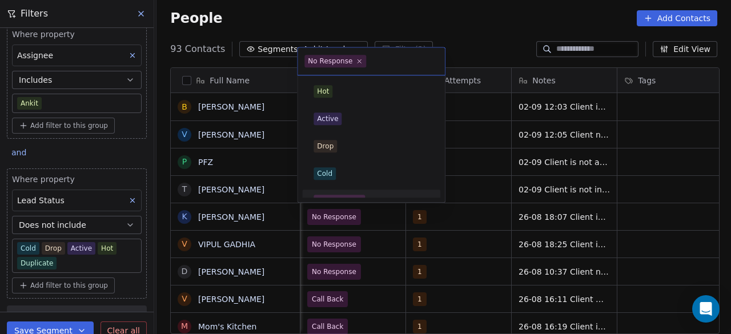
scroll to position [14, 0]
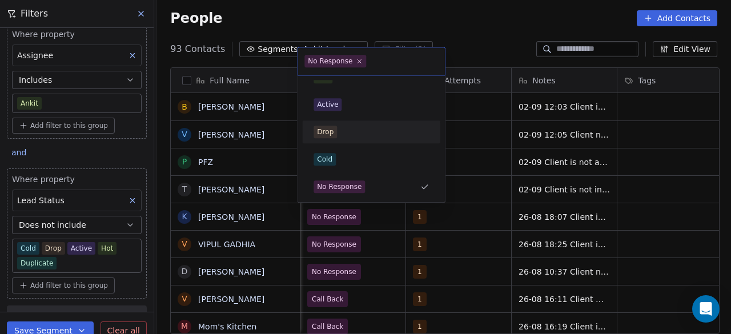
click at [366, 131] on div "Drop" at bounding box center [371, 132] width 115 height 13
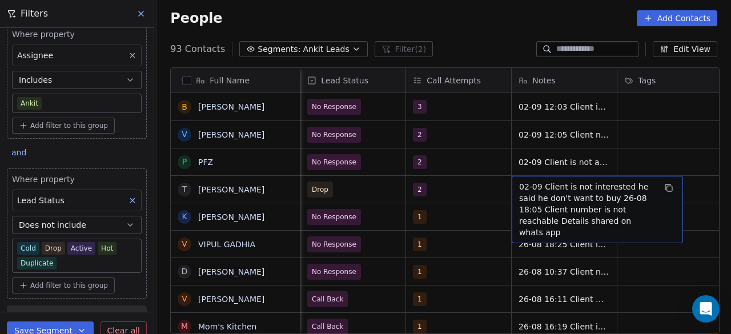
click at [594, 195] on span "02-09 Client is not interested he said he don't want to buy 26-08 18:05 Client …" at bounding box center [587, 209] width 136 height 57
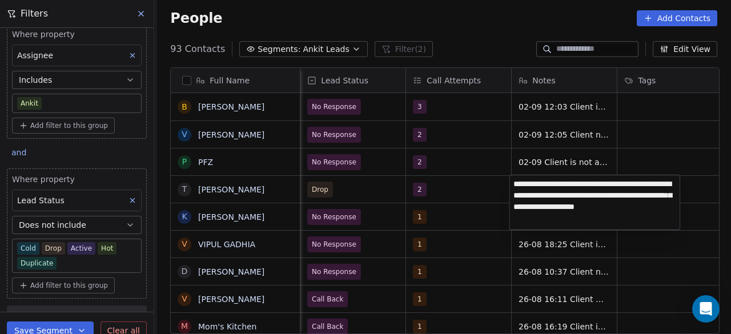
click at [583, 194] on textarea "**********" at bounding box center [595, 202] width 170 height 54
click at [584, 196] on textarea "**********" at bounding box center [595, 200] width 170 height 50
type textarea "**********"
click at [466, 190] on html "On2Cook India Pvt. Ltd. Contacts People Marketing Workflows Campaigns Sales Pip…" at bounding box center [365, 167] width 731 height 334
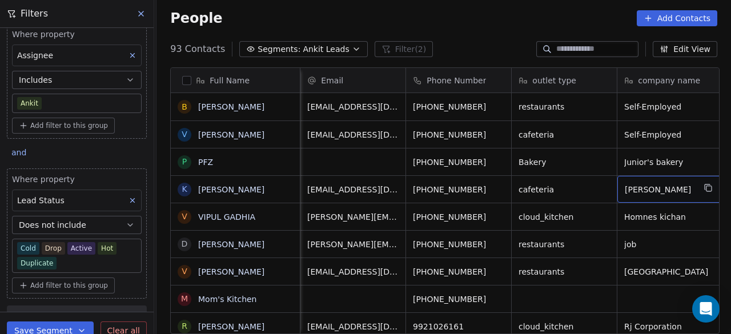
scroll to position [0, 13]
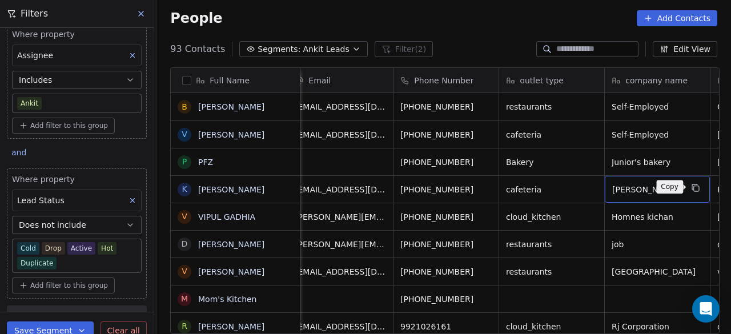
click at [699, 189] on button "grid" at bounding box center [696, 188] width 14 height 14
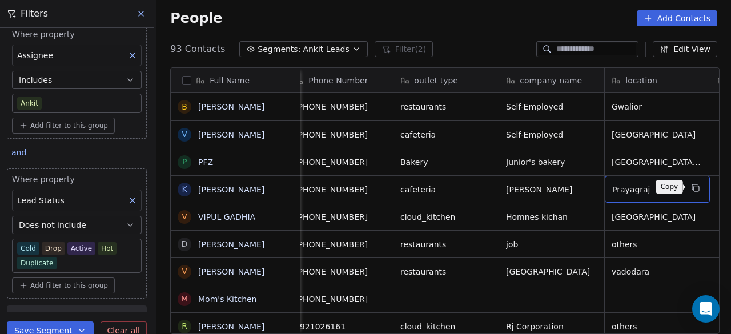
click at [695, 186] on icon "grid" at bounding box center [696, 188] width 5 height 5
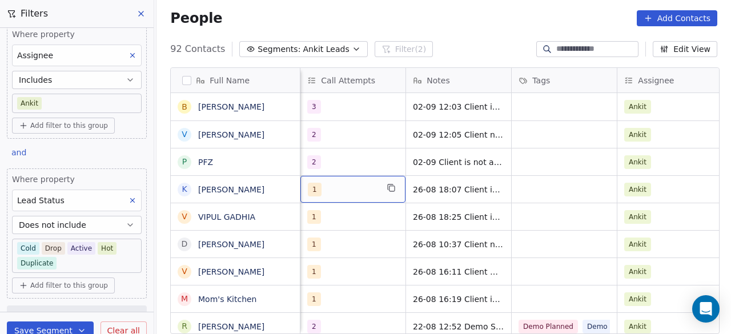
scroll to position [0, 951]
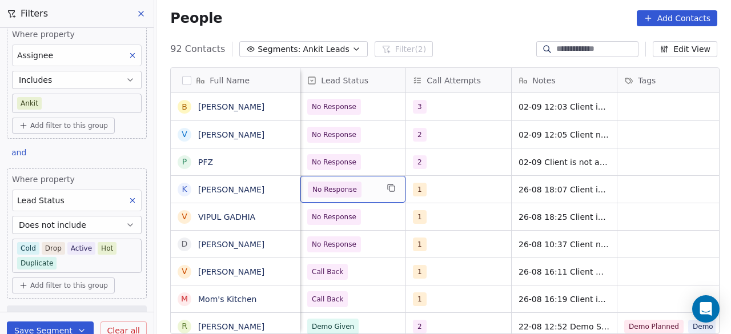
click at [367, 191] on span "No Response" at bounding box center [343, 190] width 70 height 16
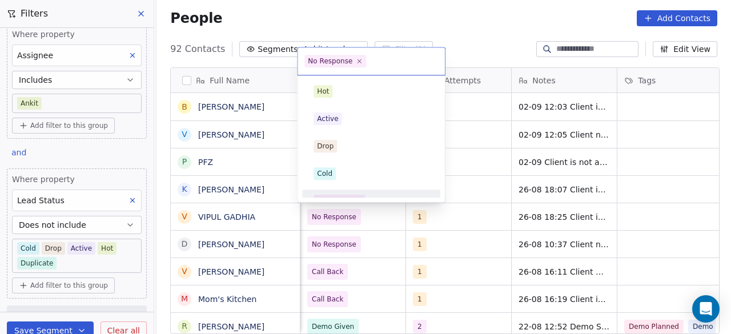
scroll to position [14, 0]
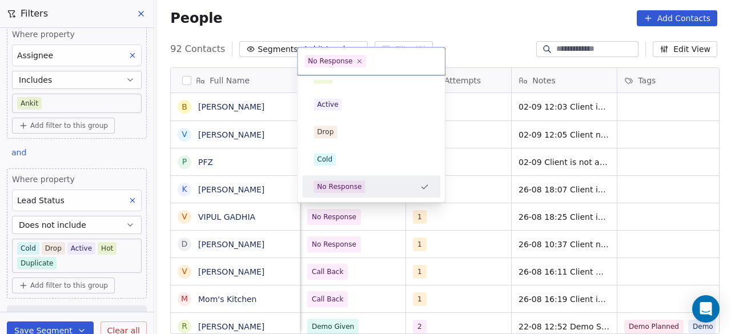
click at [481, 187] on html "On2Cook India Pvt. Ltd. Contacts People Marketing Workflows Campaigns Sales Pip…" at bounding box center [365, 167] width 731 height 334
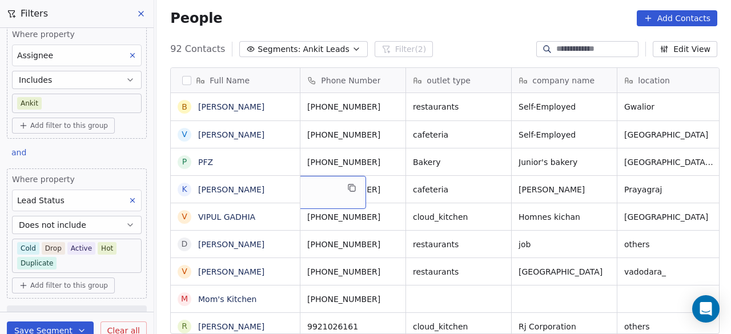
scroll to position [0, 0]
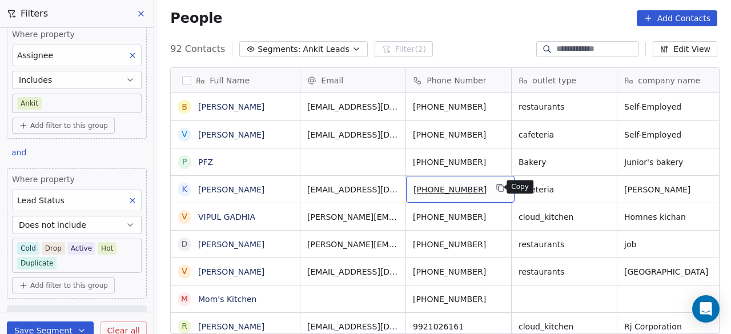
click at [499, 187] on icon "grid" at bounding box center [501, 188] width 5 height 5
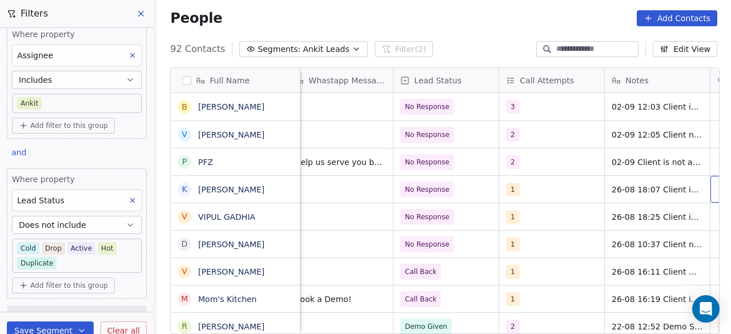
scroll to position [0, 964]
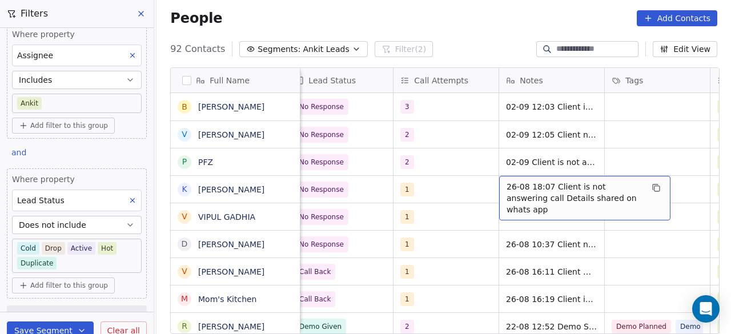
click at [507, 184] on span "26-08 18:07 Client is not answering call Details shared on whats app" at bounding box center [575, 198] width 136 height 34
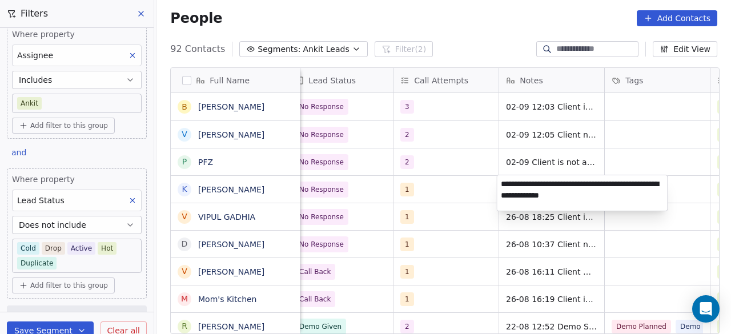
click at [502, 182] on textarea "**********" at bounding box center [582, 192] width 170 height 35
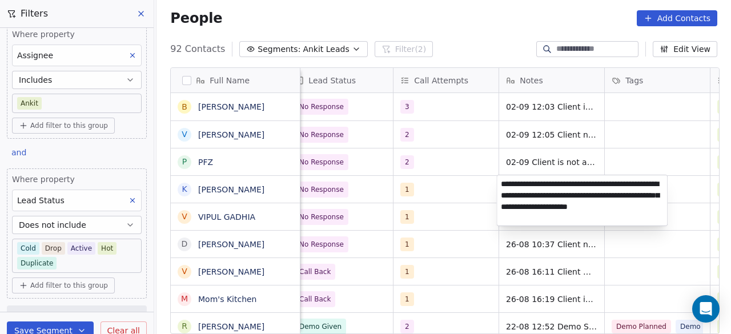
click at [582, 194] on textarea "**********" at bounding box center [582, 200] width 170 height 50
click at [603, 197] on textarea "**********" at bounding box center [582, 200] width 170 height 50
drag, startPoint x: 622, startPoint y: 209, endPoint x: 623, endPoint y: 222, distance: 13.8
click at [623, 222] on textarea "**********" at bounding box center [582, 200] width 170 height 50
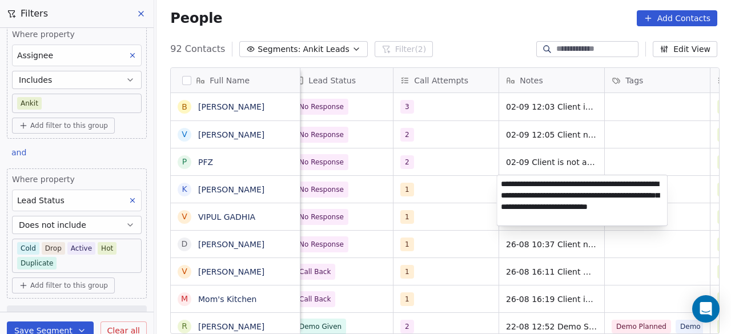
type textarea "**********"
click at [685, 193] on html "On2Cook India Pvt. Ltd. Contacts People Marketing Workflows Campaigns Sales Pip…" at bounding box center [365, 167] width 731 height 334
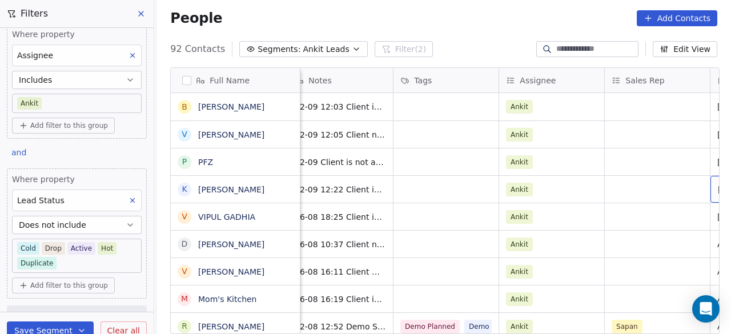
scroll to position [0, 1281]
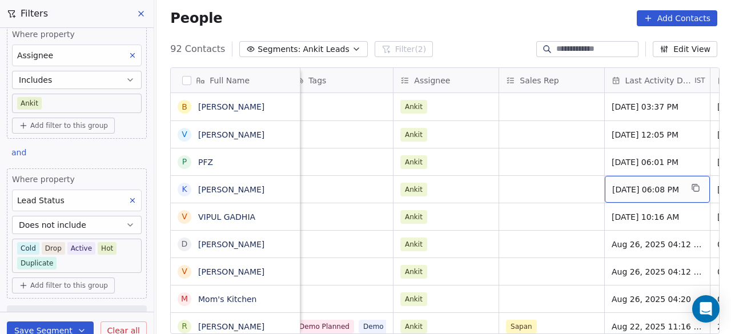
click at [642, 189] on span "[DATE] 06:08 PM" at bounding box center [648, 189] width 70 height 11
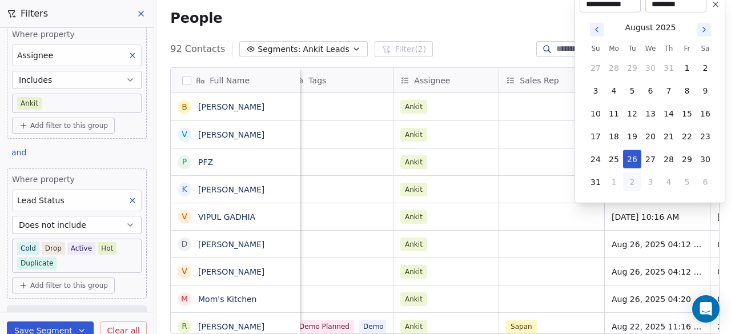
click at [702, 31] on icon "Go to next month" at bounding box center [704, 29] width 9 height 9
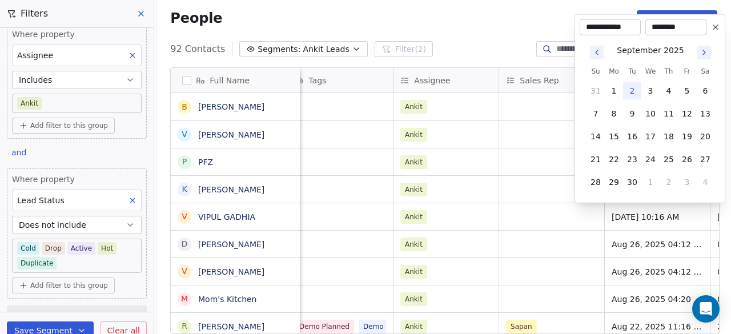
click at [634, 91] on button "2" at bounding box center [632, 91] width 18 height 18
type input "**********"
click at [539, 187] on html "On2Cook India Pvt. Ltd. Contacts People Marketing Workflows Campaigns Sales Pip…" at bounding box center [365, 167] width 731 height 334
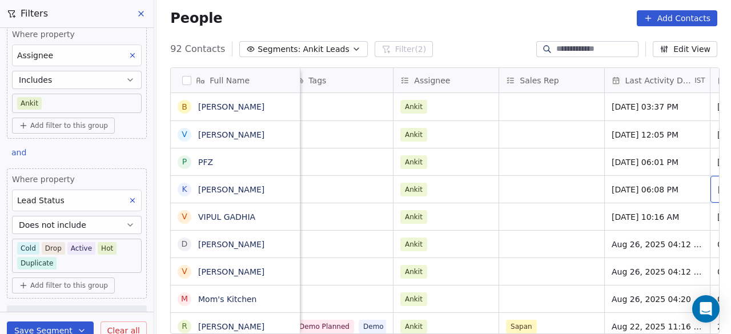
scroll to position [0, 1387]
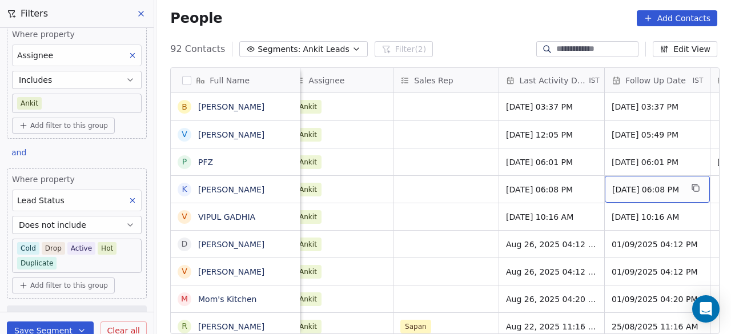
click at [635, 197] on div "[DATE] 06:08 PM" at bounding box center [657, 189] width 105 height 27
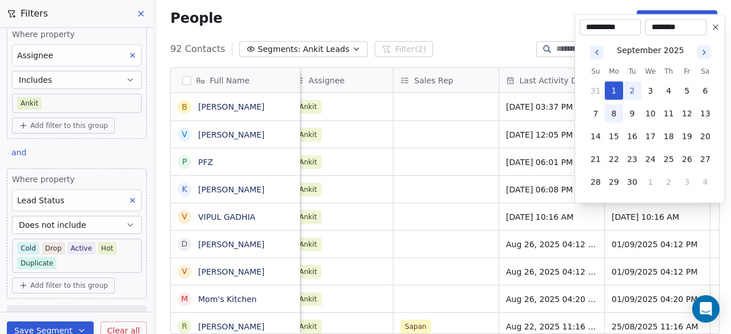
click at [616, 113] on button "8" at bounding box center [614, 114] width 18 height 18
type input "**********"
click at [470, 190] on html "On2Cook India Pvt. Ltd. Contacts People Marketing Workflows Campaigns Sales Pip…" at bounding box center [365, 167] width 731 height 334
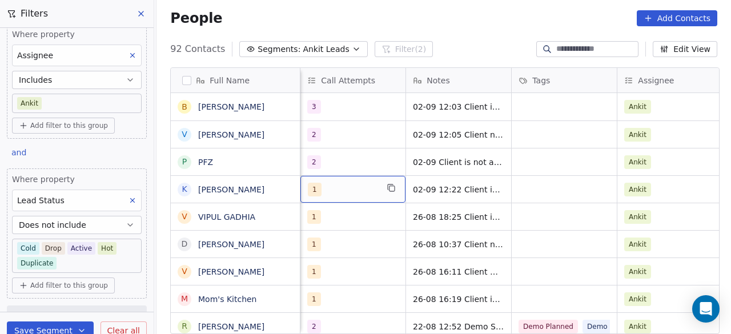
scroll to position [0, 951]
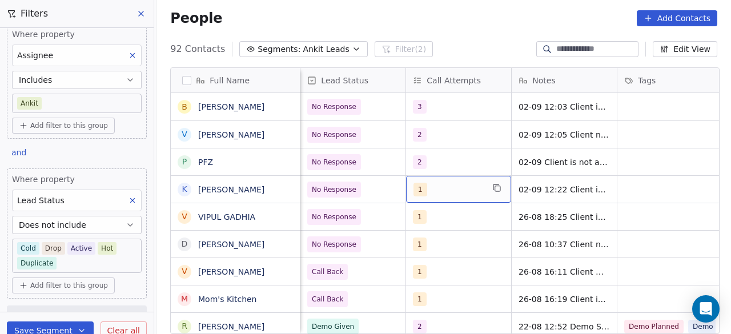
click at [443, 193] on div "1" at bounding box center [449, 190] width 70 height 14
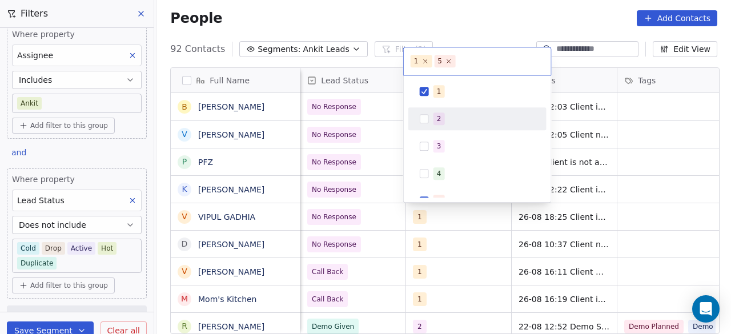
click at [445, 113] on div "2" at bounding box center [485, 119] width 102 height 13
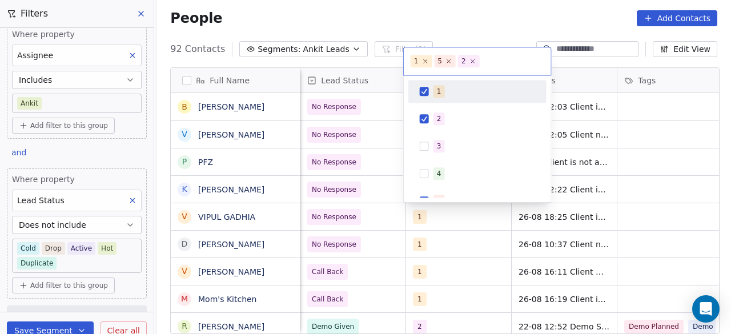
click at [446, 91] on div "1" at bounding box center [485, 91] width 102 height 13
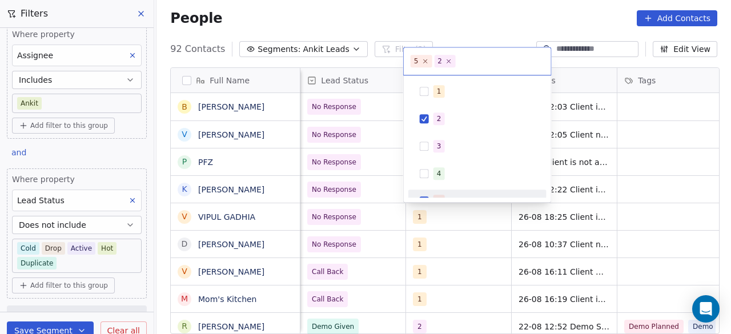
click at [455, 225] on html "On2Cook India Pvt. Ltd. Contacts People Marketing Workflows Campaigns Sales Pip…" at bounding box center [365, 167] width 731 height 334
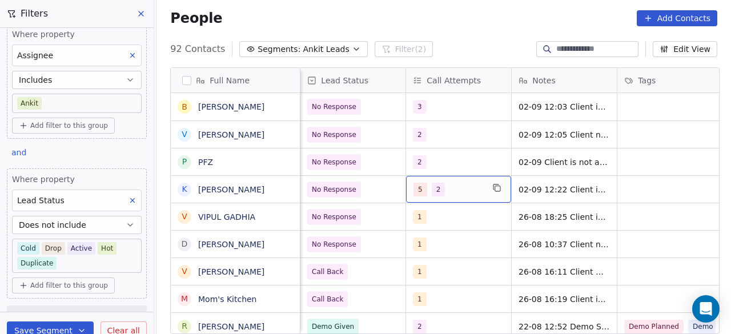
click at [419, 189] on span "5" at bounding box center [421, 190] width 14 height 14
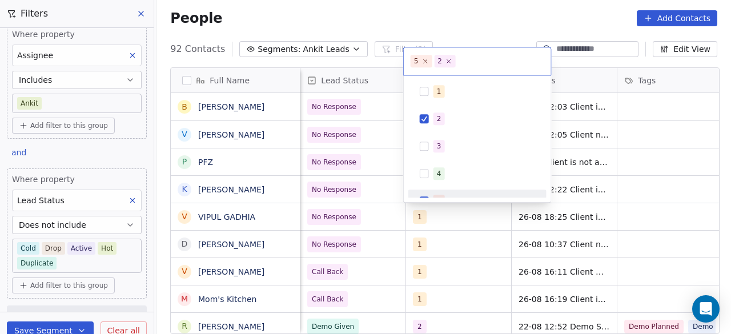
scroll to position [14, 0]
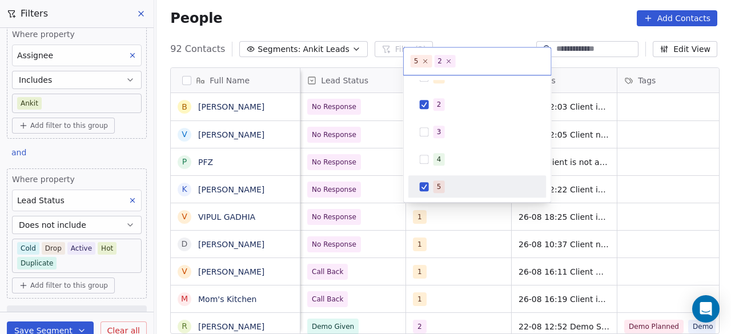
click at [421, 186] on button "Suggestions" at bounding box center [424, 186] width 9 height 9
click at [390, 187] on html "On2Cook India Pvt. Ltd. Contacts People Marketing Workflows Campaigns Sales Pip…" at bounding box center [365, 167] width 731 height 334
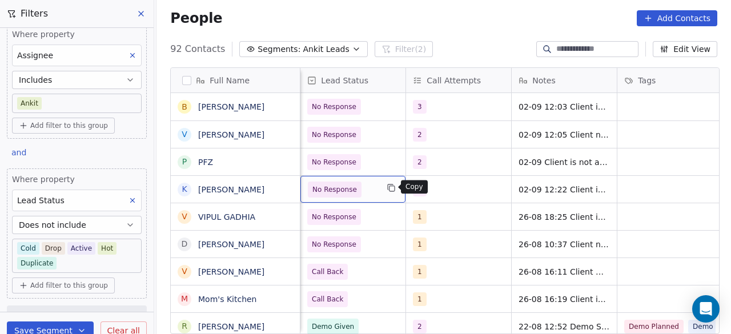
click at [385, 191] on button "grid" at bounding box center [392, 188] width 14 height 14
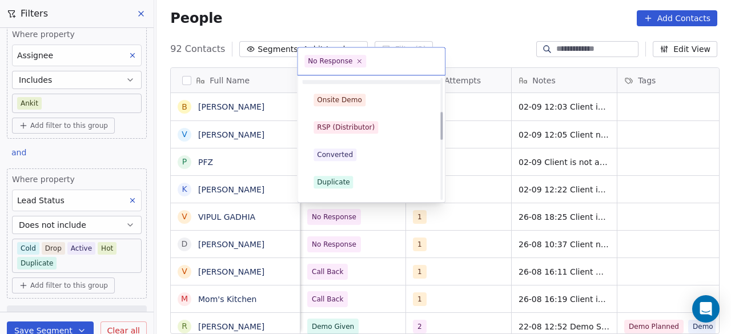
scroll to position [186, 0]
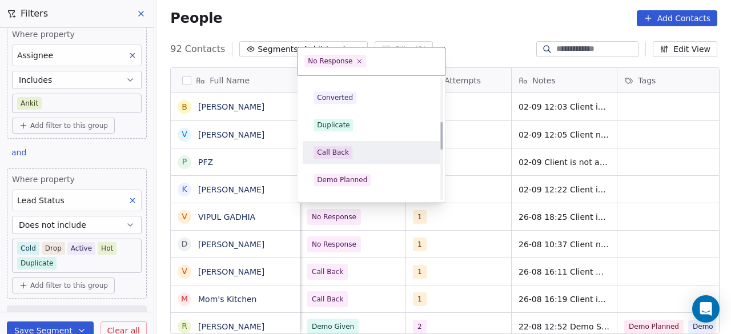
click at [359, 147] on div "Call Back" at bounding box center [371, 152] width 115 height 13
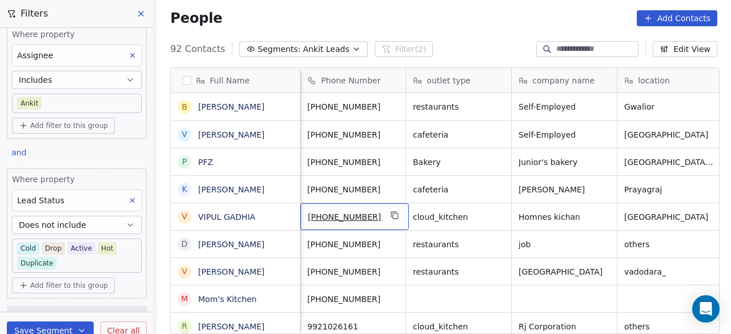
scroll to position [0, 0]
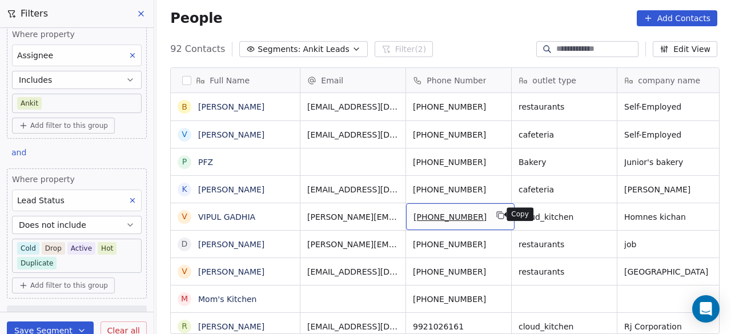
click at [498, 212] on icon "grid" at bounding box center [500, 214] width 5 height 5
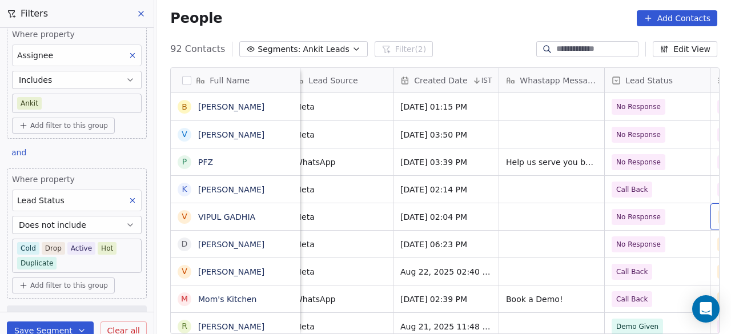
scroll to position [0, 753]
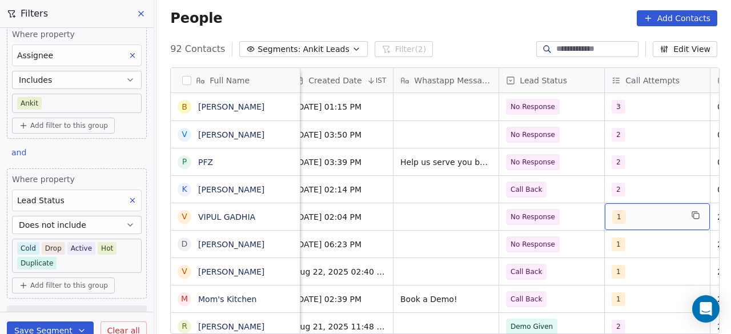
click at [631, 213] on div "1" at bounding box center [648, 217] width 70 height 14
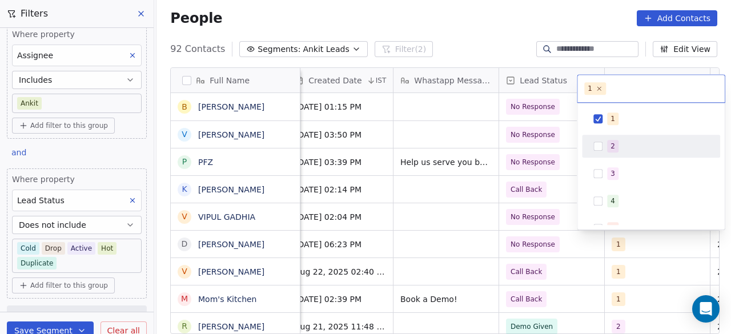
click at [623, 150] on div "2" at bounding box center [658, 146] width 102 height 13
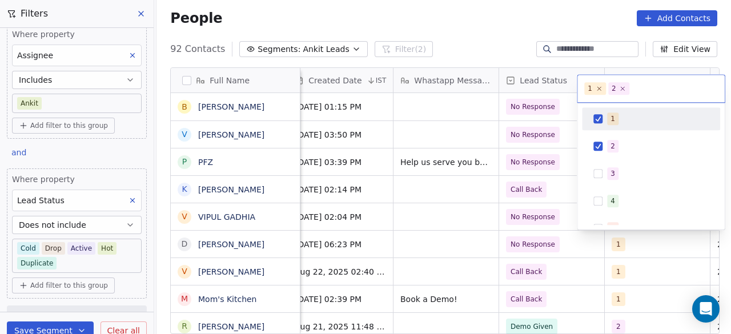
click at [601, 119] on button "Suggestions" at bounding box center [598, 118] width 9 height 9
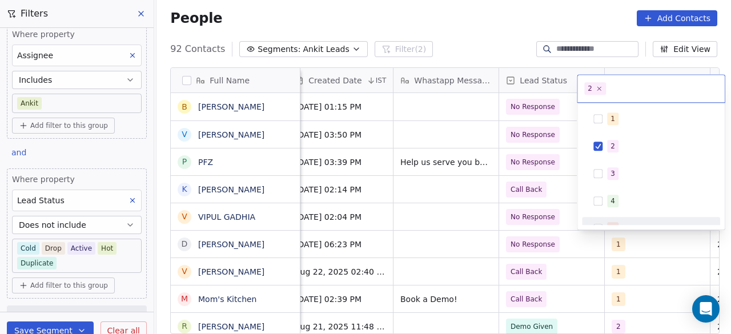
click at [568, 217] on html "On2Cook India Pvt. Ltd. Contacts People Marketing Workflows Campaigns Sales Pip…" at bounding box center [365, 167] width 731 height 334
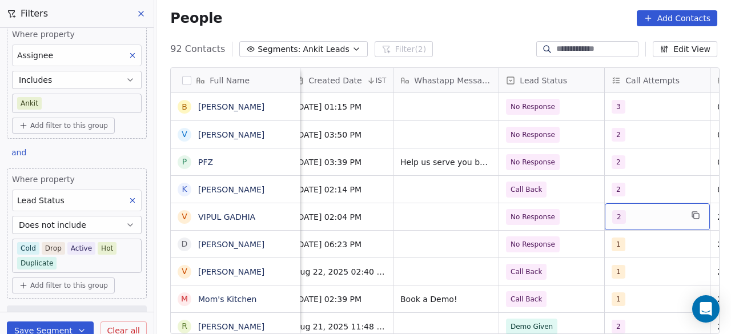
scroll to position [0, 858]
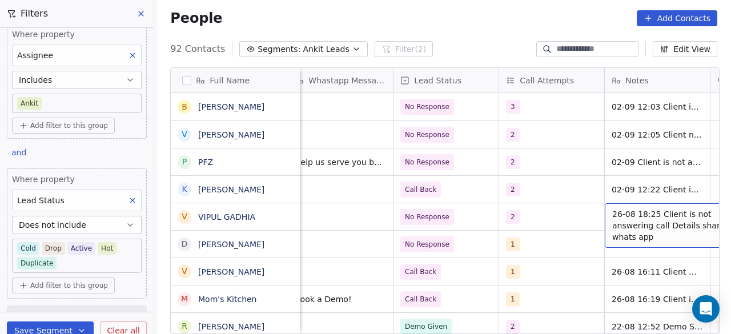
click at [607, 214] on div "26-08 18:25 Client is not answering call Details shared on whats app" at bounding box center [690, 225] width 171 height 45
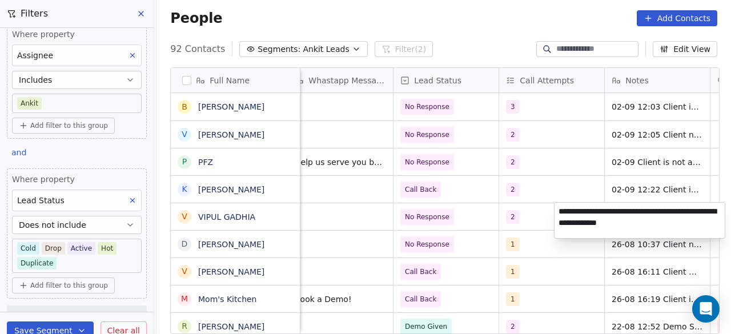
click at [560, 210] on textarea "**********" at bounding box center [640, 220] width 170 height 35
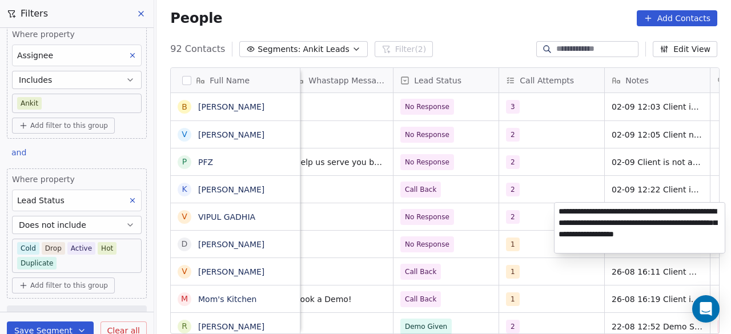
type textarea "**********"
click at [543, 222] on html "On2Cook India Pvt. Ltd. Contacts People Marketing Workflows Campaigns Sales Pip…" at bounding box center [365, 167] width 731 height 334
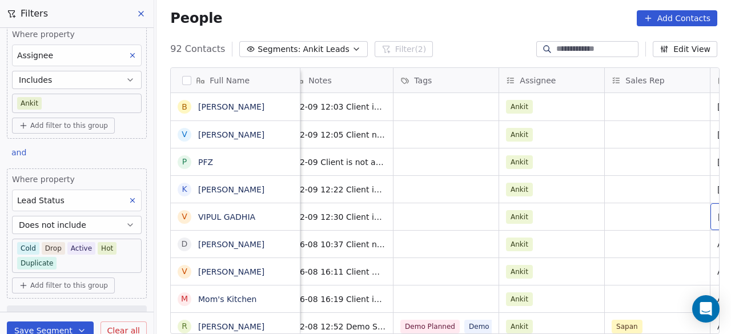
scroll to position [0, 1281]
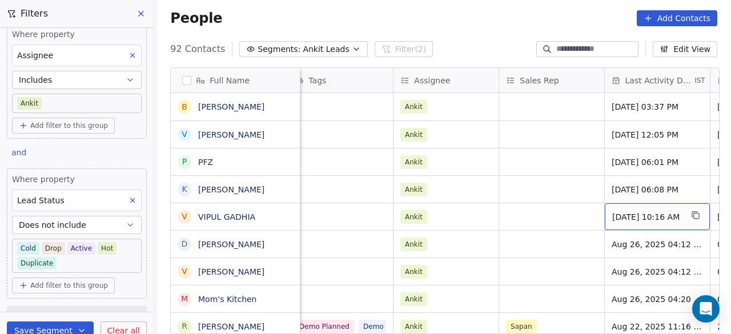
click at [659, 216] on span "[DATE] 10:16 AM" at bounding box center [648, 216] width 70 height 11
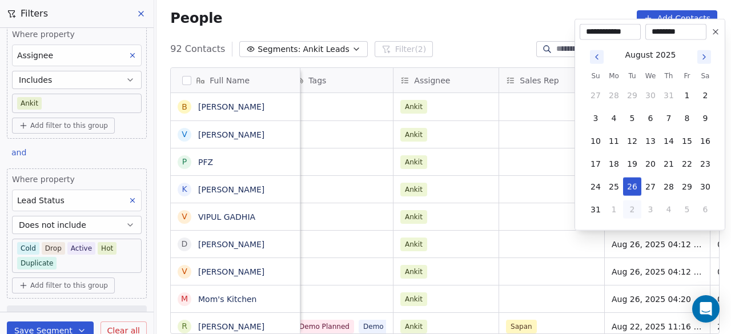
click at [704, 57] on icon "Go to next month" at bounding box center [704, 57] width 9 height 9
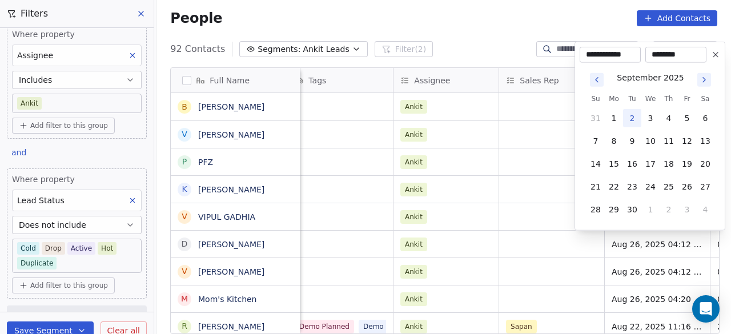
click at [633, 115] on button "2" at bounding box center [632, 118] width 18 height 18
type input "**********"
click at [555, 225] on html "On2Cook India Pvt. Ltd. Contacts People Marketing Workflows Campaigns Sales Pip…" at bounding box center [365, 167] width 731 height 334
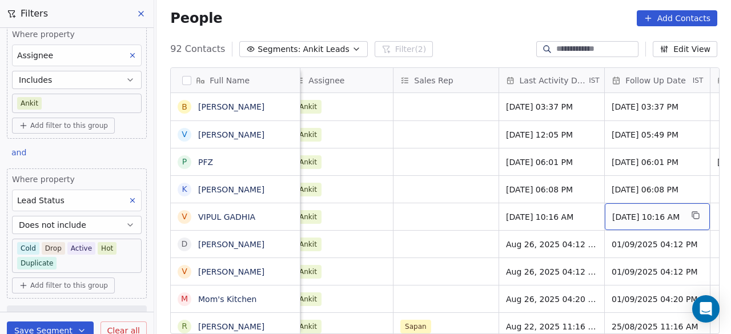
scroll to position [0, 1492]
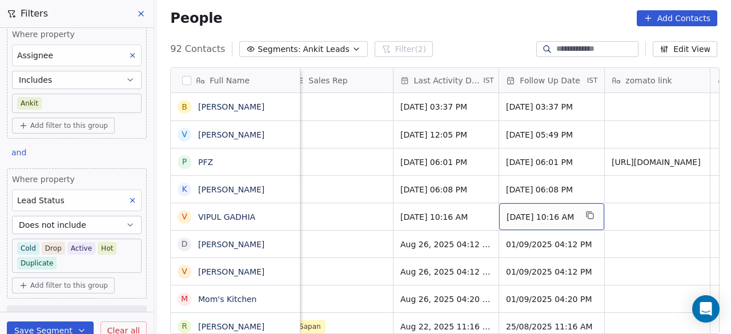
click at [554, 217] on span "[DATE] 10:16 AM" at bounding box center [542, 216] width 70 height 11
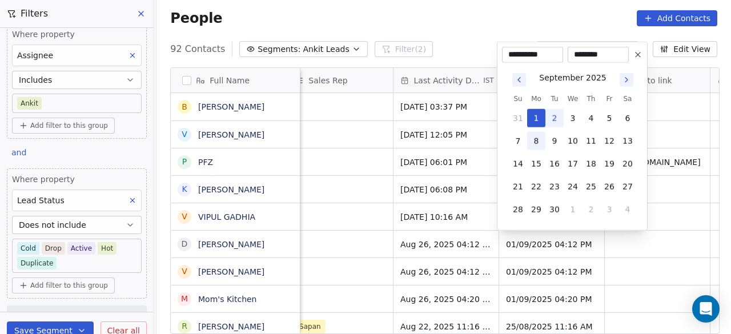
click at [541, 137] on button "8" at bounding box center [536, 141] width 18 height 18
type input "**********"
click at [368, 223] on html "On2Cook India Pvt. Ltd. Contacts People Marketing Workflows Campaigns Sales Pip…" at bounding box center [365, 167] width 731 height 334
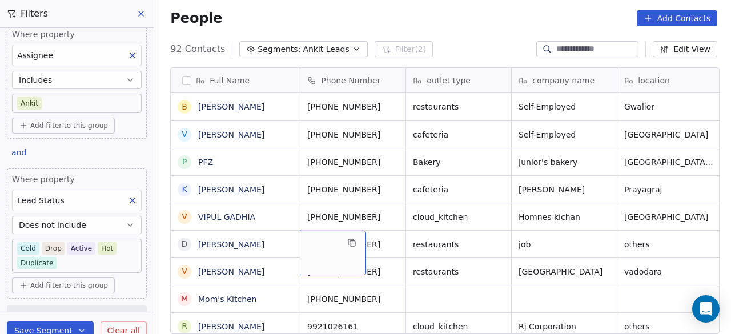
scroll to position [0, 0]
